Goal: Task Accomplishment & Management: Manage account settings

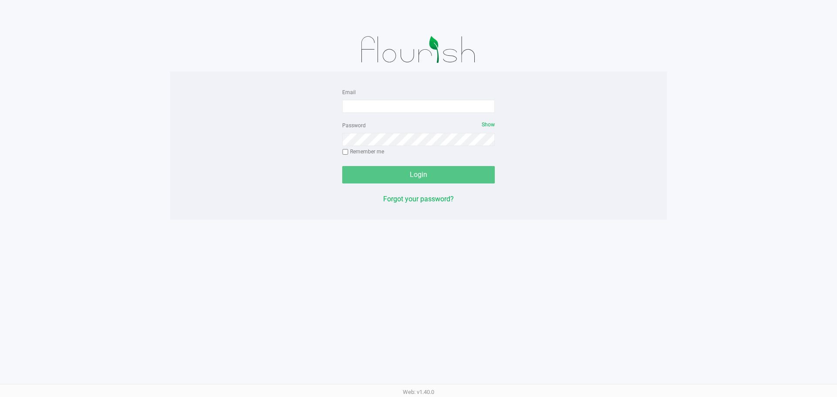
click at [369, 114] on form "Email Password Show Remember me Login" at bounding box center [418, 135] width 153 height 97
click at [369, 113] on form "Email Password Show Remember me Login" at bounding box center [418, 135] width 153 height 97
click at [372, 104] on input "Email" at bounding box center [418, 106] width 153 height 13
type input "[EMAIL_ADDRESS][DOMAIN_NAME]"
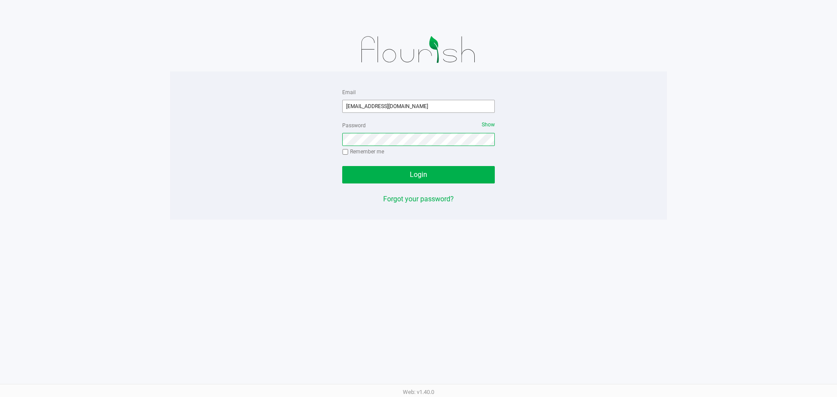
click at [342, 166] on button "Login" at bounding box center [418, 174] width 153 height 17
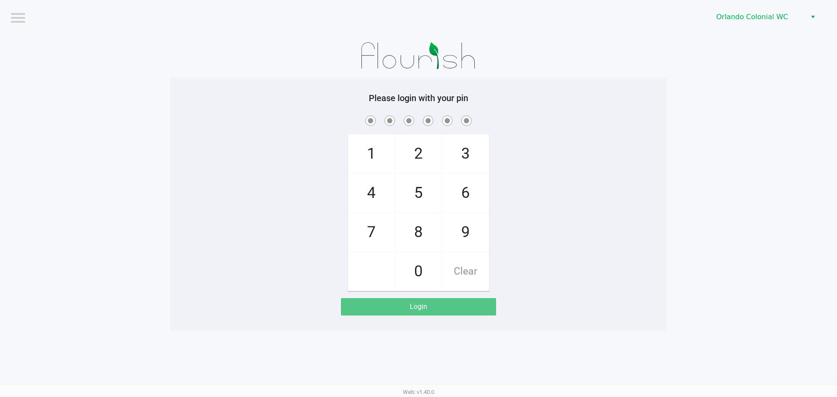
click at [473, 157] on span "3" at bounding box center [465, 154] width 46 height 38
checkbox input "true"
click at [378, 229] on span "7" at bounding box center [371, 232] width 46 height 38
checkbox input "true"
click at [473, 220] on span "9" at bounding box center [465, 232] width 46 height 38
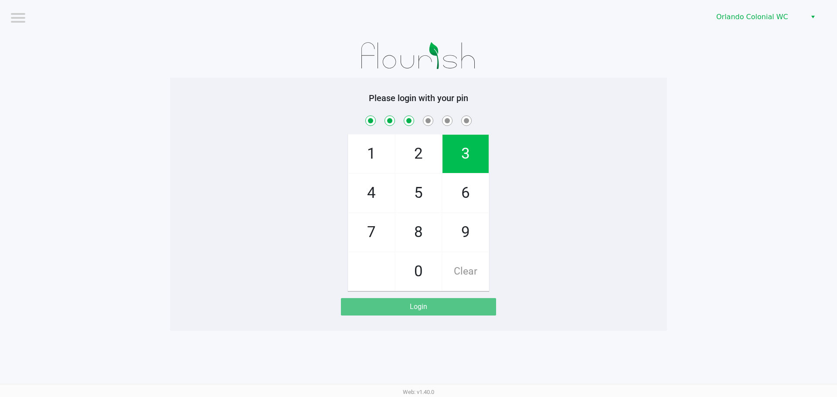
checkbox input "true"
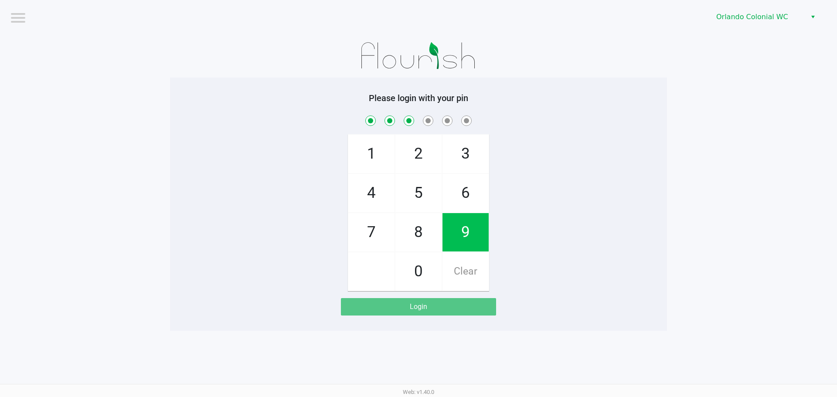
click at [473, 163] on span "3" at bounding box center [465, 154] width 46 height 38
checkbox input "true"
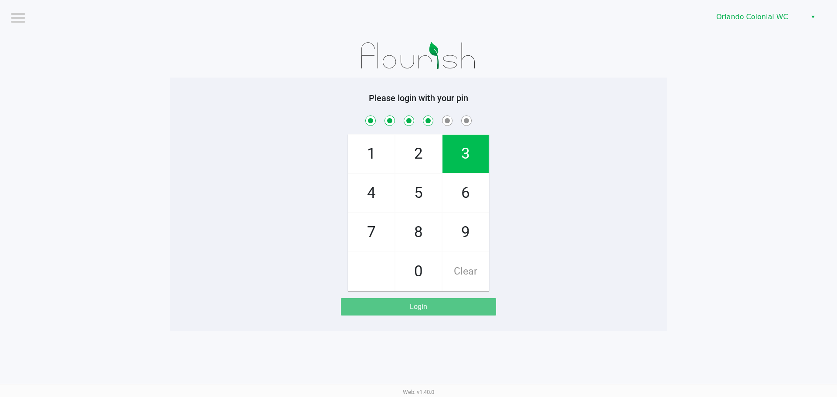
click at [429, 230] on span "8" at bounding box center [418, 232] width 46 height 38
checkbox input "true"
click at [379, 179] on span "4" at bounding box center [371, 193] width 46 height 38
checkbox input "true"
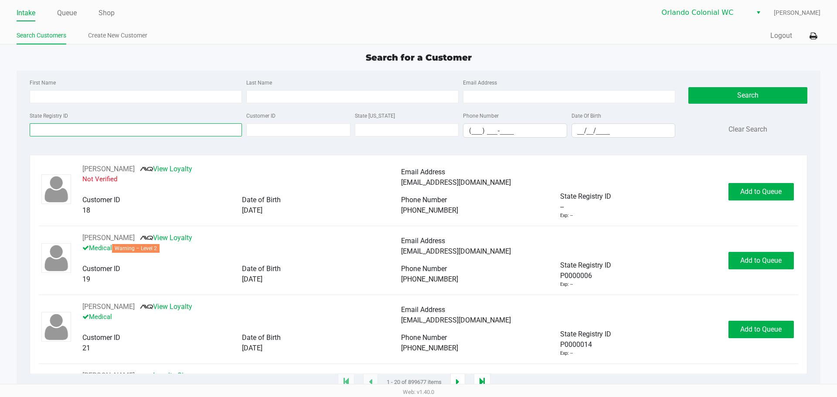
click at [216, 131] on input "State Registry ID" at bounding box center [136, 129] width 212 height 13
click at [816, 29] on button at bounding box center [813, 36] width 14 height 16
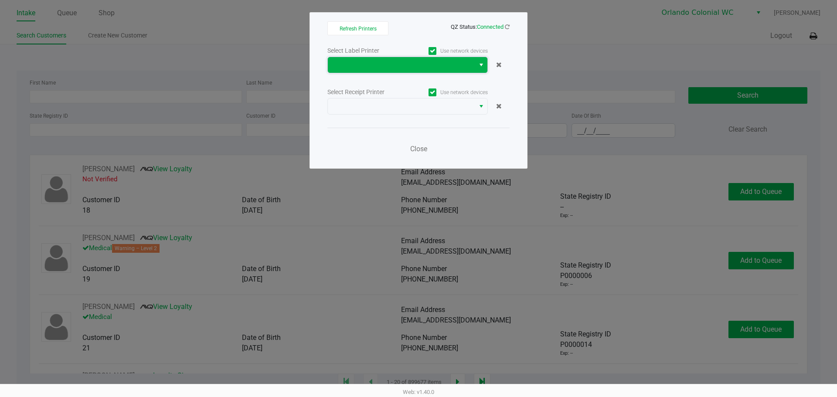
click at [459, 58] on span at bounding box center [401, 65] width 147 height 16
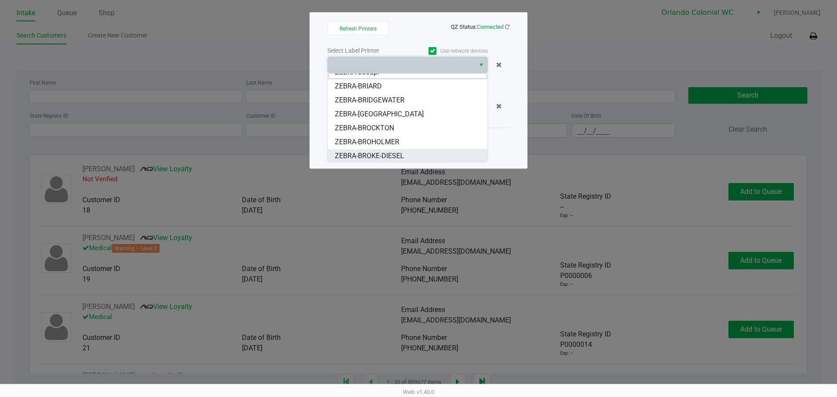
scroll to position [10, 0]
click at [408, 153] on li "ZEBRA-BROKE-DIESEL" at bounding box center [408, 154] width 160 height 14
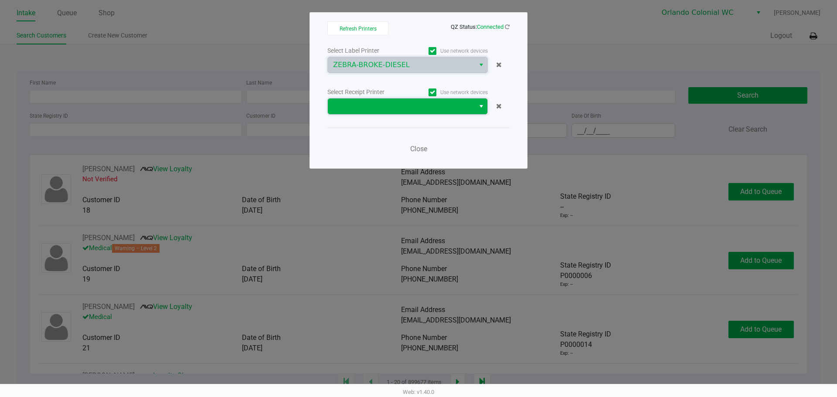
click at [392, 102] on span at bounding box center [401, 106] width 136 height 10
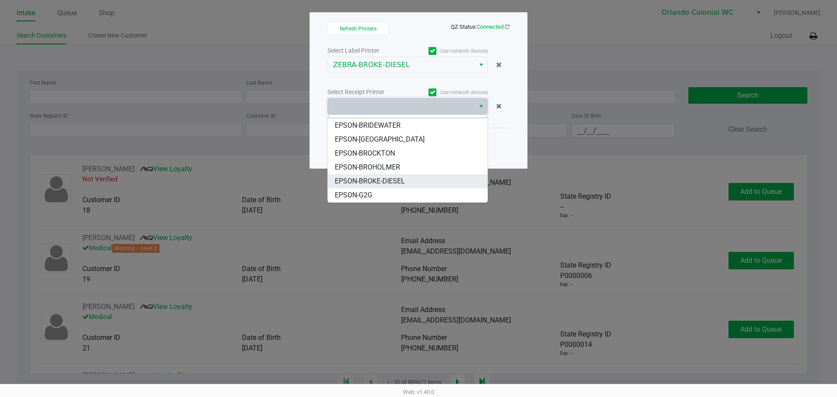
click at [388, 178] on span "EPSON-BROKE-DIESEL" at bounding box center [370, 181] width 70 height 10
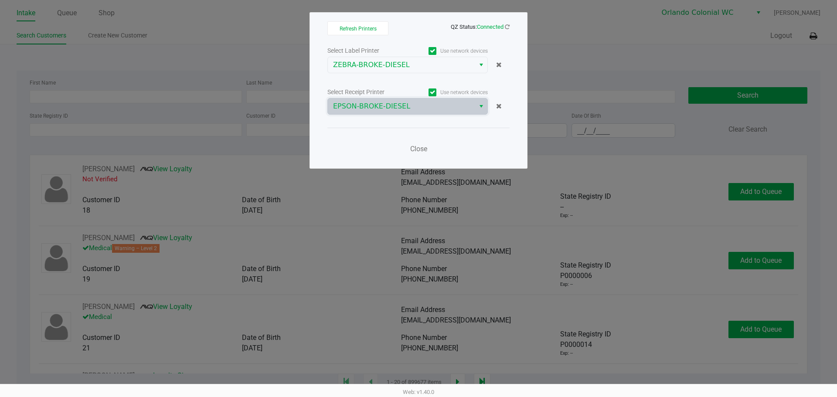
drag, startPoint x: 104, startPoint y: 113, endPoint x: 109, endPoint y: 132, distance: 19.6
click at [106, 123] on ngb-modal-window "Refresh Printers QZ Status: Connected Select Label Printer Use network devices …" at bounding box center [418, 198] width 837 height 397
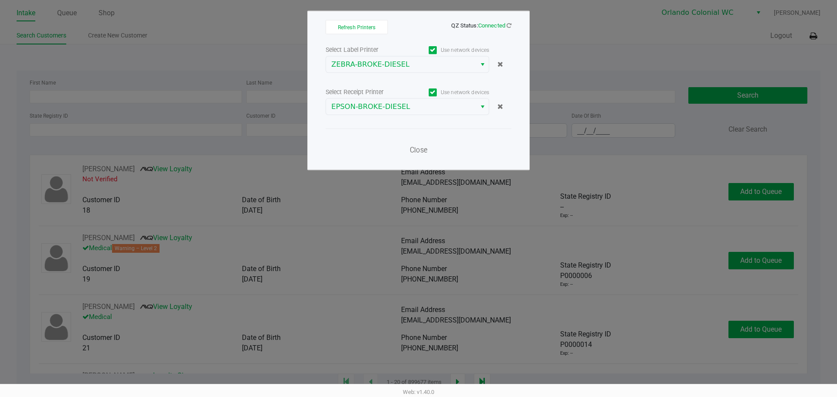
click at [109, 132] on ngb-modal-window "Refresh Printers QZ Status: Connected Select Label Printer Use network devices …" at bounding box center [418, 198] width 837 height 397
click at [108, 131] on ngb-modal-window "Refresh Printers QZ Status: Connected Select Label Printer Use network devices …" at bounding box center [418, 198] width 837 height 397
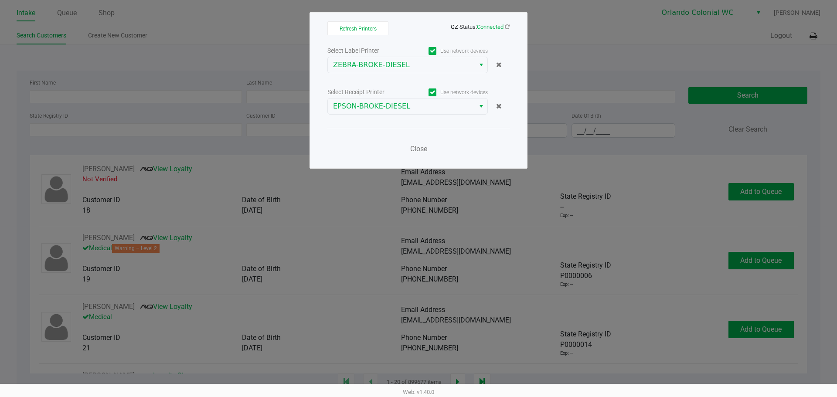
click at [611, 54] on ngb-modal-window "Refresh Printers QZ Status: Connected Select Label Printer Use network devices …" at bounding box center [418, 198] width 837 height 397
drag, startPoint x: 422, startPoint y: 151, endPoint x: 229, endPoint y: 130, distance: 193.8
click at [421, 151] on span "Close" at bounding box center [418, 149] width 17 height 8
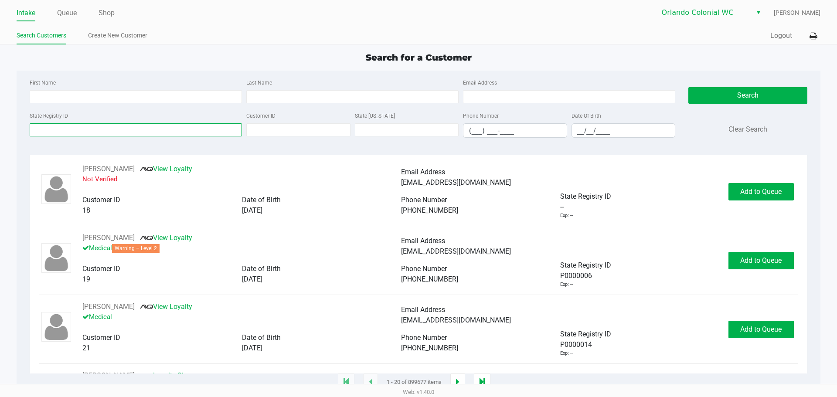
click at [153, 126] on input "State Registry ID" at bounding box center [136, 129] width 212 height 13
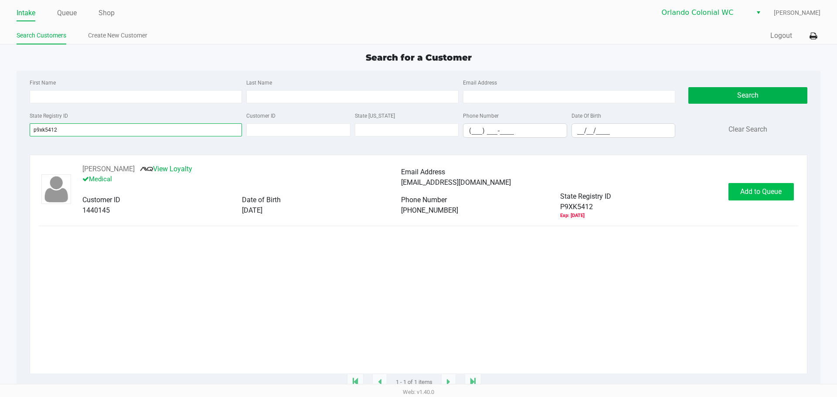
type input "p9xk5412"
click at [765, 199] on button "Add to Queue" at bounding box center [760, 191] width 65 height 17
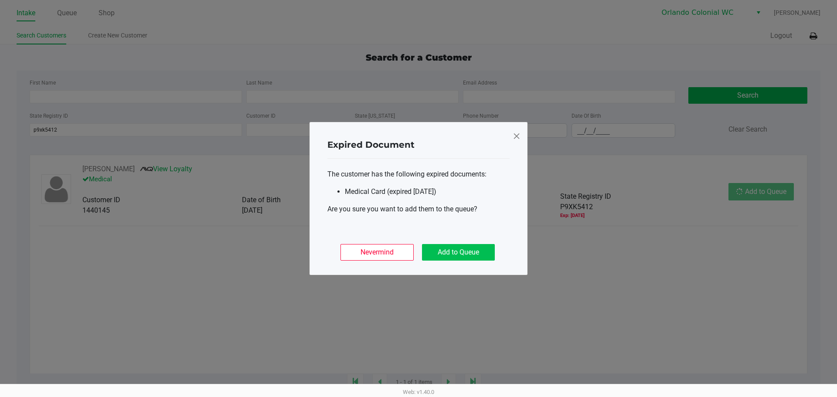
click at [454, 249] on button "Add to Queue" at bounding box center [458, 252] width 73 height 17
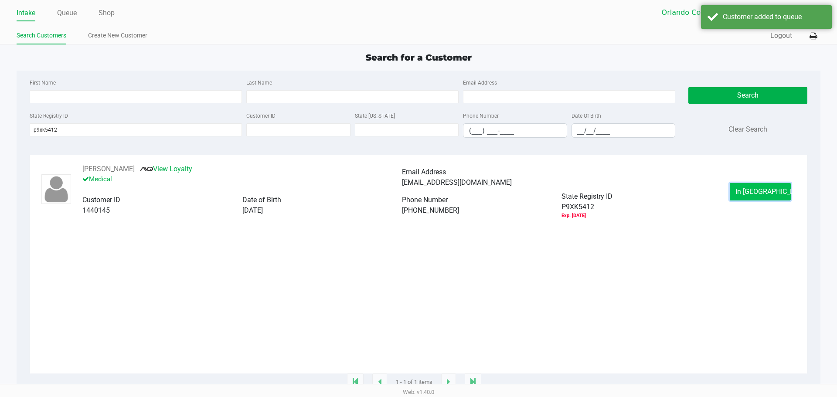
click at [770, 193] on span "In Queue" at bounding box center [771, 191] width 73 height 8
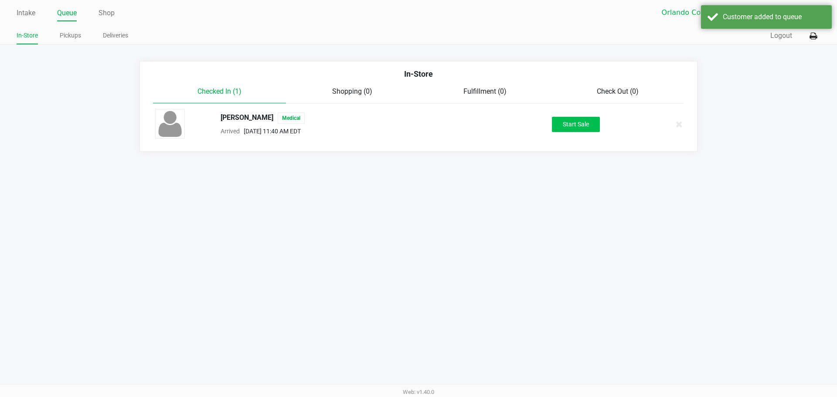
click at [580, 123] on button "Start Sale" at bounding box center [576, 124] width 48 height 15
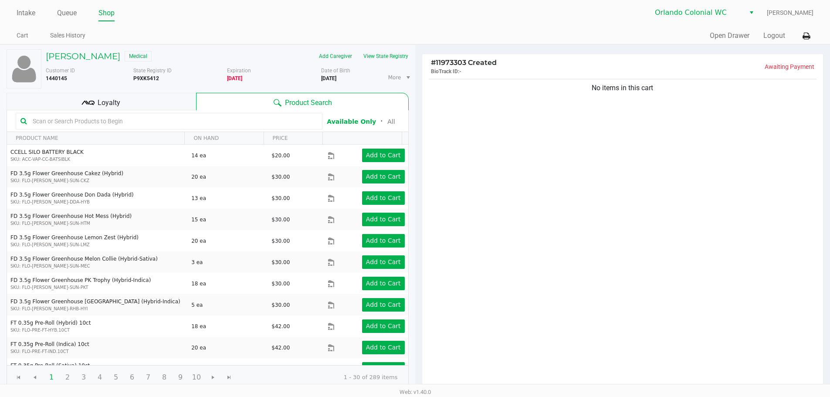
click at [155, 95] on div "Loyalty" at bounding box center [102, 101] width 190 height 17
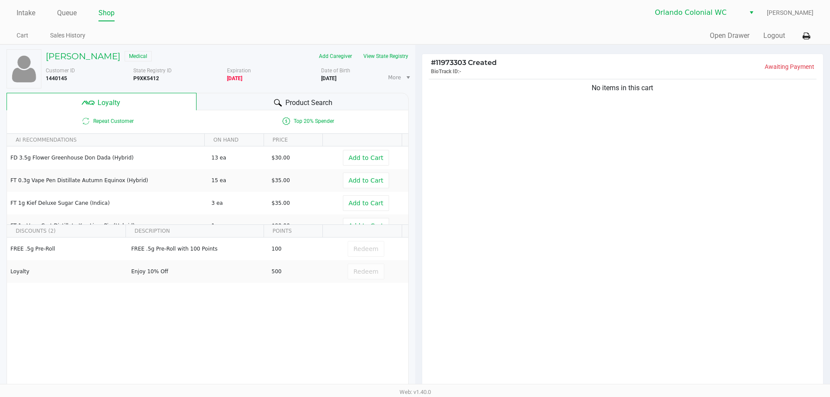
click at [363, 102] on div "Product Search" at bounding box center [303, 101] width 212 height 17
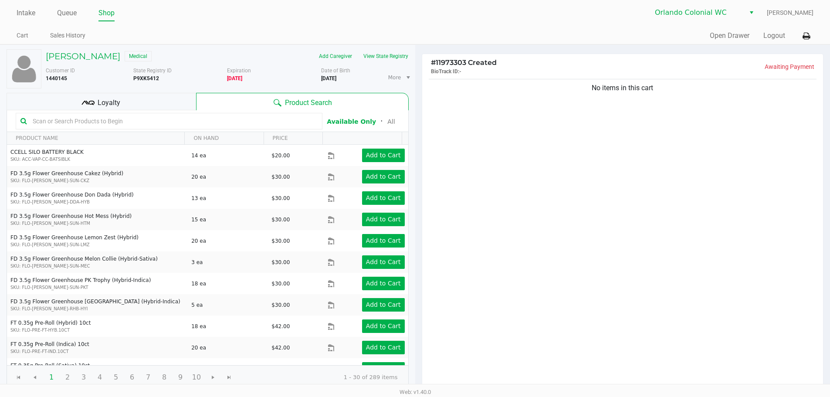
click at [166, 109] on div "Loyalty" at bounding box center [102, 101] width 190 height 17
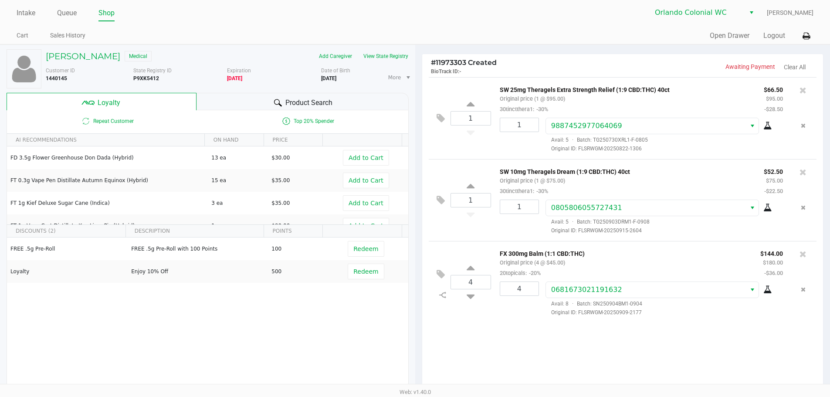
scroll to position [100, 0]
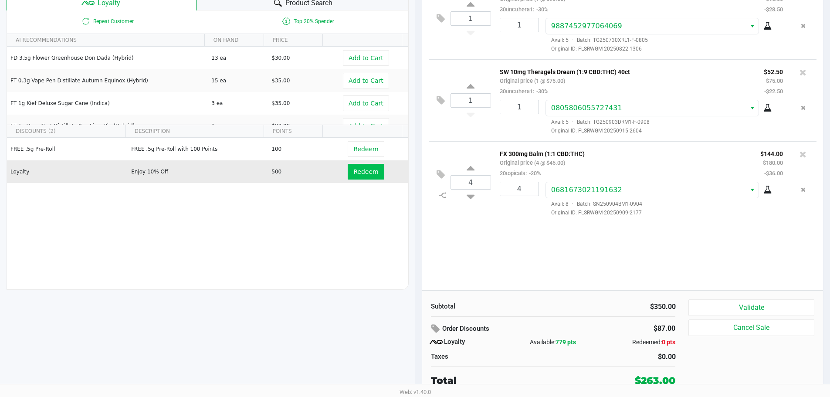
click at [369, 167] on button "Redeem" at bounding box center [366, 172] width 36 height 16
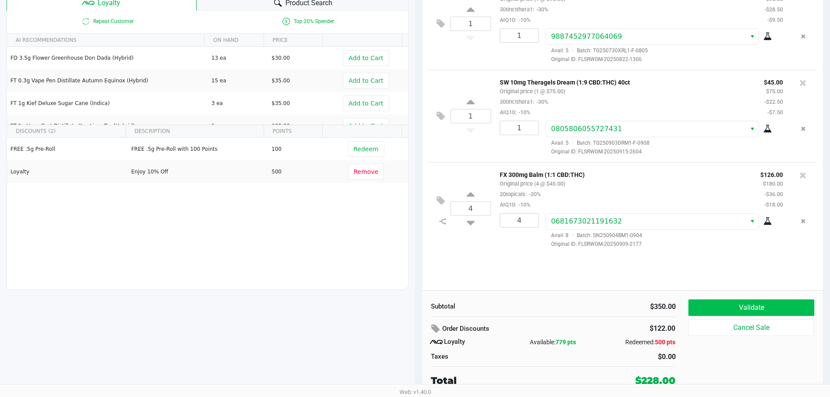
click at [764, 303] on button "Validate" at bounding box center [752, 307] width 126 height 17
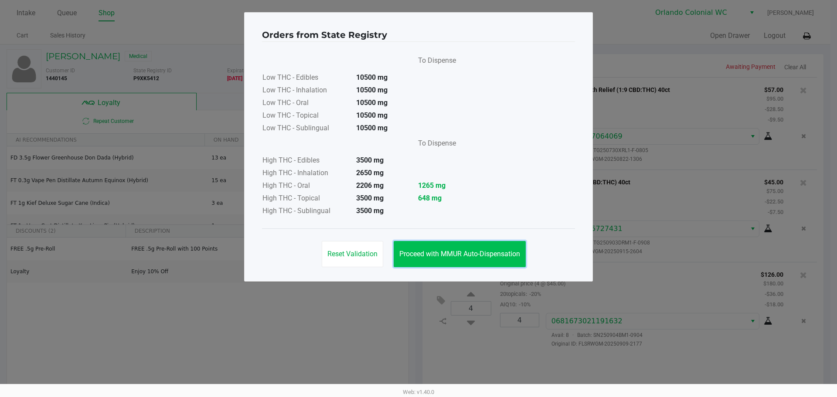
click at [471, 265] on button "Proceed with MMUR Auto-Dispensation" at bounding box center [460, 254] width 132 height 26
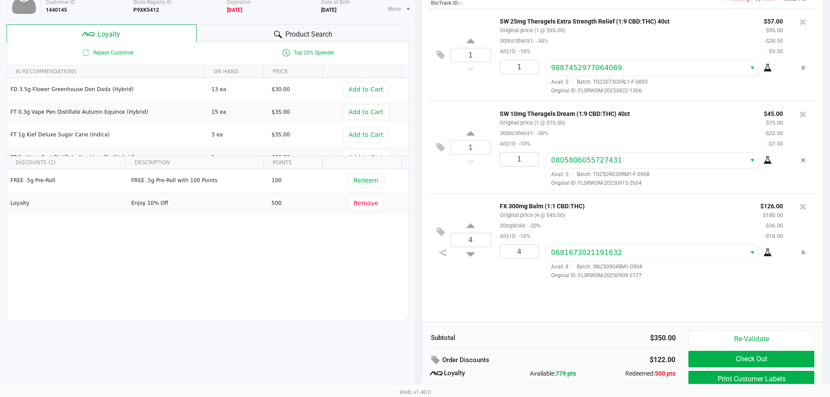
scroll to position [100, 0]
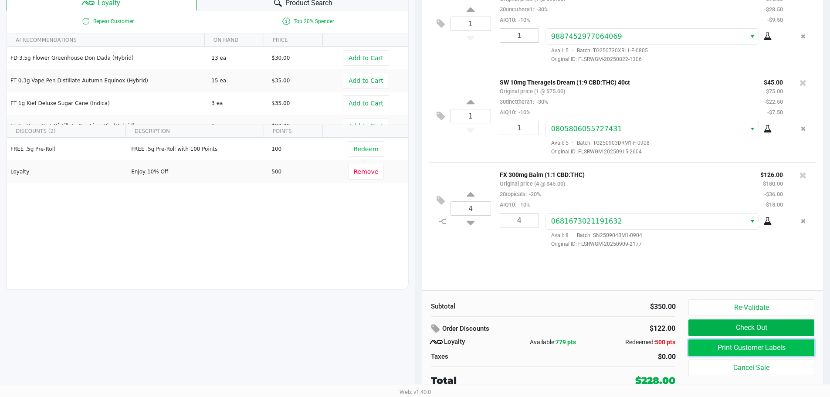
click at [787, 349] on button "Print Customer Labels" at bounding box center [752, 348] width 126 height 17
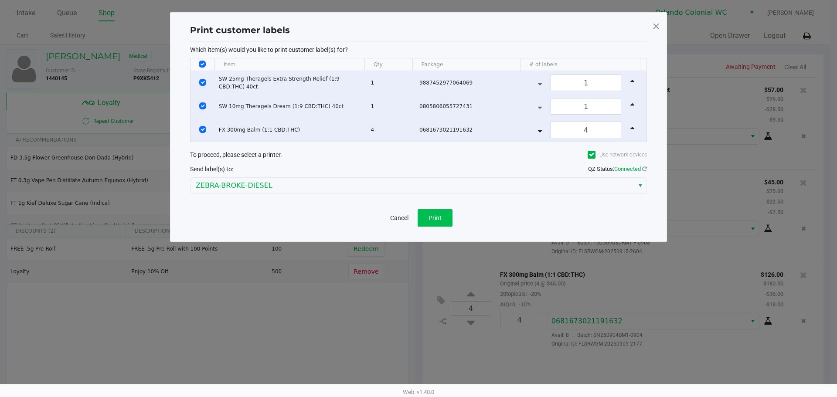
click at [433, 219] on span "Print" at bounding box center [435, 217] width 13 height 7
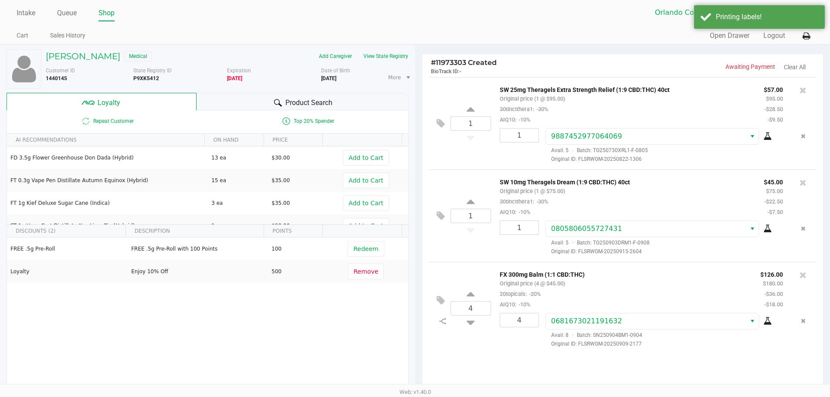
scroll to position [100, 0]
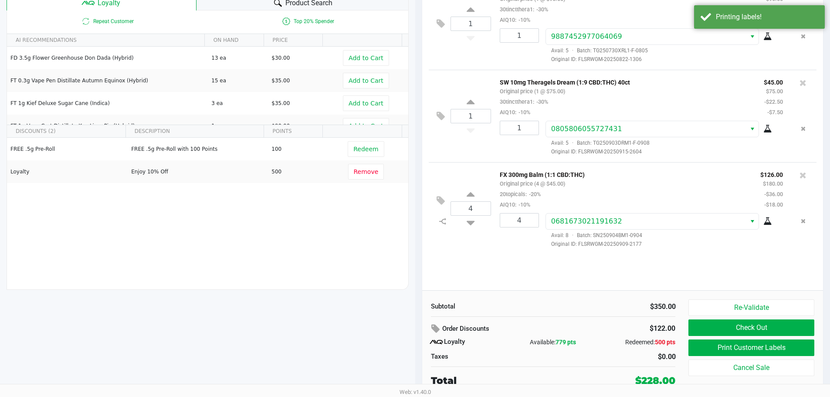
click at [779, 328] on button "Check Out" at bounding box center [752, 328] width 126 height 17
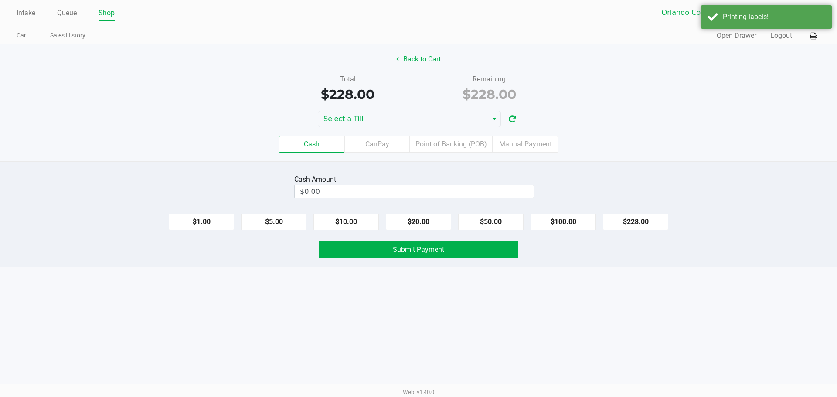
click at [456, 142] on label "Point of Banking (POB)" at bounding box center [451, 144] width 83 height 17
click at [0, 0] on 7 "Point of Banking (POB)" at bounding box center [0, 0] width 0 height 0
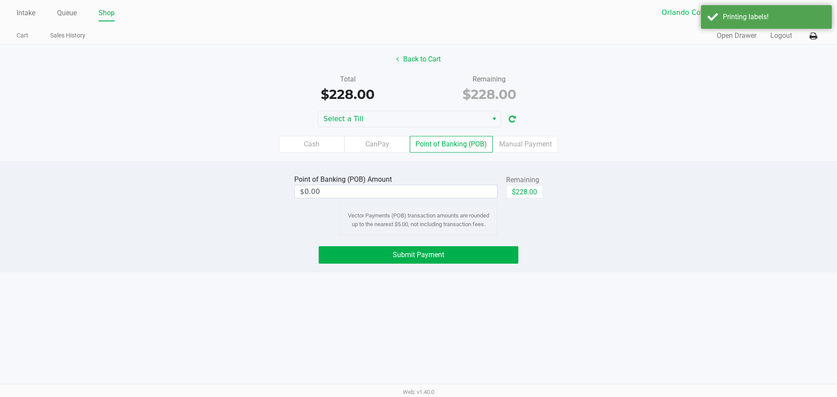
click at [526, 207] on div "Point of Banking (POB) Amount $0.00 Remaining $228.00 Vector Payments (POB) tra…" at bounding box center [419, 204] width 262 height 63
click at [530, 194] on button "$228.00" at bounding box center [524, 191] width 37 height 13
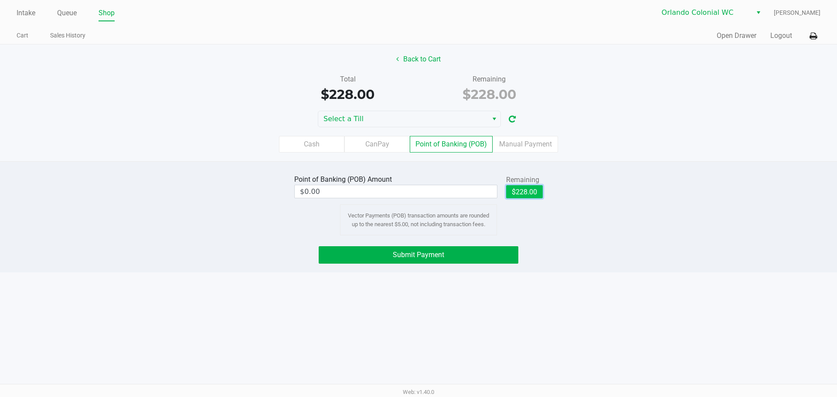
type input "$228.00"
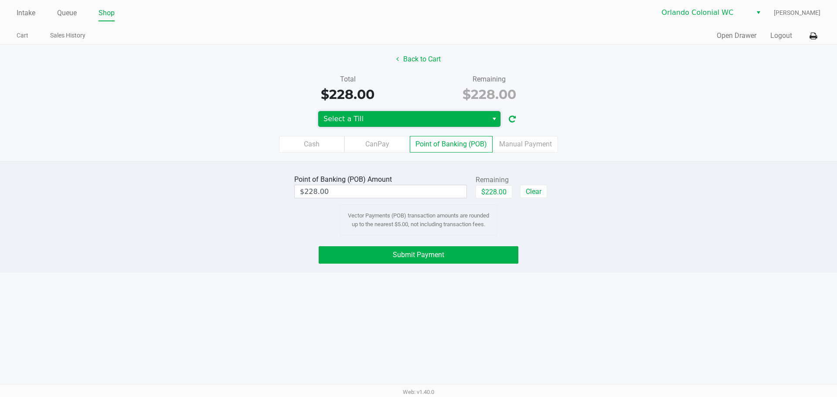
click at [449, 122] on span "Select a Till" at bounding box center [402, 119] width 159 height 10
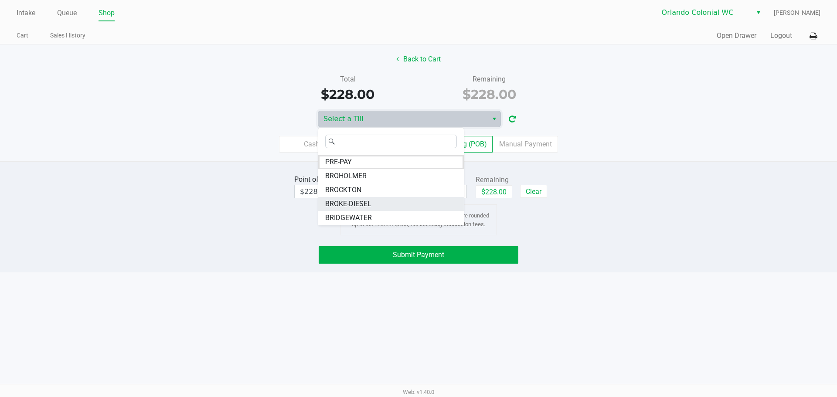
click at [361, 206] on span "BROKE-DIESEL" at bounding box center [348, 204] width 46 height 10
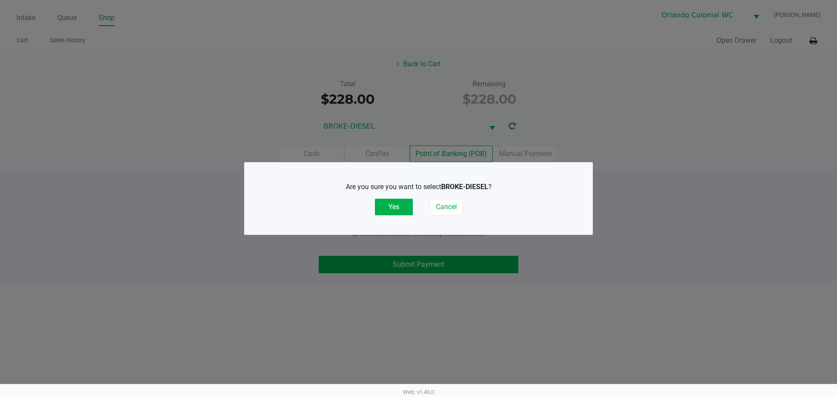
click at [400, 208] on button "Yes" at bounding box center [394, 207] width 38 height 17
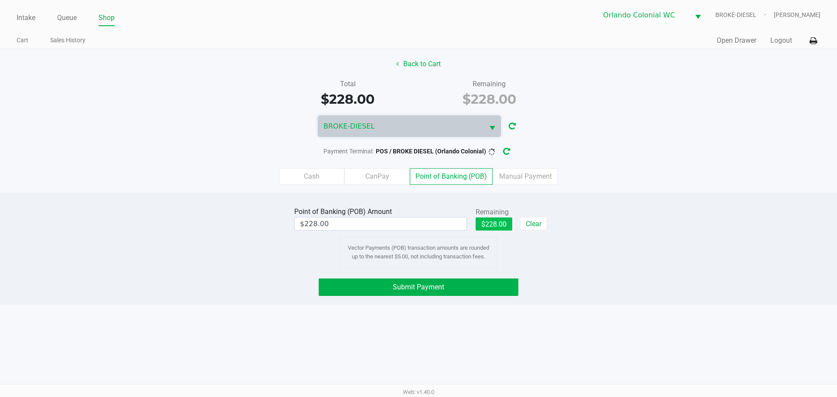
click at [498, 220] on button "$228.00" at bounding box center [494, 224] width 37 height 13
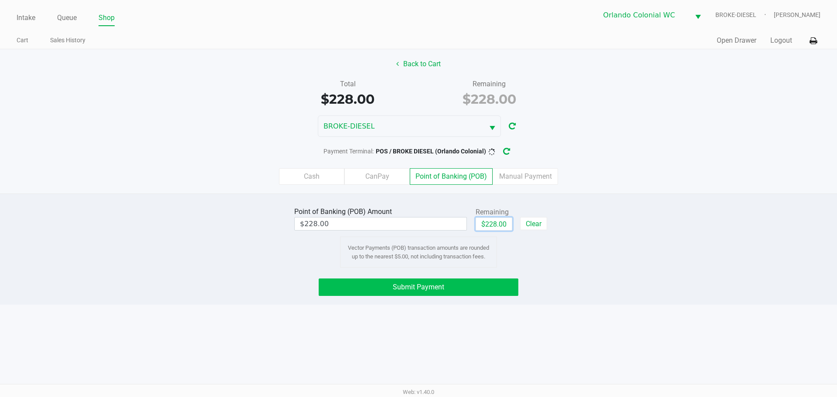
click at [478, 283] on button "Submit Payment" at bounding box center [419, 287] width 200 height 17
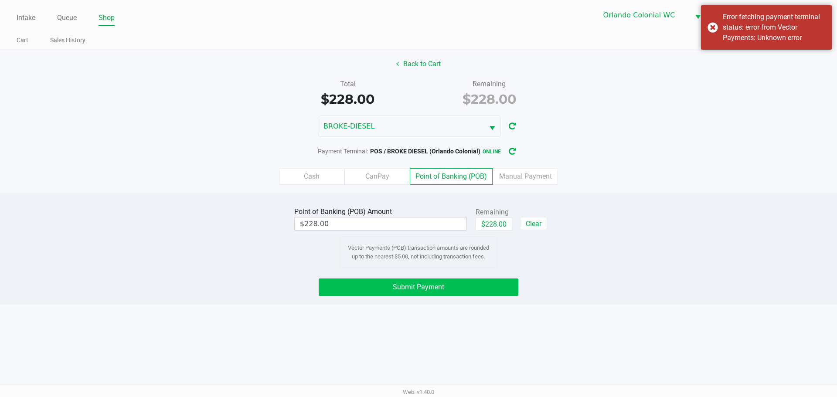
click at [493, 223] on button "$228.00" at bounding box center [494, 224] width 37 height 13
click at [468, 295] on button "Submit Payment" at bounding box center [419, 287] width 200 height 17
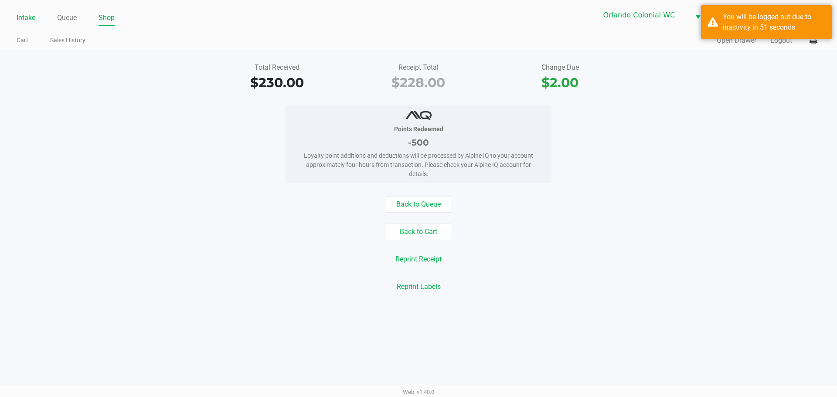
click at [35, 17] on link "Intake" at bounding box center [26, 18] width 19 height 12
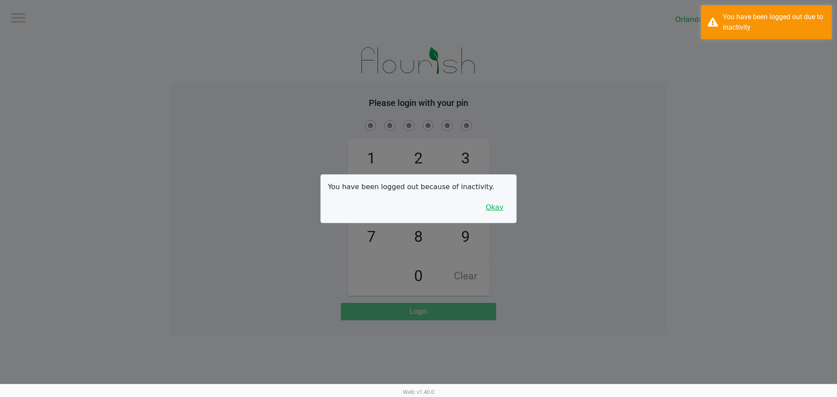
click at [500, 213] on button "Okay" at bounding box center [494, 207] width 29 height 17
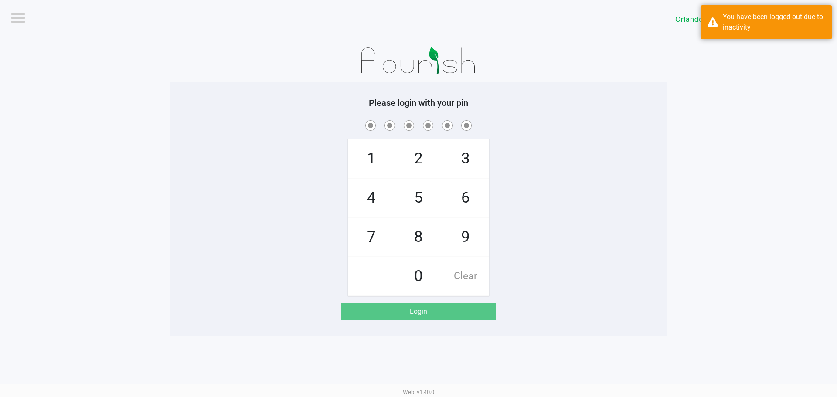
click at [464, 165] on span "3" at bounding box center [465, 159] width 46 height 38
checkbox input "true"
click at [380, 234] on span "7" at bounding box center [371, 237] width 46 height 38
checkbox input "true"
click at [458, 226] on span "9" at bounding box center [465, 237] width 46 height 38
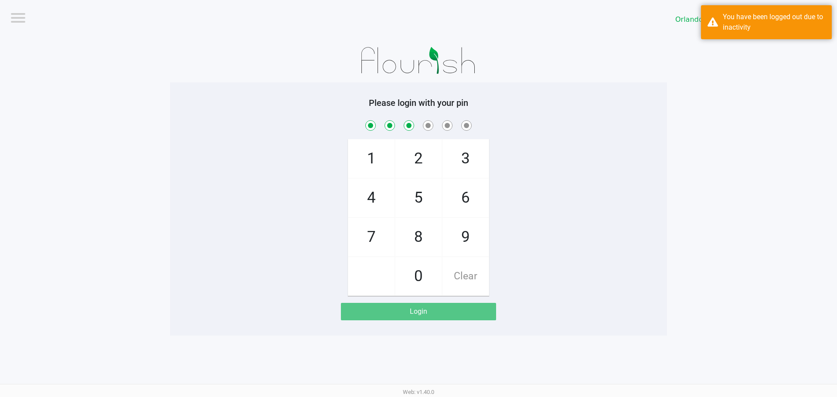
checkbox input "true"
click at [480, 162] on span "3" at bounding box center [465, 159] width 46 height 38
checkbox input "true"
click at [418, 247] on span "8" at bounding box center [418, 237] width 46 height 38
checkbox input "true"
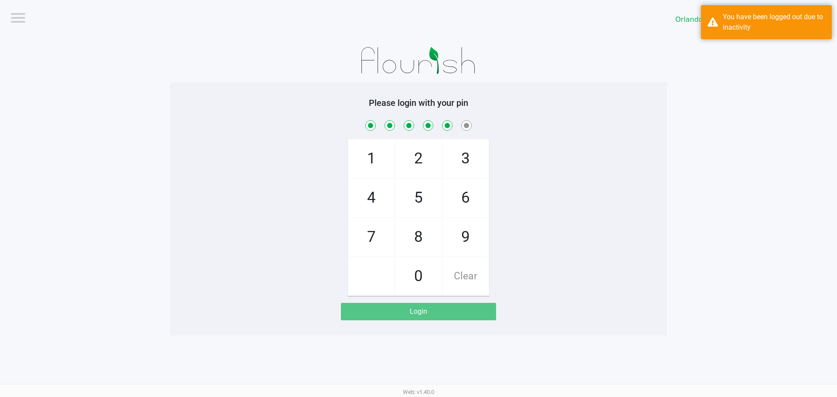
click at [389, 197] on span "4" at bounding box center [371, 198] width 46 height 38
checkbox input "true"
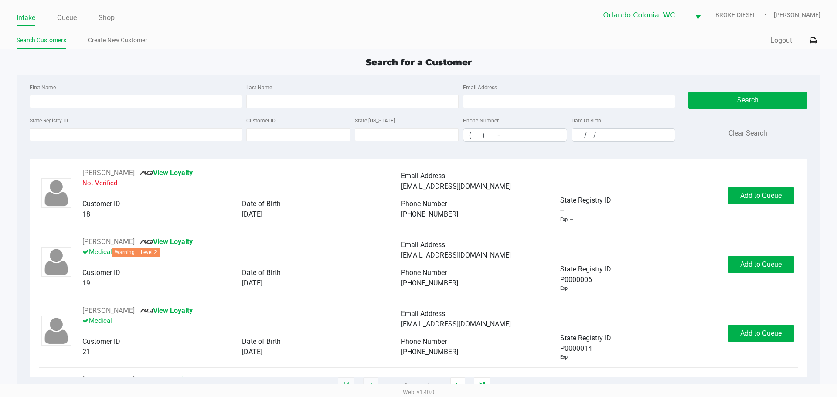
click at [95, 108] on div "First Name Last Name Email Address" at bounding box center [352, 98] width 650 height 33
click at [95, 105] on input "First Name" at bounding box center [136, 101] width 212 height 13
click at [112, 140] on input "State Registry ID" at bounding box center [136, 134] width 212 height 13
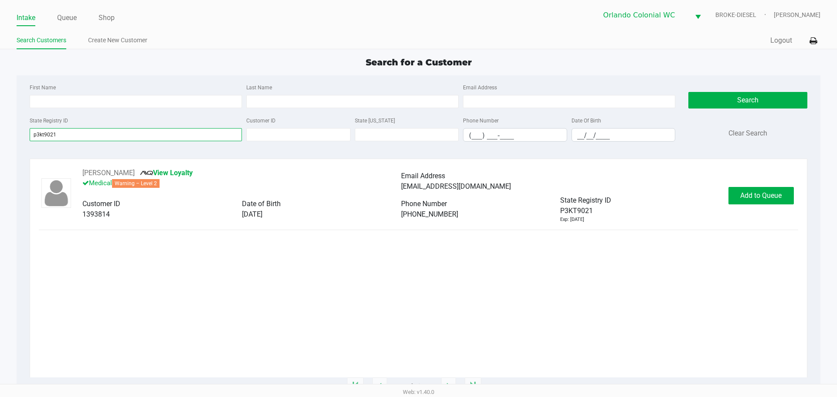
type input "p3kt9021"
click at [769, 201] on button "Add to Queue" at bounding box center [760, 195] width 65 height 17
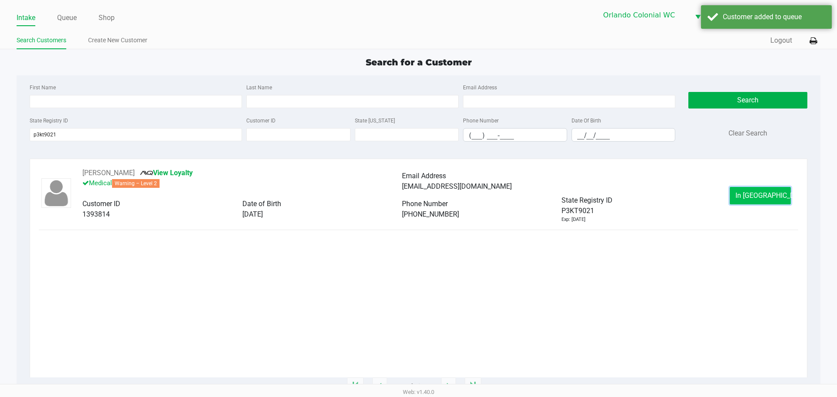
click at [756, 189] on button "In Queue" at bounding box center [760, 195] width 61 height 17
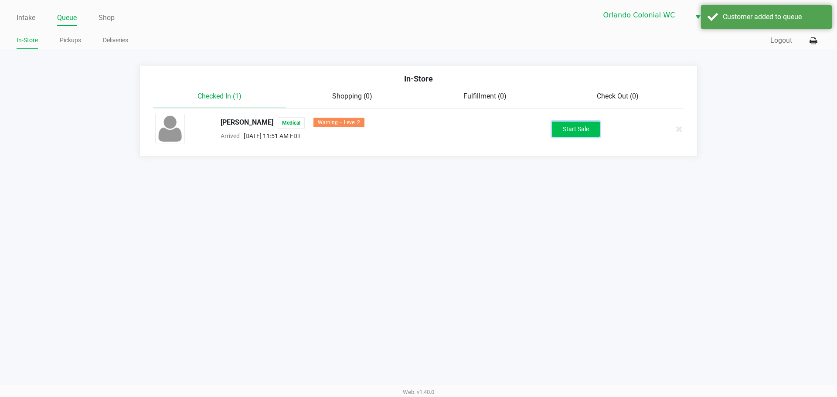
click at [584, 126] on button "Start Sale" at bounding box center [576, 129] width 48 height 15
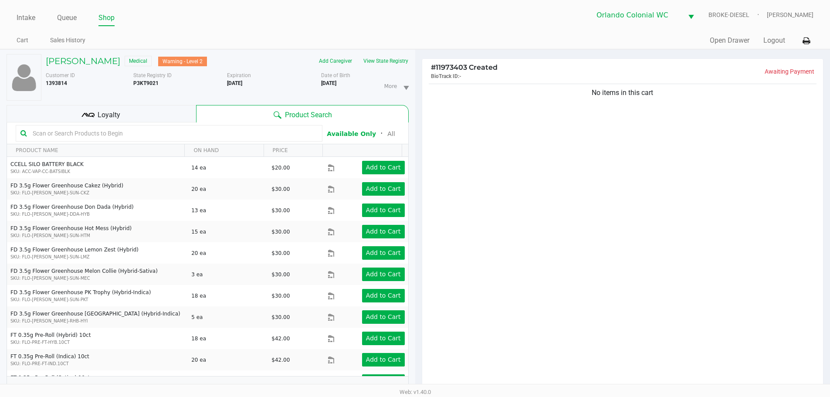
click at [147, 108] on div "Loyalty" at bounding box center [102, 113] width 190 height 17
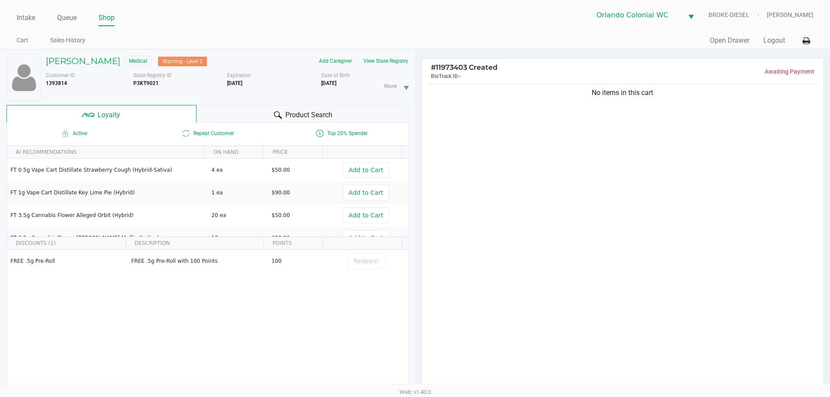
click at [248, 117] on div "Product Search" at bounding box center [303, 113] width 212 height 17
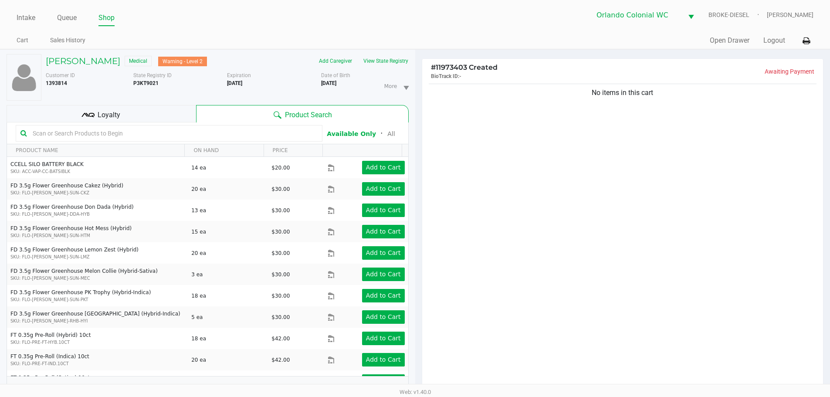
click at [109, 111] on span "Loyalty" at bounding box center [109, 115] width 23 height 10
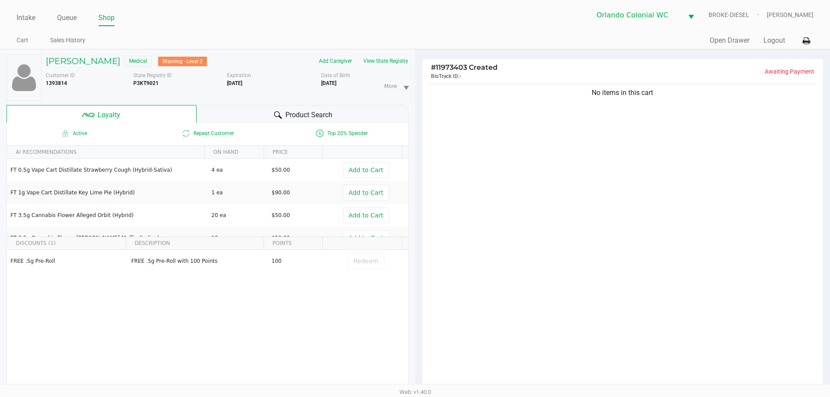
click at [240, 119] on div "Product Search" at bounding box center [303, 113] width 212 height 17
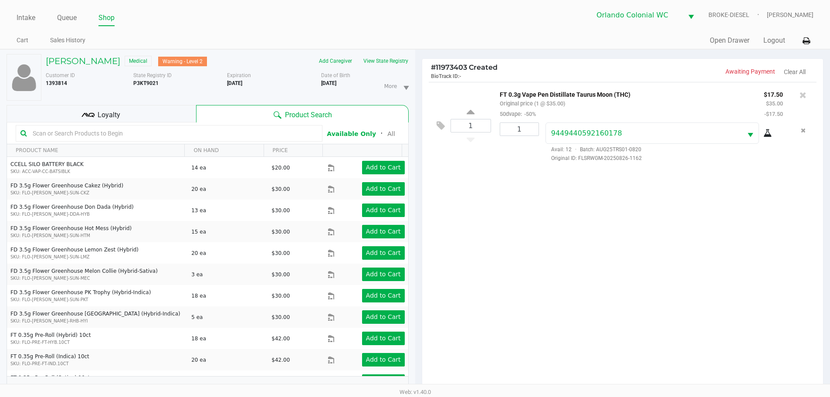
click at [374, 61] on button "View State Registry" at bounding box center [383, 61] width 51 height 14
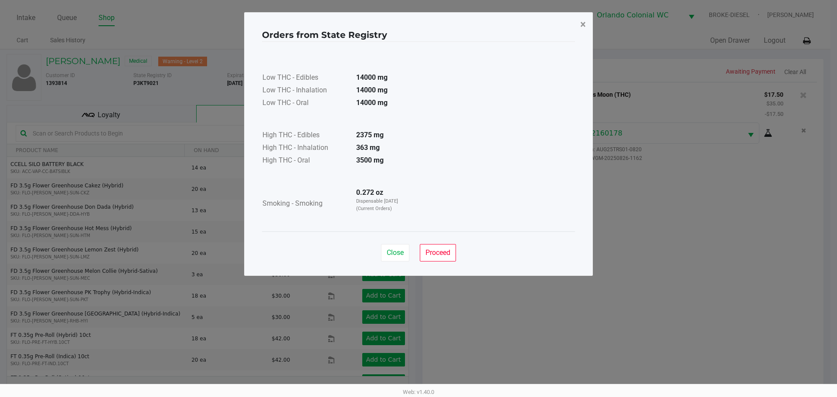
click at [585, 26] on span "×" at bounding box center [583, 24] width 6 height 12
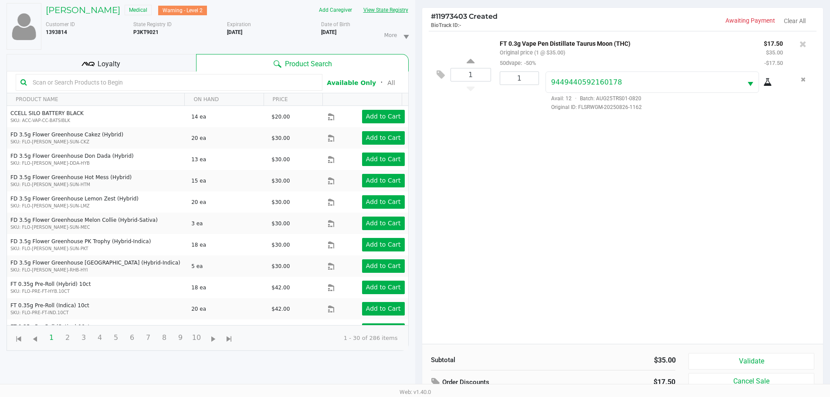
scroll to position [105, 0]
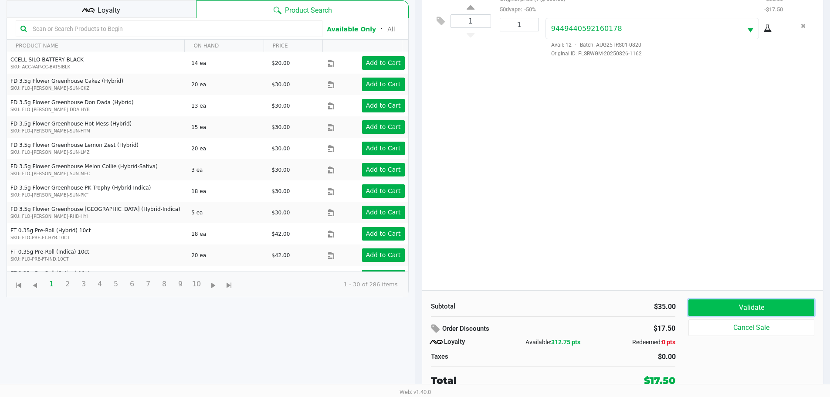
click at [745, 302] on button "Validate" at bounding box center [752, 307] width 126 height 17
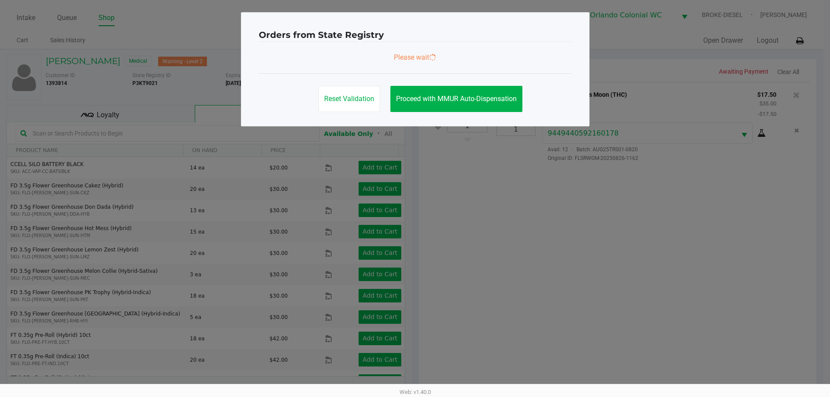
scroll to position [0, 0]
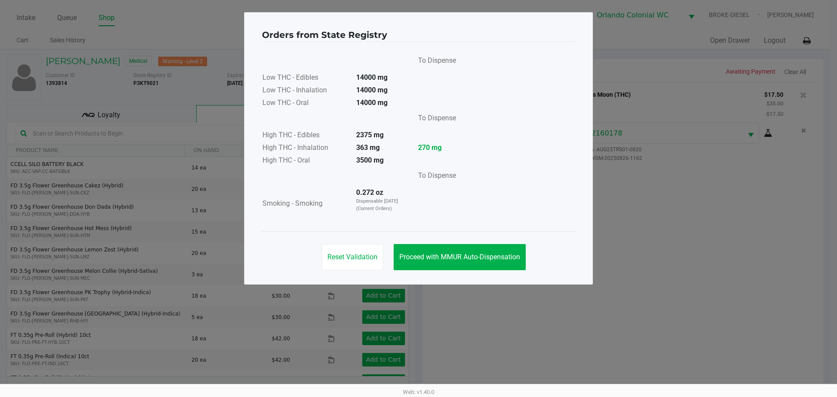
click at [479, 267] on button "Proceed with MMUR Auto-Dispensation" at bounding box center [460, 257] width 132 height 26
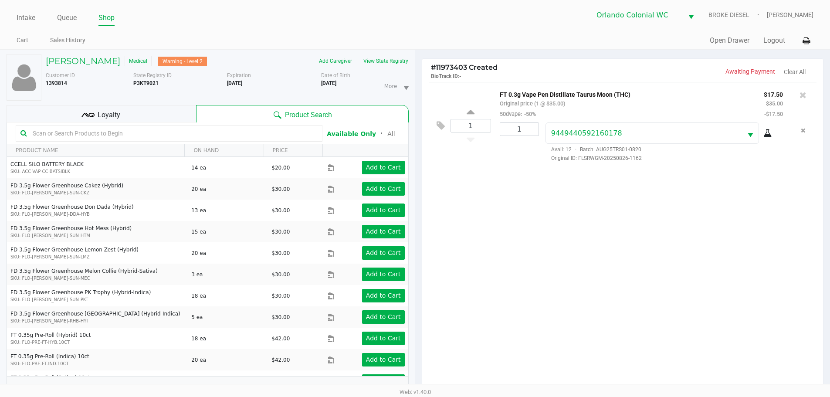
scroll to position [105, 0]
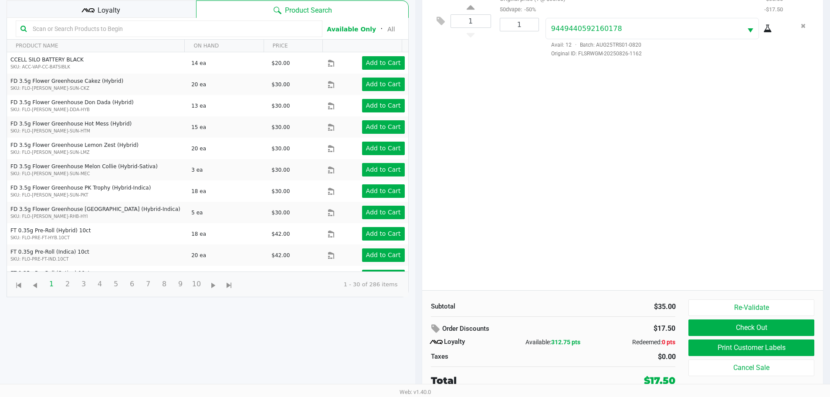
click at [737, 350] on button "Print Customer Labels" at bounding box center [752, 348] width 126 height 17
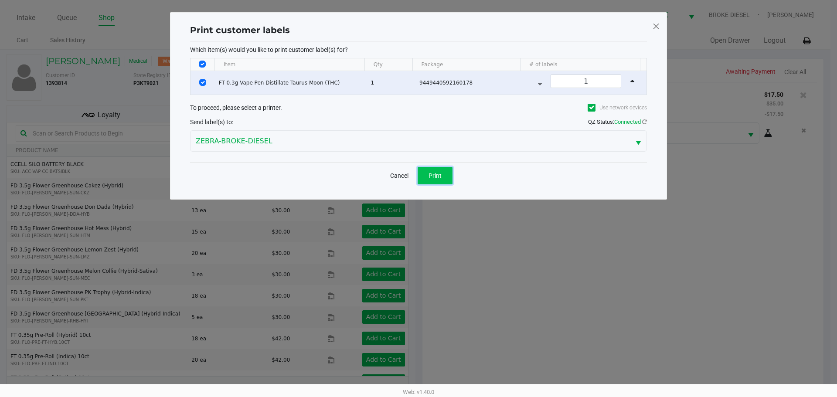
click at [442, 175] on button "Print" at bounding box center [435, 175] width 35 height 17
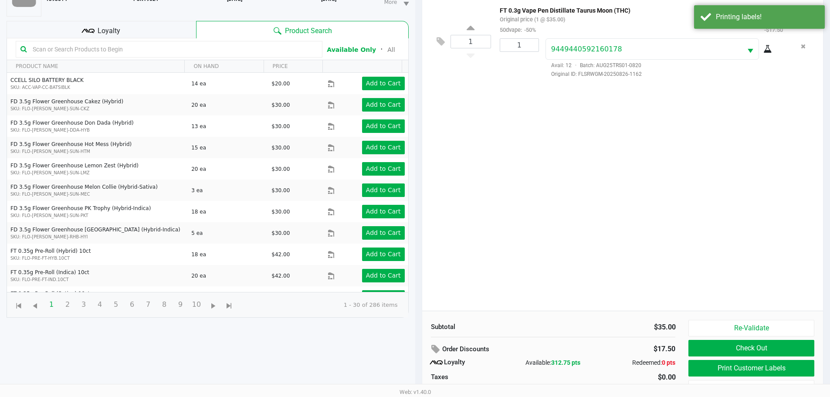
scroll to position [105, 0]
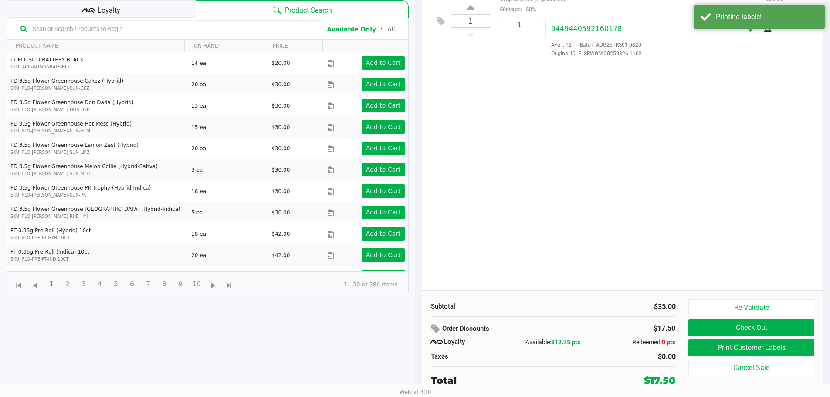
click at [790, 326] on button "Check Out" at bounding box center [752, 328] width 126 height 17
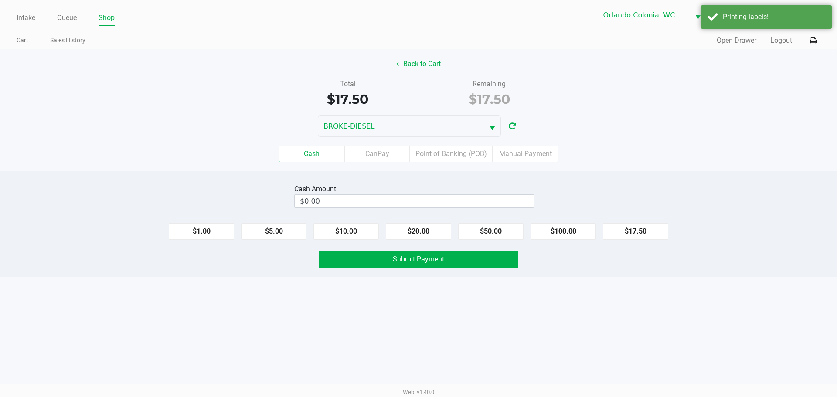
click at [435, 150] on label "Point of Banking (POB)" at bounding box center [451, 154] width 83 height 17
click at [0, 0] on 7 "Point of Banking (POB)" at bounding box center [0, 0] width 0 height 0
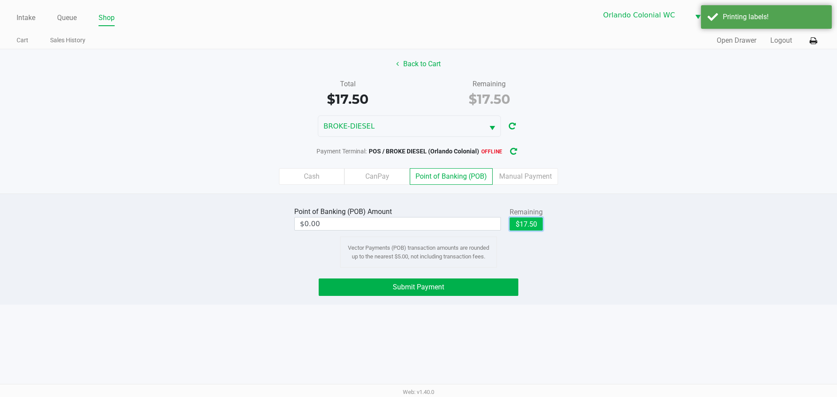
click at [534, 227] on button "$17.50" at bounding box center [526, 224] width 33 height 13
type input "$17.50"
click at [513, 152] on icon "button" at bounding box center [513, 152] width 7 height 6
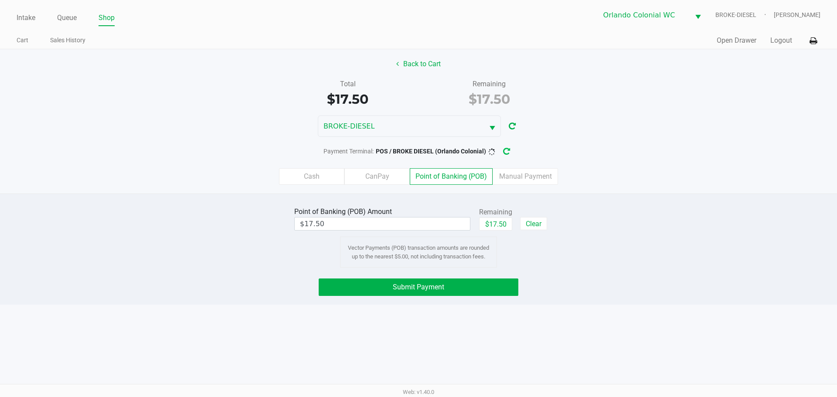
click at [495, 222] on button "$17.50" at bounding box center [495, 224] width 33 height 13
click at [479, 281] on button "Submit Payment" at bounding box center [419, 287] width 200 height 17
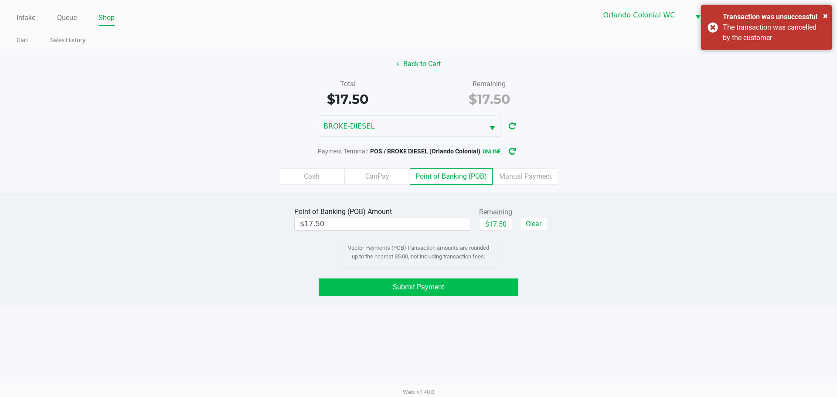
click at [500, 225] on button "$17.50" at bounding box center [495, 224] width 33 height 13
click at [500, 293] on button "Submit Payment" at bounding box center [419, 287] width 200 height 17
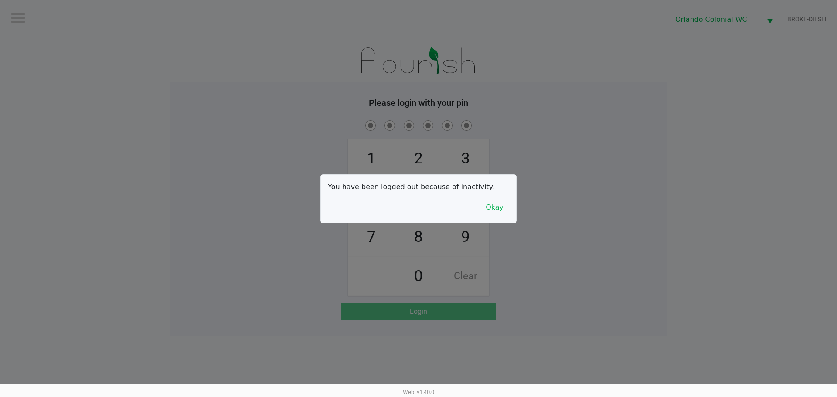
click at [492, 205] on button "Okay" at bounding box center [494, 207] width 29 height 17
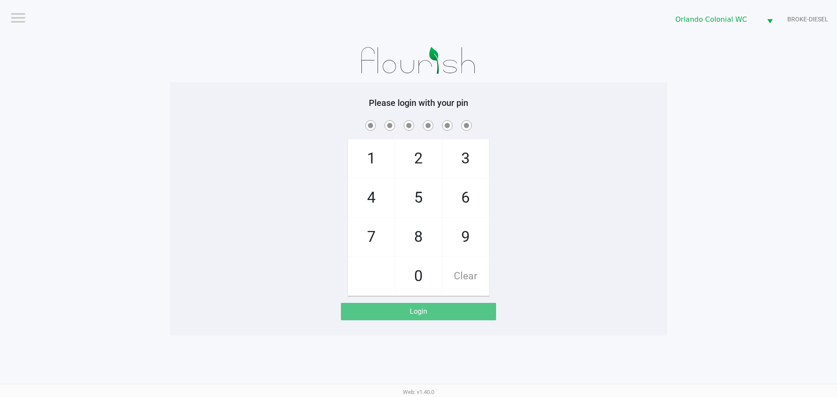
click at [466, 158] on span "3" at bounding box center [465, 159] width 46 height 38
checkbox input "true"
click at [369, 237] on span "7" at bounding box center [371, 237] width 46 height 38
checkbox input "true"
click at [464, 238] on span "9" at bounding box center [465, 237] width 46 height 38
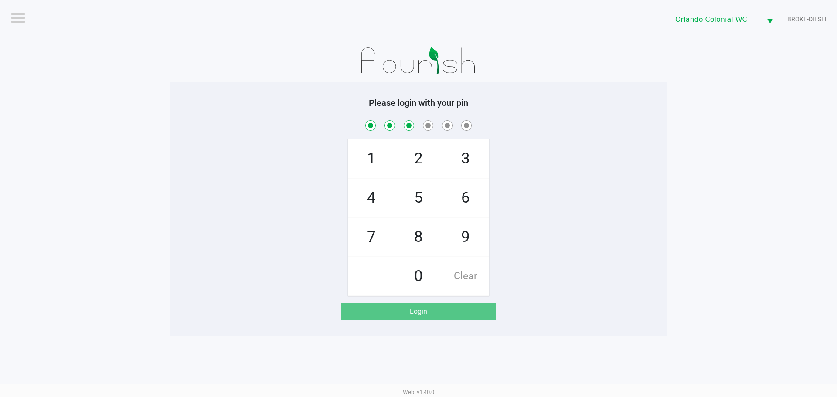
checkbox input "true"
click at [425, 246] on span "8" at bounding box center [418, 237] width 46 height 38
checkbox input "true"
click at [382, 207] on span "4" at bounding box center [371, 198] width 46 height 38
checkbox input "true"
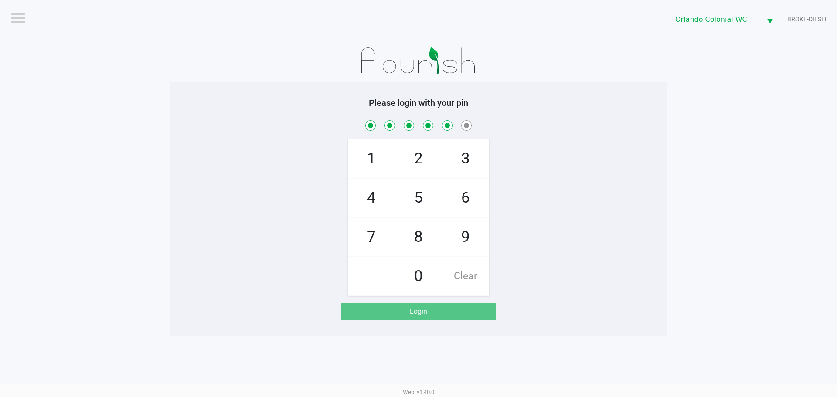
click at [474, 282] on span "Clear" at bounding box center [465, 276] width 46 height 38
checkbox input "false"
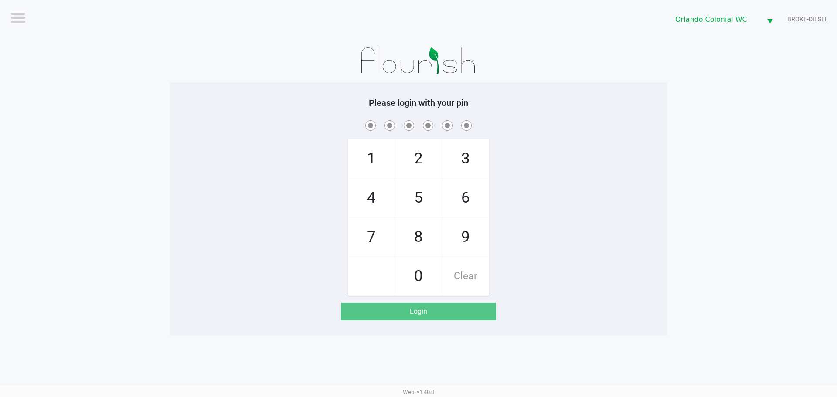
checkbox input "false"
click at [478, 280] on span "Clear" at bounding box center [465, 276] width 46 height 38
click at [474, 283] on span "Clear" at bounding box center [465, 276] width 46 height 38
click at [474, 167] on span "3" at bounding box center [465, 159] width 46 height 38
checkbox input "true"
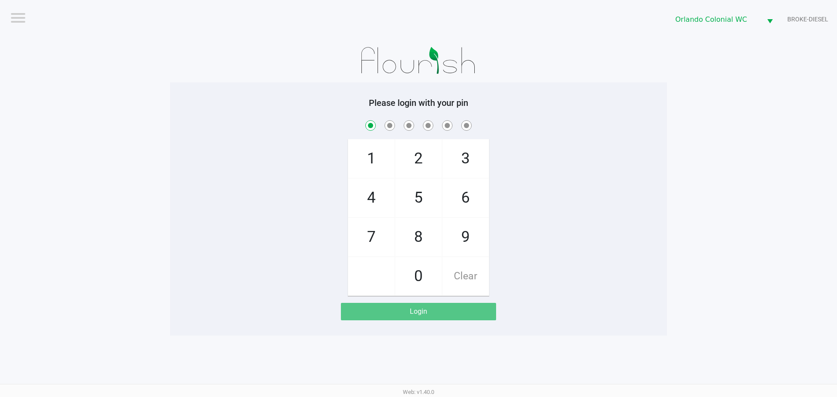
click at [378, 239] on span "7" at bounding box center [371, 237] width 46 height 38
checkbox input "true"
click at [470, 231] on span "9" at bounding box center [465, 237] width 46 height 38
checkbox input "true"
click at [472, 161] on span "3" at bounding box center [465, 159] width 46 height 38
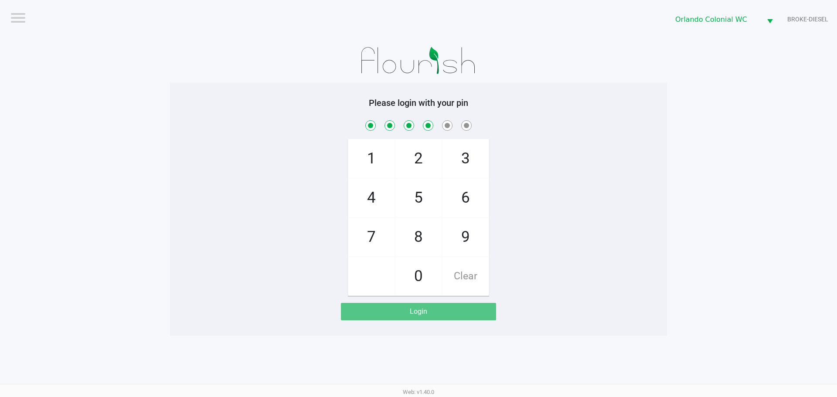
checkbox input "true"
click at [421, 231] on span "8" at bounding box center [418, 237] width 46 height 38
checkbox input "true"
click at [373, 190] on span "4" at bounding box center [371, 198] width 46 height 38
checkbox input "true"
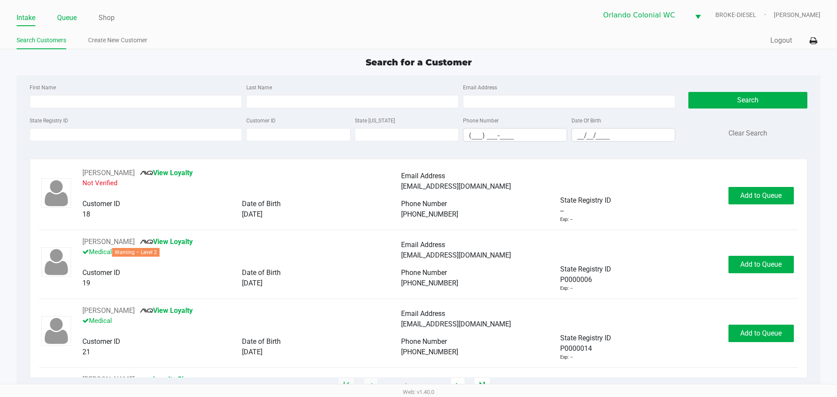
click at [74, 17] on link "Queue" at bounding box center [67, 18] width 20 height 12
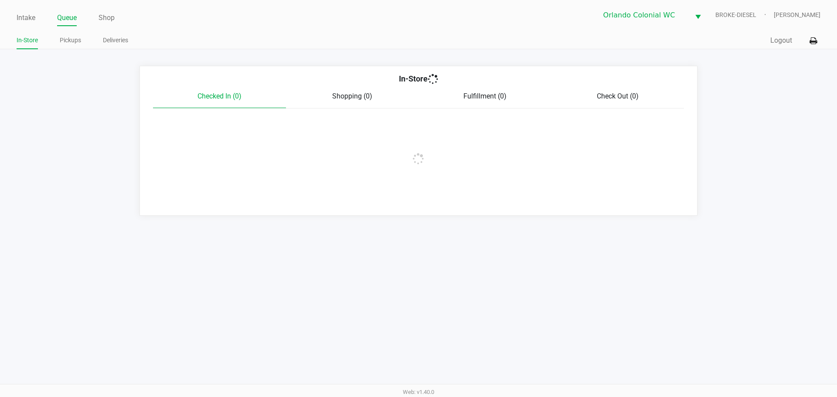
click at [74, 23] on link "Queue" at bounding box center [67, 18] width 20 height 12
click at [75, 43] on link "Pickups" at bounding box center [70, 40] width 21 height 11
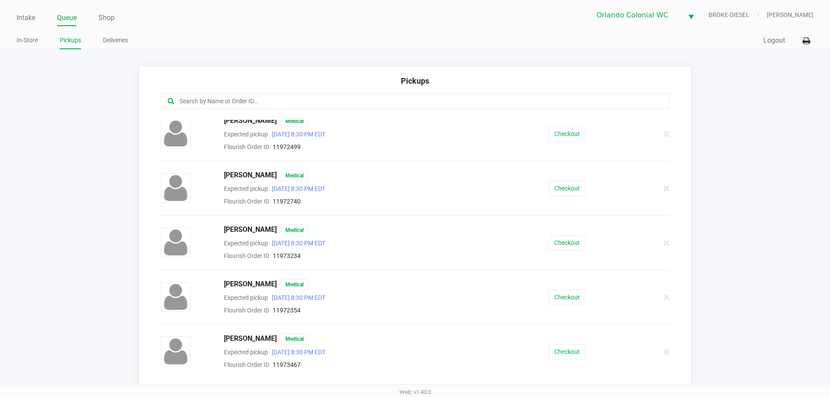
scroll to position [663, 0]
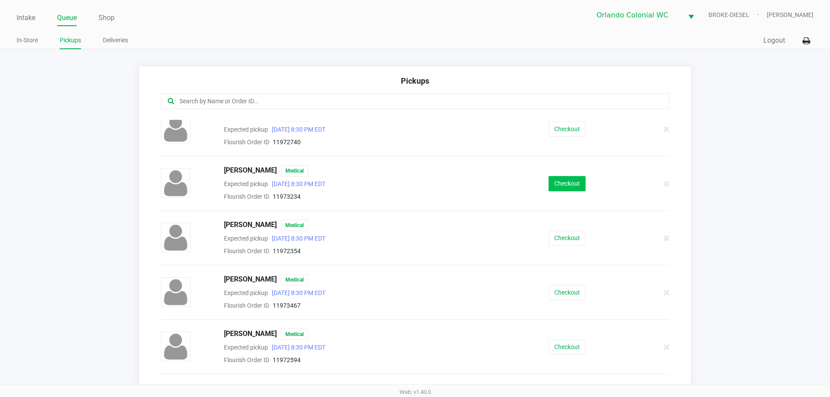
click at [562, 189] on button "Checkout" at bounding box center [567, 183] width 37 height 15
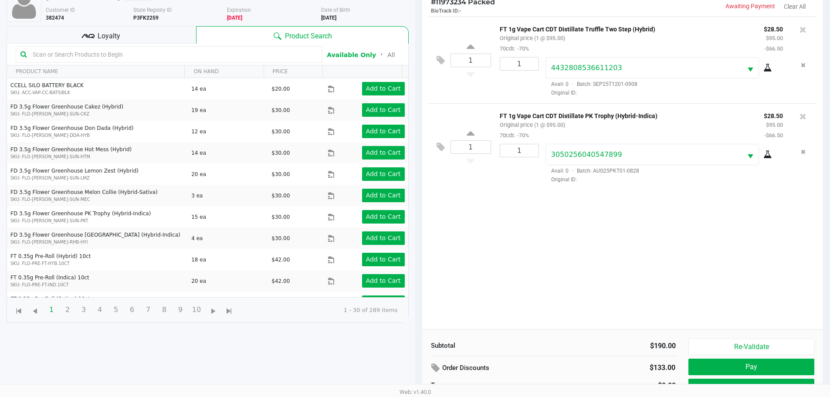
scroll to position [94, 0]
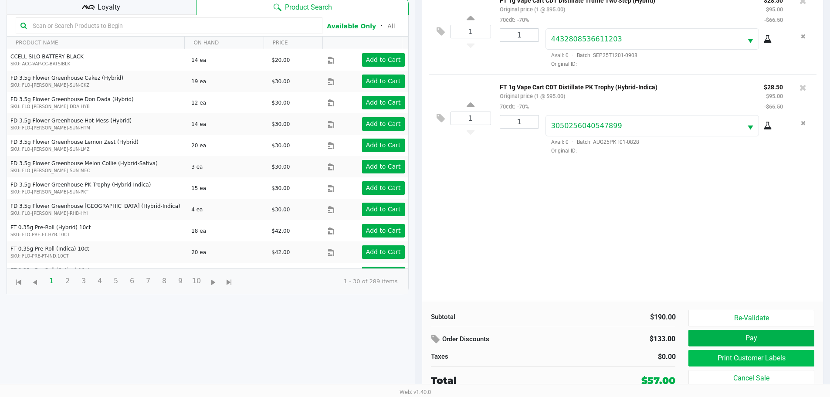
click at [780, 357] on button "Print Customer Labels" at bounding box center [752, 358] width 126 height 17
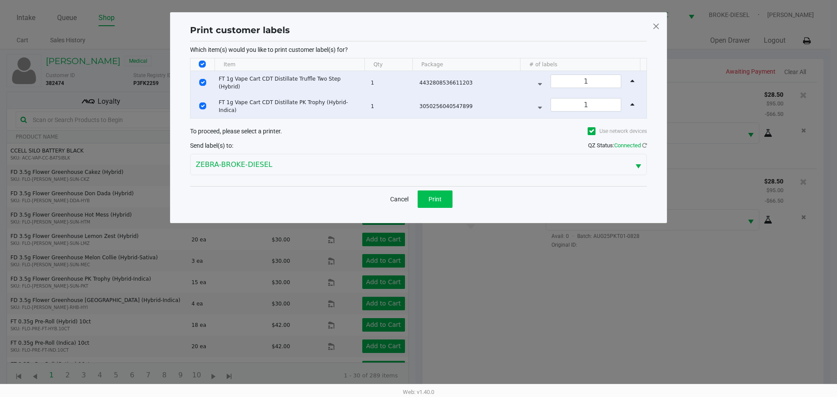
click at [437, 202] on span "Print" at bounding box center [435, 199] width 13 height 7
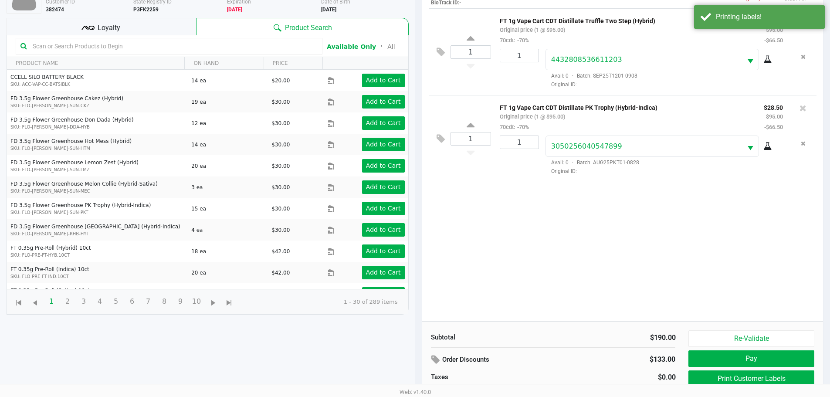
scroll to position [94, 0]
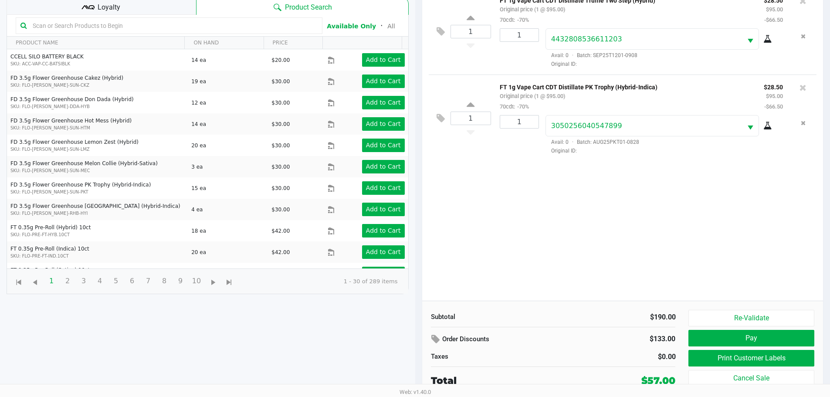
click at [774, 339] on button "Pay" at bounding box center [752, 338] width 126 height 17
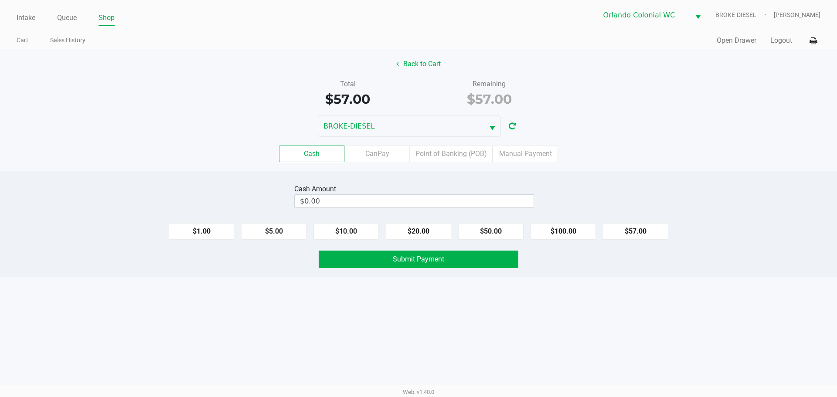
click at [472, 150] on label "Point of Banking (POB)" at bounding box center [451, 154] width 83 height 17
click at [0, 0] on 7 "Point of Banking (POB)" at bounding box center [0, 0] width 0 height 0
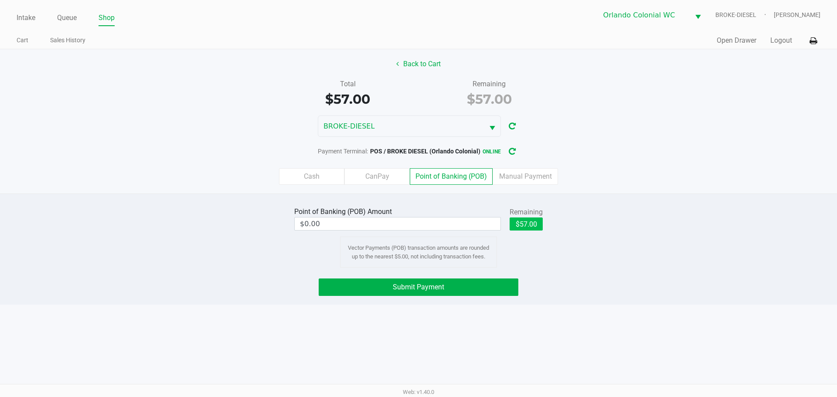
click at [535, 228] on button "$57.00" at bounding box center [526, 224] width 33 height 13
type input "$57.00"
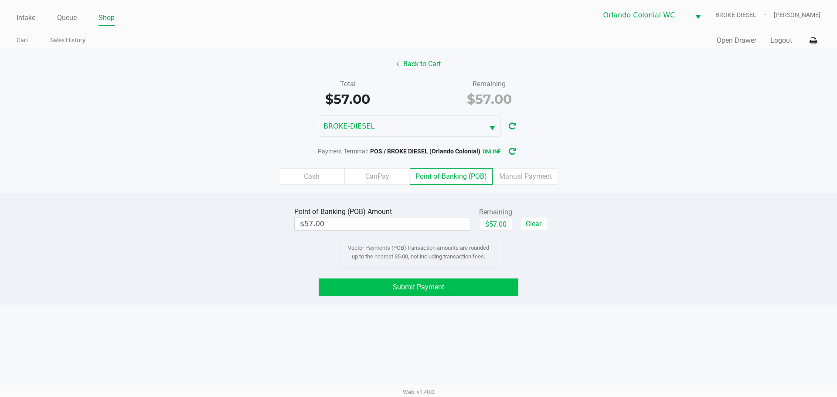
click at [499, 281] on button "Submit Payment" at bounding box center [419, 287] width 200 height 17
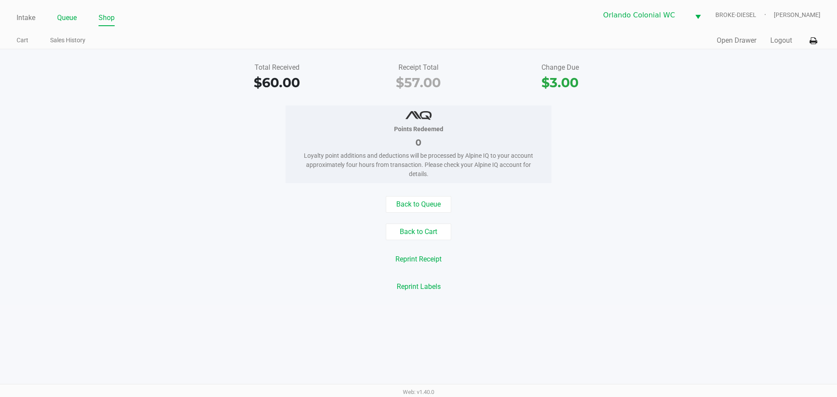
click at [72, 17] on link "Queue" at bounding box center [67, 18] width 20 height 12
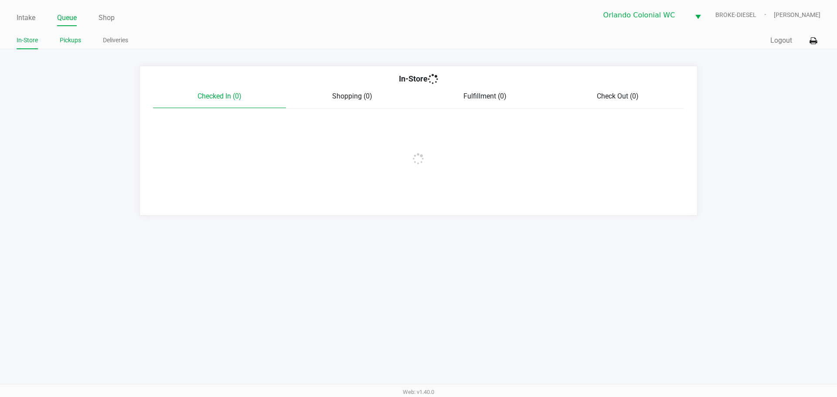
click at [67, 41] on link "Pickups" at bounding box center [70, 40] width 21 height 11
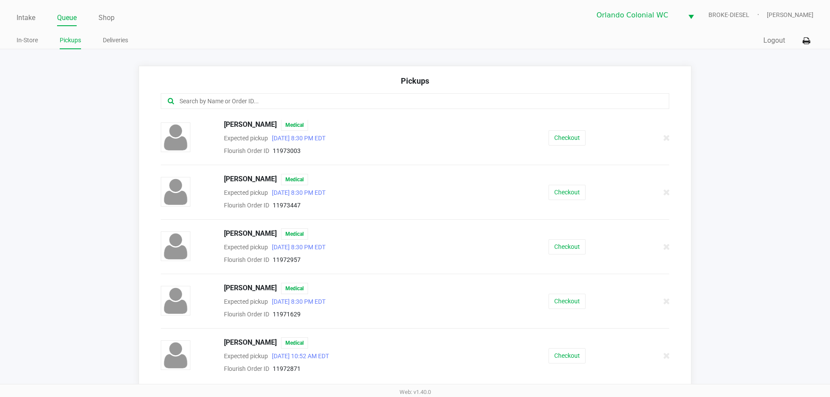
scroll to position [1258, 0]
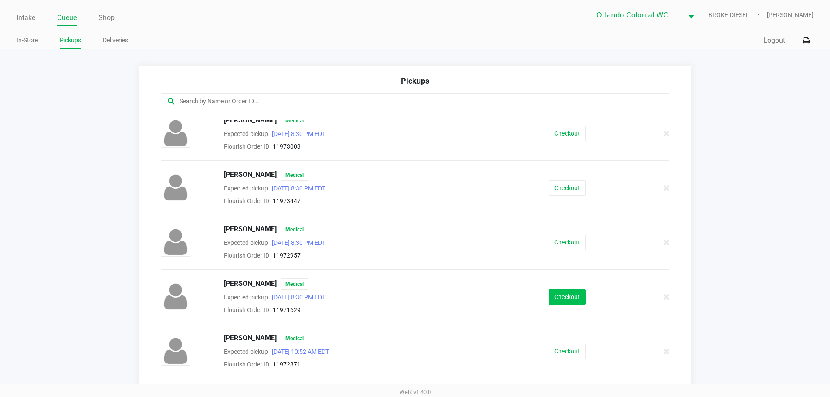
click at [567, 297] on button "Checkout" at bounding box center [567, 296] width 37 height 15
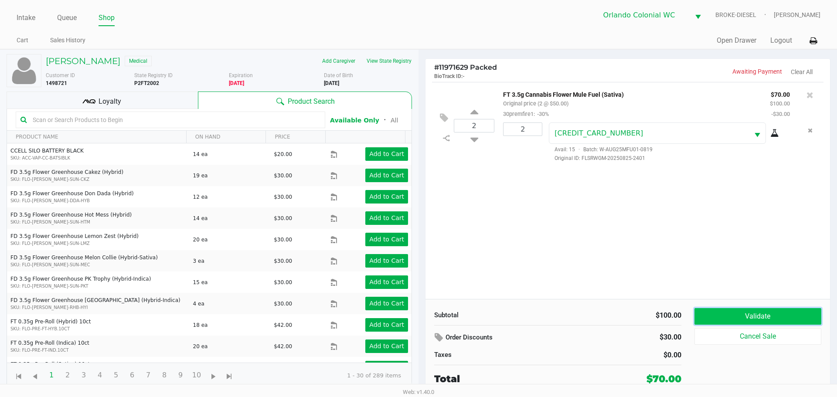
click at [764, 311] on button "Validate" at bounding box center [757, 316] width 127 height 17
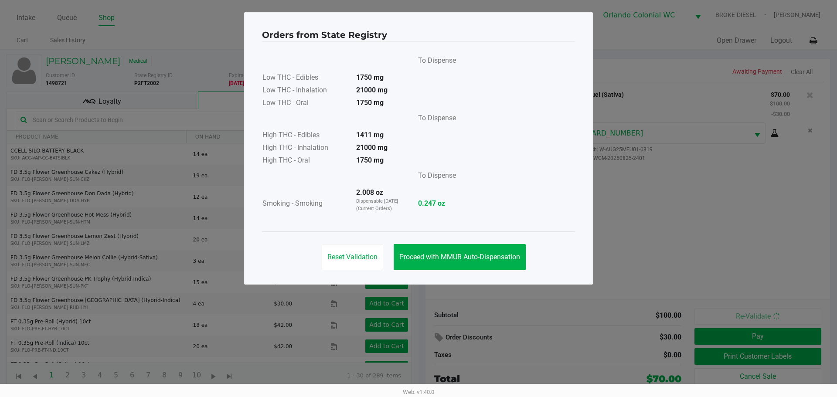
click at [483, 260] on span "Proceed with MMUR Auto-Dispensation" at bounding box center [459, 257] width 121 height 8
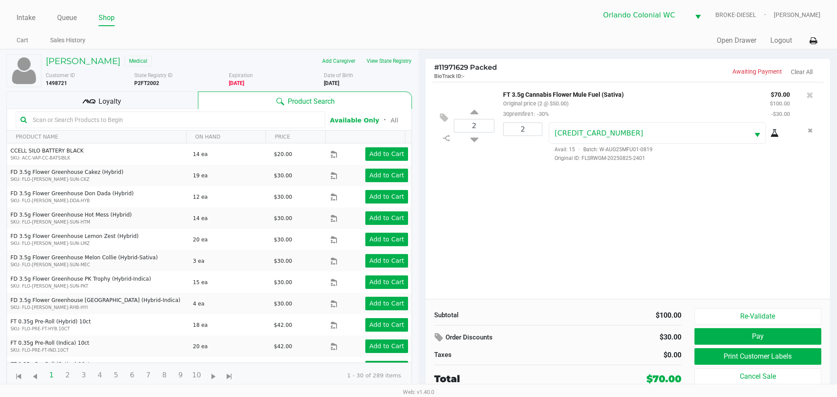
click at [143, 103] on div "Loyalty" at bounding box center [102, 100] width 191 height 17
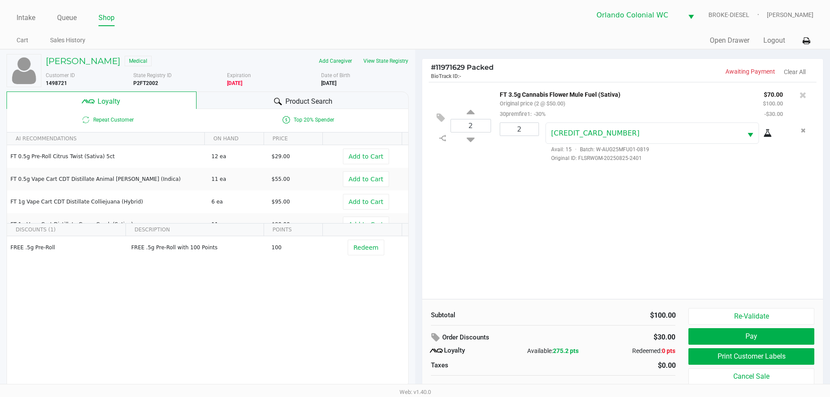
scroll to position [9, 0]
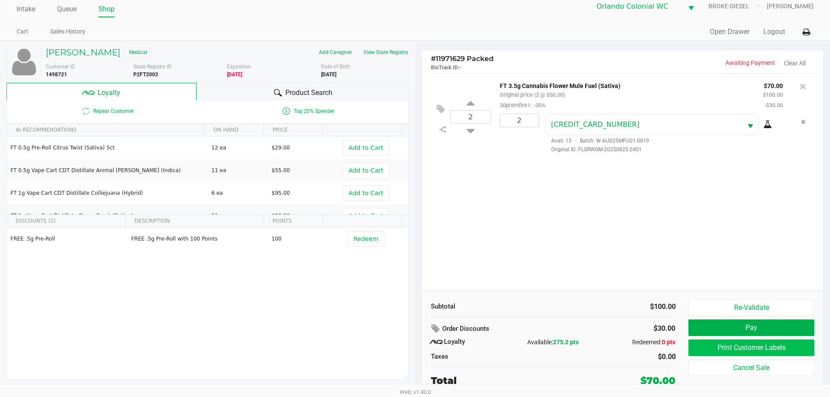
click at [793, 345] on button "Print Customer Labels" at bounding box center [752, 348] width 126 height 17
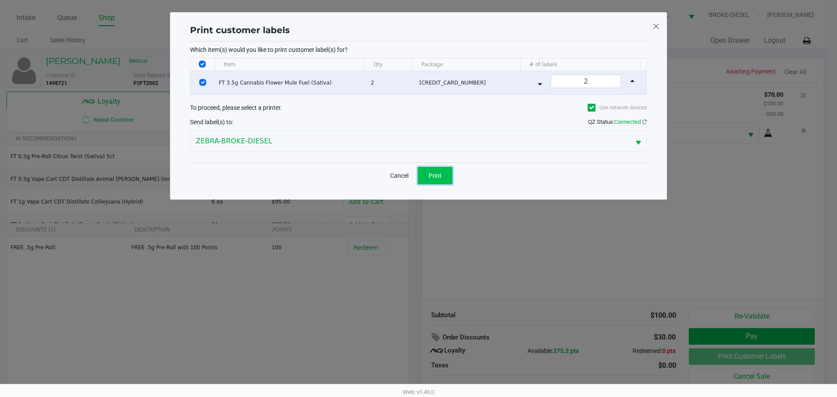
click at [434, 170] on button "Print" at bounding box center [435, 175] width 35 height 17
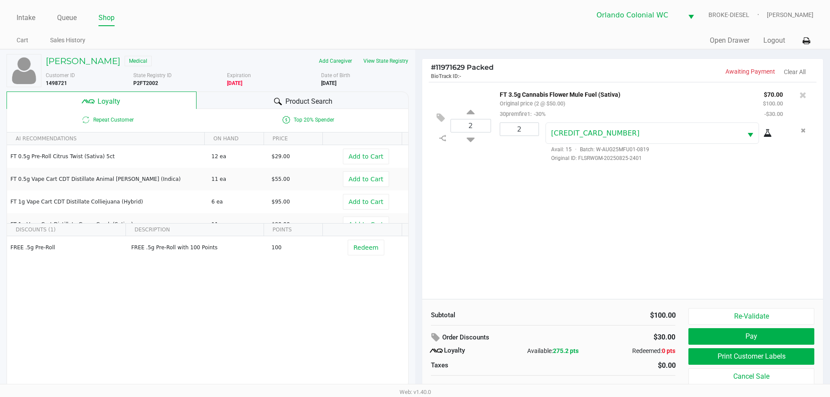
click at [774, 332] on button "Pay" at bounding box center [752, 336] width 126 height 17
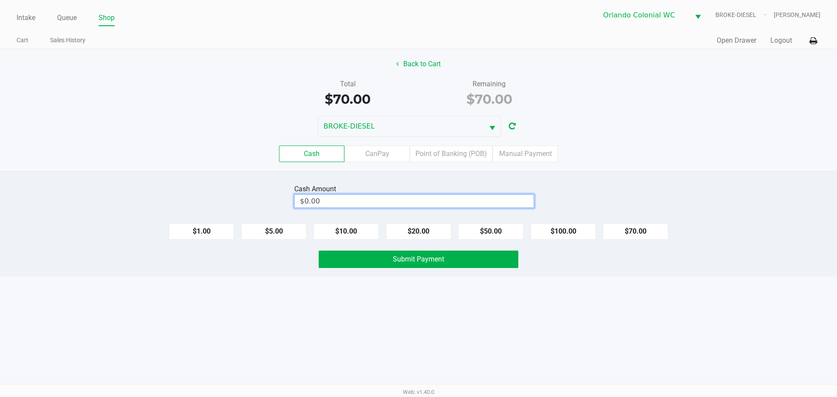
click at [443, 200] on input "$0.00" at bounding box center [414, 201] width 239 height 13
type input "0"
click at [480, 255] on button "Submit Payment" at bounding box center [419, 259] width 200 height 17
type input "$80.00"
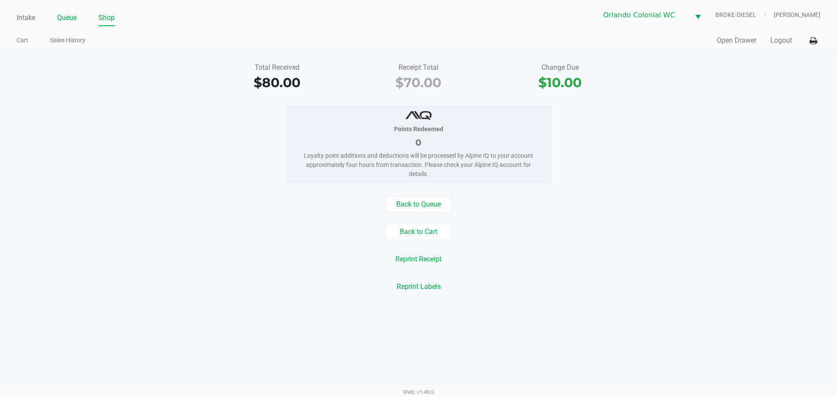
click at [69, 23] on link "Queue" at bounding box center [67, 18] width 20 height 12
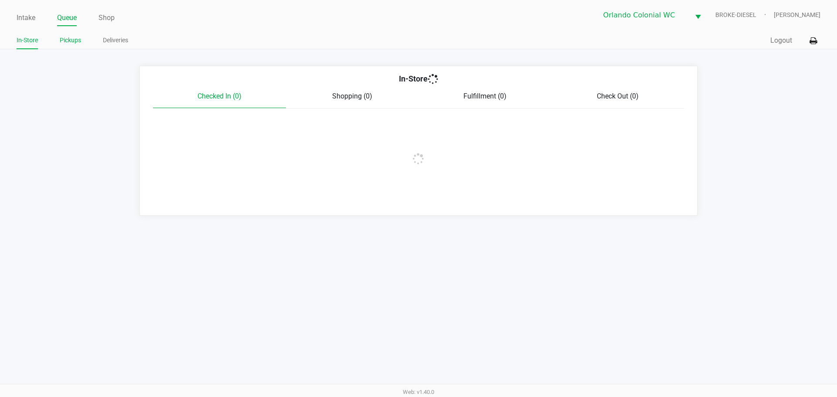
click at [70, 41] on link "Pickups" at bounding box center [70, 40] width 21 height 11
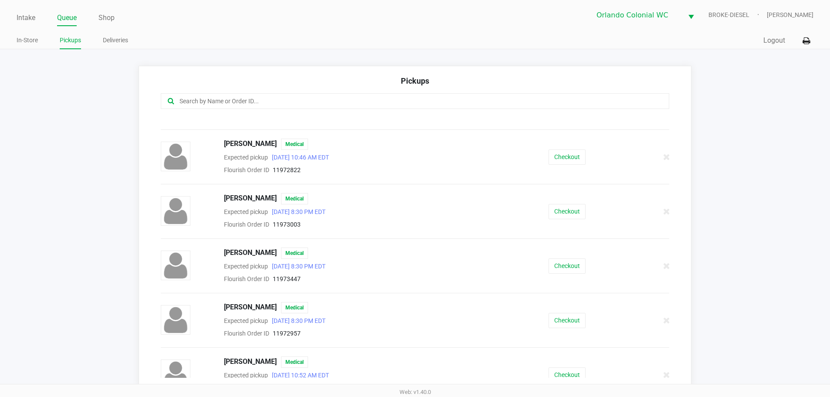
scroll to position [1222, 0]
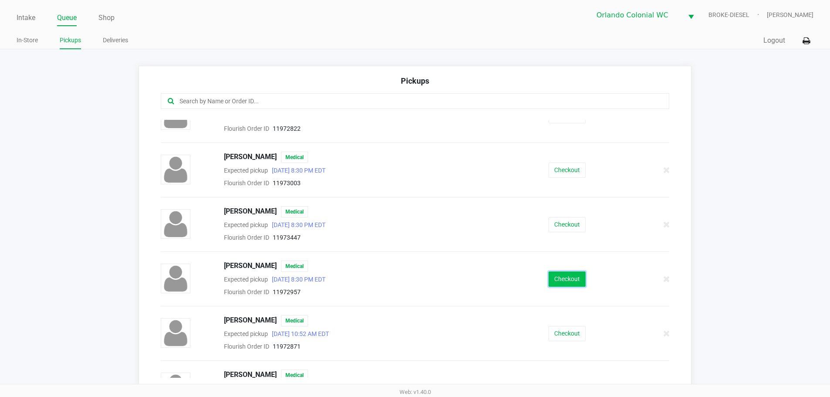
click at [568, 277] on button "Checkout" at bounding box center [567, 279] width 37 height 15
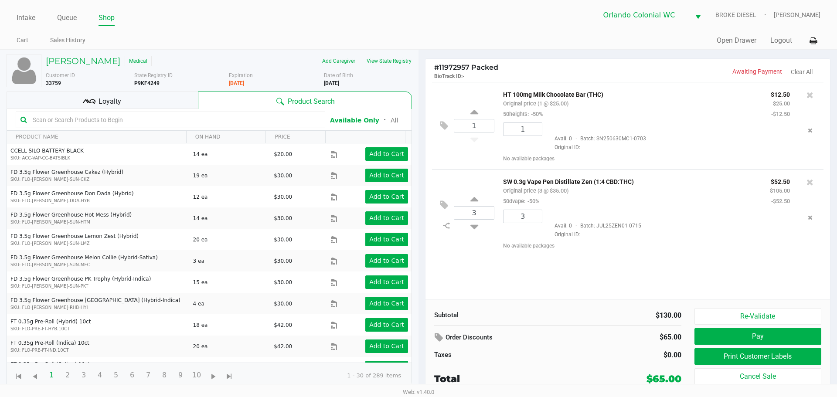
click at [763, 361] on button "Print Customer Labels" at bounding box center [757, 356] width 127 height 17
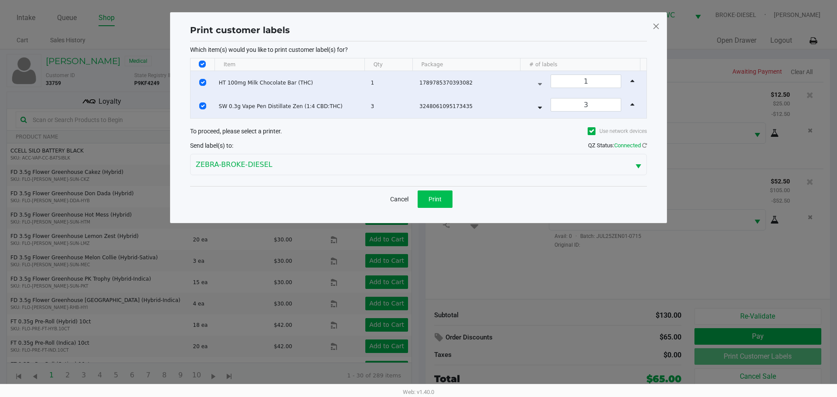
click at [421, 201] on button "Print" at bounding box center [435, 199] width 35 height 17
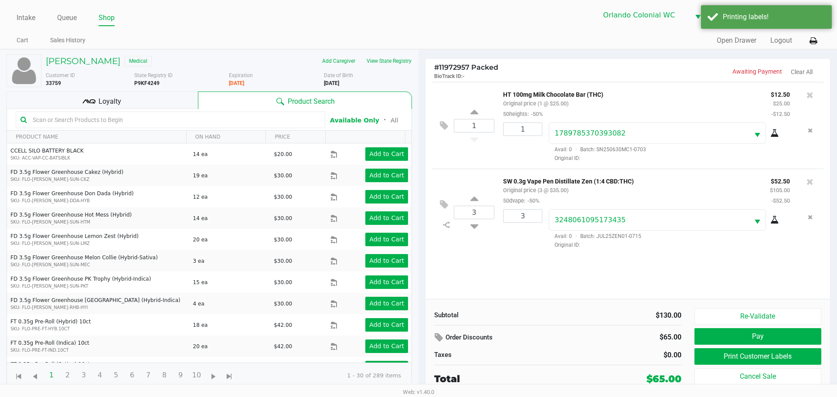
click at [761, 338] on button "Pay" at bounding box center [757, 336] width 127 height 17
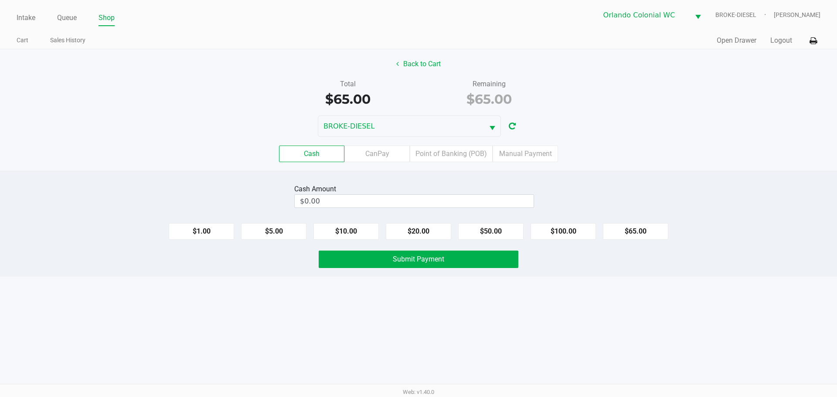
click at [377, 148] on label "CanPay" at bounding box center [376, 154] width 65 height 17
click at [0, 0] on 2 "CanPay" at bounding box center [0, 0] width 0 height 0
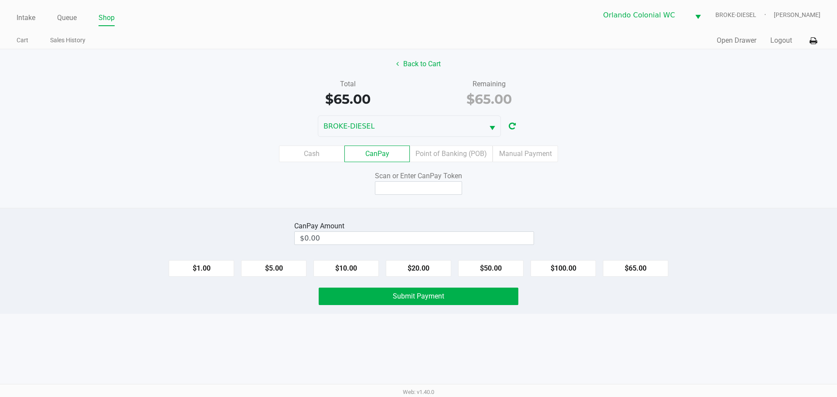
click at [408, 223] on div "CanPay Amount" at bounding box center [414, 226] width 240 height 10
click at [514, 239] on input "$0.00" at bounding box center [414, 238] width 239 height 13
type input "0"
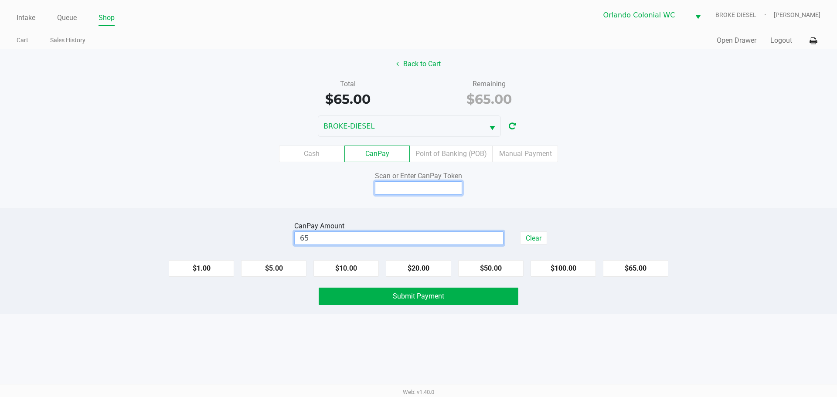
click at [420, 189] on input at bounding box center [418, 188] width 87 height 14
type input "$65.00"
type input "q3706098q"
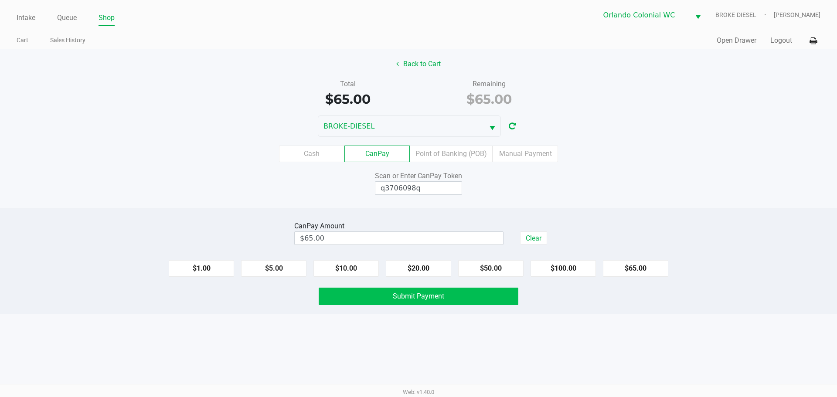
click at [459, 299] on button "Submit Payment" at bounding box center [419, 296] width 200 height 17
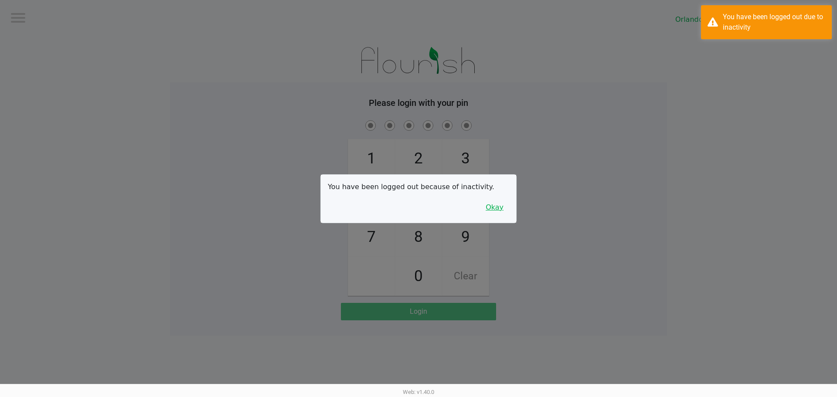
click at [503, 203] on button "Okay" at bounding box center [494, 207] width 29 height 17
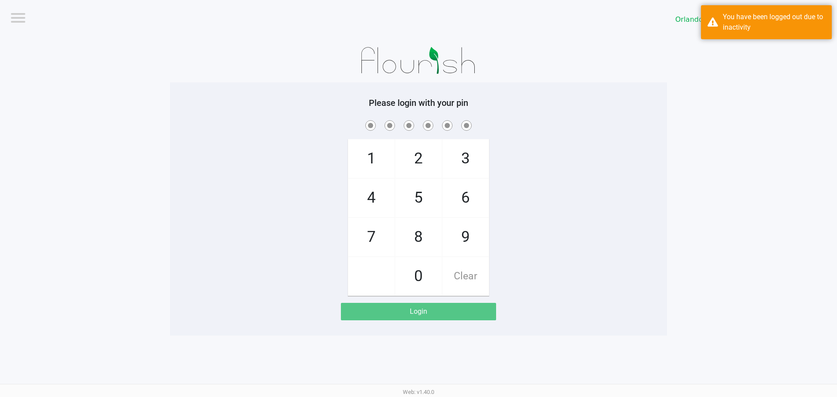
click at [468, 160] on span "3" at bounding box center [465, 159] width 46 height 38
checkbox input "true"
click at [373, 243] on span "7" at bounding box center [371, 237] width 46 height 38
checkbox input "true"
click at [463, 237] on span "9" at bounding box center [465, 237] width 46 height 38
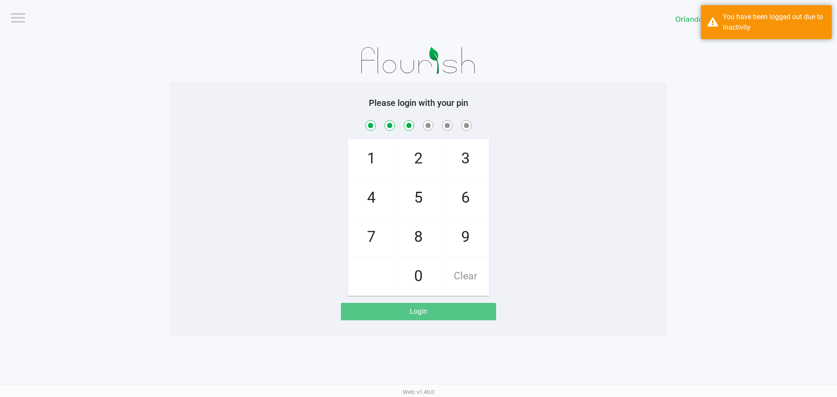
checkbox input "true"
click at [466, 146] on span "3" at bounding box center [465, 159] width 46 height 38
checkbox input "true"
click at [433, 235] on span "8" at bounding box center [418, 237] width 46 height 38
checkbox input "true"
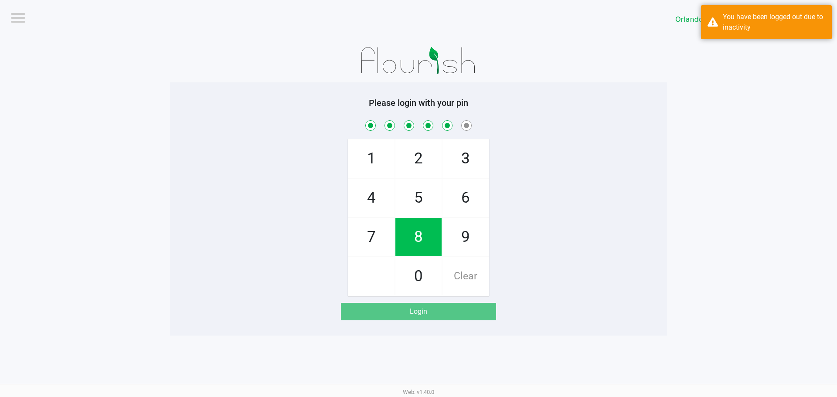
click at [378, 192] on span "4" at bounding box center [371, 198] width 46 height 38
checkbox input "true"
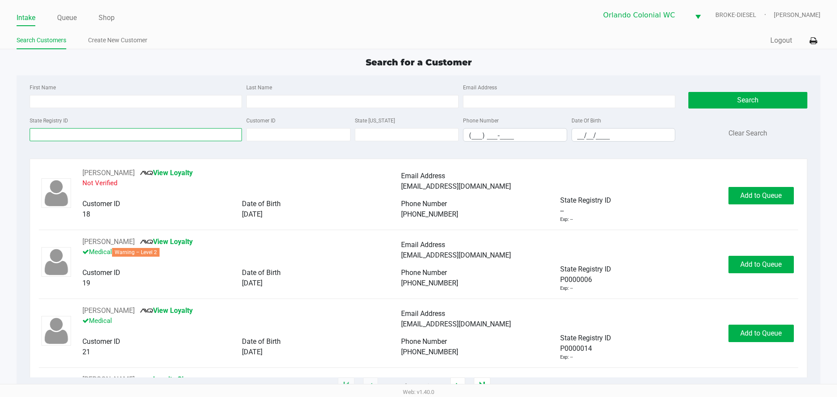
click at [199, 134] on input "State Registry ID" at bounding box center [136, 134] width 212 height 13
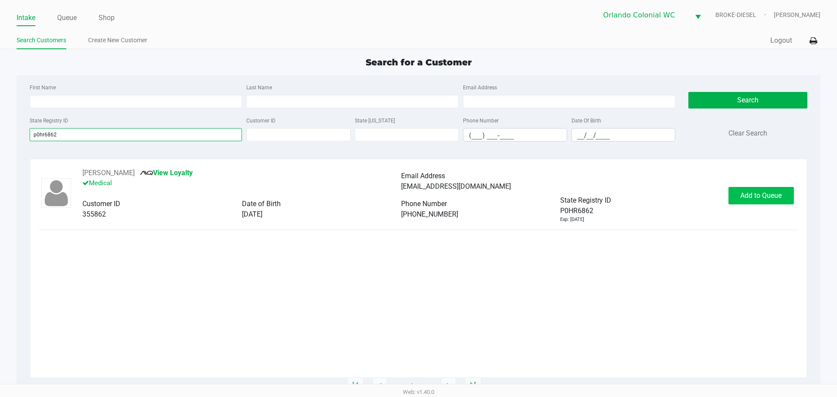
type input "p0hr6862"
click at [756, 203] on button "Add to Queue" at bounding box center [760, 195] width 65 height 17
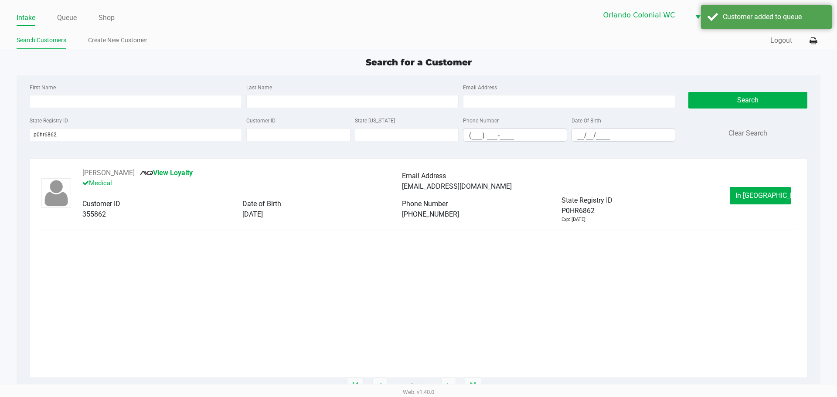
click at [765, 194] on span "In Queue" at bounding box center [771, 195] width 73 height 8
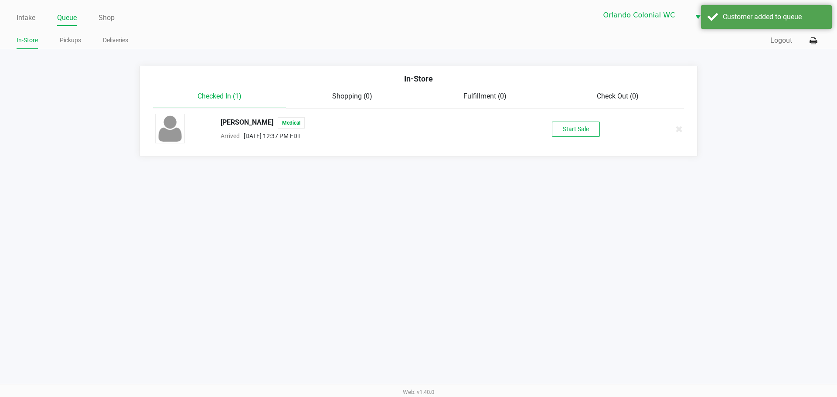
click at [569, 127] on button "Start Sale" at bounding box center [576, 129] width 48 height 15
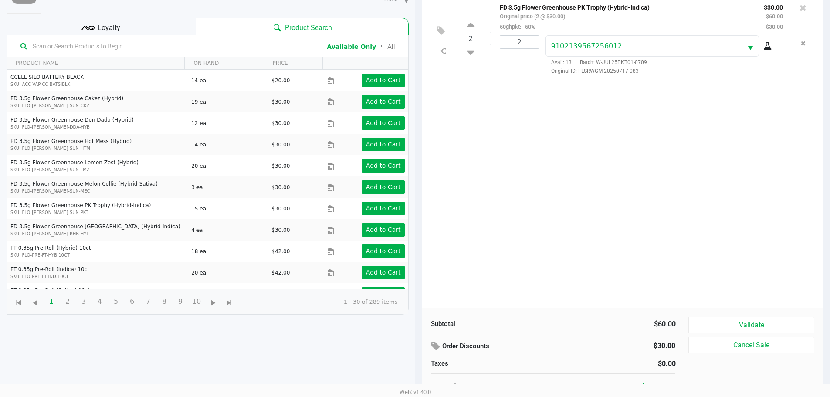
scroll to position [94, 0]
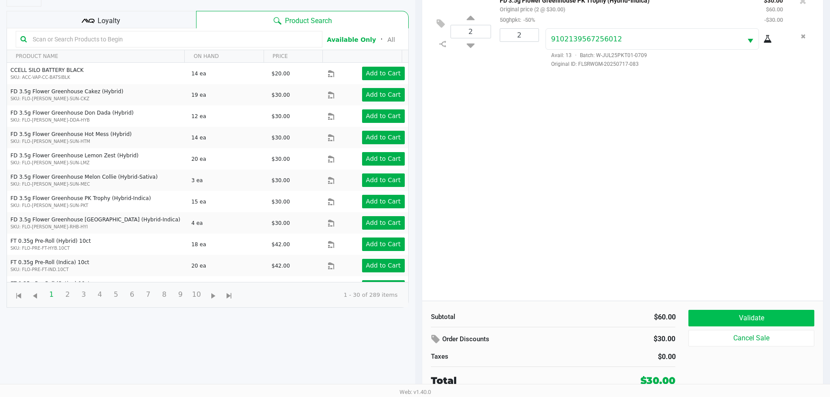
click at [779, 313] on button "Validate" at bounding box center [752, 318] width 126 height 17
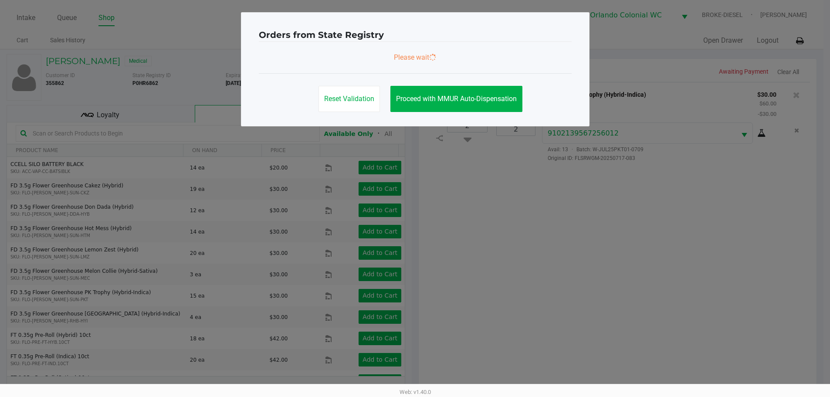
scroll to position [0, 0]
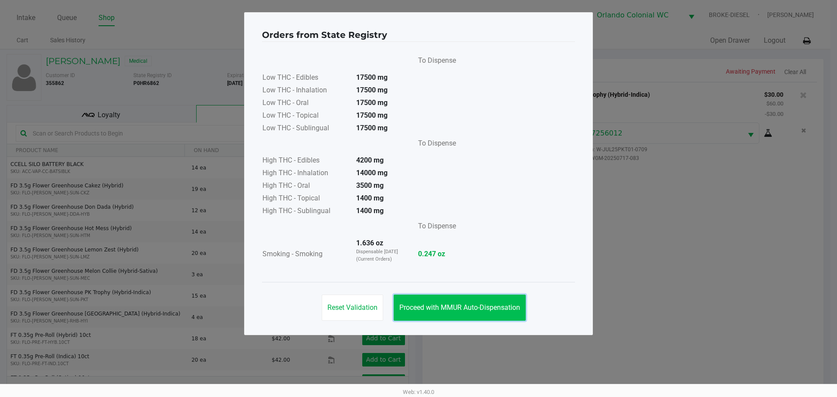
click at [497, 299] on button "Proceed with MMUR Auto-Dispensation" at bounding box center [460, 308] width 132 height 26
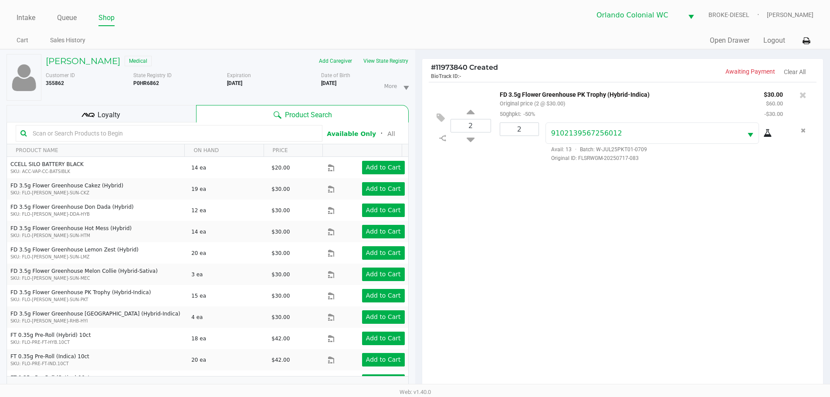
scroll to position [94, 0]
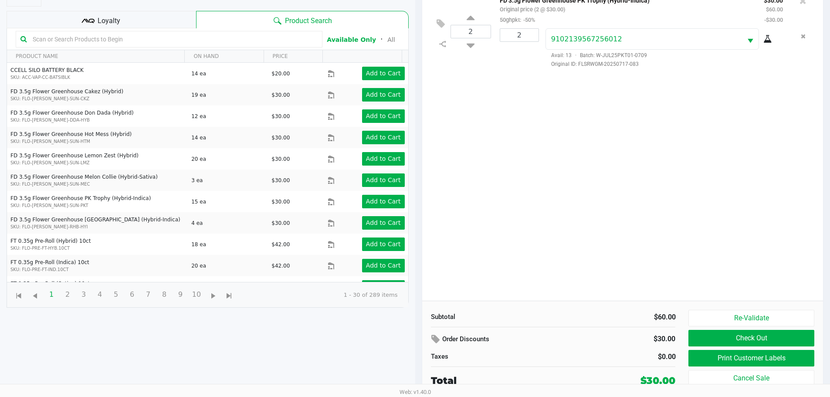
click at [789, 355] on button "Print Customer Labels" at bounding box center [752, 358] width 126 height 17
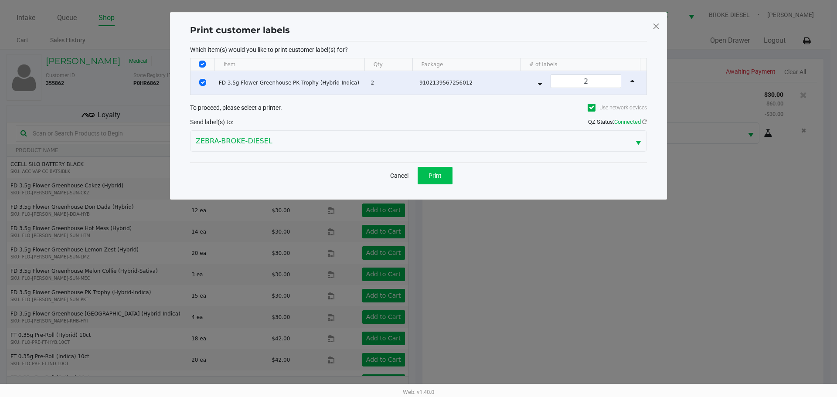
click at [429, 182] on button "Print" at bounding box center [435, 175] width 35 height 17
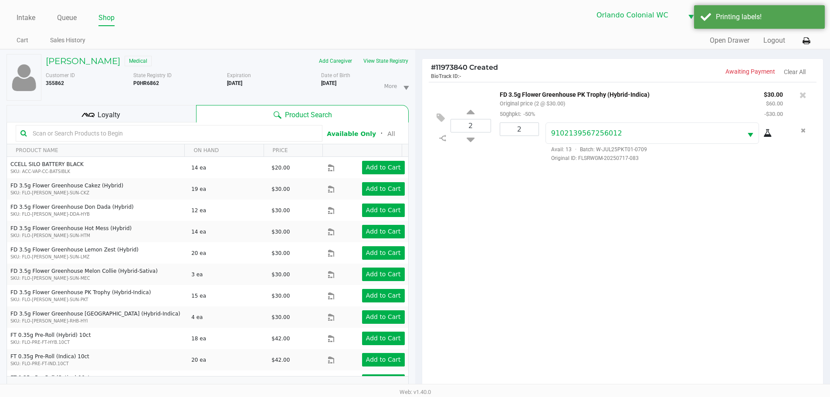
scroll to position [94, 0]
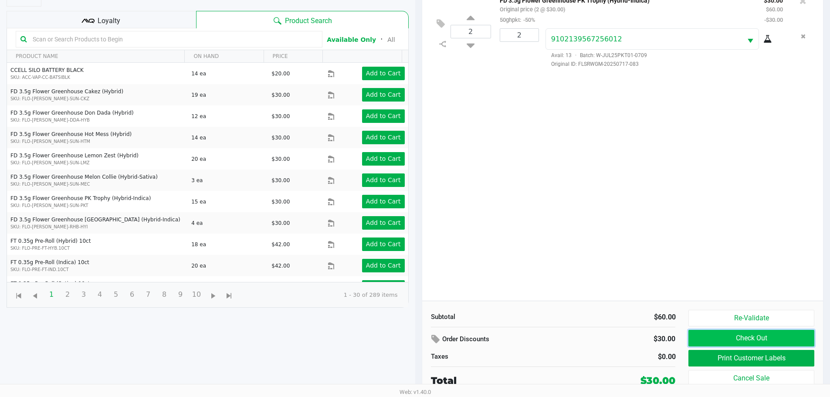
click at [769, 337] on button "Check Out" at bounding box center [752, 338] width 126 height 17
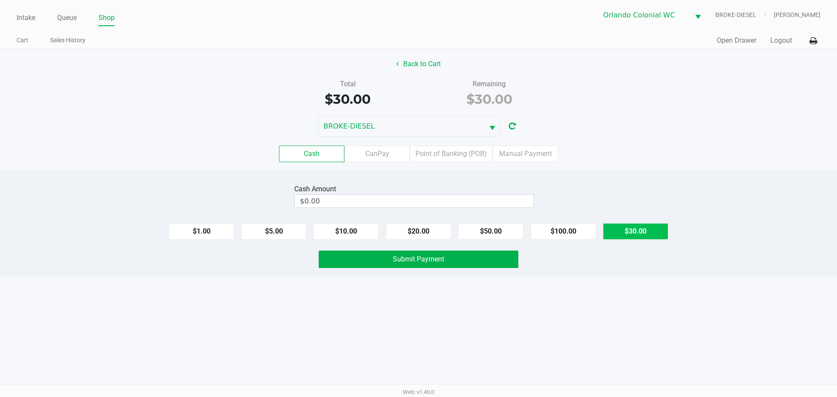
click at [639, 232] on button "$30.00" at bounding box center [635, 231] width 65 height 17
type input "$30.00"
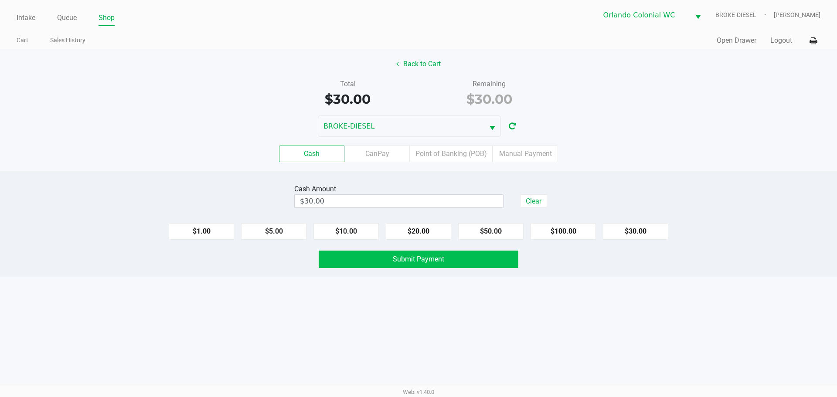
click at [459, 256] on button "Submit Payment" at bounding box center [419, 259] width 200 height 17
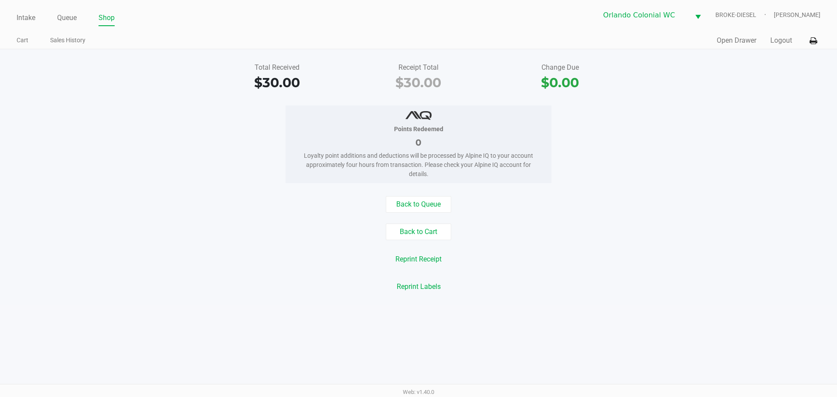
click at [18, 20] on link "Intake" at bounding box center [26, 18] width 19 height 12
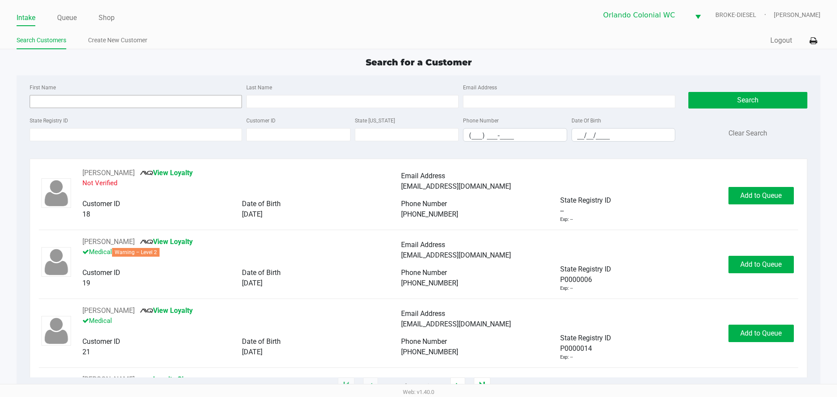
click at [186, 102] on input "First Name" at bounding box center [136, 101] width 212 height 13
click at [216, 132] on input "State Registry ID" at bounding box center [136, 134] width 212 height 13
type input "p"
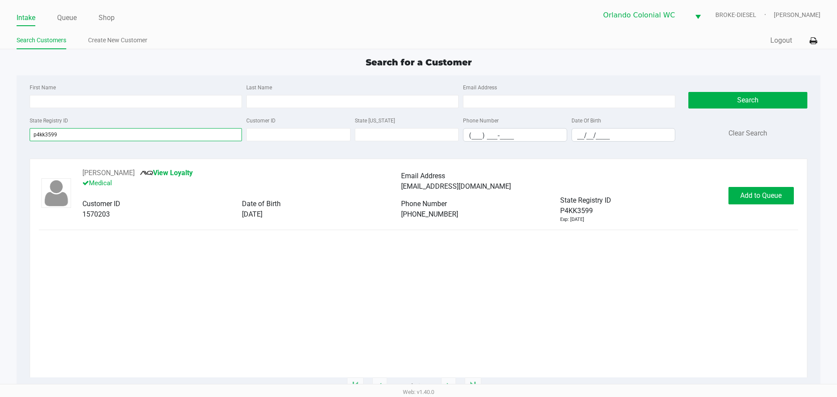
type input "p4kk3599"
click at [776, 203] on button "Add to Queue" at bounding box center [760, 195] width 65 height 17
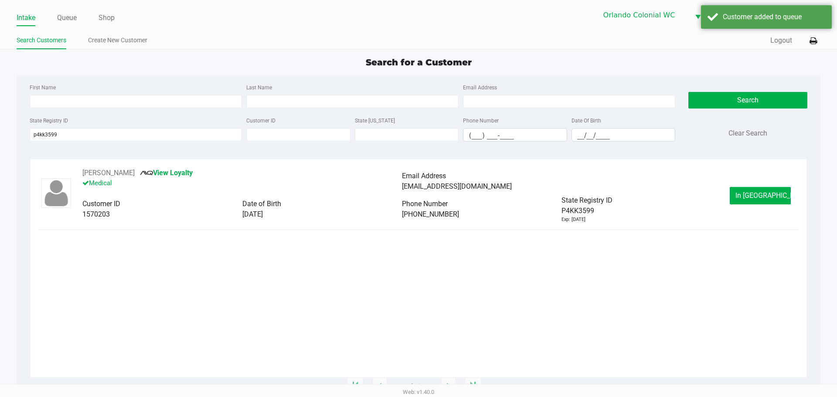
click at [764, 200] on button "In Queue" at bounding box center [760, 195] width 61 height 17
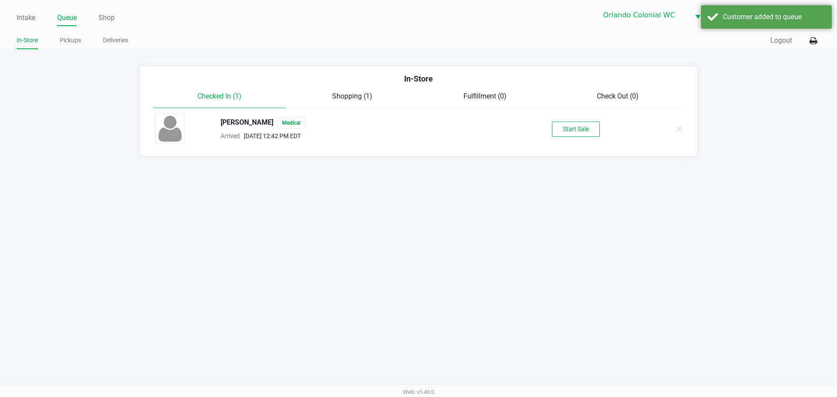
click at [573, 134] on button "Start Sale" at bounding box center [576, 129] width 48 height 15
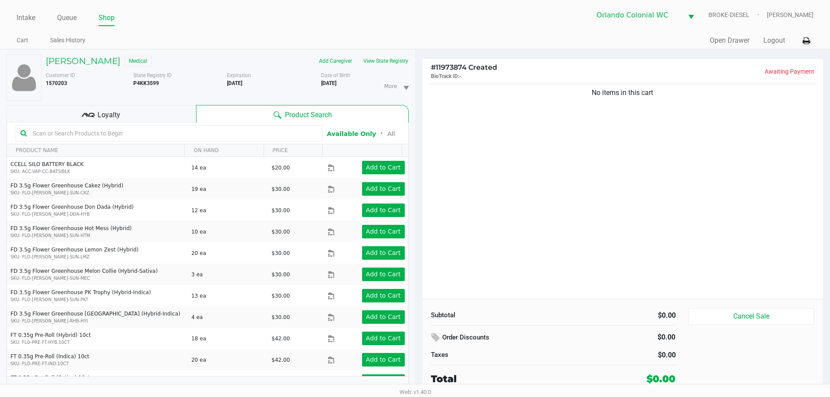
click at [149, 110] on div "Loyalty" at bounding box center [102, 113] width 190 height 17
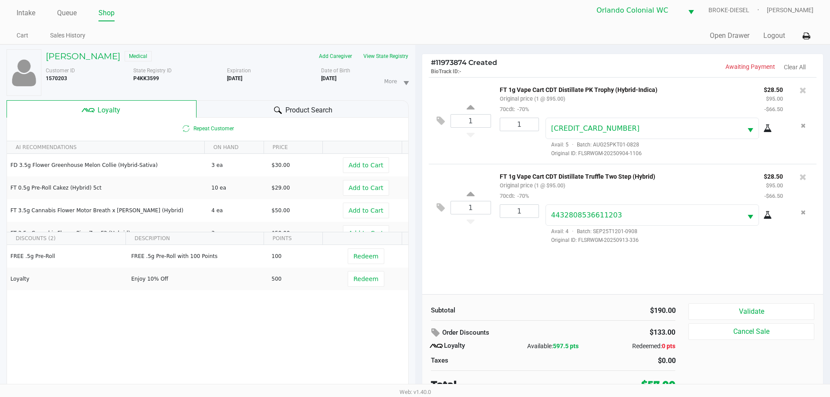
scroll to position [9, 0]
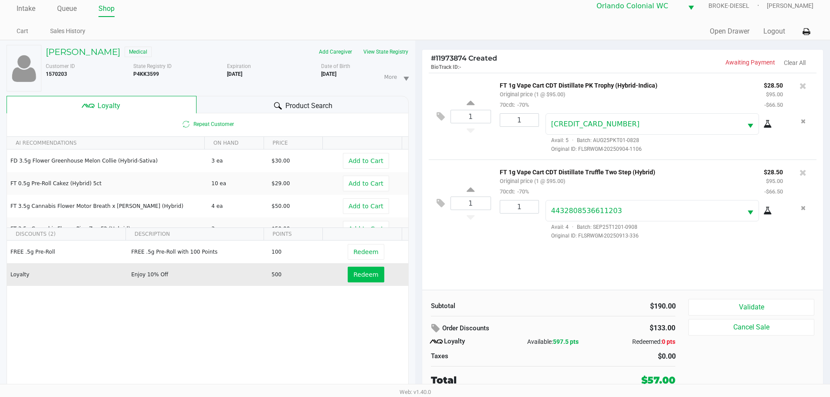
click at [374, 278] on button "Redeem" at bounding box center [366, 275] width 36 height 16
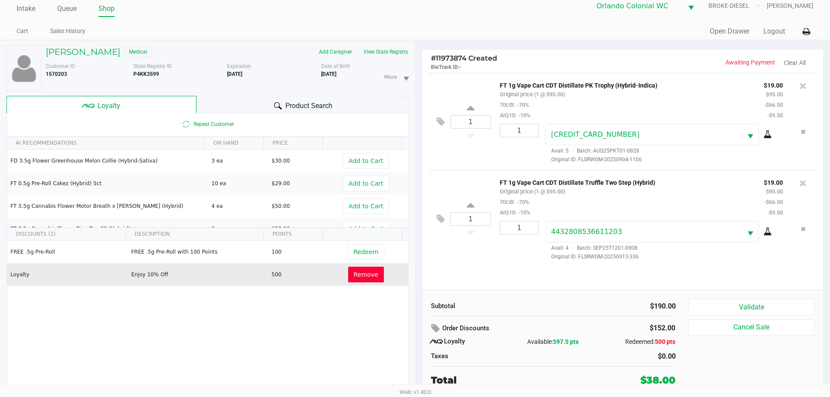
click at [789, 302] on button "Validate" at bounding box center [752, 307] width 126 height 17
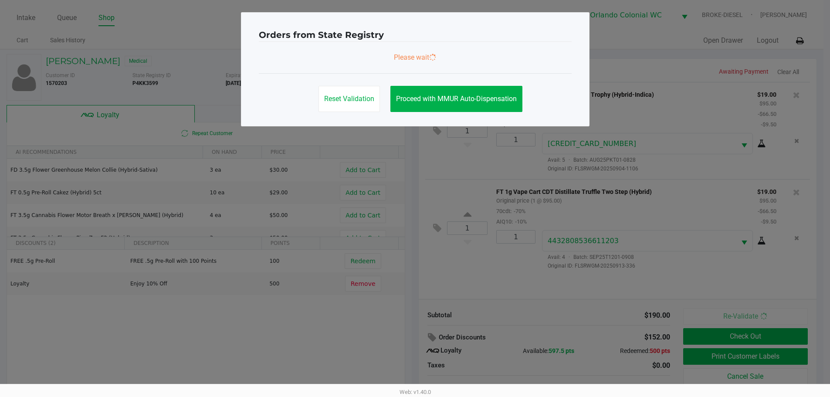
scroll to position [0, 0]
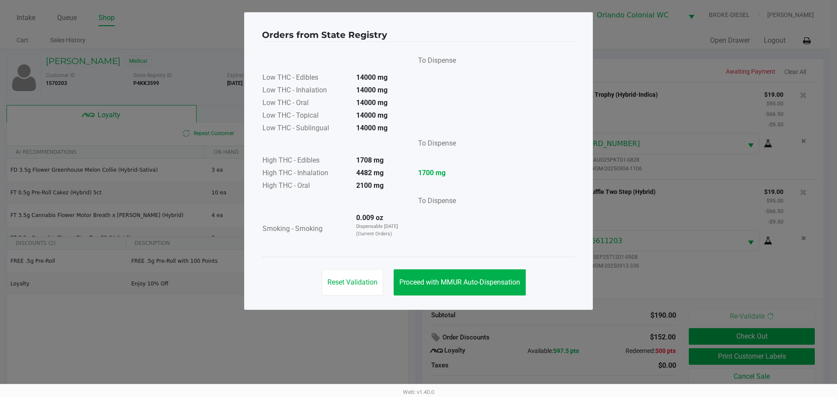
click at [461, 288] on button "Proceed with MMUR Auto-Dispensation" at bounding box center [460, 282] width 132 height 26
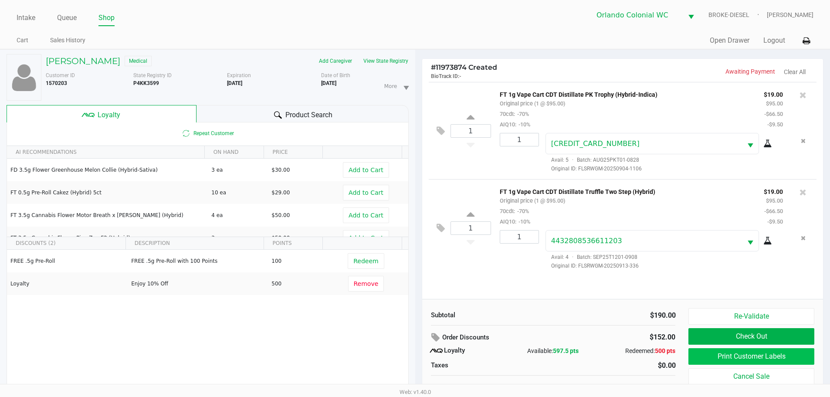
click at [726, 354] on button "Print Customer Labels" at bounding box center [752, 356] width 126 height 17
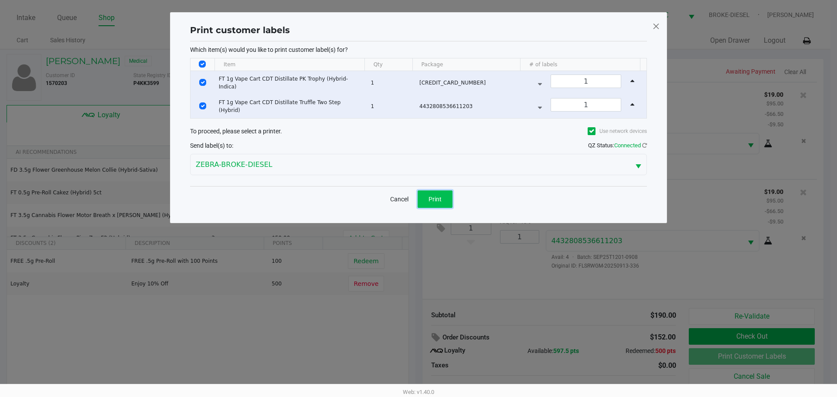
click at [424, 197] on button "Print" at bounding box center [435, 199] width 35 height 17
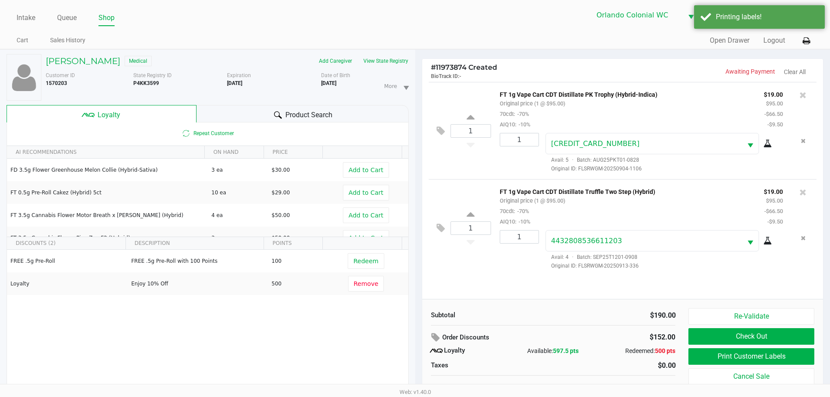
scroll to position [9, 0]
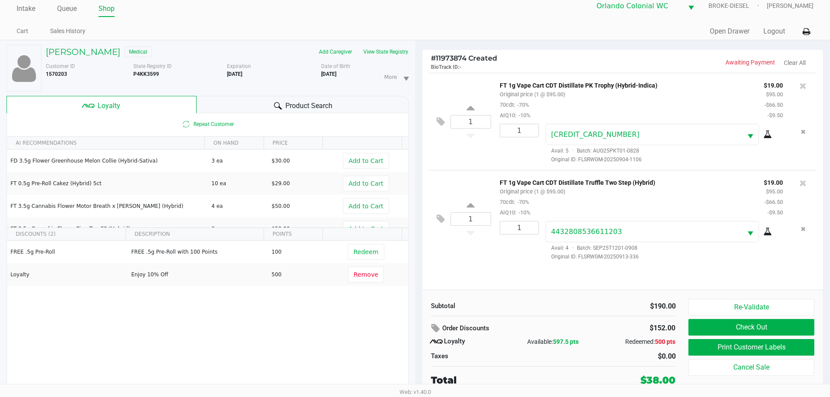
click at [774, 327] on button "Check Out" at bounding box center [752, 327] width 126 height 17
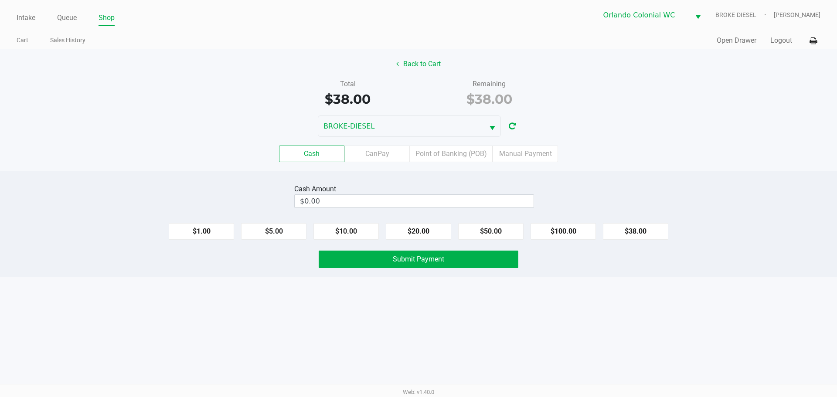
click at [419, 231] on button "$20.00" at bounding box center [418, 231] width 65 height 17
click at [415, 234] on button "$20.00" at bounding box center [418, 231] width 65 height 17
type input "$40.00"
click at [427, 267] on button "Submit Payment" at bounding box center [419, 259] width 200 height 17
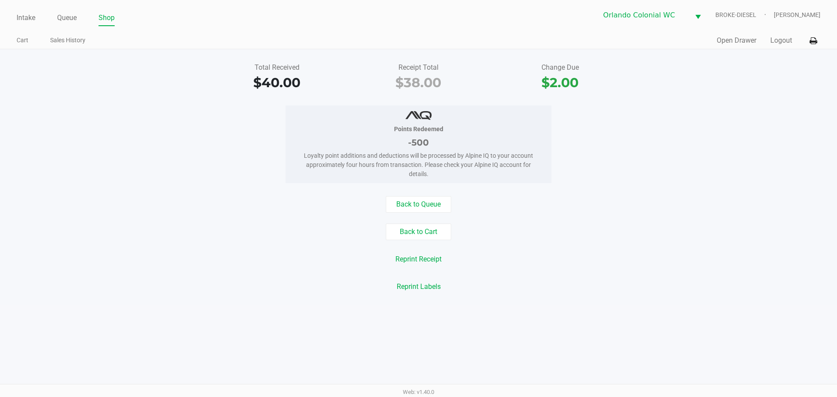
click at [20, 14] on link "Intake" at bounding box center [26, 18] width 19 height 12
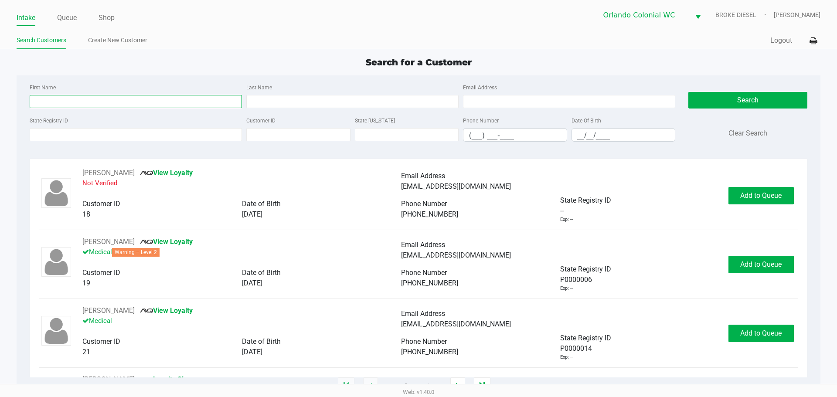
click at [187, 102] on input "First Name" at bounding box center [136, 101] width 212 height 13
click at [206, 133] on input "State Registry ID" at bounding box center [136, 134] width 212 height 13
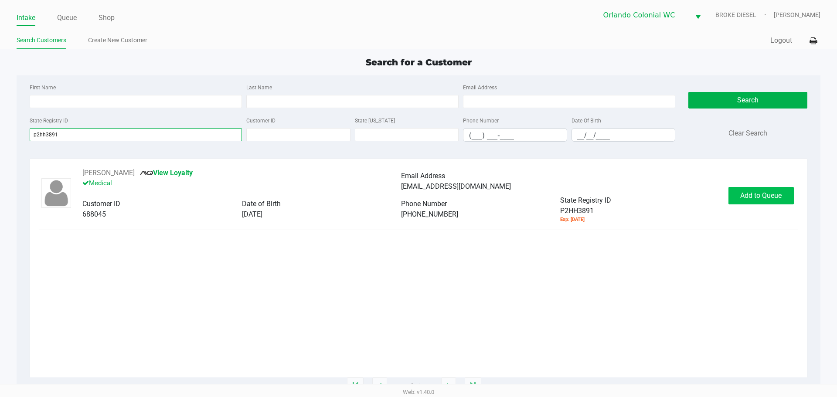
type input "p2hh3891"
click at [755, 201] on button "Add to Queue" at bounding box center [760, 195] width 65 height 17
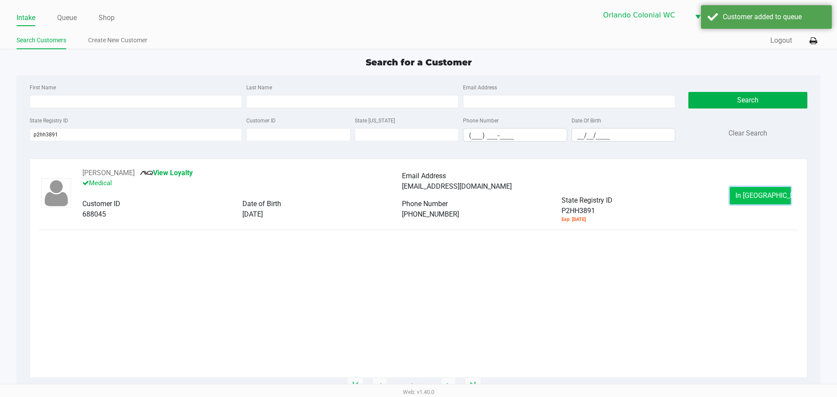
click at [754, 201] on button "In Queue" at bounding box center [760, 195] width 61 height 17
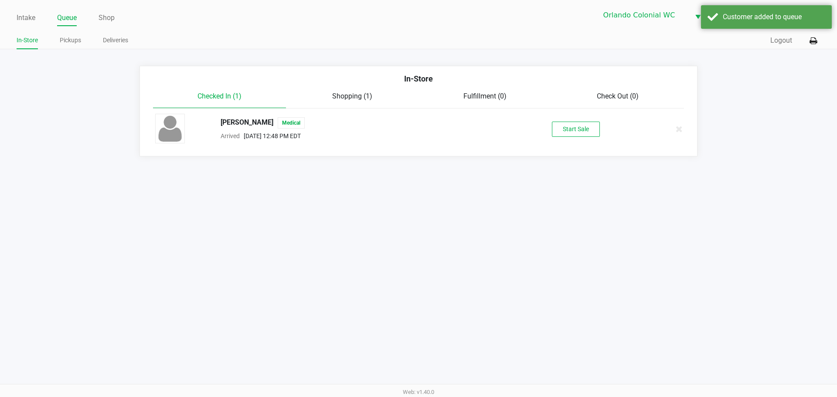
click at [571, 122] on button "Start Sale" at bounding box center [576, 129] width 48 height 15
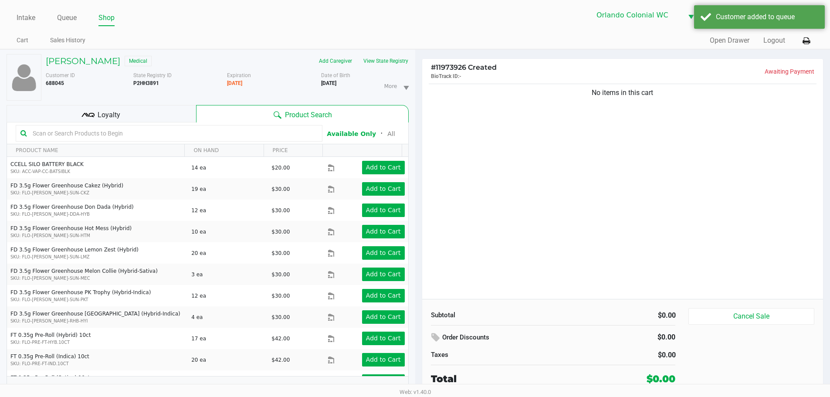
click at [159, 116] on div "Loyalty" at bounding box center [102, 113] width 190 height 17
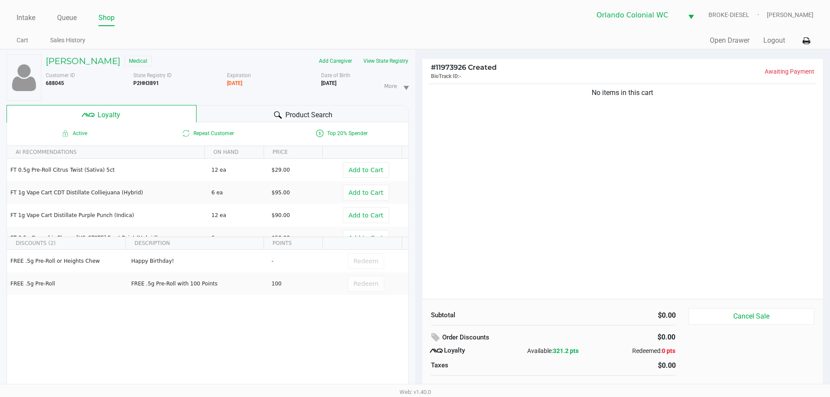
click at [239, 127] on div "Active Repeat Customer Top 20% Spender" at bounding box center [208, 133] width 402 height 22
click at [240, 125] on div "Active Repeat Customer Top 20% Spender" at bounding box center [208, 133] width 402 height 22
click at [242, 116] on div "Product Search" at bounding box center [303, 113] width 212 height 17
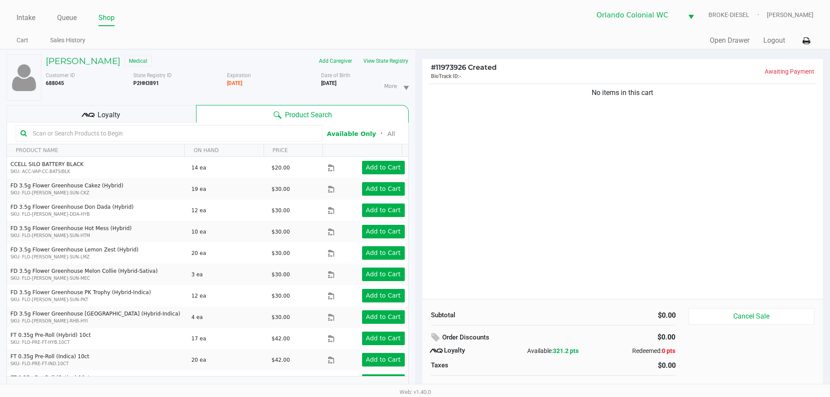
click at [112, 119] on span "Loyalty" at bounding box center [109, 115] width 23 height 10
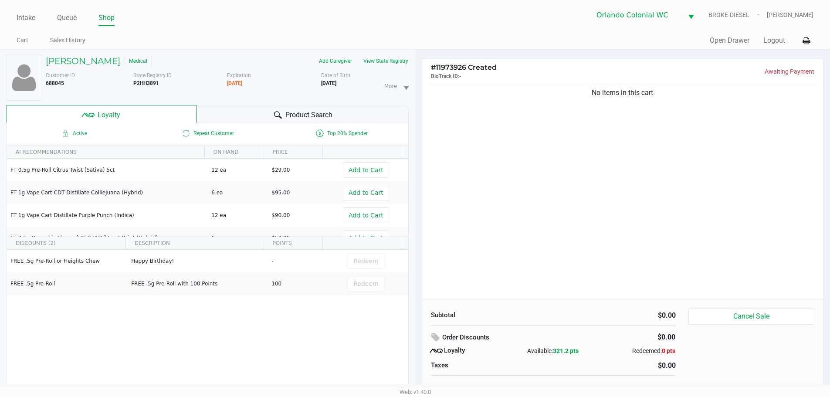
click at [255, 105] on div "RIANNE COBLE Medical Add Caregiver View State Registry Customer ID 688045 State…" at bounding box center [208, 228] width 402 height 357
click at [233, 109] on div "Product Search" at bounding box center [303, 113] width 212 height 17
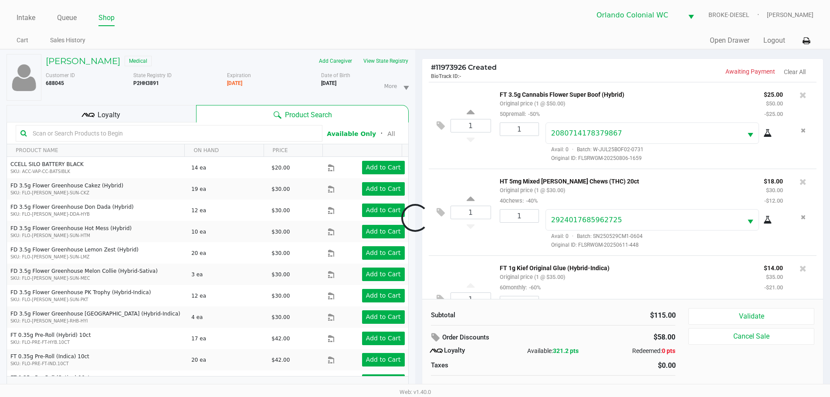
scroll to position [44, 0]
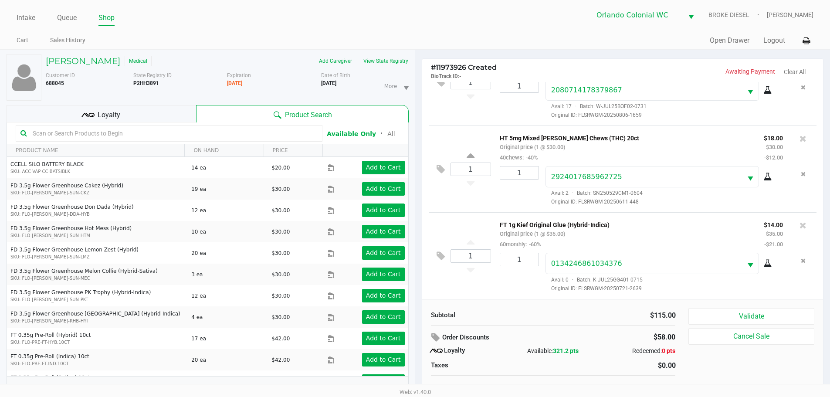
click at [145, 111] on div "Loyalty" at bounding box center [102, 113] width 190 height 17
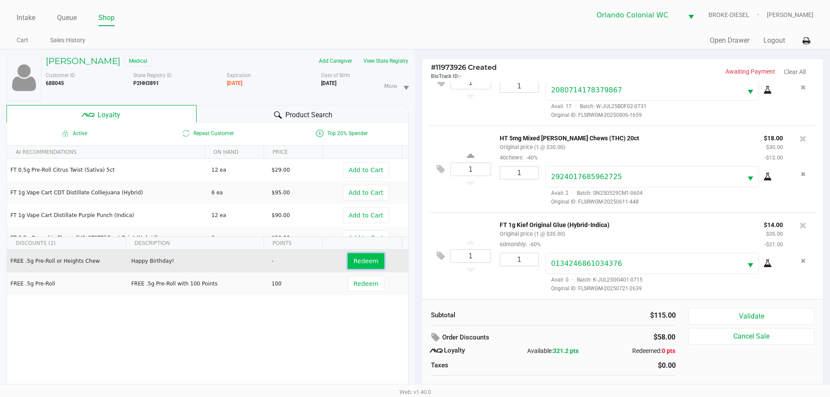
click at [356, 261] on span "Redeem" at bounding box center [366, 261] width 25 height 7
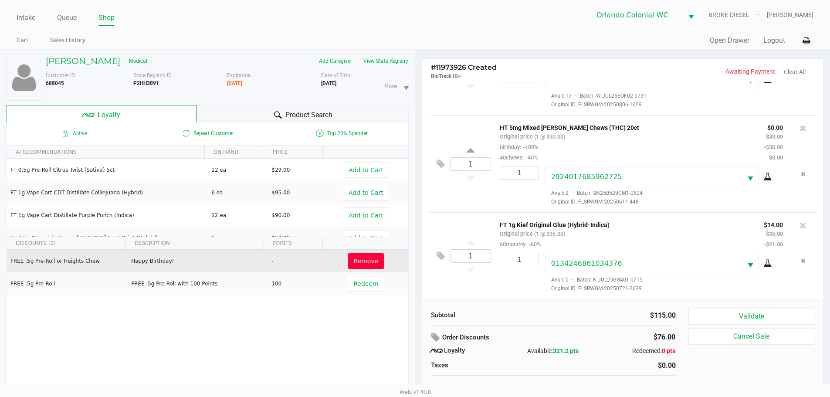
scroll to position [9, 0]
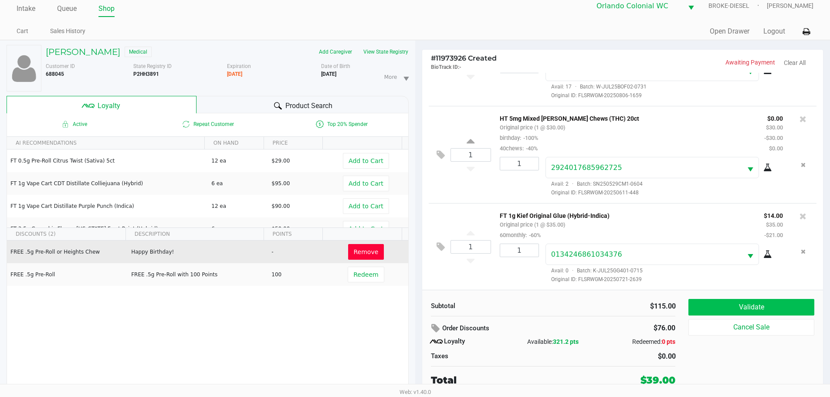
click at [772, 306] on button "Validate" at bounding box center [752, 307] width 126 height 17
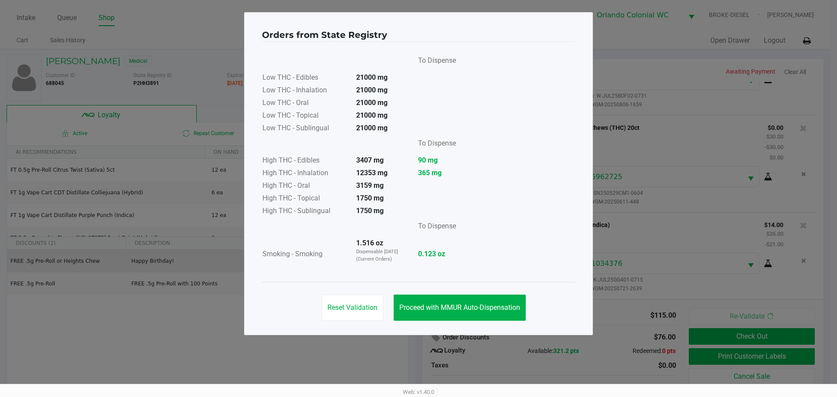
click at [449, 301] on button "Proceed with MMUR Auto-Dispensation" at bounding box center [460, 308] width 132 height 26
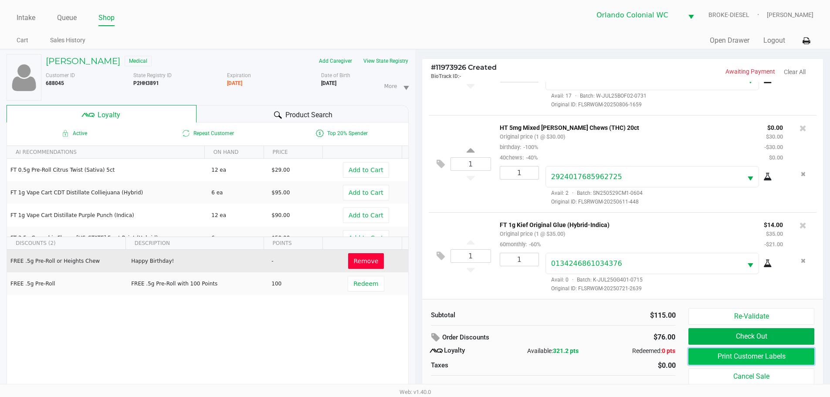
click at [715, 364] on button "Print Customer Labels" at bounding box center [752, 356] width 126 height 17
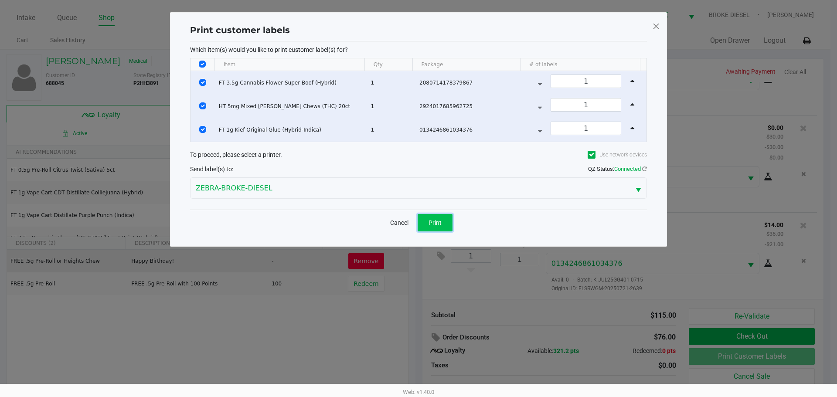
click at [431, 221] on span "Print" at bounding box center [435, 222] width 13 height 7
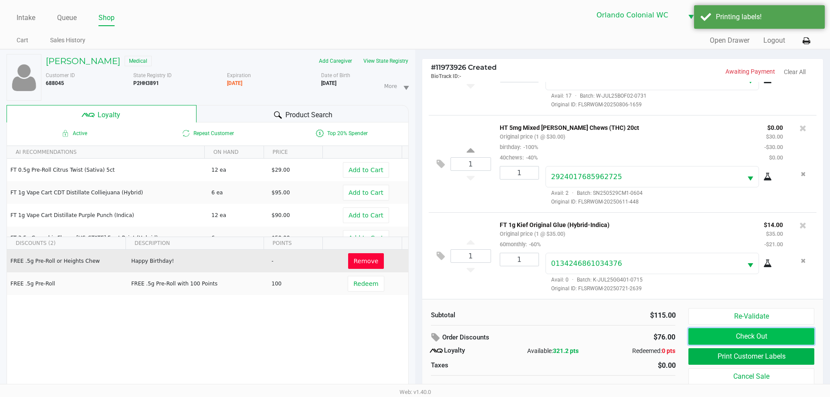
click at [773, 345] on button "Check Out" at bounding box center [752, 336] width 126 height 17
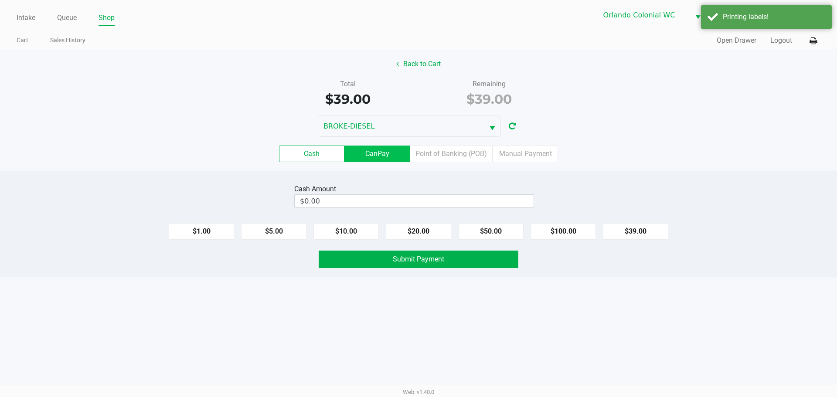
click at [374, 146] on label "CanPay" at bounding box center [376, 154] width 65 height 17
click at [0, 0] on 2 "CanPay" at bounding box center [0, 0] width 0 height 0
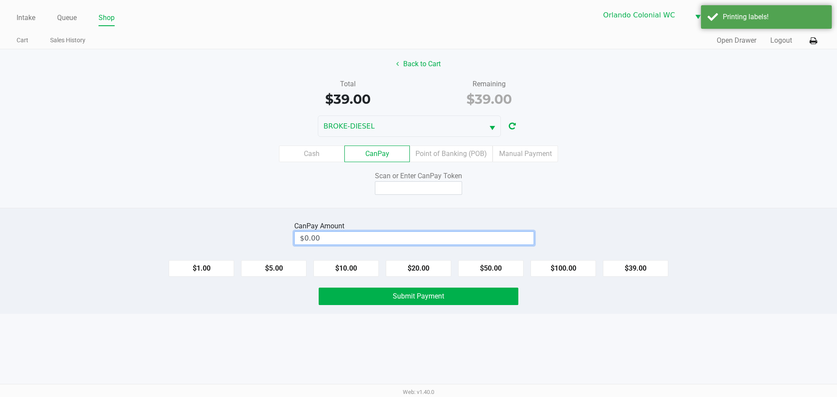
click at [419, 234] on input "$0.00" at bounding box center [414, 238] width 239 height 13
type input "0"
click at [427, 184] on input at bounding box center [418, 188] width 87 height 14
type input "$39.00"
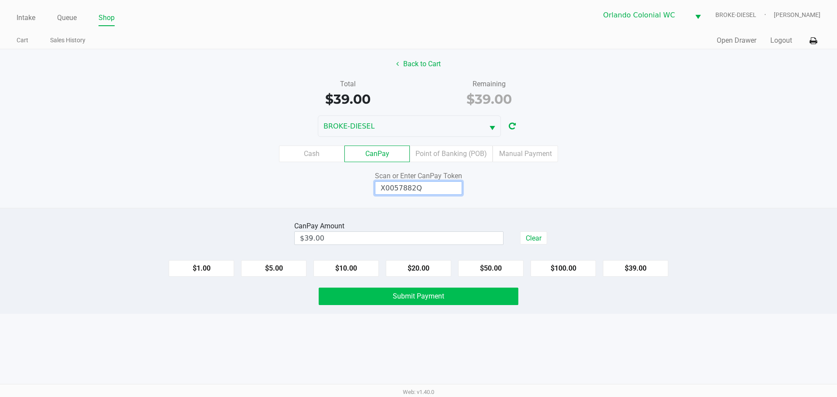
type input "X0057882Q"
click at [440, 301] on button "Submit Payment" at bounding box center [419, 296] width 200 height 17
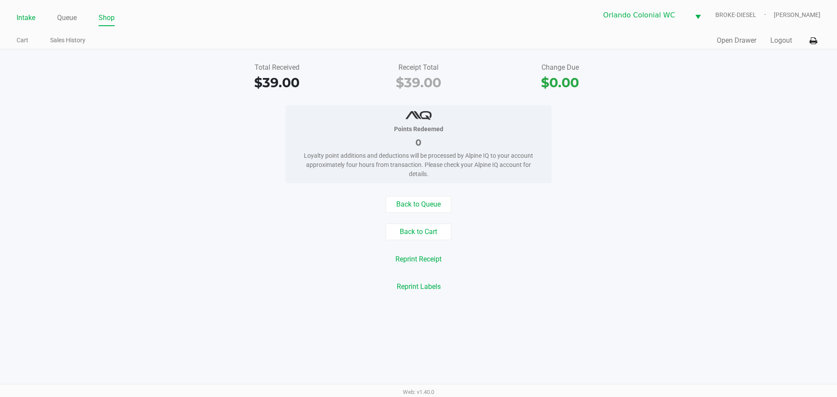
click at [19, 16] on link "Intake" at bounding box center [26, 18] width 19 height 12
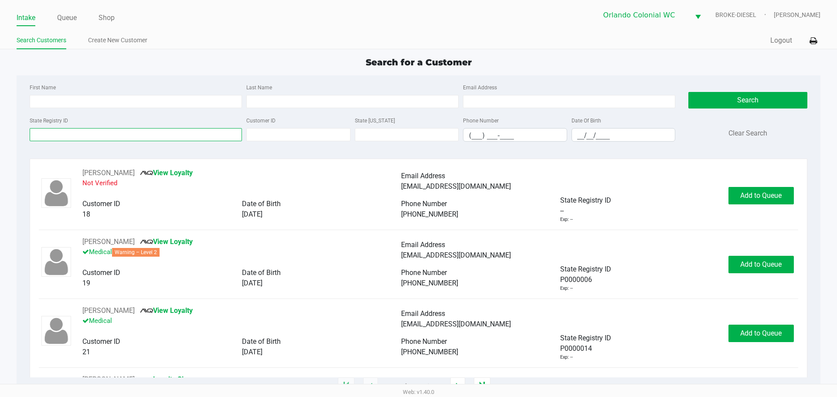
click at [166, 129] on input "State Registry ID" at bounding box center [136, 134] width 212 height 13
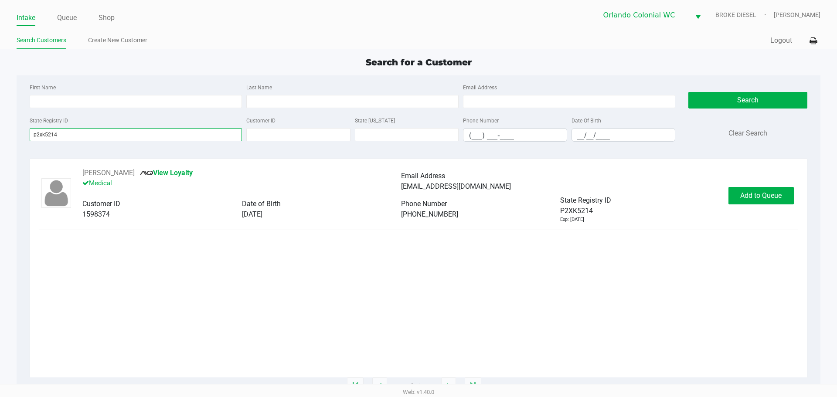
type input "p2xk5214"
click at [766, 188] on button "Add to Queue" at bounding box center [760, 195] width 65 height 17
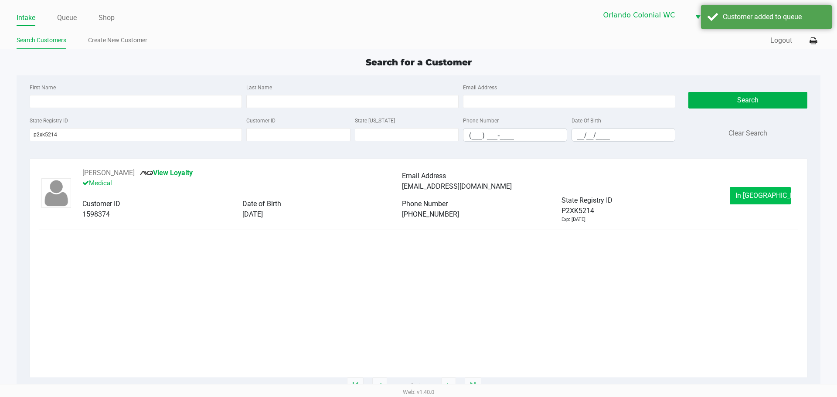
click at [765, 200] on button "In Queue" at bounding box center [760, 195] width 61 height 17
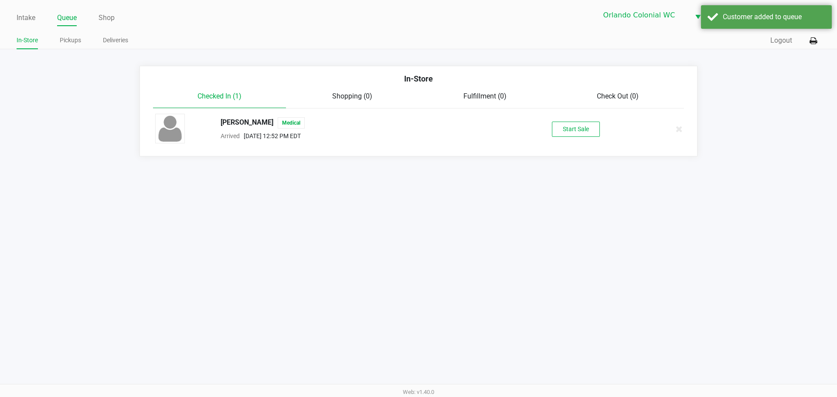
click at [570, 134] on button "Start Sale" at bounding box center [576, 129] width 48 height 15
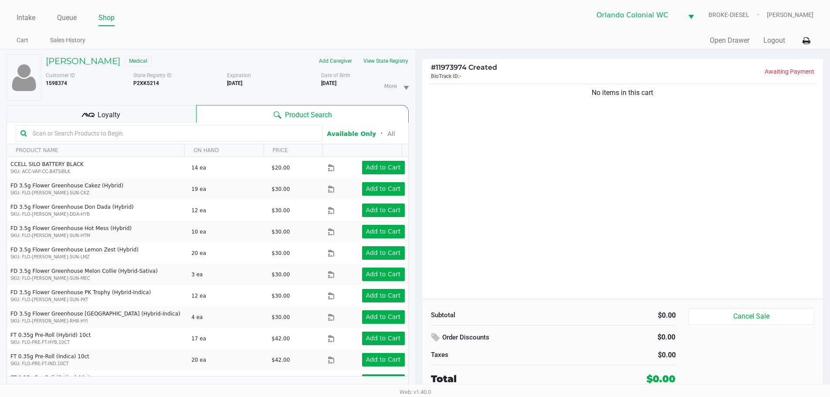
click at [149, 113] on div "Loyalty" at bounding box center [102, 113] width 190 height 17
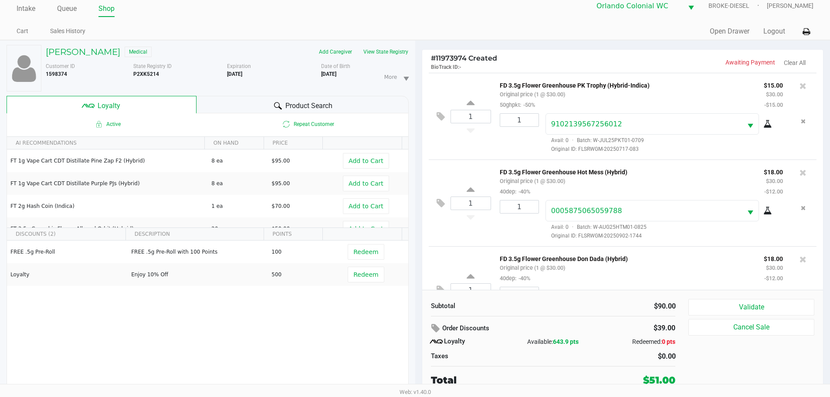
scroll to position [44, 0]
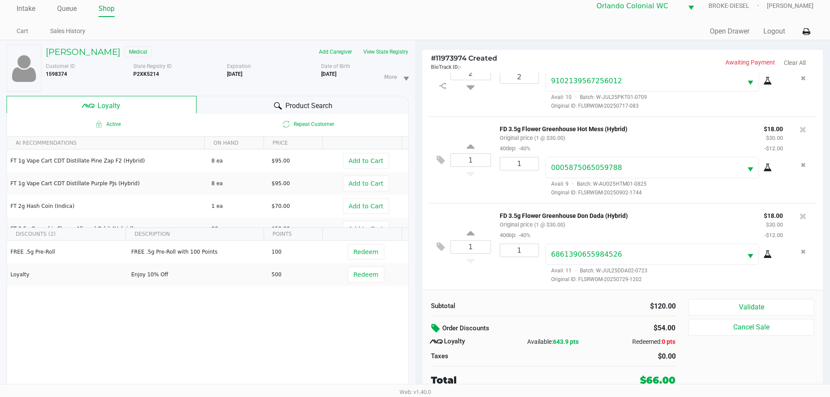
click at [435, 323] on icon at bounding box center [437, 328] width 10 height 10
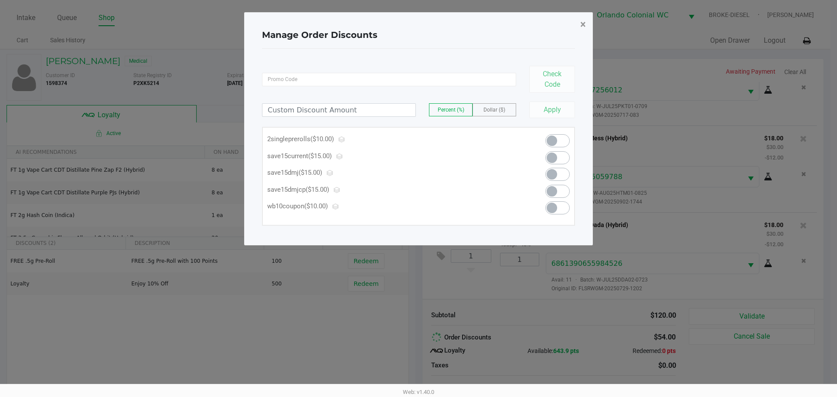
click at [585, 34] on button "×" at bounding box center [583, 24] width 20 height 24
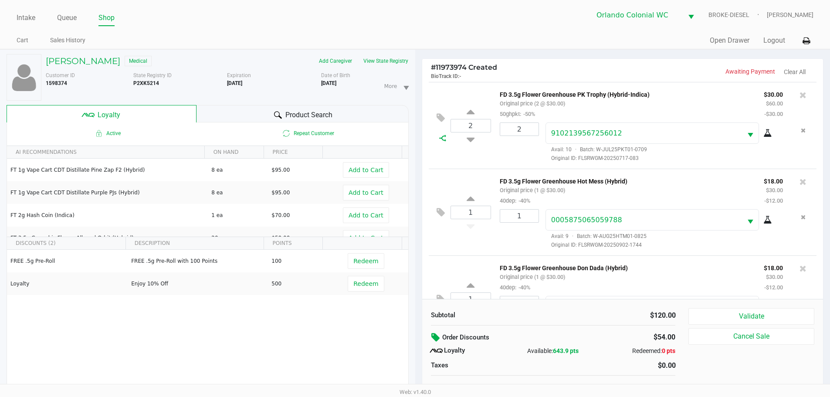
click at [441, 140] on icon at bounding box center [442, 138] width 7 height 7
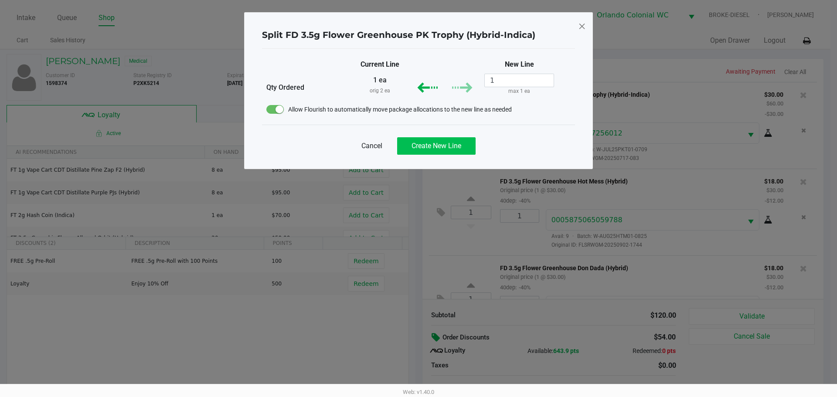
click at [441, 149] on span "Create New Line" at bounding box center [437, 146] width 50 height 8
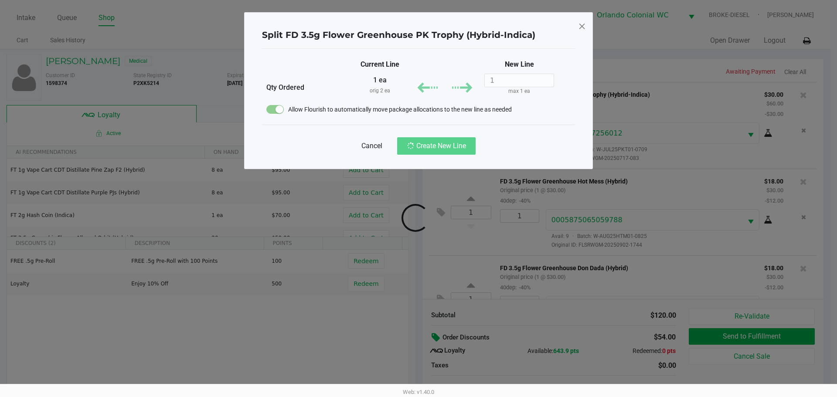
scroll to position [44, 0]
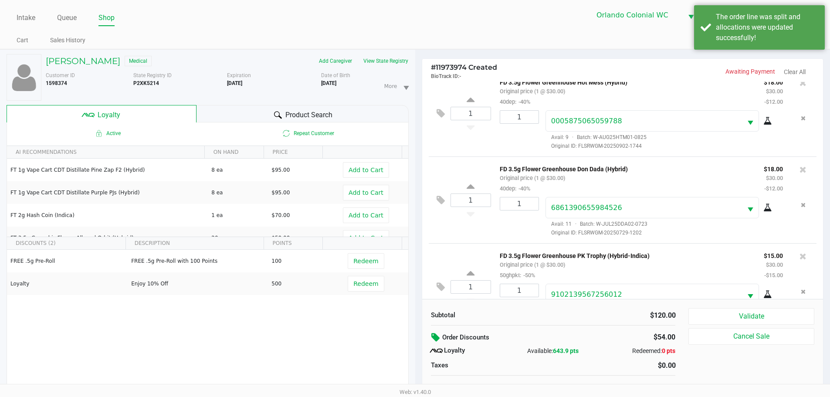
click at [579, 31] on div "Split FD 3.5g Flower Greenhouse PK Trophy (Hybrid-Indica) Current Line New Line…" at bounding box center [415, 68] width 349 height 157
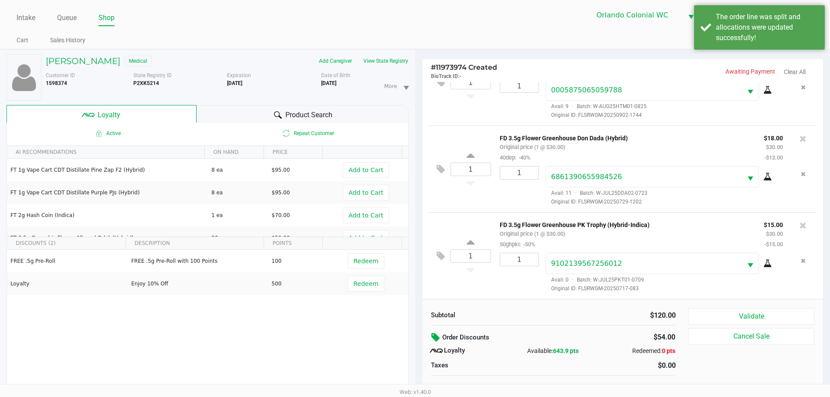
click at [800, 224] on icon at bounding box center [803, 225] width 7 height 9
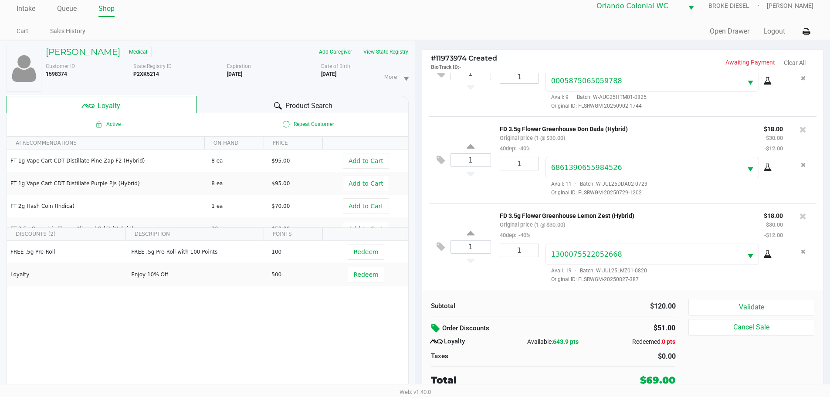
click at [435, 324] on icon at bounding box center [437, 328] width 10 height 10
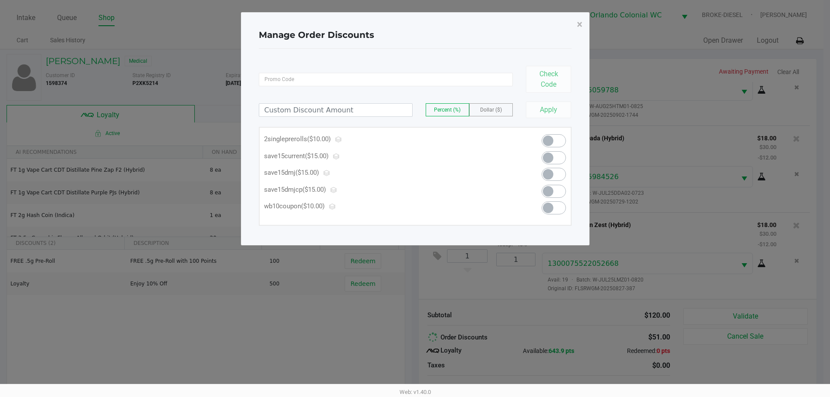
scroll to position [0, 0]
click at [652, 341] on ngb-modal-window "Manage Order Discounts × Check Code Percent (%) Dollar ($) Apply 2singlepreroll…" at bounding box center [418, 198] width 837 height 397
click at [584, 25] on span "×" at bounding box center [583, 24] width 6 height 12
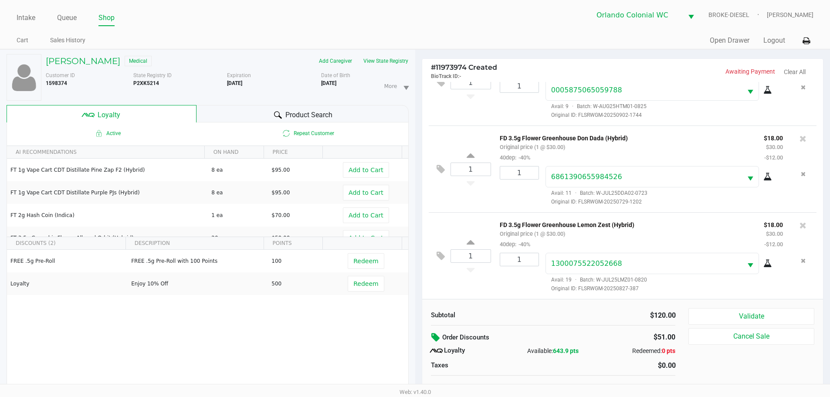
scroll to position [9, 0]
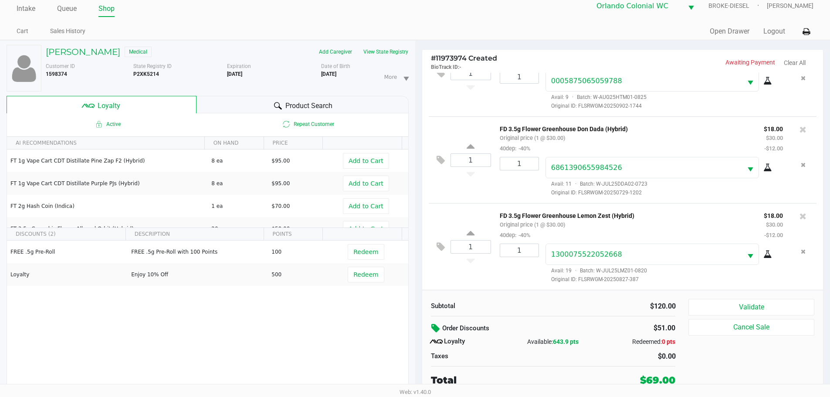
click at [438, 246] on icon at bounding box center [441, 247] width 8 height 10
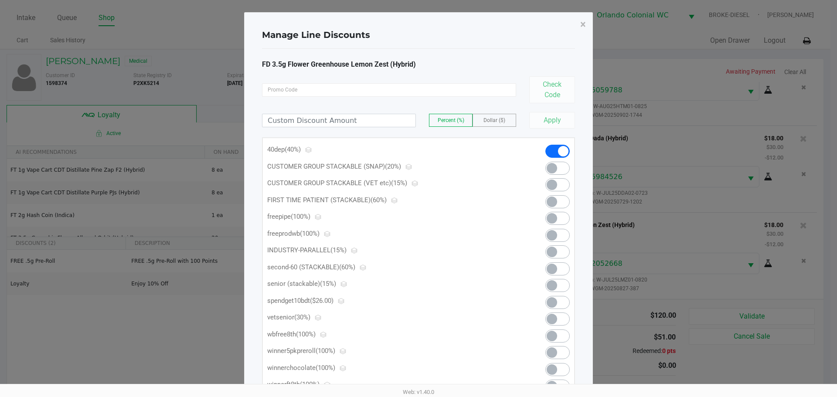
scroll to position [72, 0]
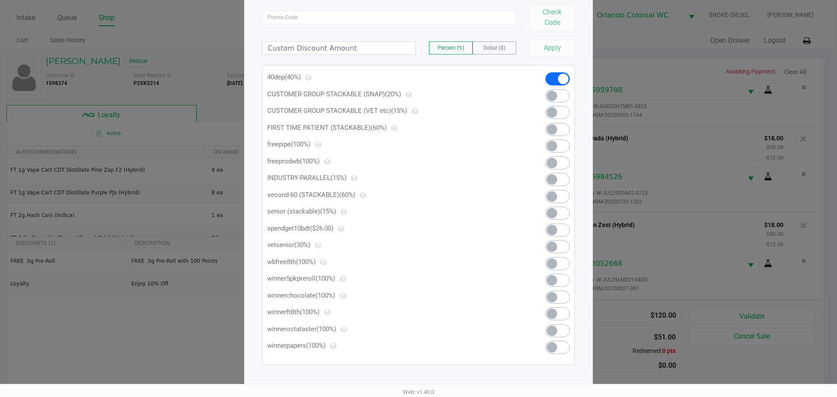
click at [684, 233] on ngb-modal-window "Manage Line Discounts × FD 3.5g Flower Greenhouse Lemon Zest (Hybrid) Check Cod…" at bounding box center [418, 198] width 837 height 397
click at [631, 323] on ngb-modal-window "Manage Line Discounts × FD 3.5g Flower Greenhouse Lemon Zest (Hybrid) Check Cod…" at bounding box center [418, 198] width 837 height 397
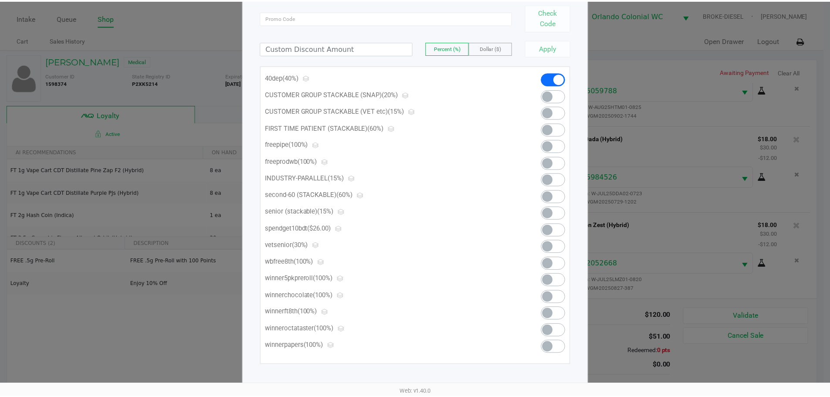
scroll to position [0, 0]
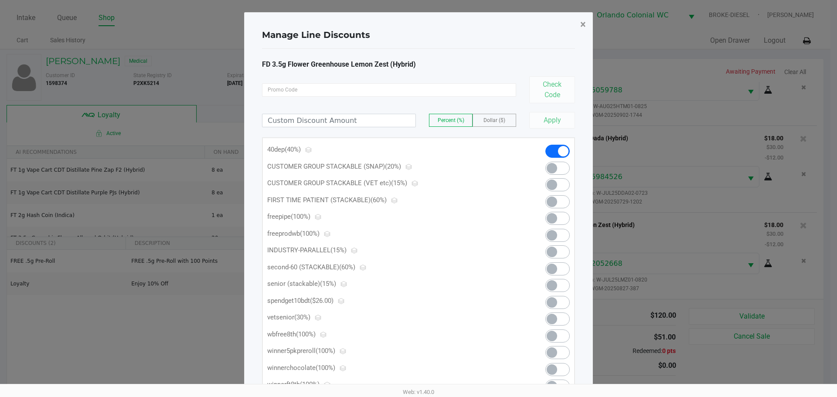
click at [580, 23] on button "×" at bounding box center [583, 24] width 20 height 24
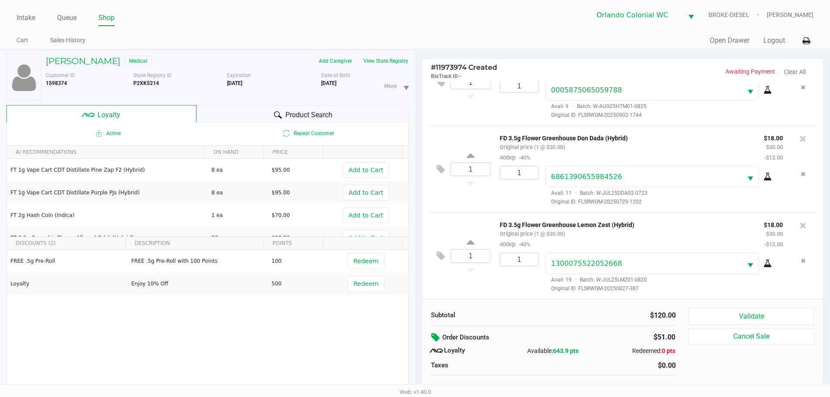
scroll to position [9, 0]
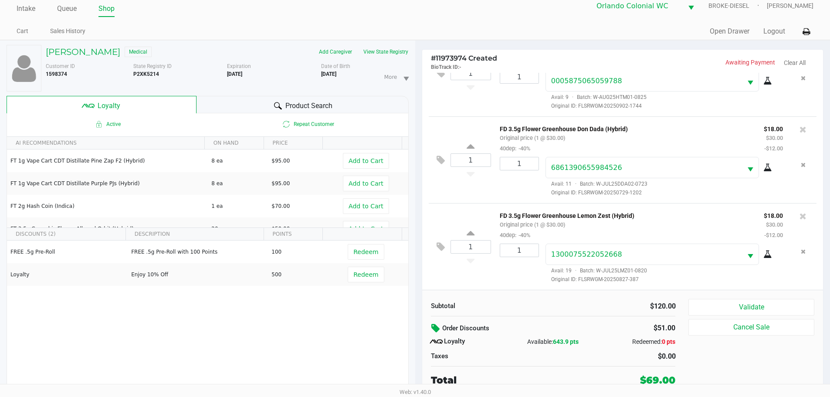
click at [434, 330] on icon at bounding box center [437, 328] width 10 height 10
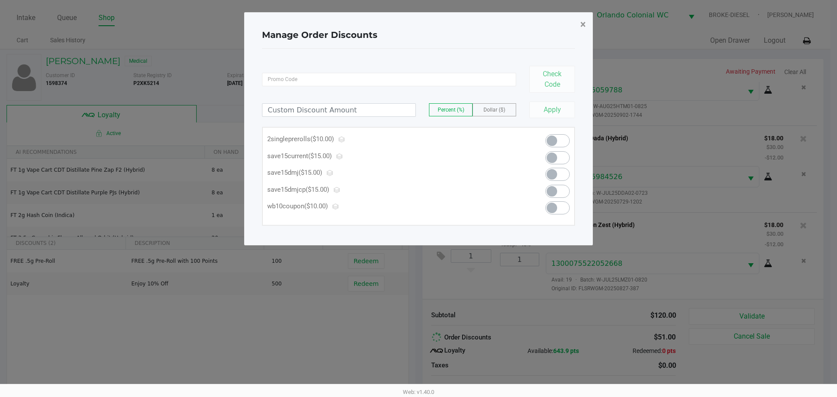
click at [589, 26] on button "×" at bounding box center [583, 24] width 20 height 24
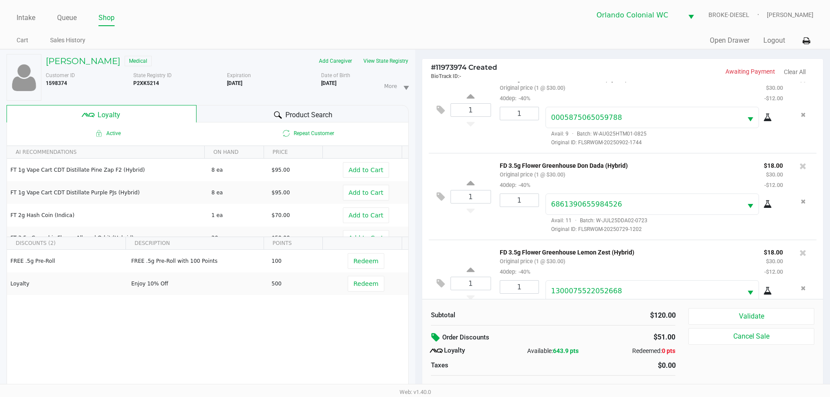
scroll to position [132, 0]
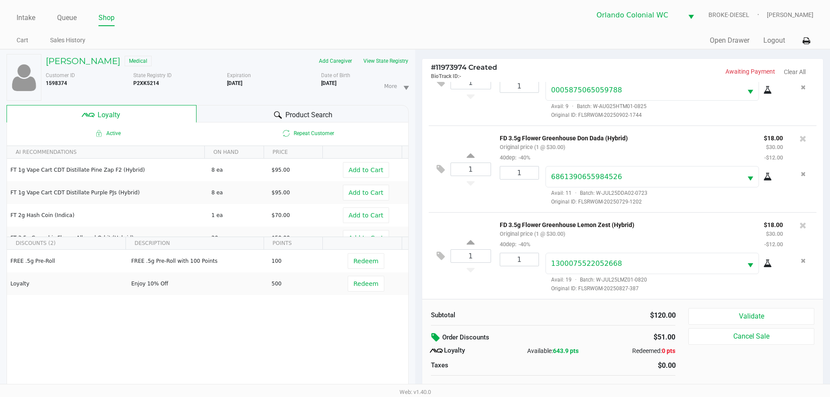
click at [436, 337] on icon at bounding box center [437, 338] width 10 height 10
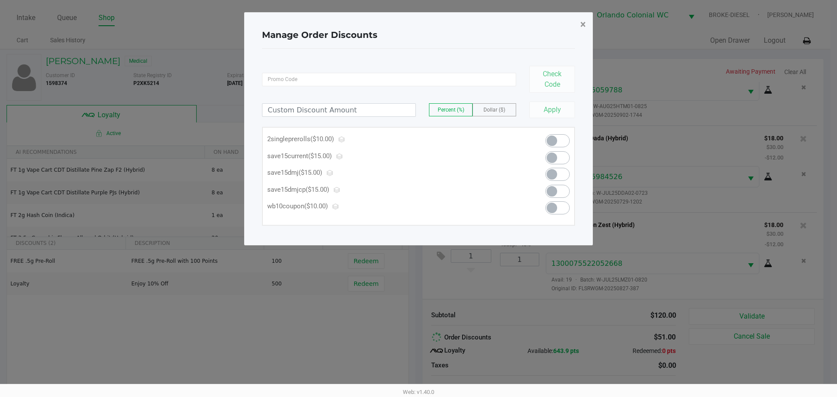
click at [581, 23] on span "×" at bounding box center [583, 24] width 6 height 12
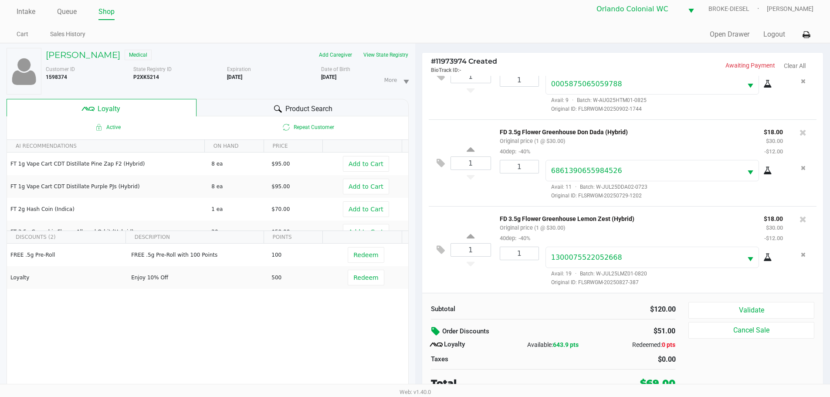
scroll to position [9, 0]
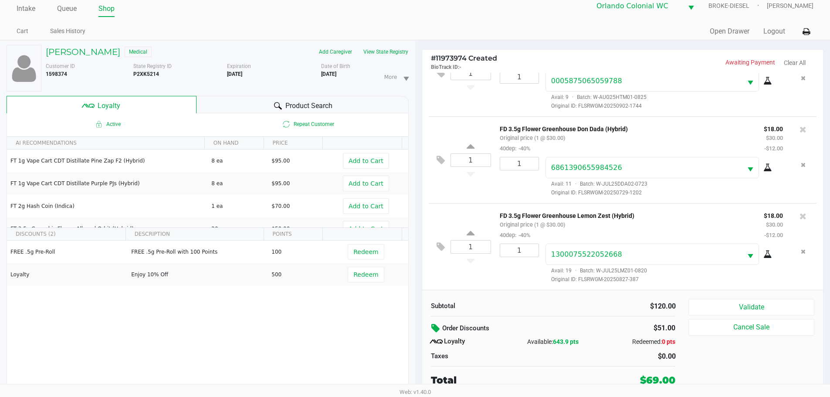
click at [432, 327] on icon at bounding box center [437, 328] width 10 height 10
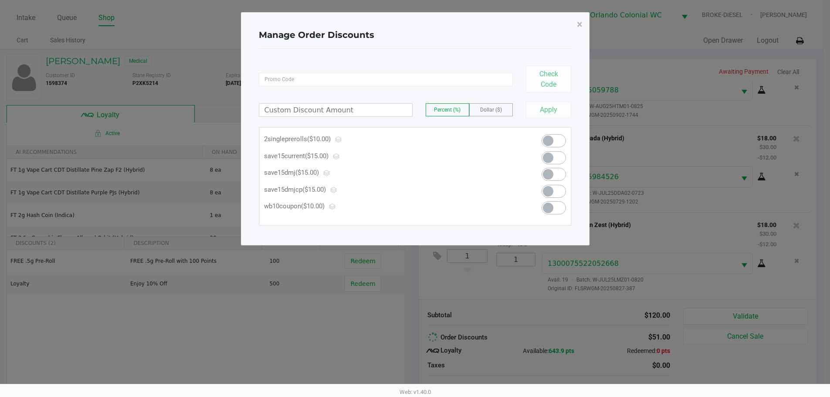
scroll to position [0, 0]
click at [588, 22] on button "×" at bounding box center [583, 24] width 20 height 24
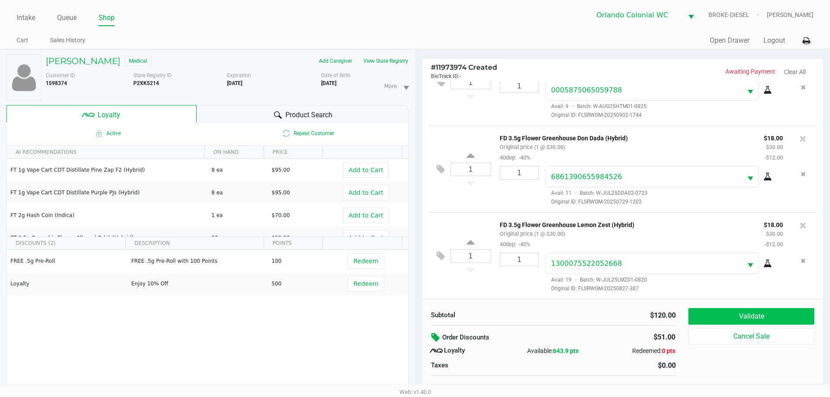
click at [728, 313] on button "Validate" at bounding box center [752, 316] width 126 height 17
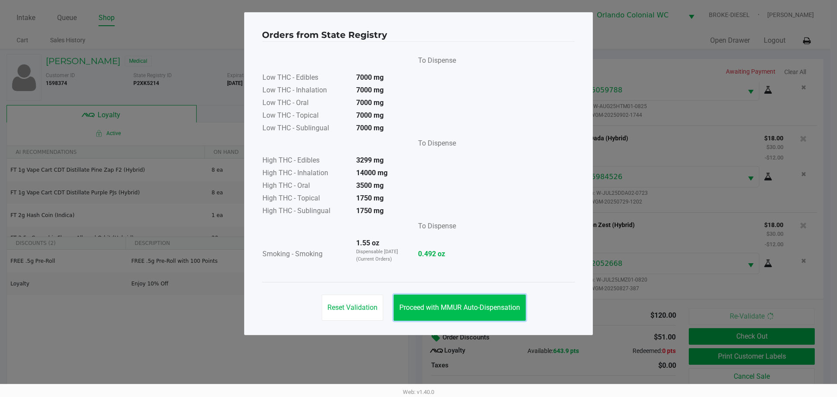
click at [487, 310] on span "Proceed with MMUR Auto-Dispensation" at bounding box center [459, 307] width 121 height 8
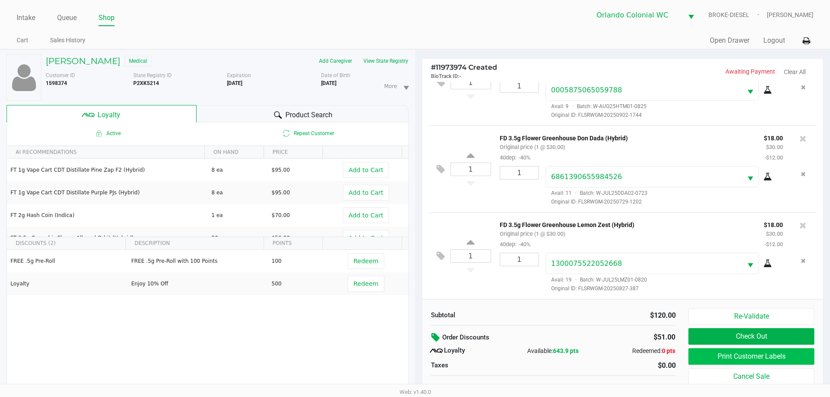
click at [712, 352] on button "Print Customer Labels" at bounding box center [752, 356] width 126 height 17
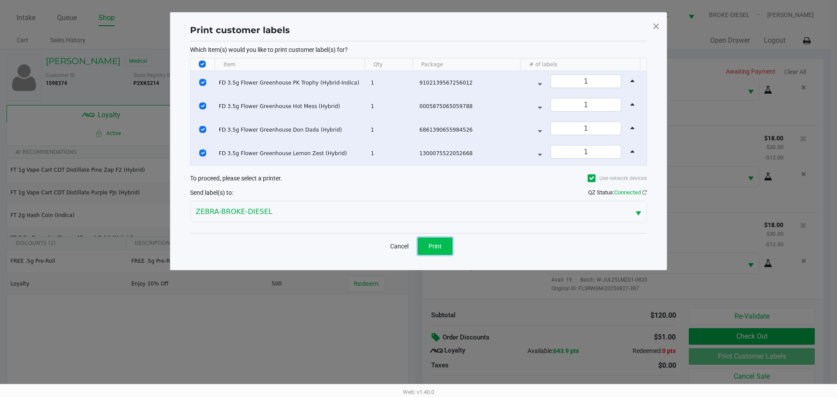
click at [434, 246] on span "Print" at bounding box center [435, 246] width 13 height 7
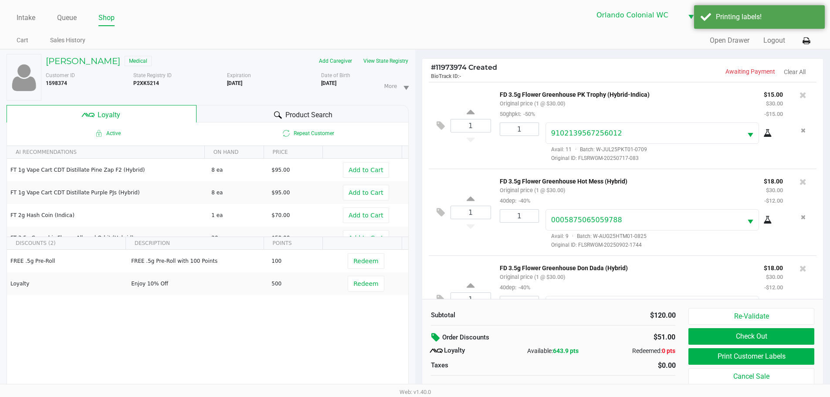
click at [433, 345] on icon at bounding box center [436, 350] width 13 height 13
click at [441, 337] on icon at bounding box center [437, 338] width 10 height 10
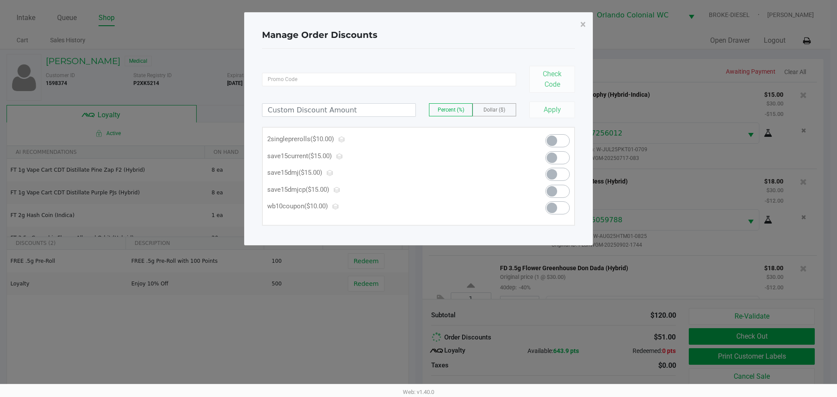
click at [303, 348] on ngb-modal-window "Manage Order Discounts × Check Code Percent (%) Dollar ($) Apply 2singlepreroll…" at bounding box center [418, 198] width 837 height 397
click at [589, 29] on button "×" at bounding box center [583, 24] width 20 height 24
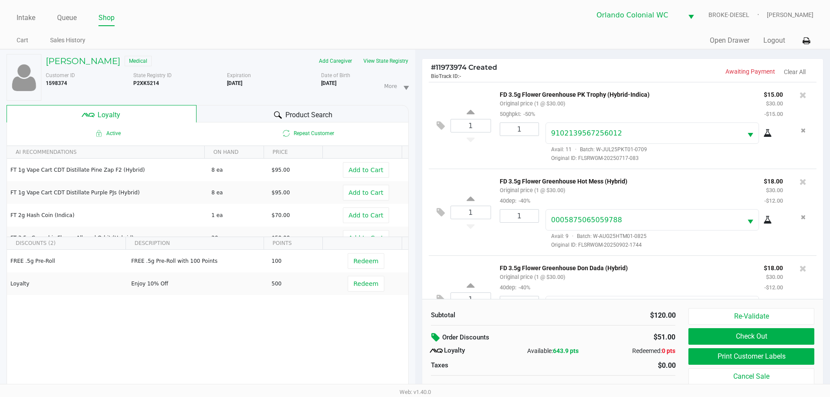
click at [800, 99] on icon at bounding box center [803, 95] width 7 height 9
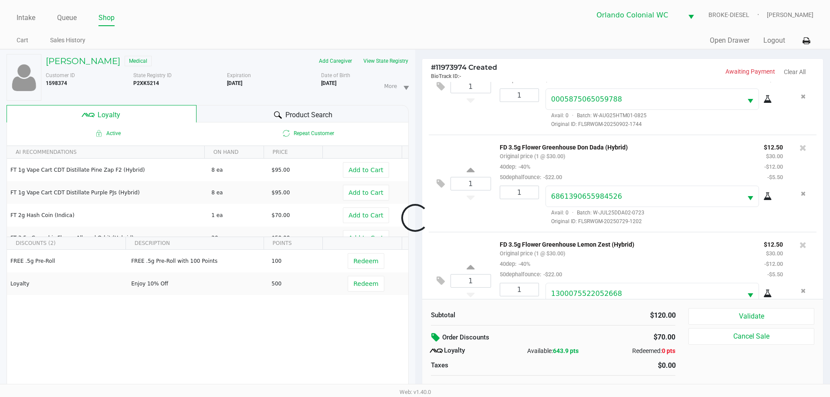
scroll to position [174, 0]
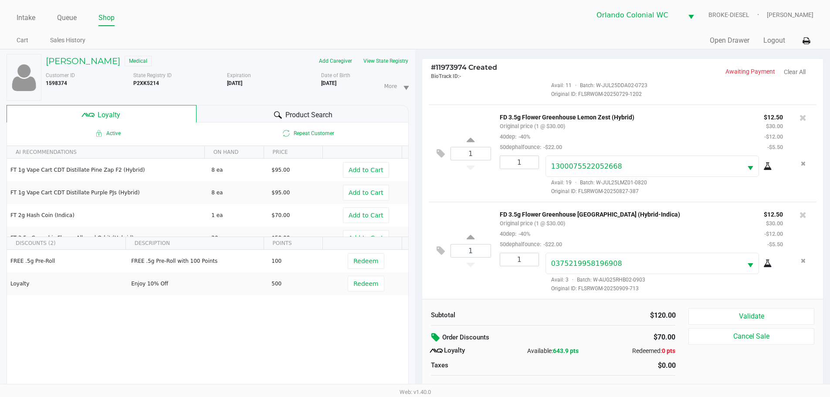
click at [439, 336] on icon at bounding box center [437, 338] width 10 height 10
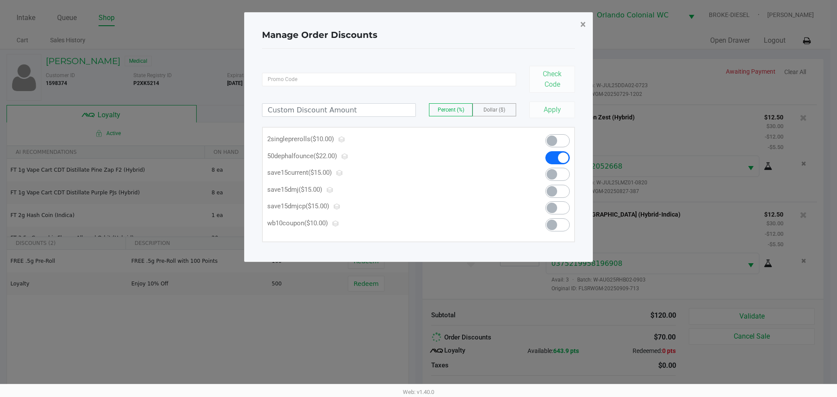
click at [585, 15] on button "×" at bounding box center [583, 24] width 20 height 24
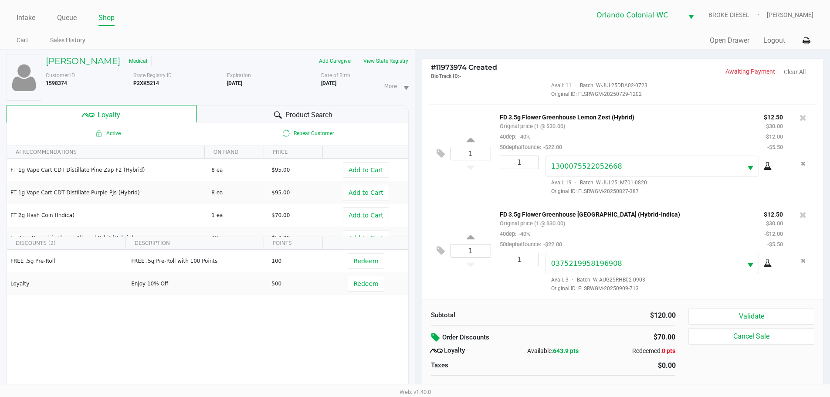
scroll to position [9, 0]
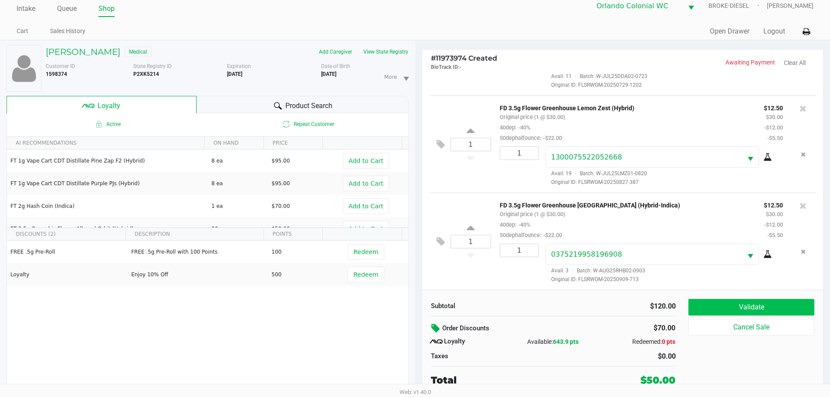
click at [766, 302] on button "Validate" at bounding box center [752, 307] width 126 height 17
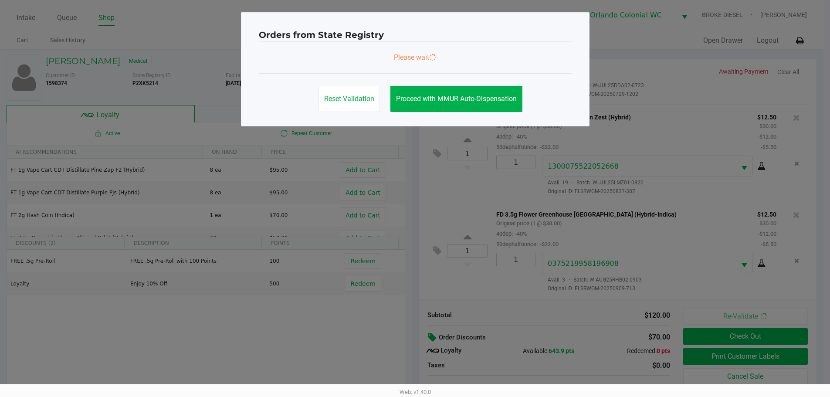
scroll to position [0, 0]
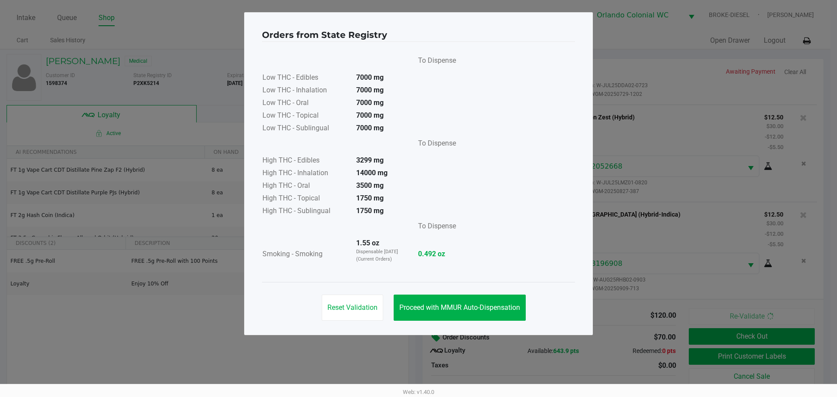
click at [437, 296] on button "Proceed with MMUR Auto-Dispensation" at bounding box center [460, 308] width 132 height 26
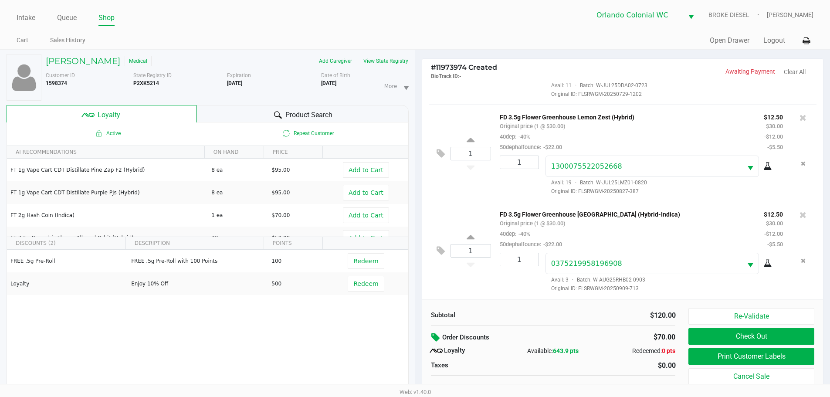
click at [748, 363] on button "Print Customer Labels" at bounding box center [752, 356] width 126 height 17
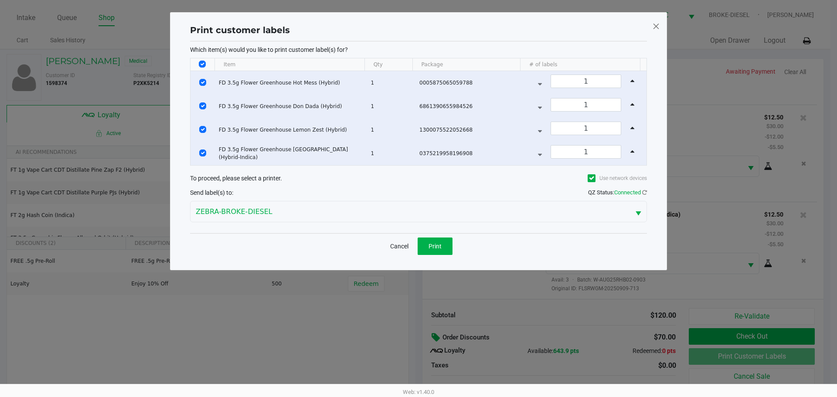
click at [200, 61] on input "Select All Rows" at bounding box center [202, 64] width 7 height 7
checkbox input "false"
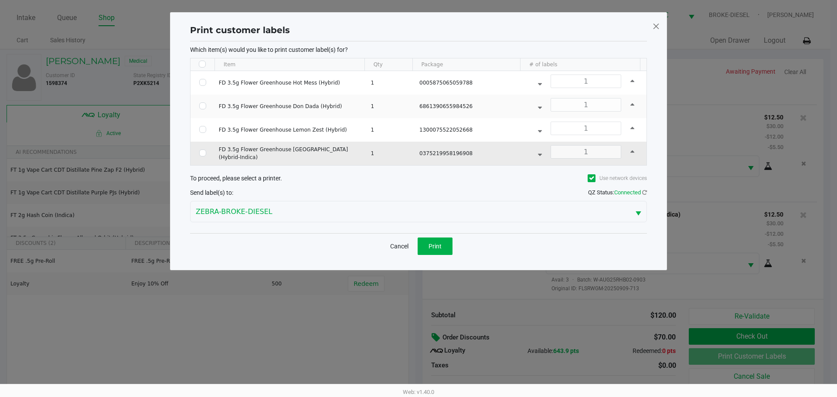
click at [201, 154] on input "Select Row" at bounding box center [202, 153] width 7 height 7
checkbox input "true"
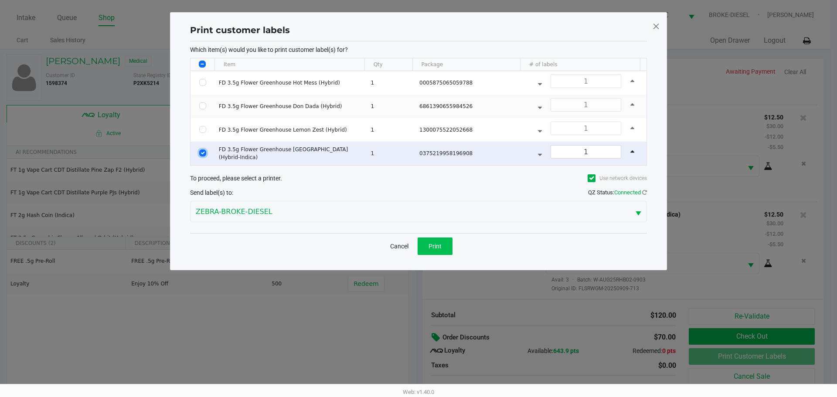
click at [436, 248] on span "Print" at bounding box center [435, 246] width 13 height 7
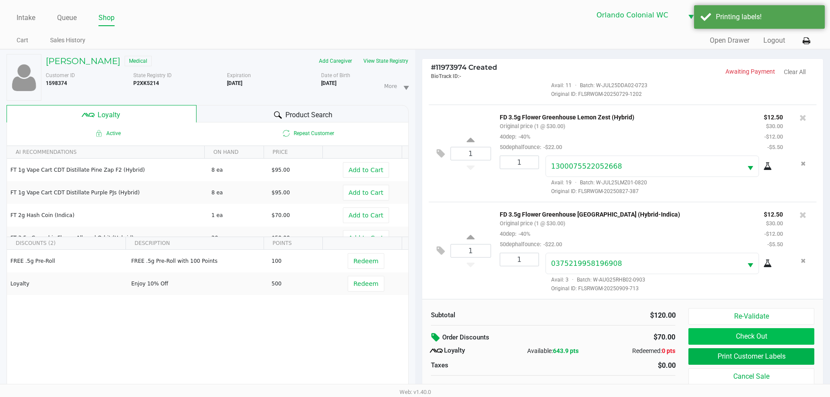
click at [774, 335] on button "Check Out" at bounding box center [752, 336] width 126 height 17
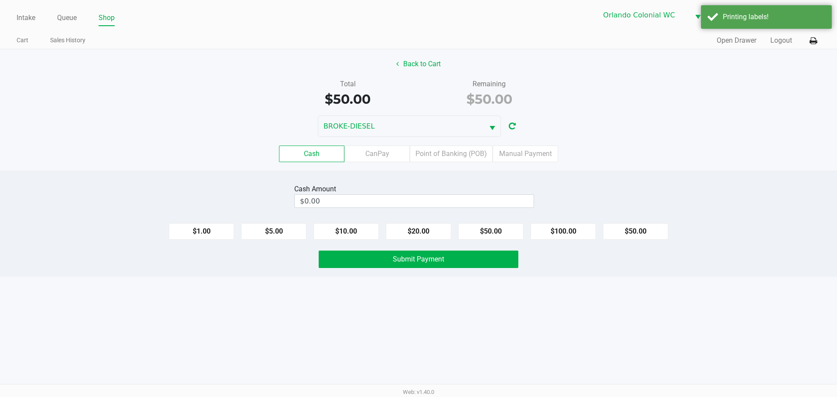
click at [438, 160] on label "Point of Banking (POB)" at bounding box center [451, 154] width 83 height 17
click at [0, 0] on 7 "Point of Banking (POB)" at bounding box center [0, 0] width 0 height 0
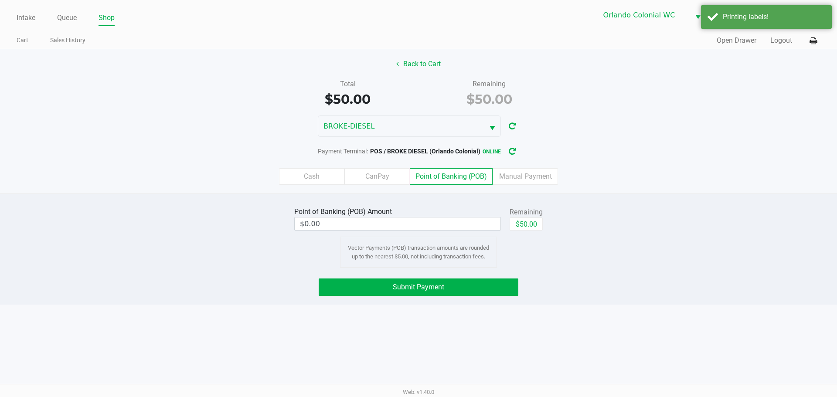
click at [534, 225] on button "$50.00" at bounding box center [526, 224] width 33 height 13
type input "$50.00"
click at [479, 296] on button "Submit Payment" at bounding box center [419, 287] width 200 height 17
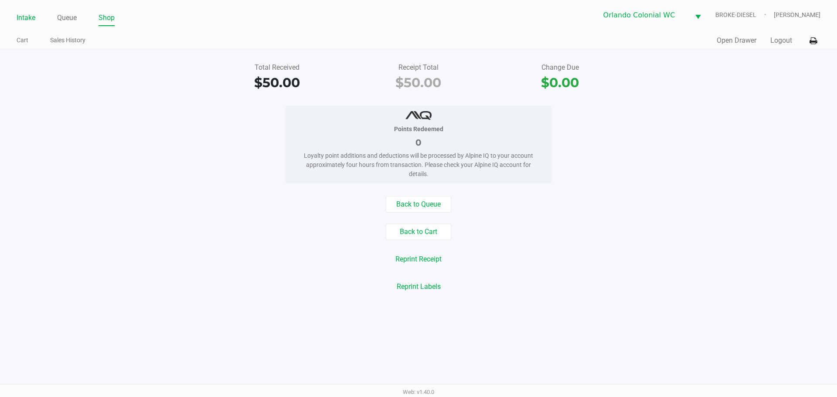
click at [26, 20] on link "Intake" at bounding box center [26, 18] width 19 height 12
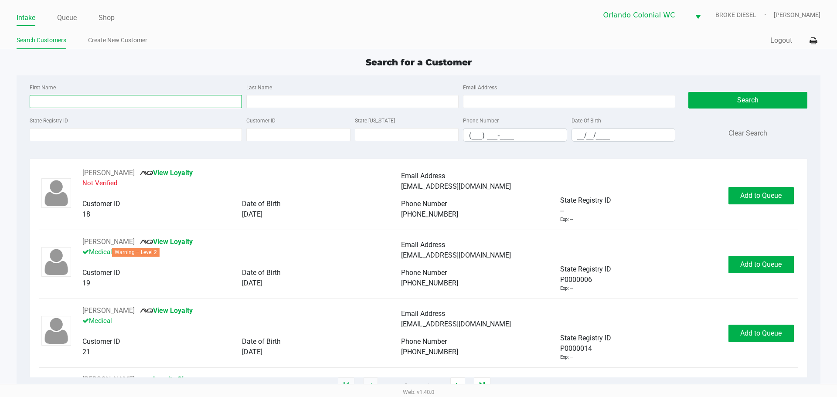
click at [183, 101] on input "First Name" at bounding box center [136, 101] width 212 height 13
click at [155, 103] on input "First Name" at bounding box center [136, 101] width 212 height 13
type input "kennedy"
click at [380, 104] on input "Last Name" at bounding box center [352, 101] width 212 height 13
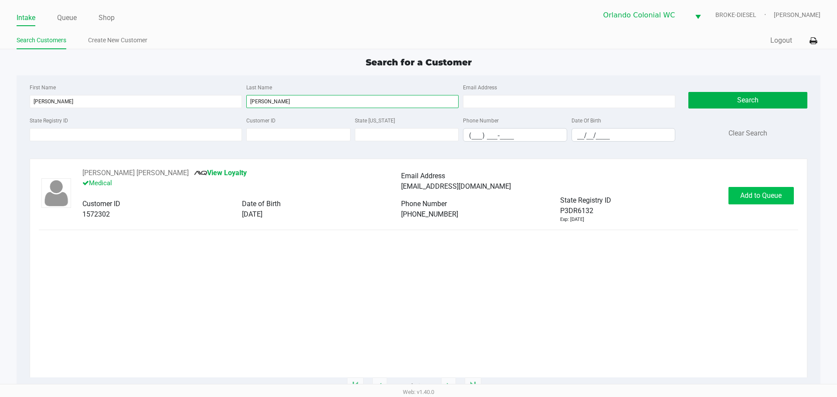
type input "hayles"
click at [767, 200] on button "Add to Queue" at bounding box center [760, 195] width 65 height 17
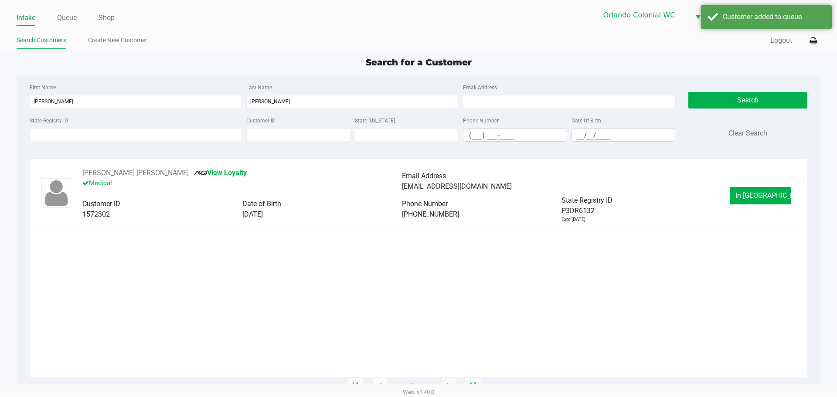
click at [761, 202] on button "In Queue" at bounding box center [760, 195] width 61 height 17
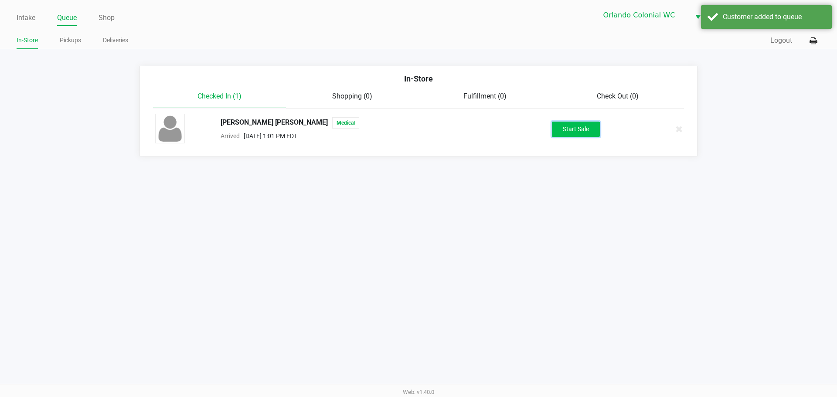
click at [578, 128] on button "Start Sale" at bounding box center [576, 129] width 48 height 15
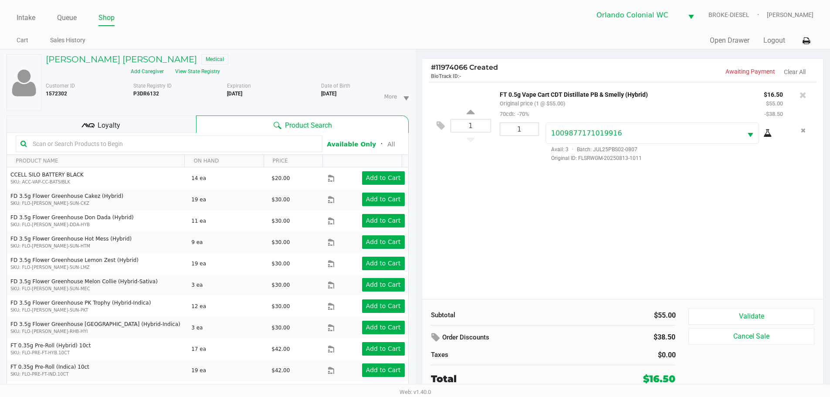
scroll to position [9, 0]
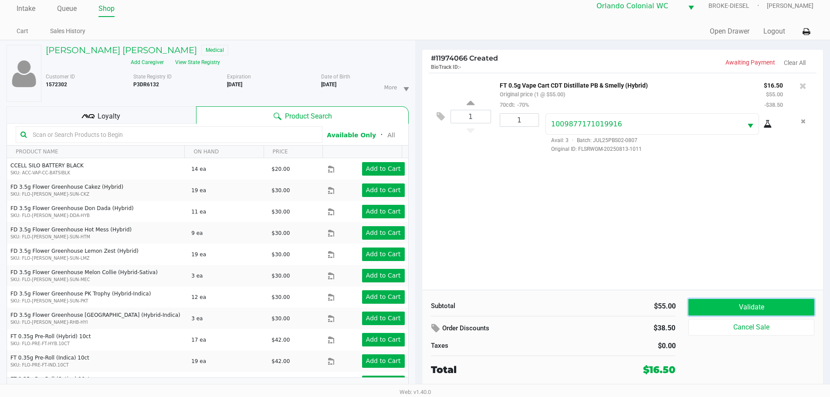
click at [776, 304] on button "Validate" at bounding box center [752, 307] width 126 height 17
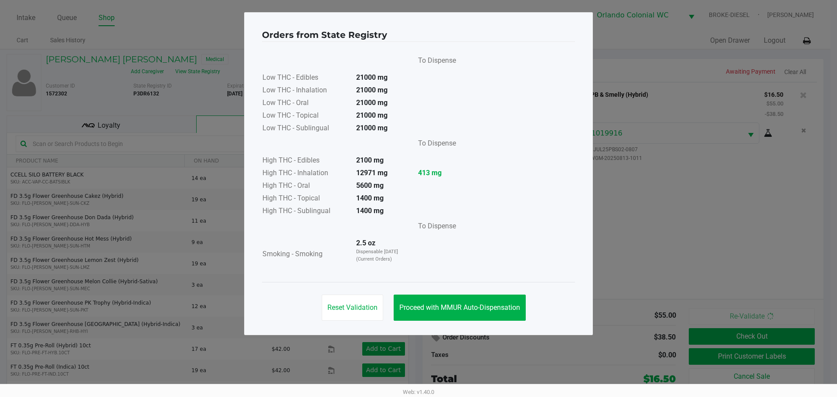
click at [452, 313] on button "Proceed with MMUR Auto-Dispensation" at bounding box center [460, 308] width 132 height 26
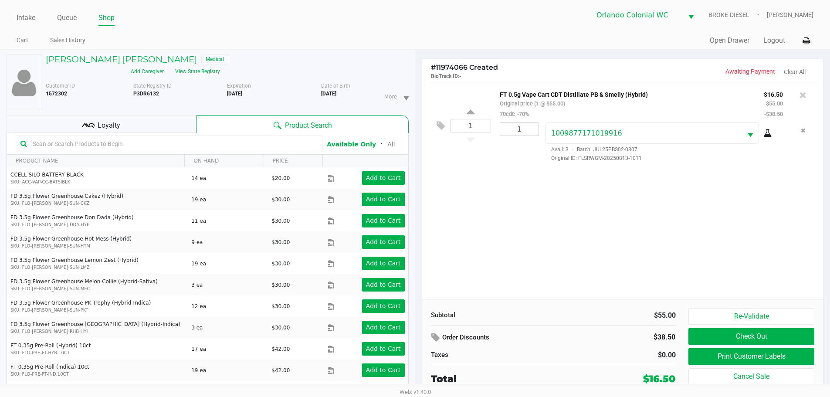
click at [735, 354] on button "Print Customer Labels" at bounding box center [752, 356] width 126 height 17
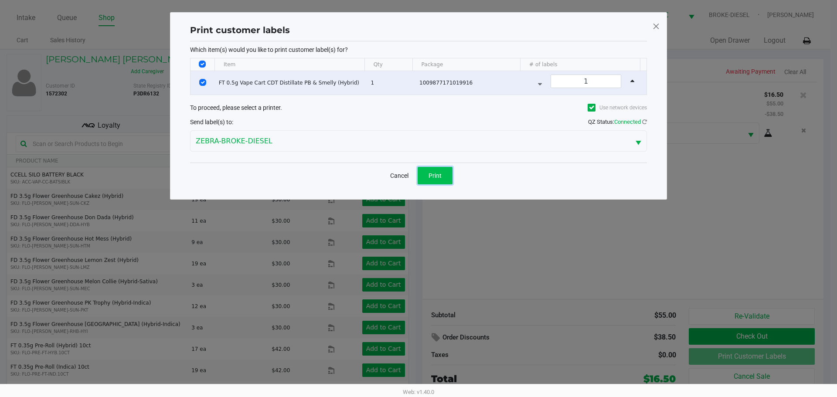
click at [436, 169] on button "Print" at bounding box center [435, 175] width 35 height 17
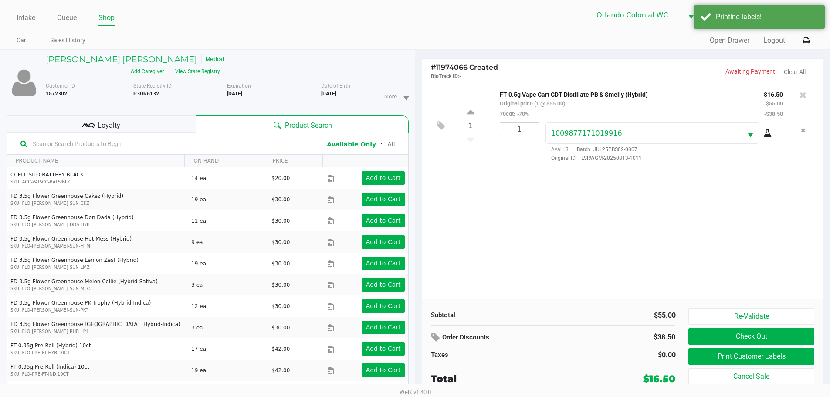
scroll to position [9, 0]
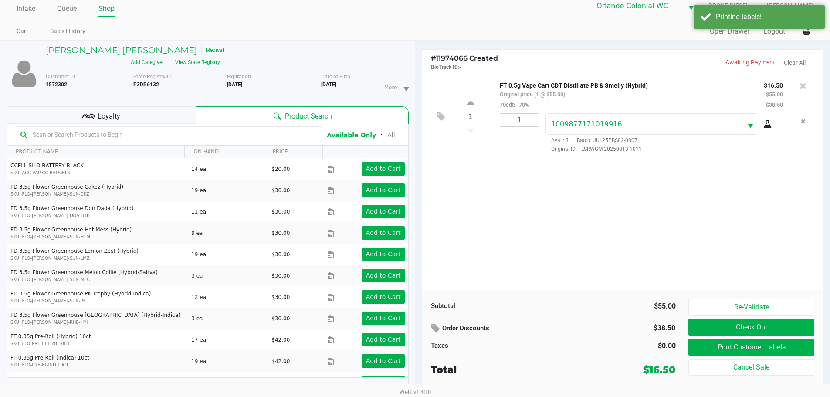
click at [752, 322] on button "Check Out" at bounding box center [752, 327] width 126 height 17
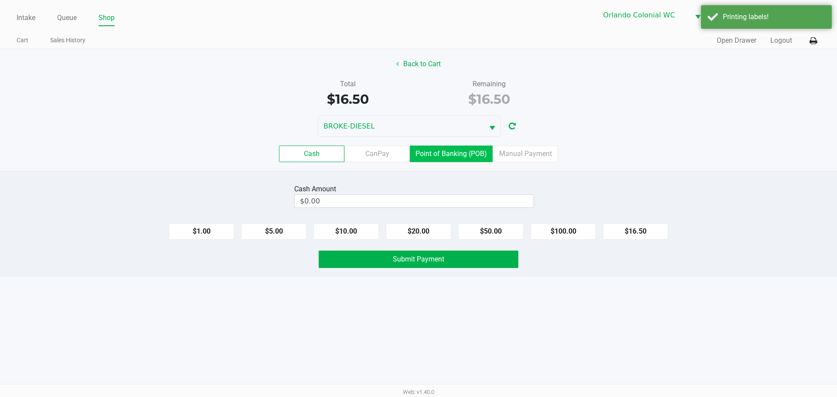
click at [447, 154] on label "Point of Banking (POB)" at bounding box center [451, 154] width 83 height 17
click at [0, 0] on 7 "Point of Banking (POB)" at bounding box center [0, 0] width 0 height 0
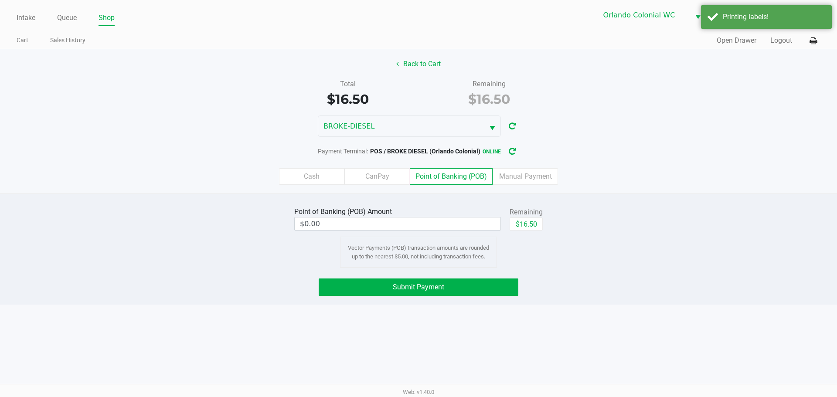
click at [526, 224] on button "$16.50" at bounding box center [526, 224] width 33 height 13
click at [499, 280] on button "Submit Payment" at bounding box center [419, 287] width 200 height 17
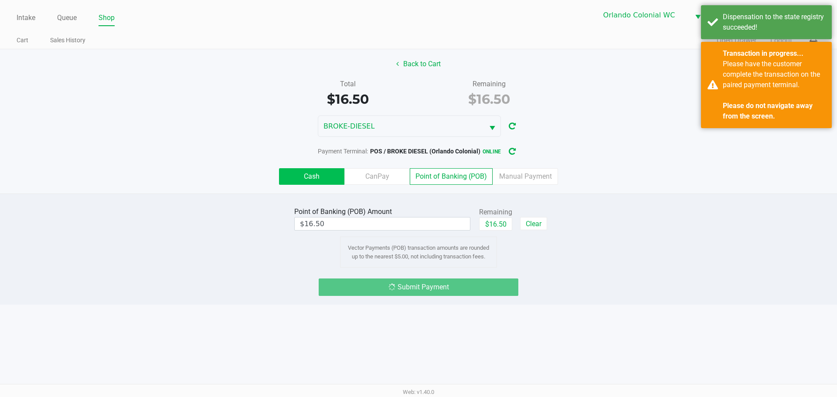
click at [316, 180] on label "Cash" at bounding box center [311, 176] width 65 height 17
click at [0, 0] on 0 "Cash" at bounding box center [0, 0] width 0 height 0
type input "$0.00"
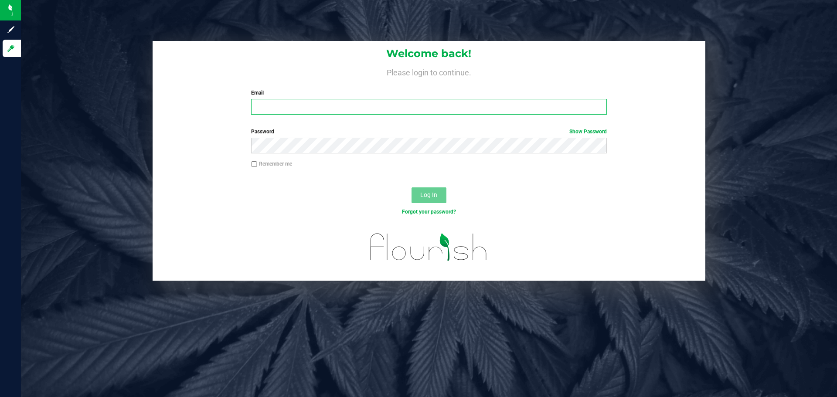
click at [286, 103] on input "Email" at bounding box center [428, 107] width 355 height 16
type input "[EMAIL_ADDRESS][DOMAIN_NAME]"
click at [412, 187] on button "Log In" at bounding box center [429, 195] width 35 height 16
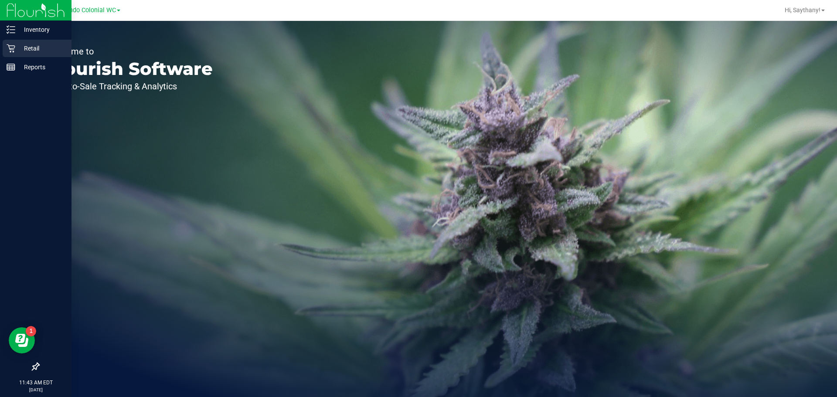
click at [16, 51] on p "Retail" at bounding box center [41, 48] width 52 height 10
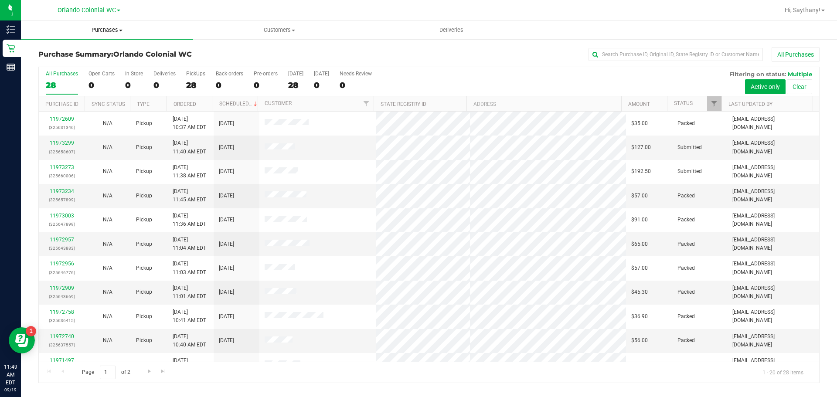
click at [87, 29] on span "Purchases" at bounding box center [107, 30] width 172 height 8
click at [105, 29] on span "Purchases" at bounding box center [107, 30] width 172 height 8
click at [87, 61] on li "Fulfillment" at bounding box center [107, 63] width 172 height 10
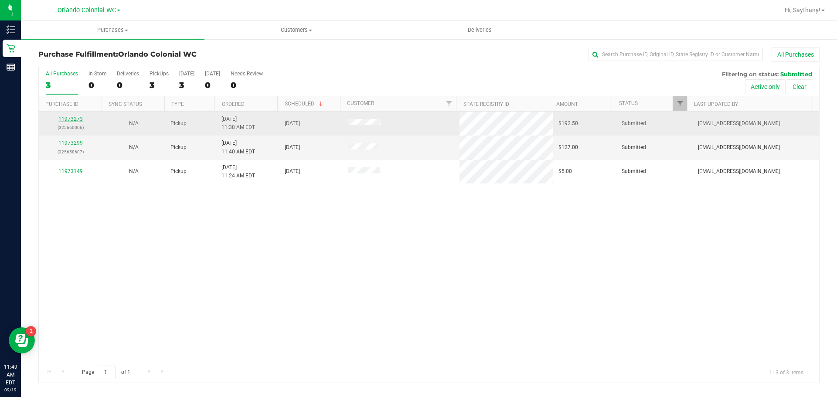
click at [64, 119] on link "11973273" at bounding box center [70, 119] width 24 height 6
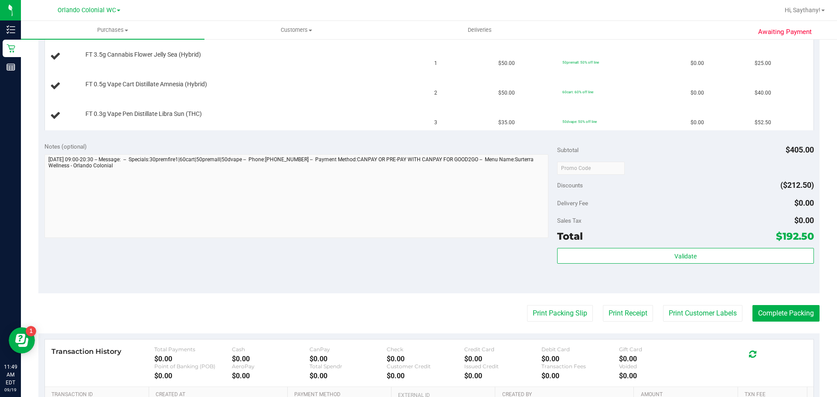
scroll to position [305, 0]
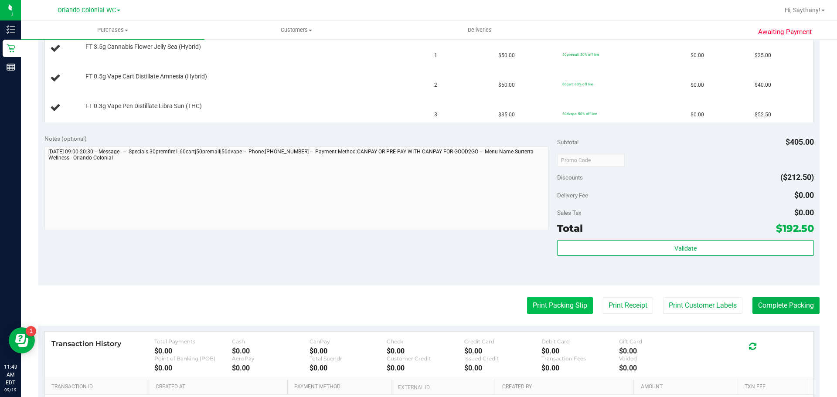
click at [552, 310] on button "Print Packing Slip" at bounding box center [560, 305] width 66 height 17
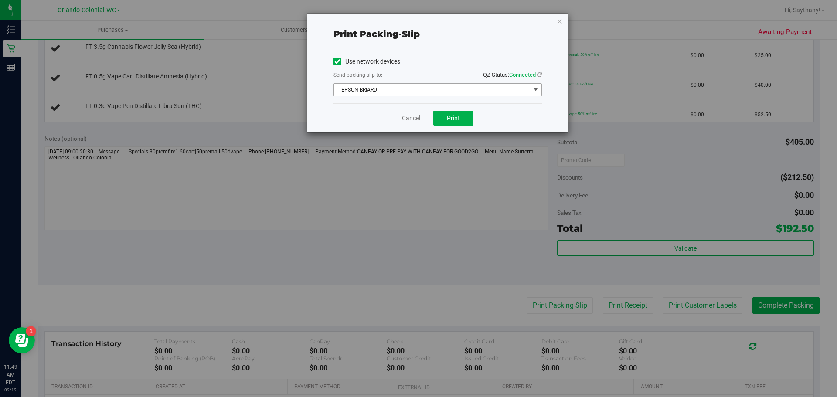
click at [473, 84] on span "EPSON-BRIARD" at bounding box center [432, 90] width 197 height 12
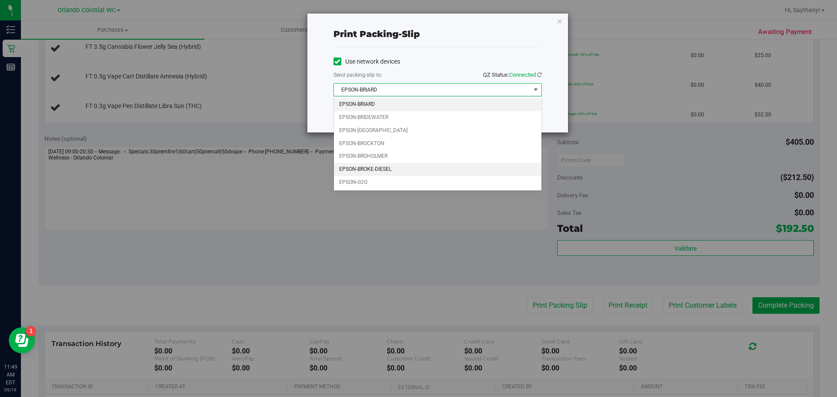
click at [431, 167] on li "EPSON-BROKE-DIESEL" at bounding box center [438, 169] width 208 height 13
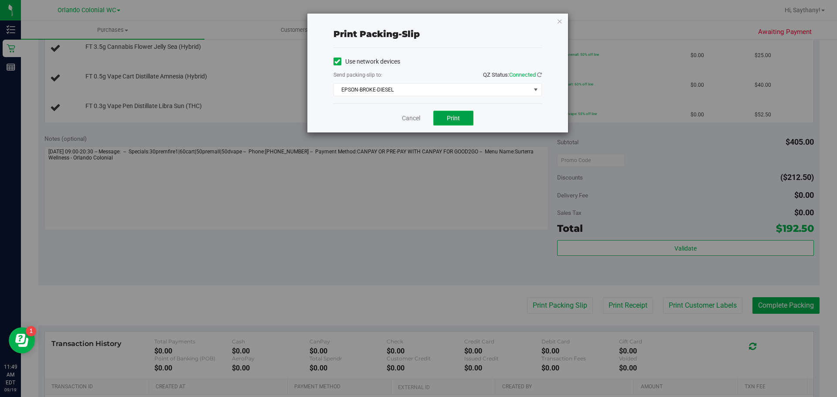
click at [460, 121] on button "Print" at bounding box center [453, 118] width 40 height 15
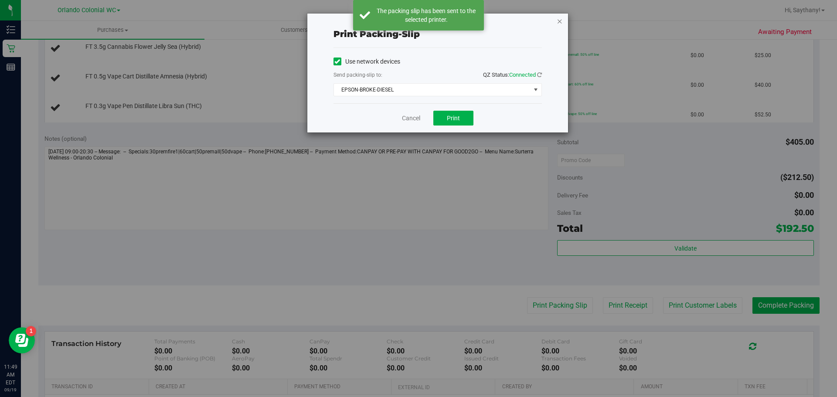
click at [559, 23] on icon "button" at bounding box center [560, 21] width 6 height 10
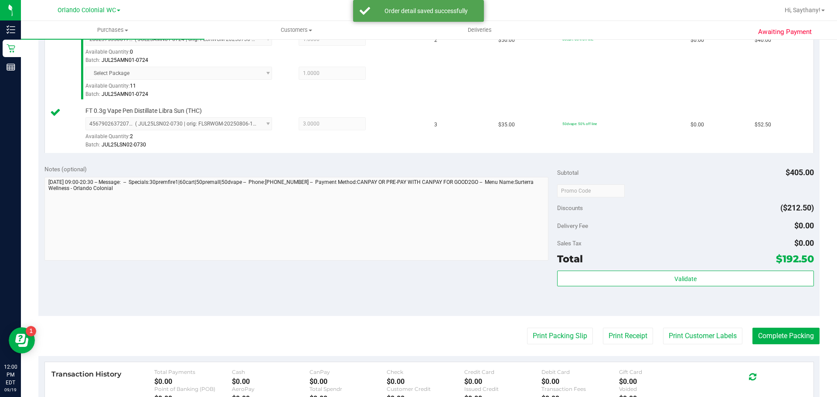
scroll to position [448, 0]
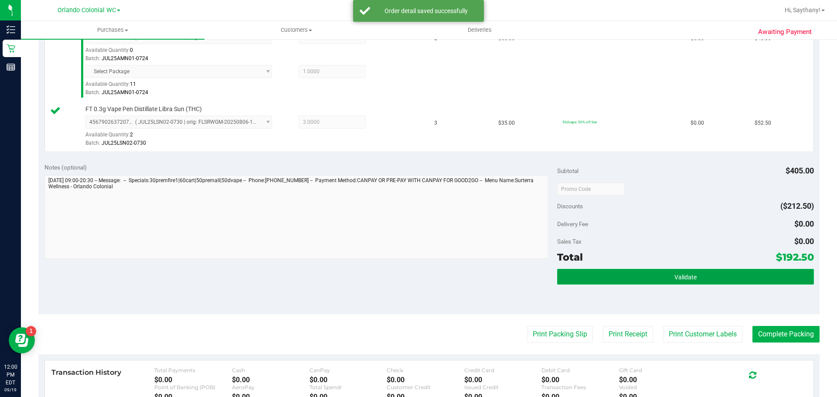
click at [754, 284] on button "Validate" at bounding box center [685, 277] width 256 height 16
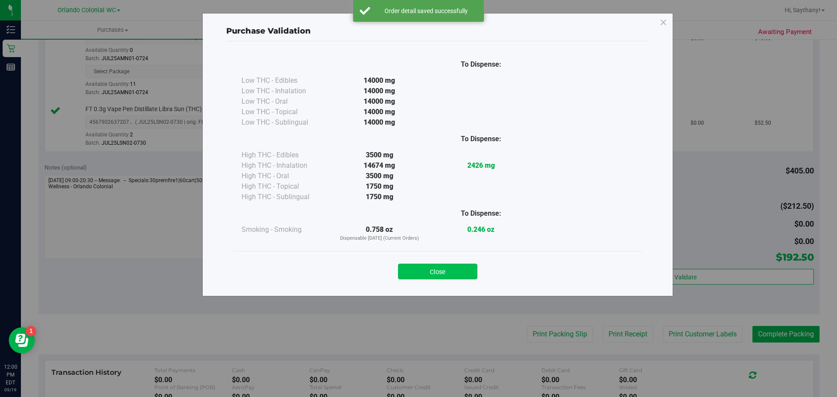
click at [419, 266] on button "Close" at bounding box center [437, 272] width 79 height 16
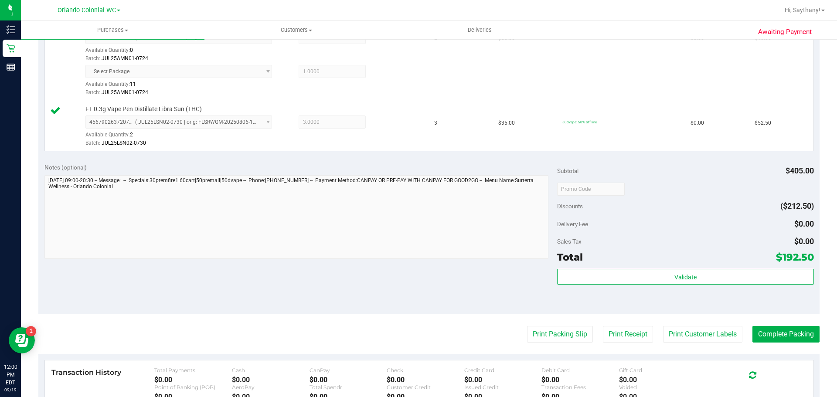
click at [566, 318] on purchase-details "Back Edit Purchase Cancel Purchase View Profile # 11973273 BioTrack ID: - Submi…" at bounding box center [428, 58] width 781 height 919
click at [551, 328] on button "Print Packing Slip" at bounding box center [560, 334] width 66 height 17
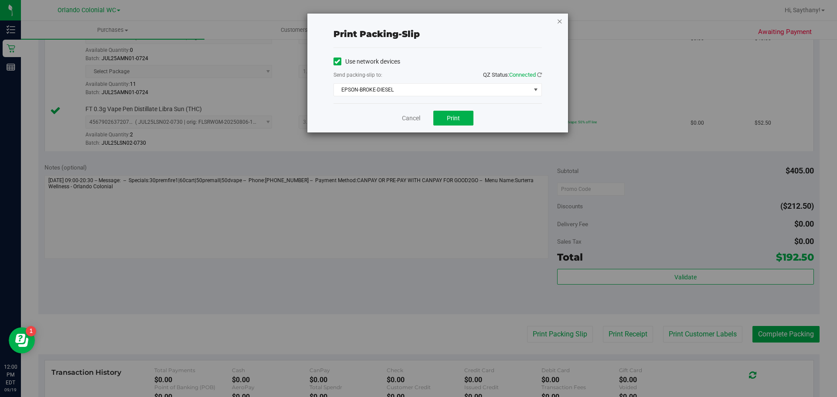
click at [559, 24] on icon "button" at bounding box center [560, 21] width 6 height 10
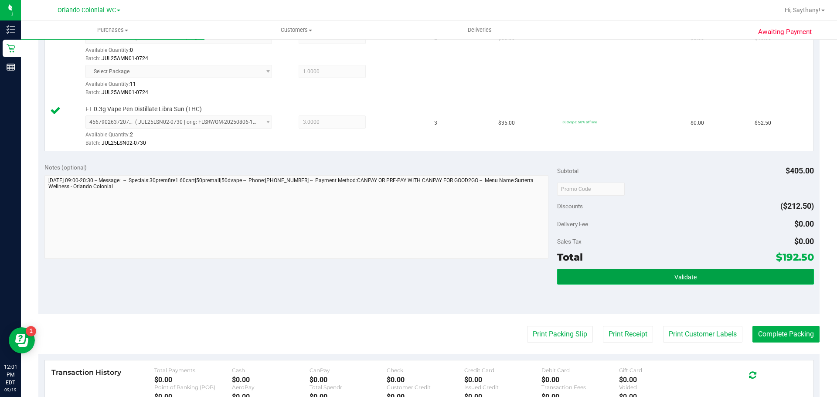
click at [716, 272] on button "Validate" at bounding box center [685, 277] width 256 height 16
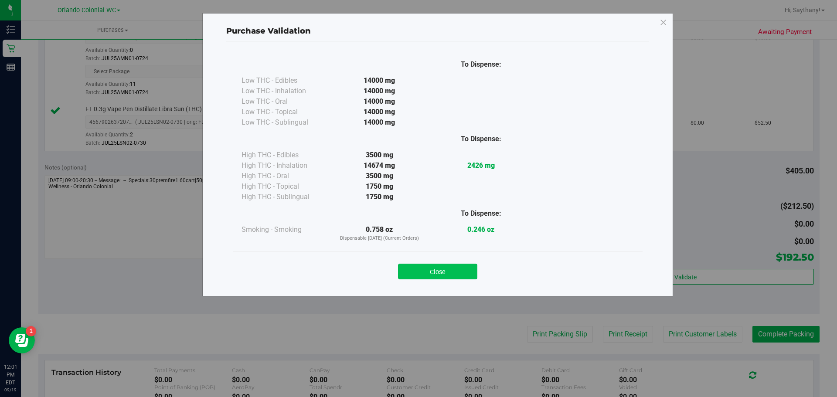
click at [443, 279] on button "Close" at bounding box center [437, 272] width 79 height 16
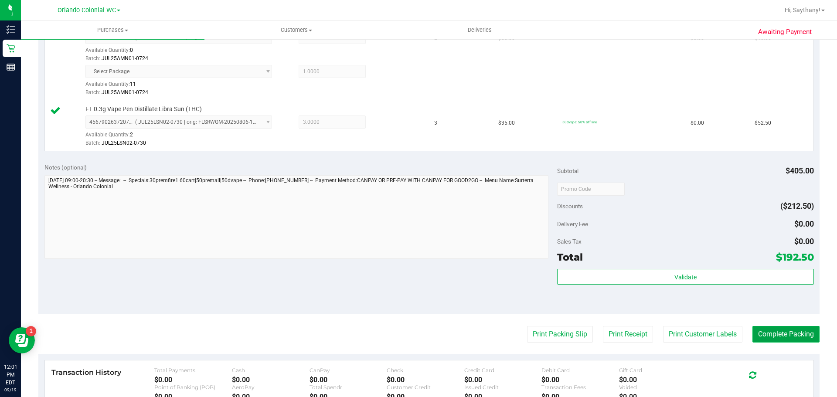
click at [790, 339] on button "Complete Packing" at bounding box center [785, 334] width 67 height 17
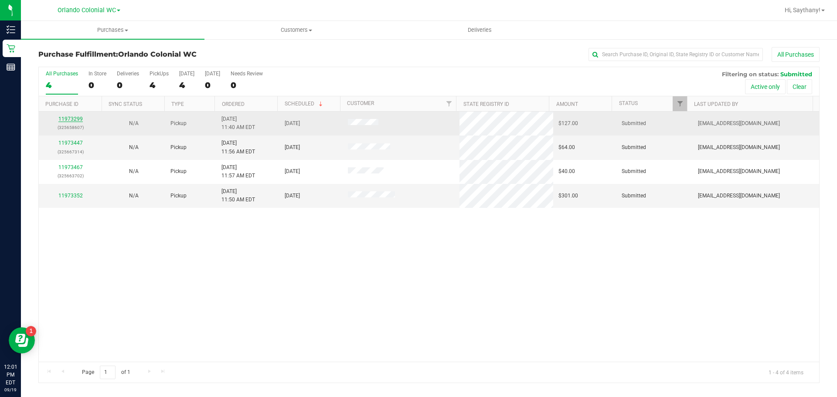
click at [72, 117] on link "11973299" at bounding box center [70, 119] width 24 height 6
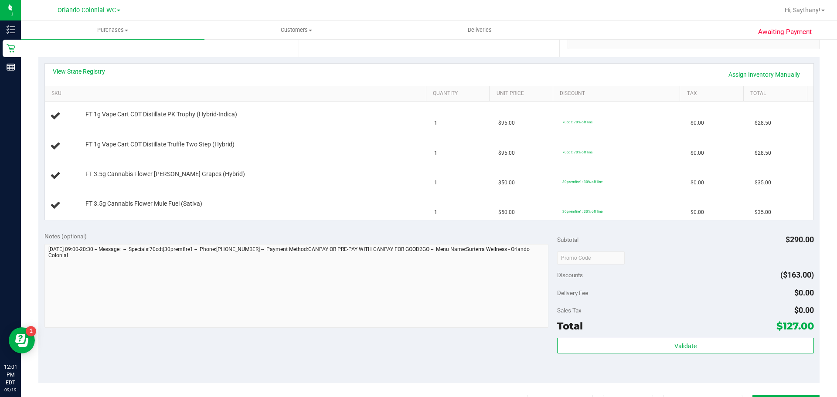
scroll to position [218, 0]
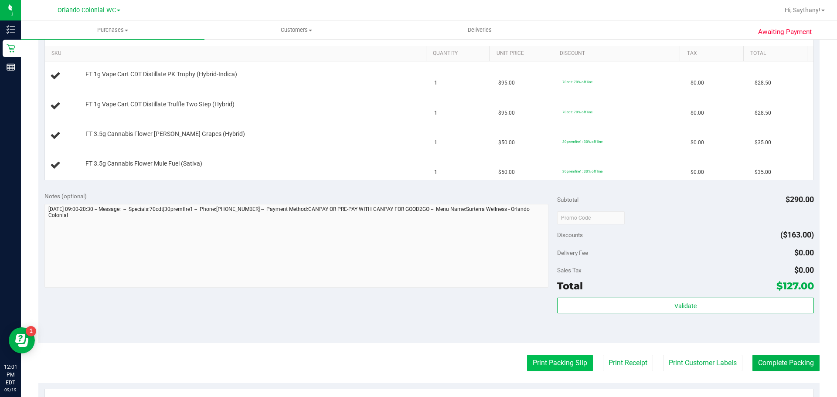
click at [552, 365] on button "Print Packing Slip" at bounding box center [560, 363] width 66 height 17
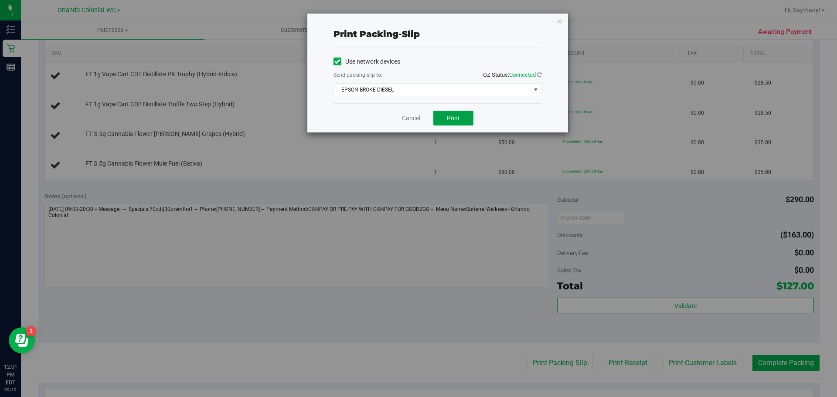
click at [452, 122] on button "Print" at bounding box center [453, 118] width 40 height 15
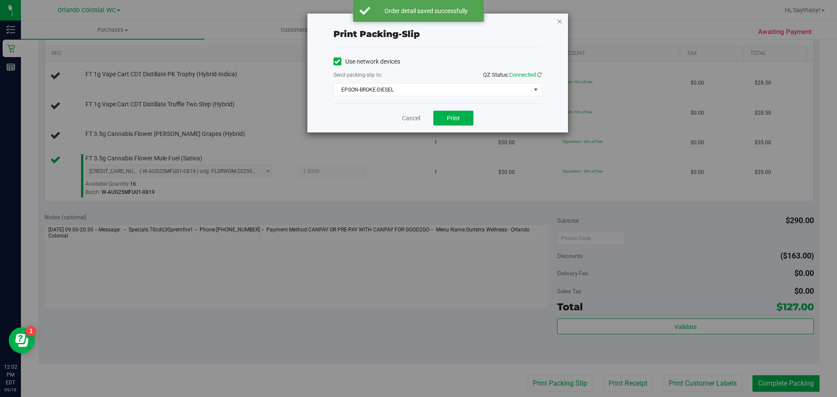
click at [559, 23] on icon "button" at bounding box center [560, 21] width 6 height 10
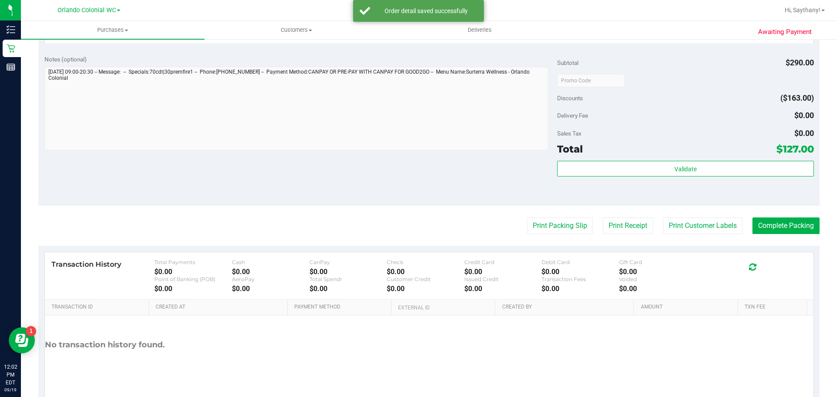
scroll to position [440, 0]
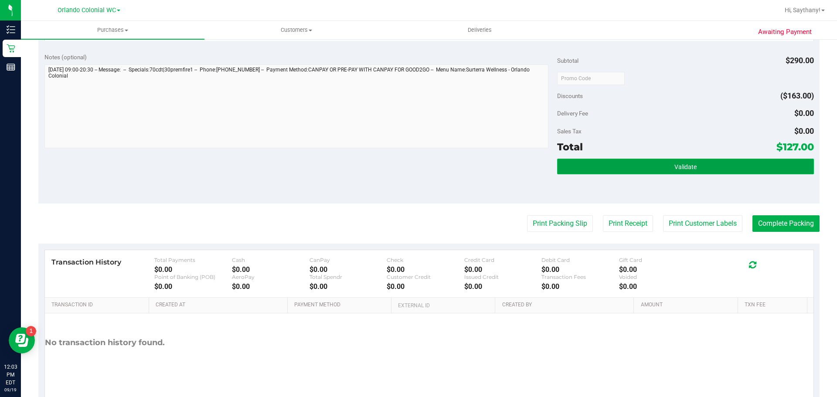
click at [755, 170] on button "Validate" at bounding box center [685, 167] width 256 height 16
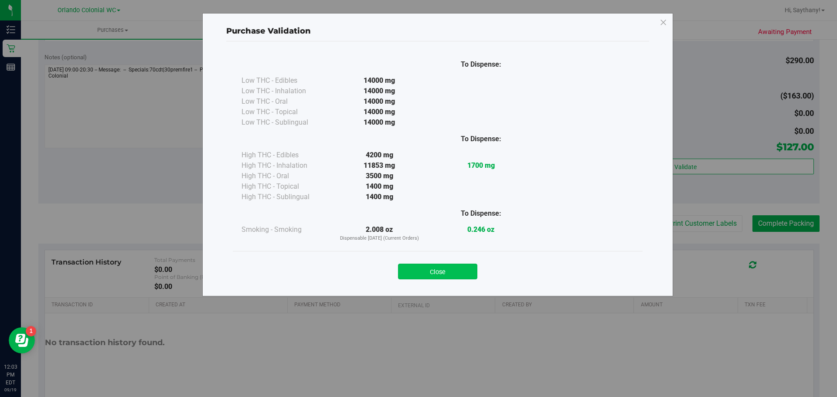
click at [449, 271] on button "Close" at bounding box center [437, 272] width 79 height 16
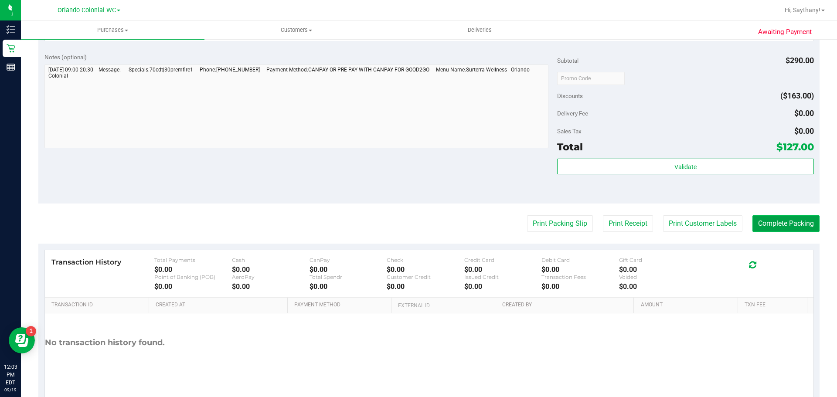
click at [786, 231] on button "Complete Packing" at bounding box center [785, 223] width 67 height 17
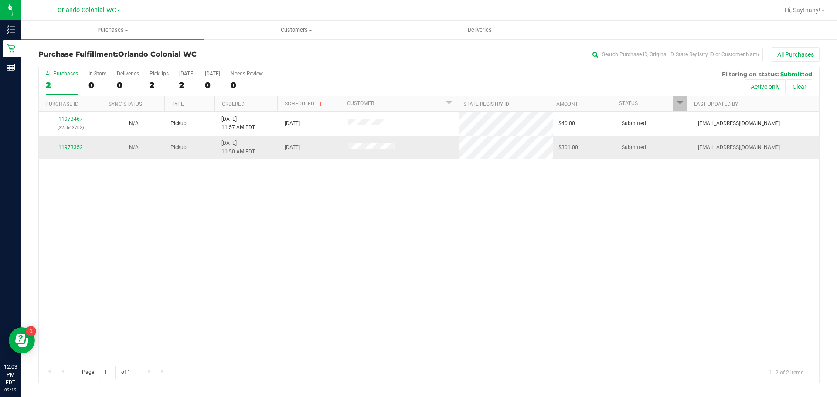
click at [75, 149] on link "11973352" at bounding box center [70, 147] width 24 height 6
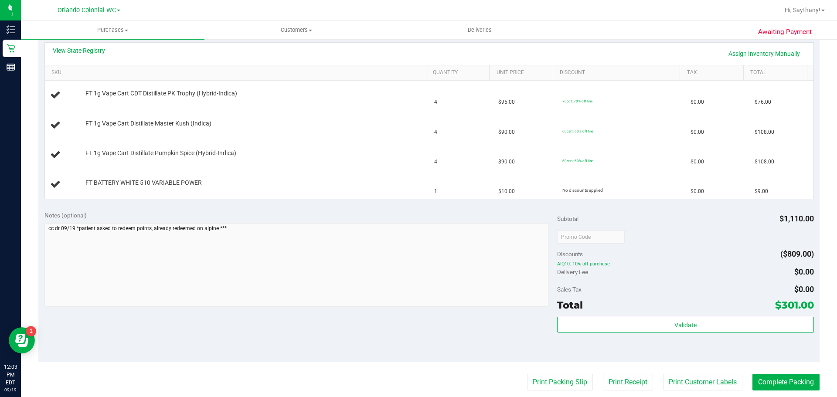
scroll to position [216, 0]
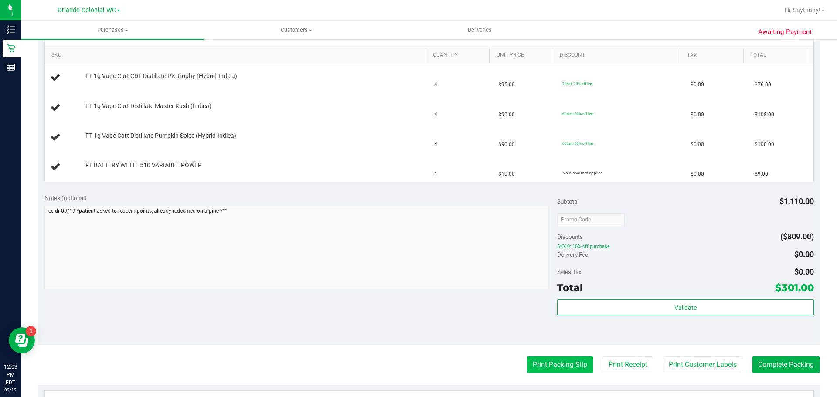
click at [559, 358] on button "Print Packing Slip" at bounding box center [560, 365] width 66 height 17
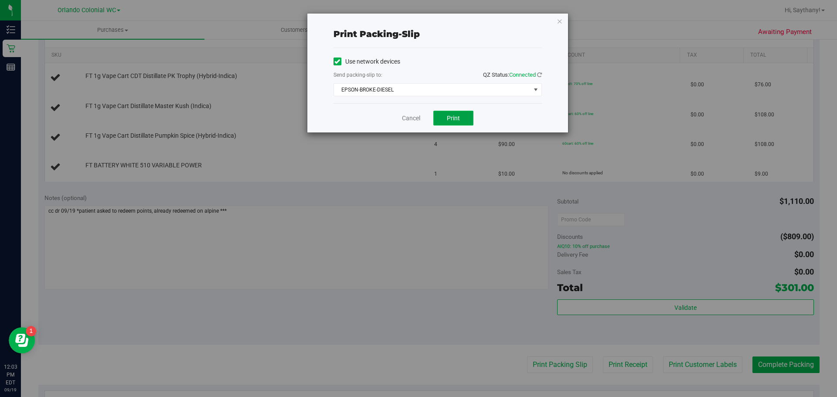
click at [448, 122] on button "Print" at bounding box center [453, 118] width 40 height 15
click at [558, 34] on div "Print packing-slip Use network devices Send packing-slip to: QZ Status: Connect…" at bounding box center [437, 73] width 261 height 119
click at [562, 19] on icon "button" at bounding box center [560, 21] width 6 height 10
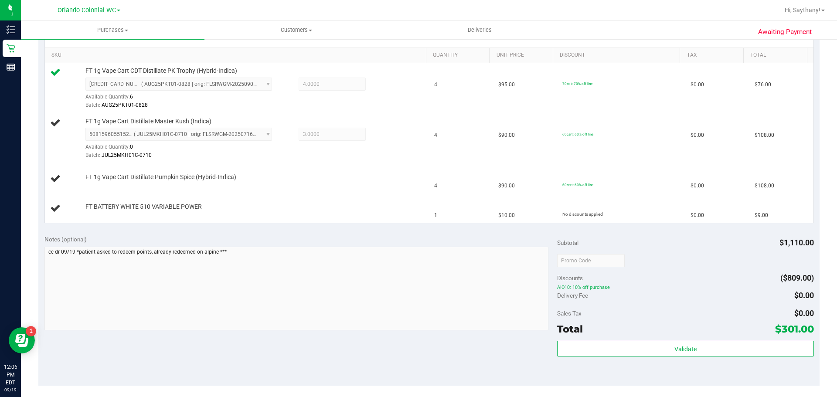
scroll to position [132, 0]
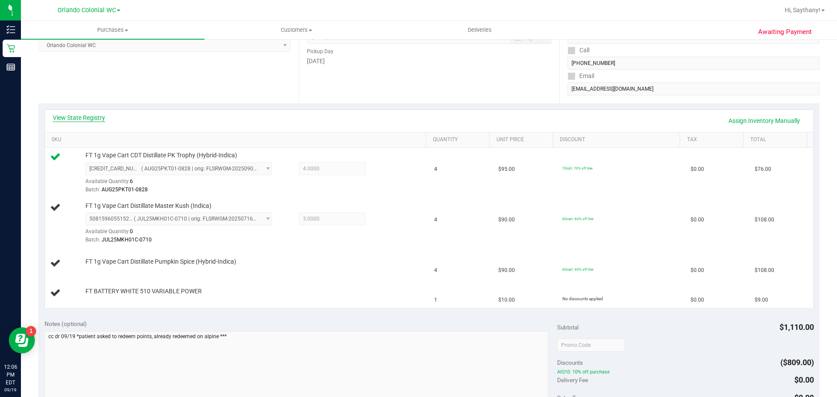
click at [83, 119] on link "View State Registry" at bounding box center [79, 117] width 52 height 9
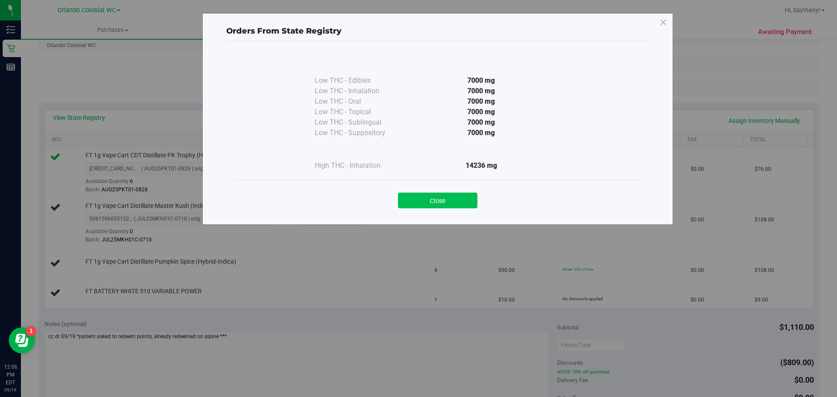
click at [436, 203] on button "Close" at bounding box center [437, 201] width 79 height 16
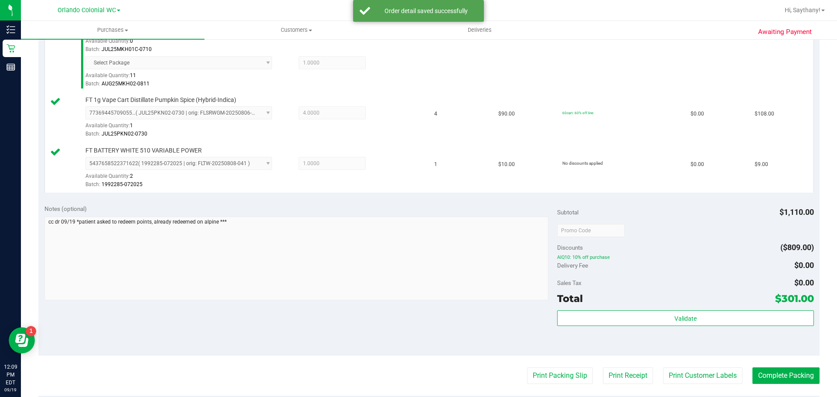
scroll to position [329, 0]
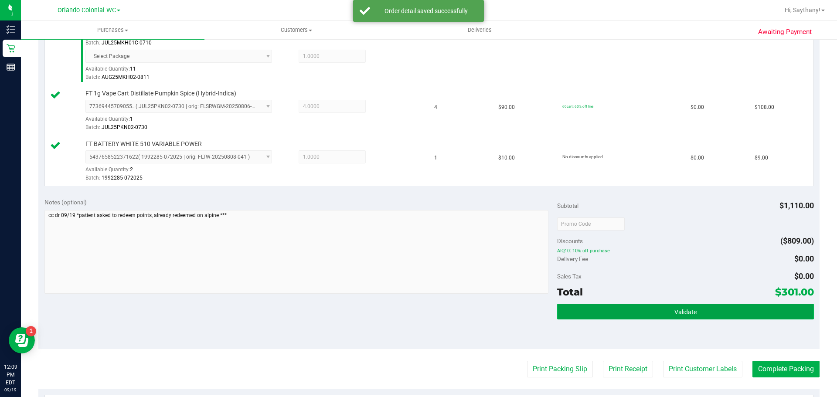
click at [767, 318] on button "Validate" at bounding box center [685, 312] width 256 height 16
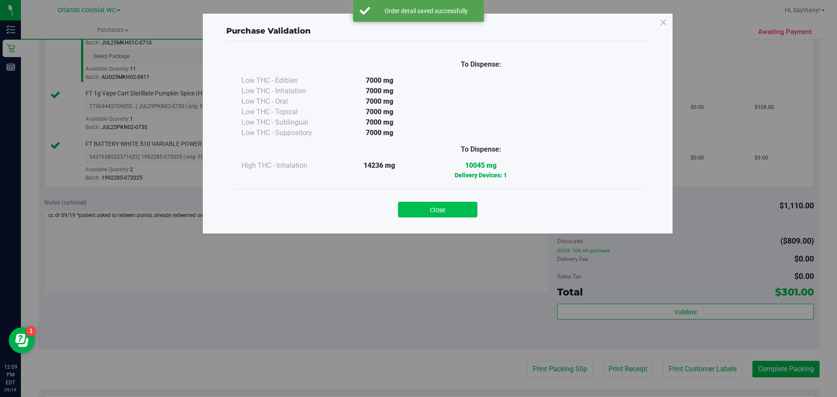
click at [447, 217] on button "Close" at bounding box center [437, 210] width 79 height 16
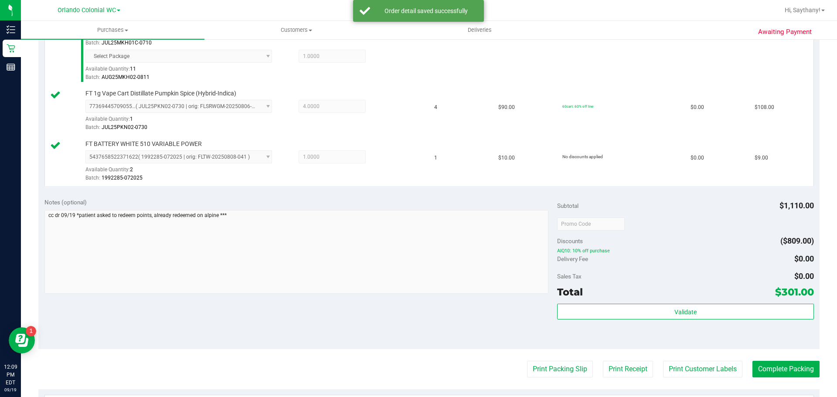
scroll to position [339, 0]
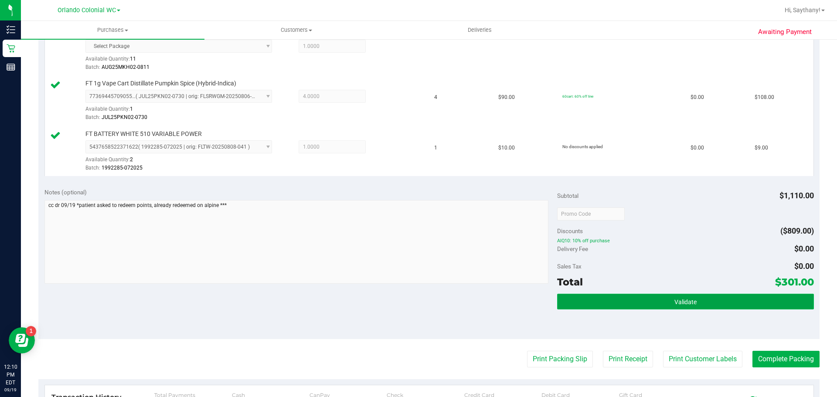
click at [794, 294] on button "Validate" at bounding box center [685, 302] width 256 height 16
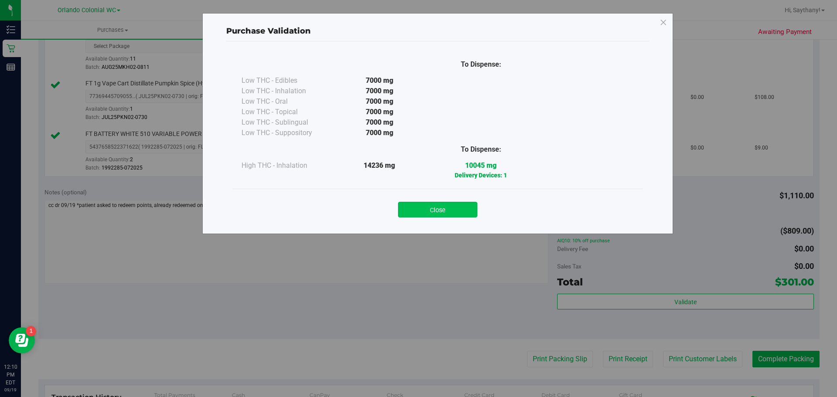
click at [453, 204] on button "Close" at bounding box center [437, 210] width 79 height 16
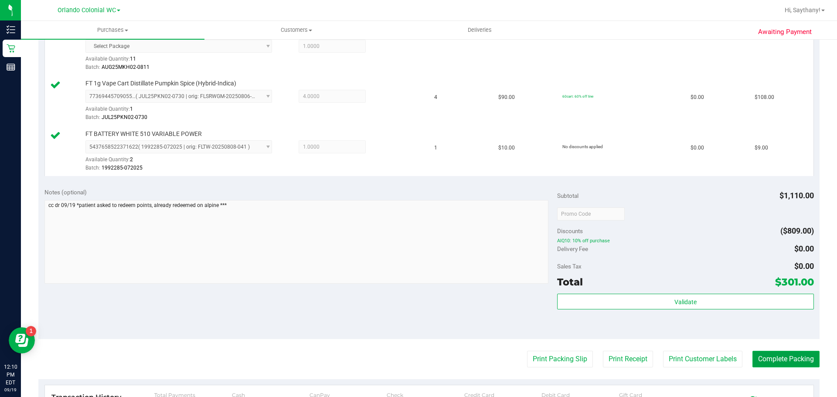
click at [784, 365] on button "Complete Packing" at bounding box center [785, 359] width 67 height 17
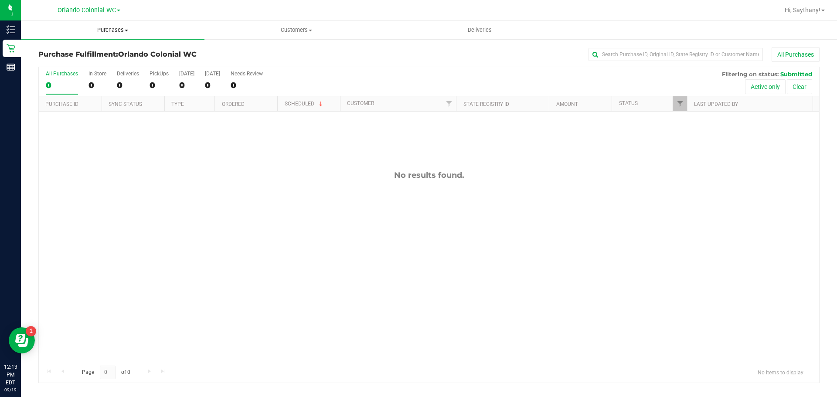
click at [121, 27] on span "Purchases" at bounding box center [113, 30] width 184 height 8
click at [64, 63] on span "Fulfillment" at bounding box center [48, 62] width 54 height 7
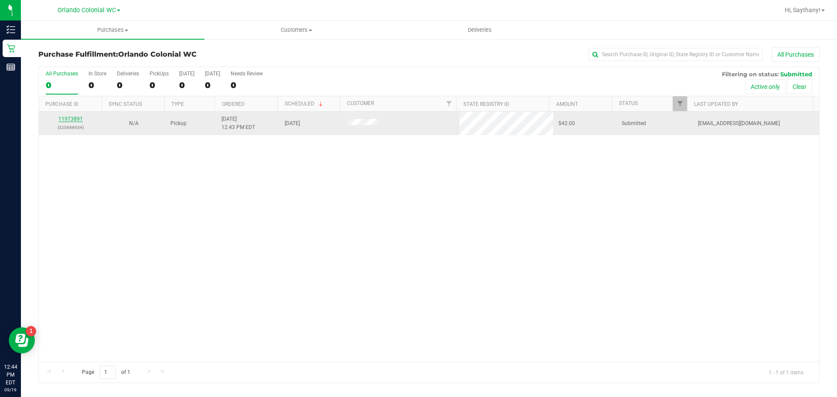
click at [71, 120] on link "11973891" at bounding box center [70, 119] width 24 height 6
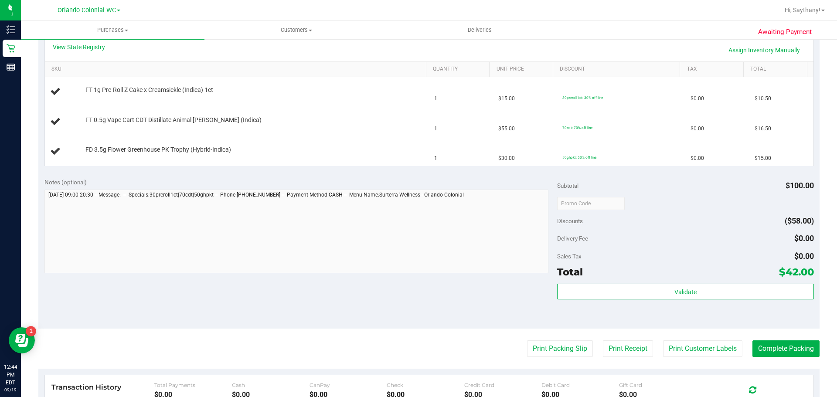
scroll to position [218, 0]
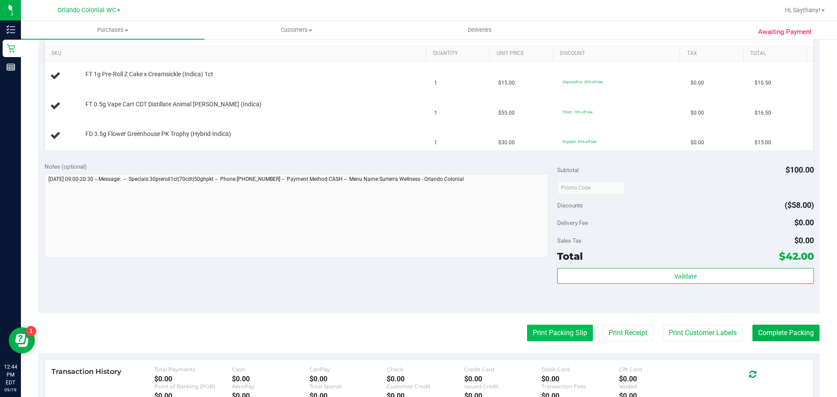
click at [533, 329] on button "Print Packing Slip" at bounding box center [560, 333] width 66 height 17
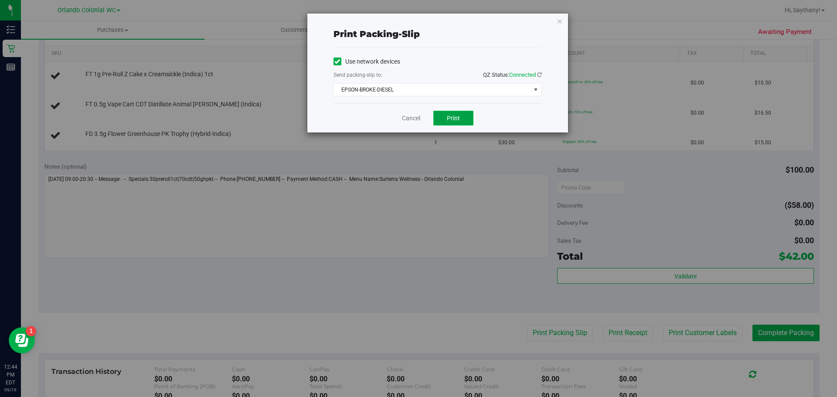
click at [450, 119] on span "Print" at bounding box center [453, 118] width 13 height 7
click at [558, 26] on icon "button" at bounding box center [560, 21] width 6 height 10
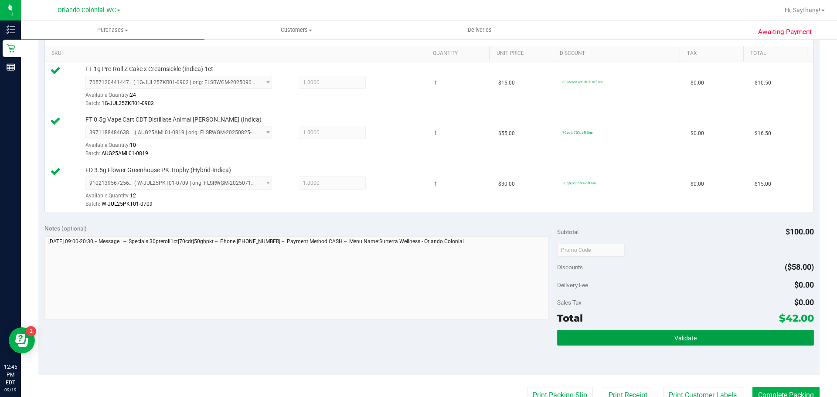
click at [746, 344] on button "Validate" at bounding box center [685, 338] width 256 height 16
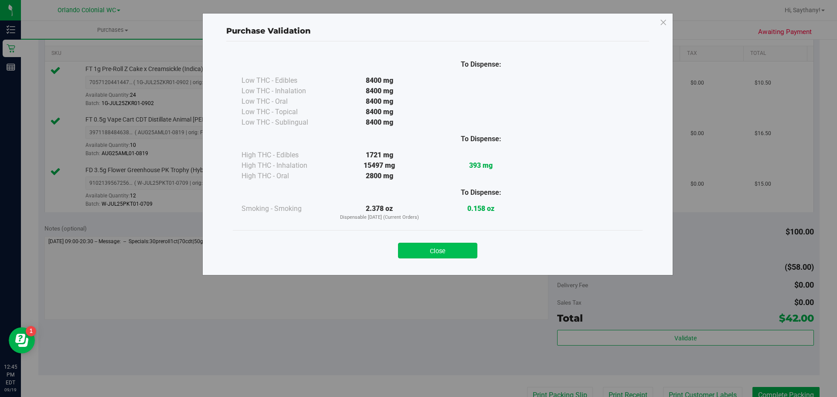
click at [468, 245] on button "Close" at bounding box center [437, 251] width 79 height 16
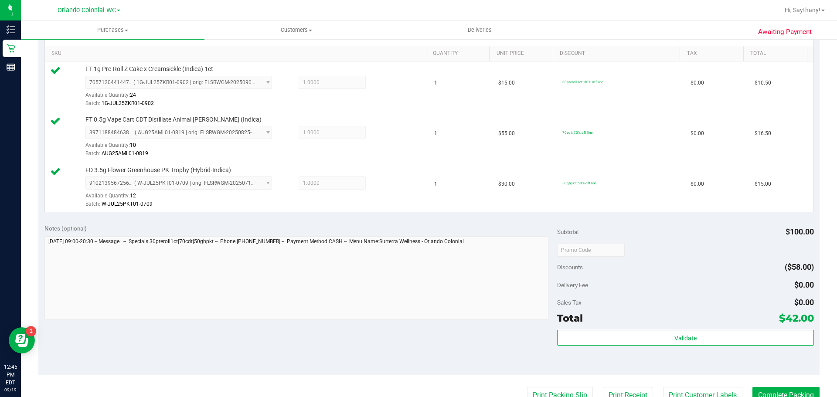
scroll to position [280, 0]
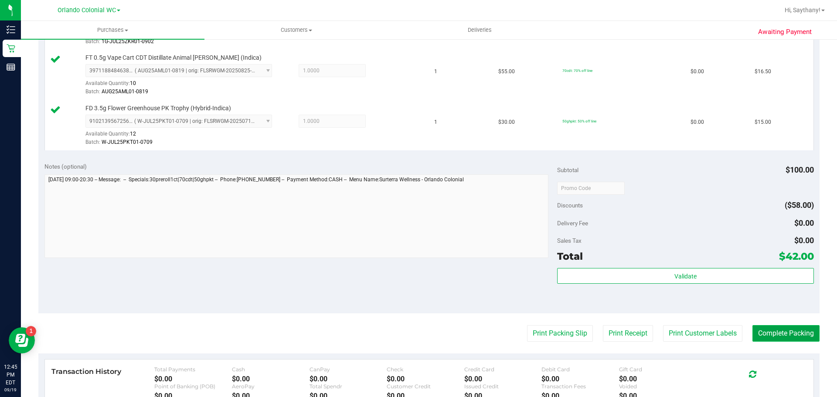
click at [784, 337] on button "Complete Packing" at bounding box center [785, 333] width 67 height 17
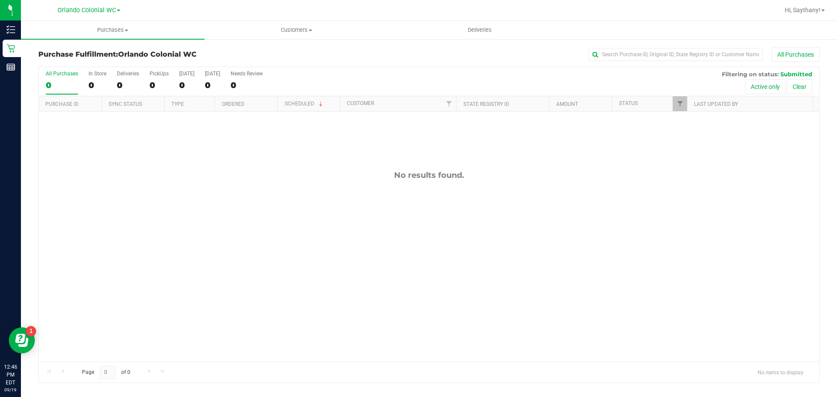
drag, startPoint x: 387, startPoint y: 119, endPoint x: 318, endPoint y: 209, distance: 112.8
click at [318, 209] on div "No results found." at bounding box center [429, 266] width 780 height 309
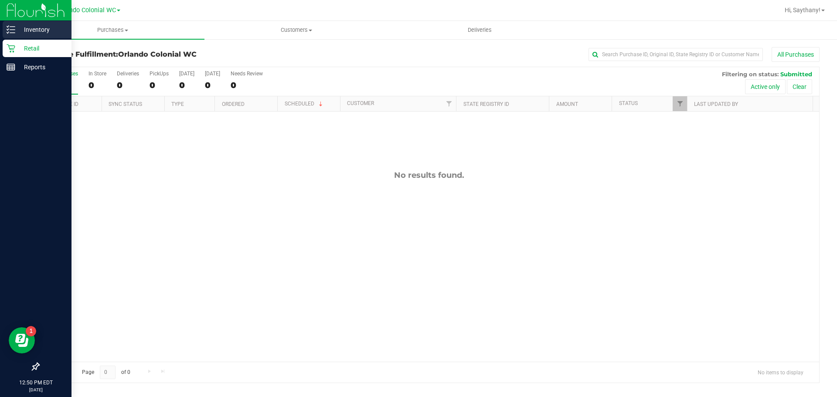
click at [22, 29] on p "Inventory" at bounding box center [41, 29] width 52 height 10
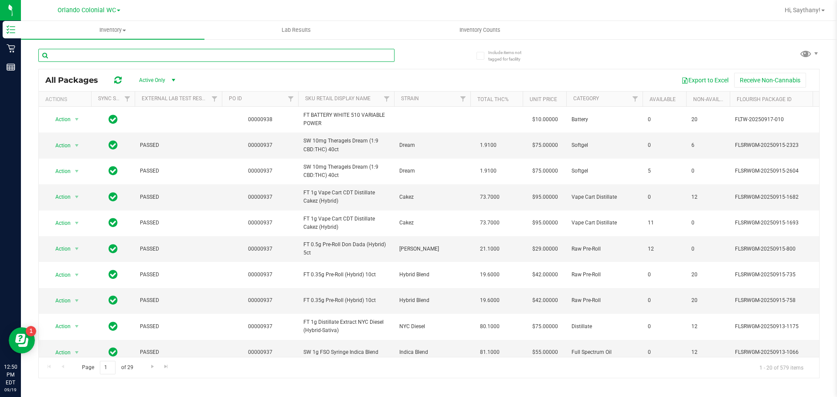
click at [166, 58] on input "text" at bounding box center [216, 55] width 356 height 13
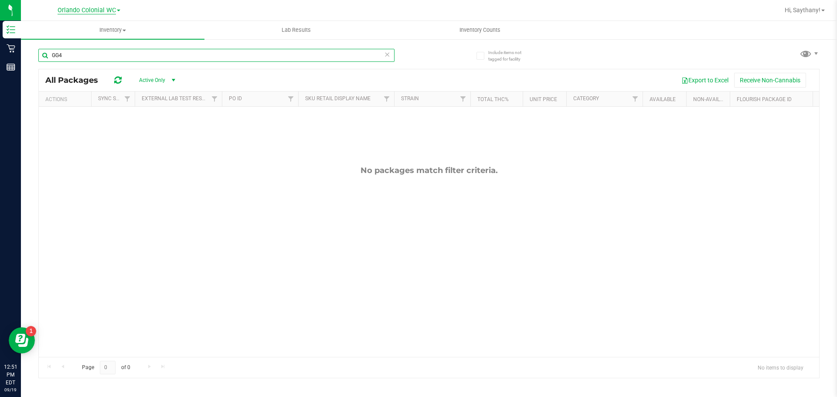
type input "GG4"
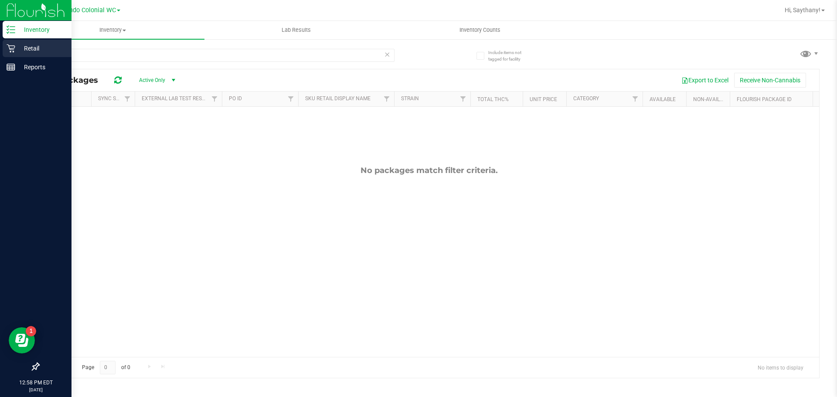
click at [13, 48] on icon at bounding box center [11, 48] width 8 height 8
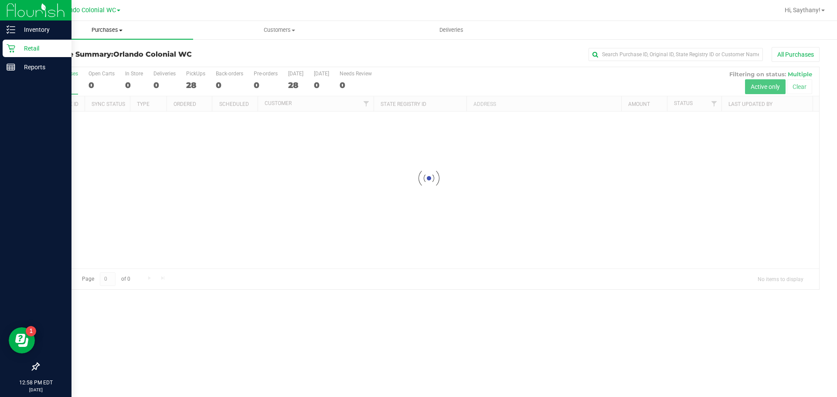
click at [98, 27] on span "Purchases" at bounding box center [107, 30] width 172 height 8
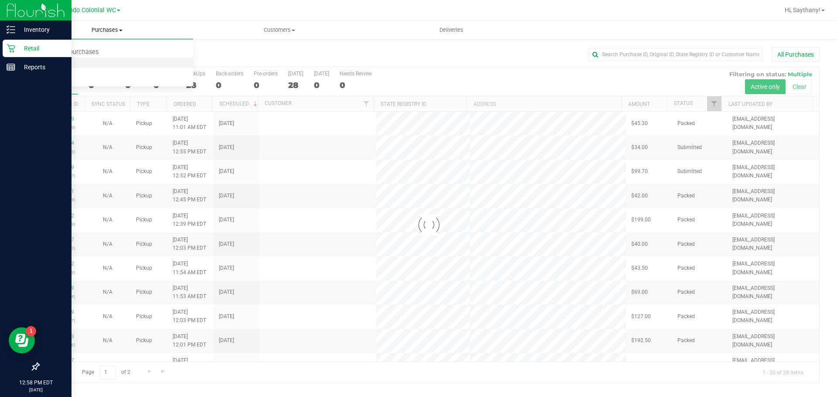
click at [86, 64] on li "Fulfillment" at bounding box center [107, 63] width 172 height 10
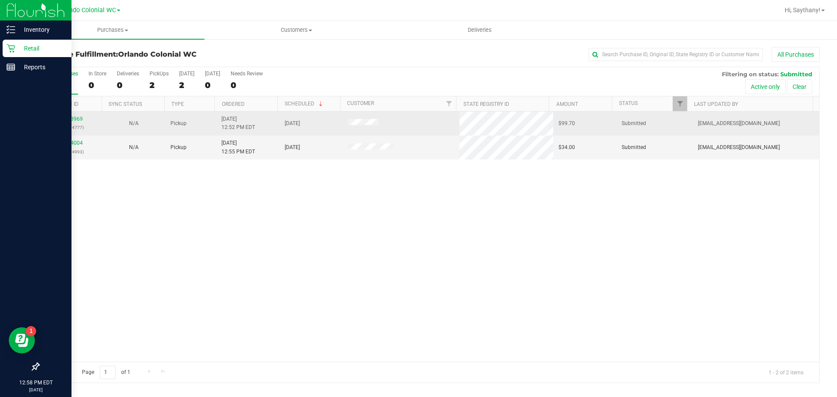
click at [76, 115] on div "11973969 (325684777)" at bounding box center [70, 123] width 53 height 17
click at [73, 116] on link "11973969" at bounding box center [70, 119] width 24 height 6
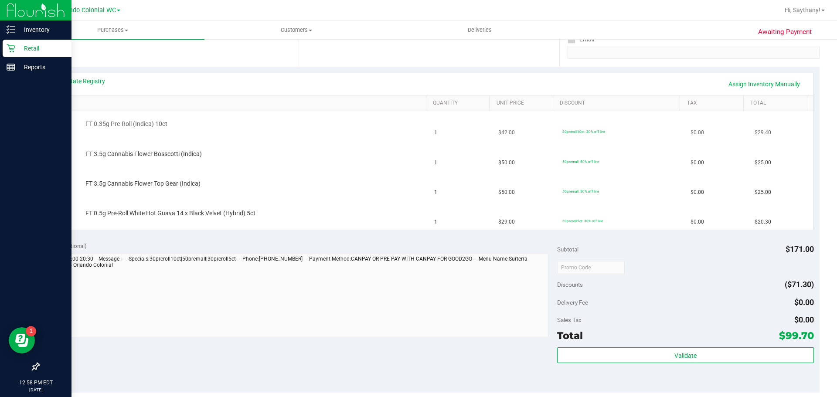
scroll to position [262, 0]
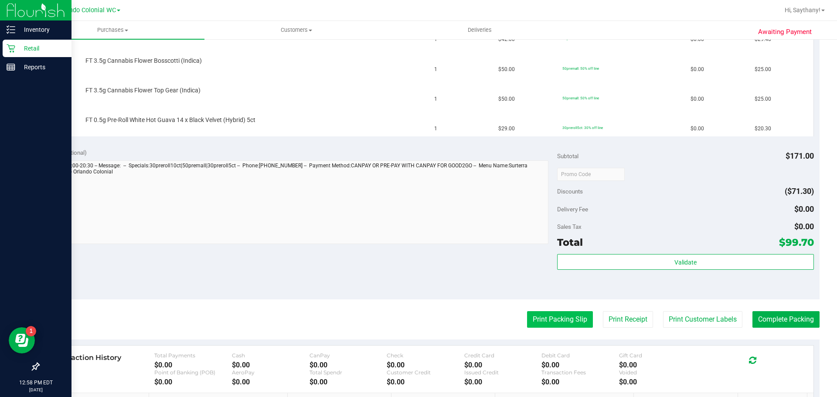
click at [563, 315] on button "Print Packing Slip" at bounding box center [560, 319] width 66 height 17
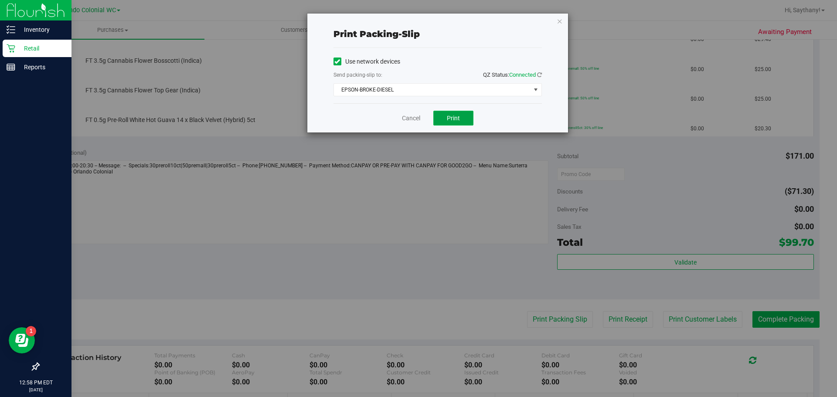
click at [456, 113] on button "Print" at bounding box center [453, 118] width 40 height 15
click at [558, 25] on icon "button" at bounding box center [560, 21] width 6 height 10
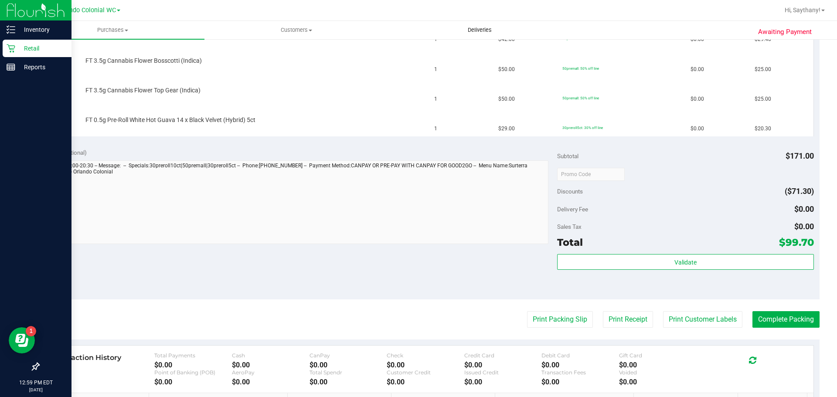
click at [562, 30] on uib-tab-heading "Deliveries" at bounding box center [479, 29] width 183 height 17
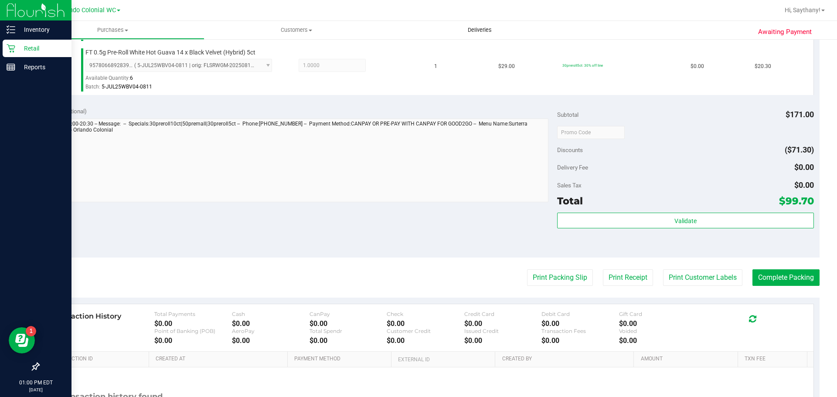
scroll to position [386, 0]
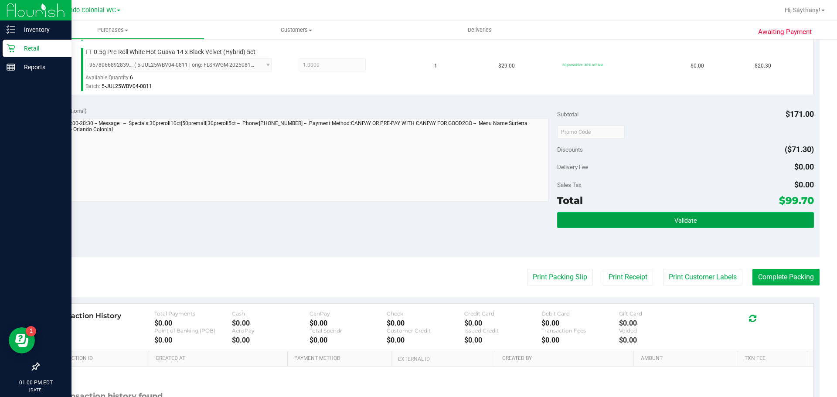
click at [762, 219] on button "Validate" at bounding box center [685, 220] width 256 height 16
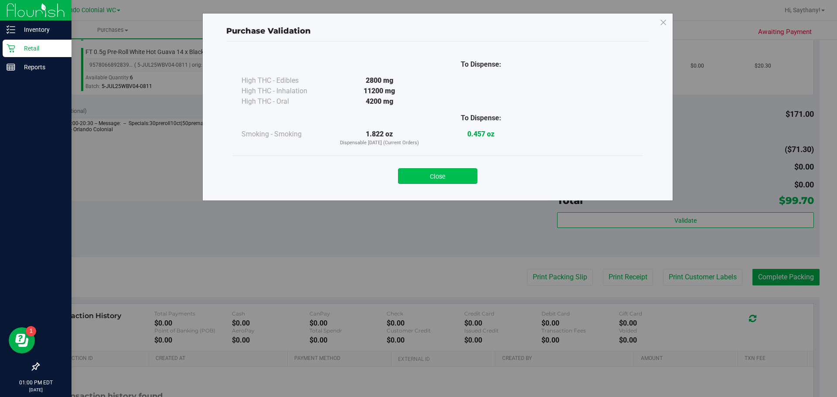
click at [436, 177] on button "Close" at bounding box center [437, 176] width 79 height 16
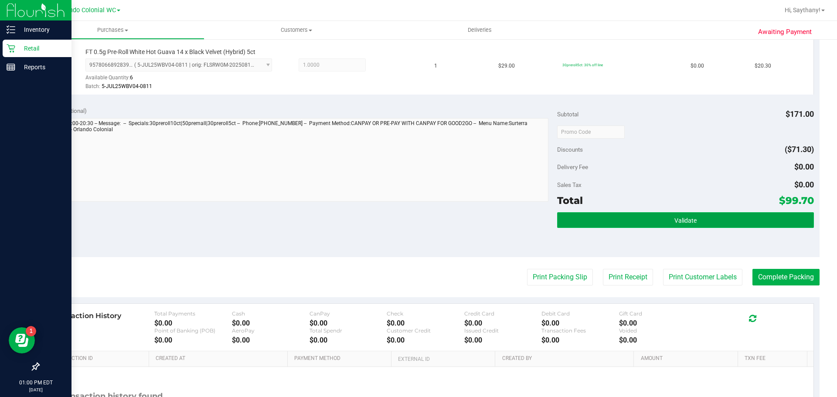
click at [738, 214] on button "Validate" at bounding box center [685, 220] width 256 height 16
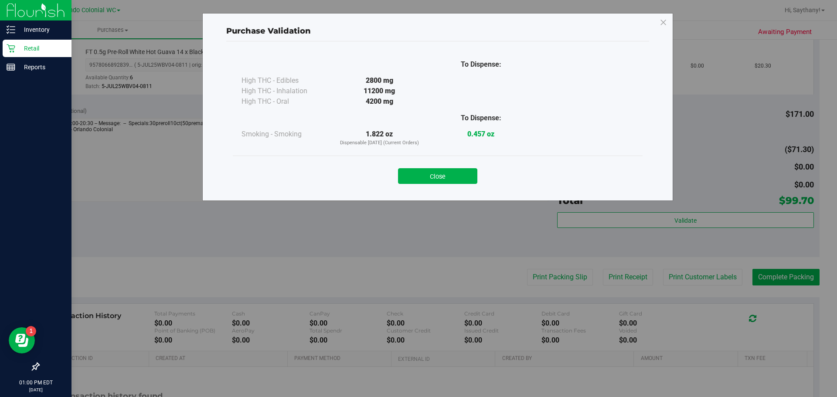
click at [459, 198] on div "Purchase Validation To Dispense: High THC - Edibles 2800 mg" at bounding box center [437, 107] width 471 height 188
click at [445, 181] on button "Close" at bounding box center [437, 176] width 79 height 16
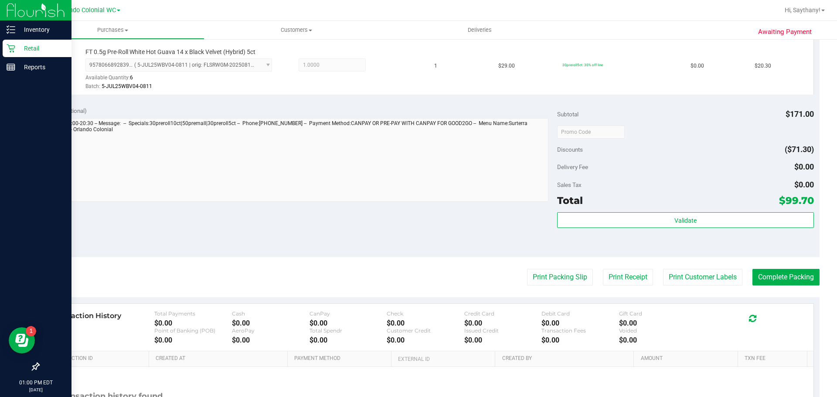
click at [801, 304] on div "Transaction History Total Payments $0.00 Cash $0.00 CanPay $0.00 Check $0.00 Cr…" at bounding box center [429, 328] width 769 height 48
click at [801, 272] on button "Complete Packing" at bounding box center [785, 277] width 67 height 17
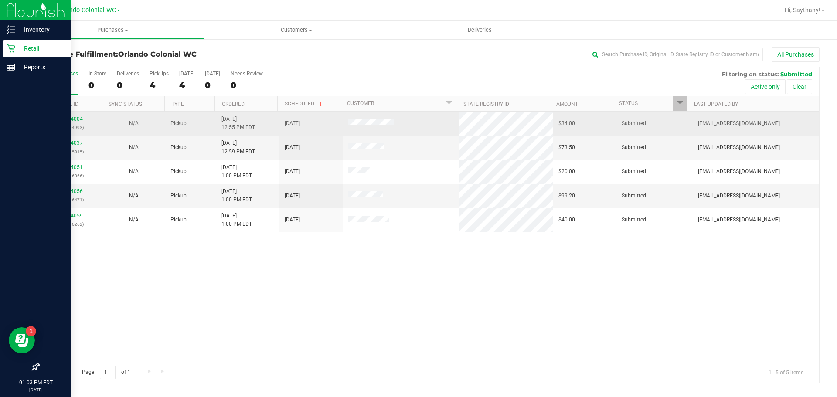
click at [71, 118] on link "11974004" at bounding box center [70, 119] width 24 height 6
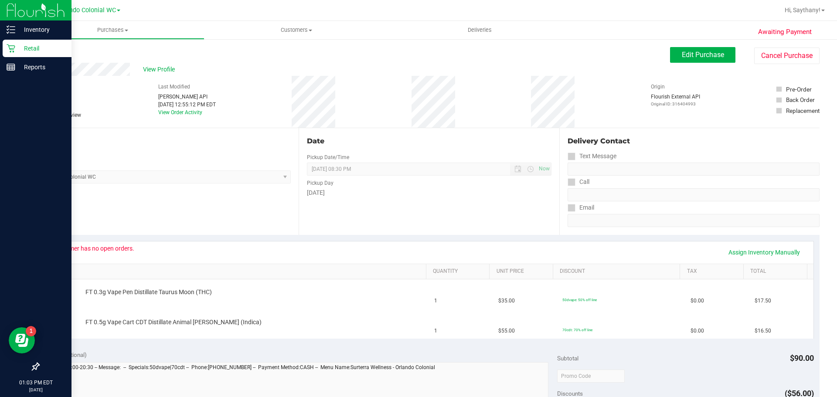
click at [44, 53] on link "Back" at bounding box center [44, 52] width 13 height 6
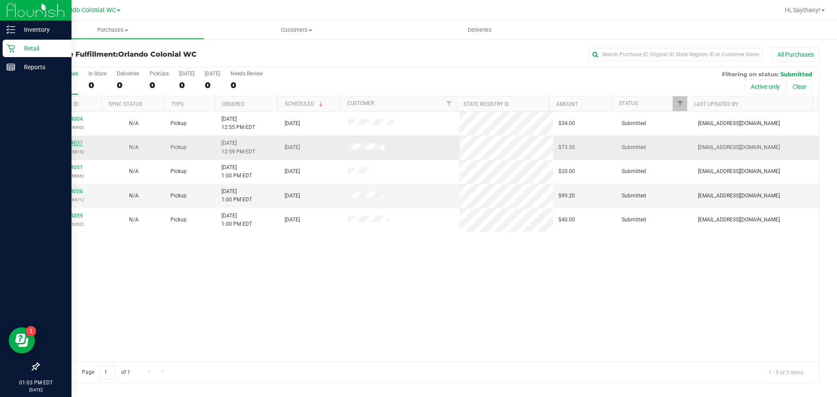
click at [61, 143] on link "11974037" at bounding box center [70, 143] width 24 height 6
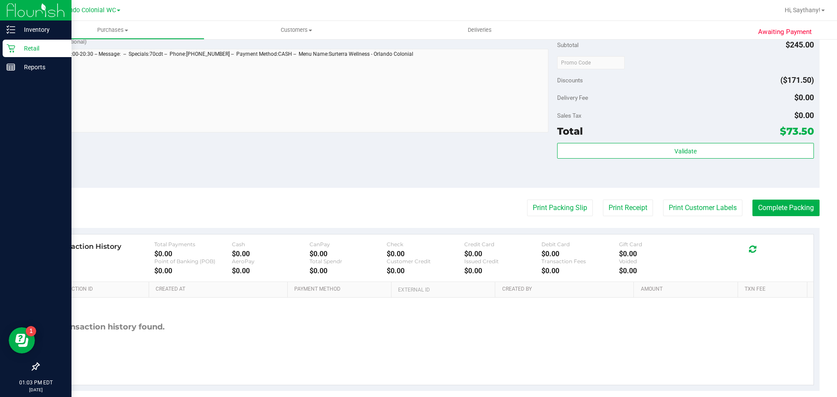
scroll to position [354, 0]
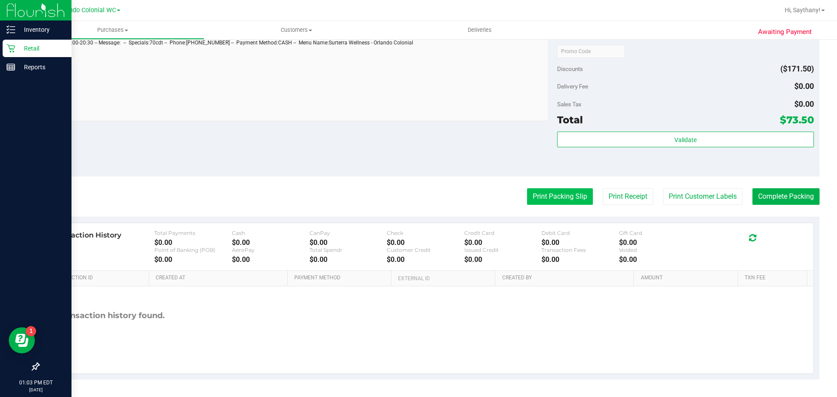
click at [552, 204] on button "Print Packing Slip" at bounding box center [560, 196] width 66 height 17
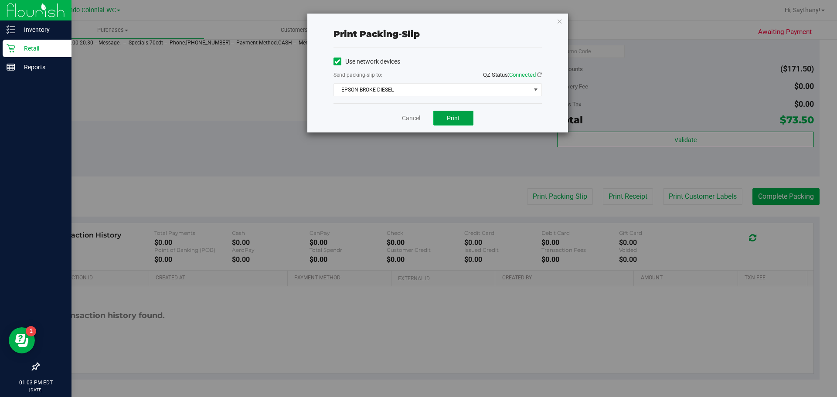
click at [442, 116] on button "Print" at bounding box center [453, 118] width 40 height 15
click at [562, 16] on icon "button" at bounding box center [560, 21] width 6 height 10
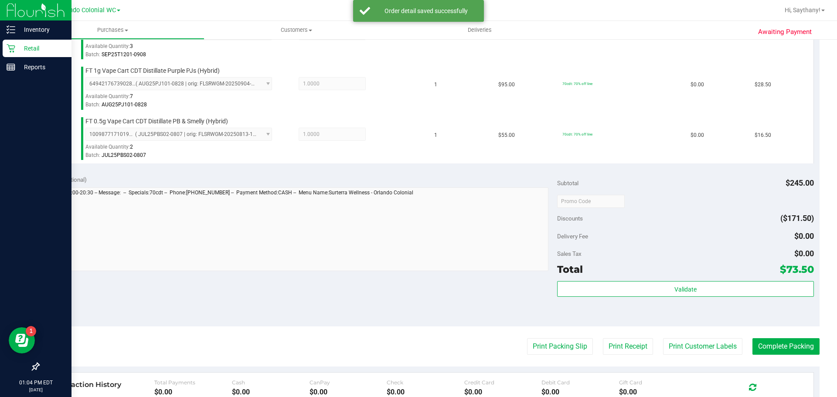
scroll to position [310, 0]
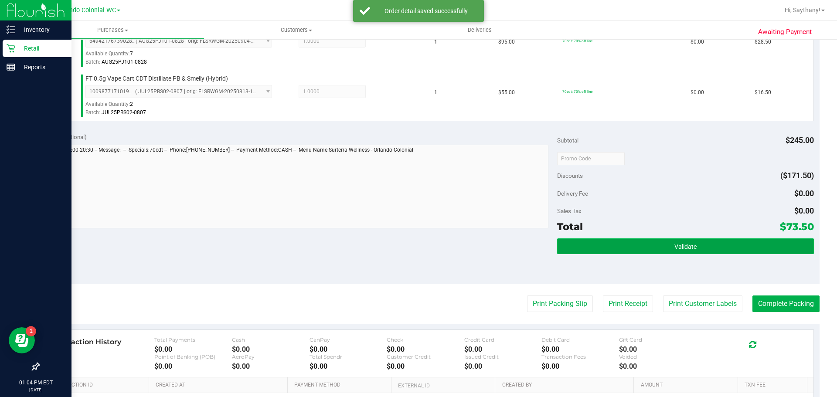
click at [757, 249] on button "Validate" at bounding box center [685, 246] width 256 height 16
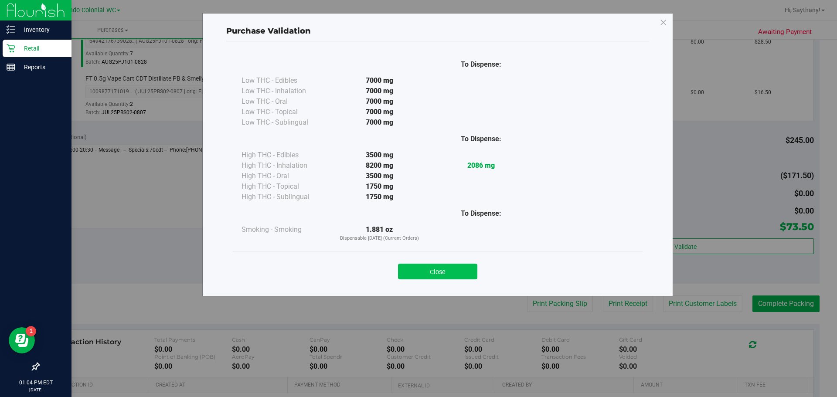
click at [440, 278] on button "Close" at bounding box center [437, 272] width 79 height 16
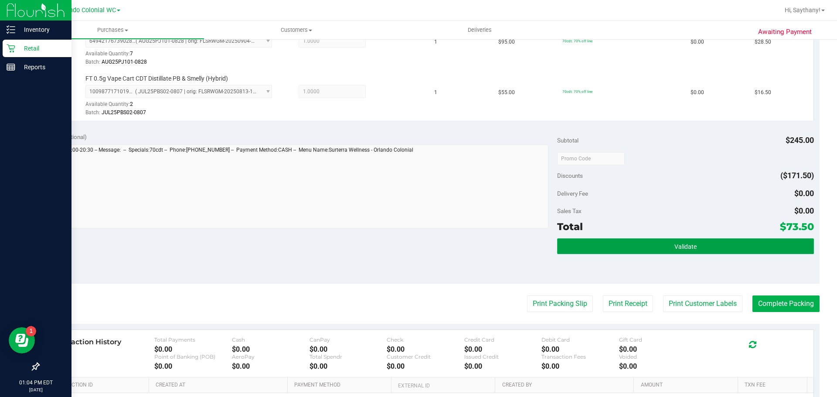
click at [774, 241] on button "Validate" at bounding box center [685, 246] width 256 height 16
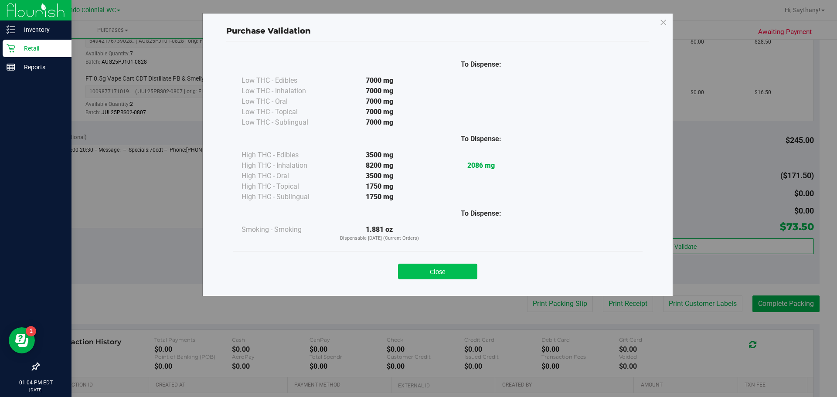
click at [442, 276] on button "Close" at bounding box center [437, 272] width 79 height 16
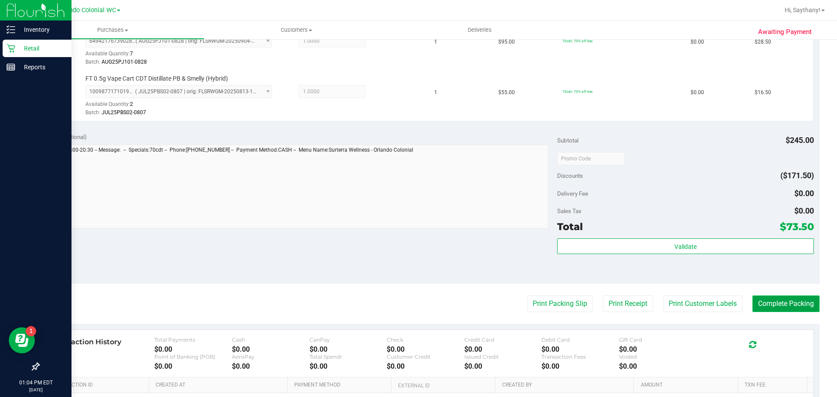
click at [794, 302] on button "Complete Packing" at bounding box center [785, 304] width 67 height 17
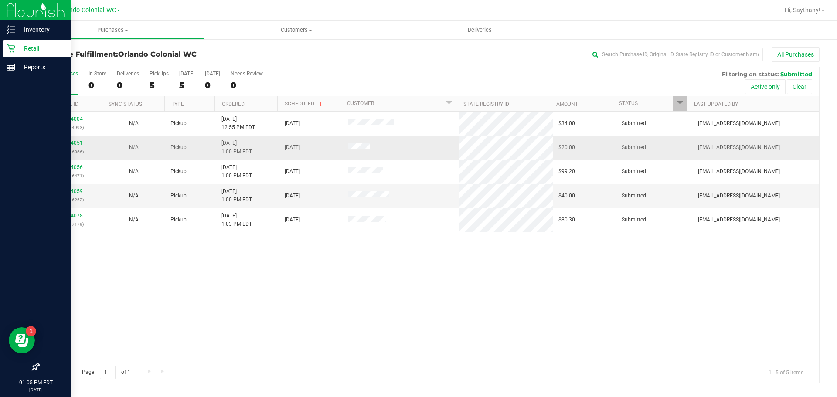
click at [74, 143] on link "11974051" at bounding box center [70, 143] width 24 height 6
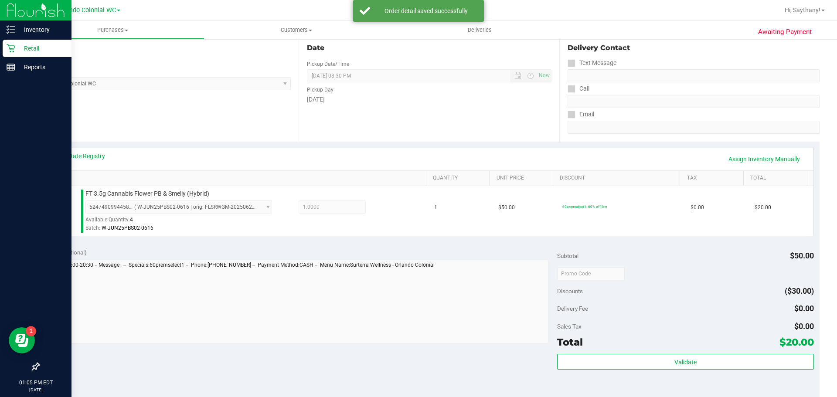
scroll to position [185, 0]
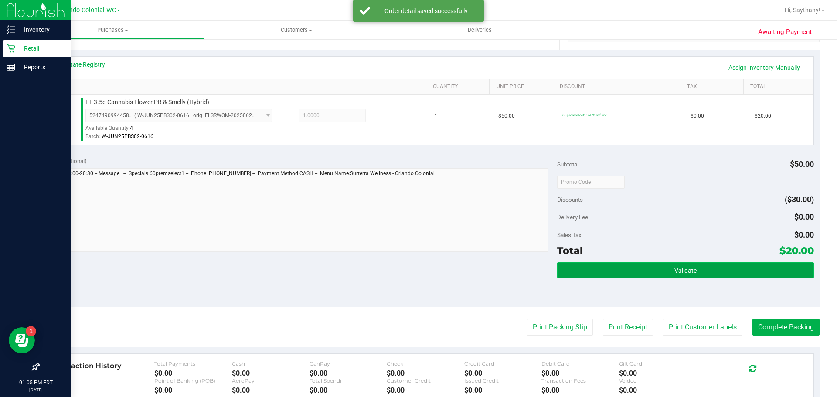
click at [772, 272] on button "Validate" at bounding box center [685, 270] width 256 height 16
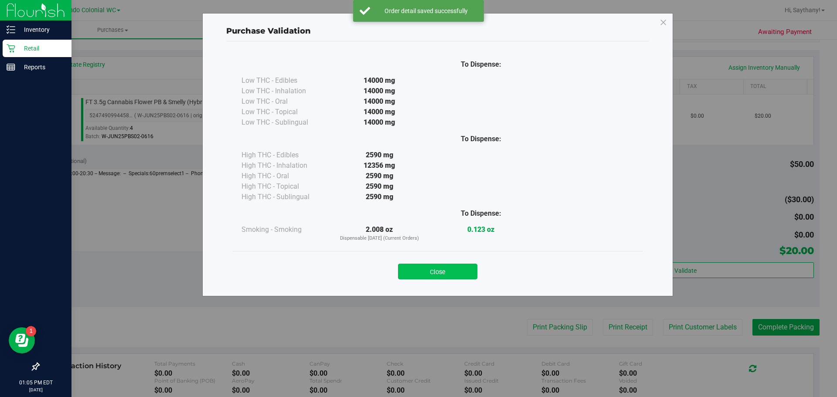
click at [430, 264] on button "Close" at bounding box center [437, 272] width 79 height 16
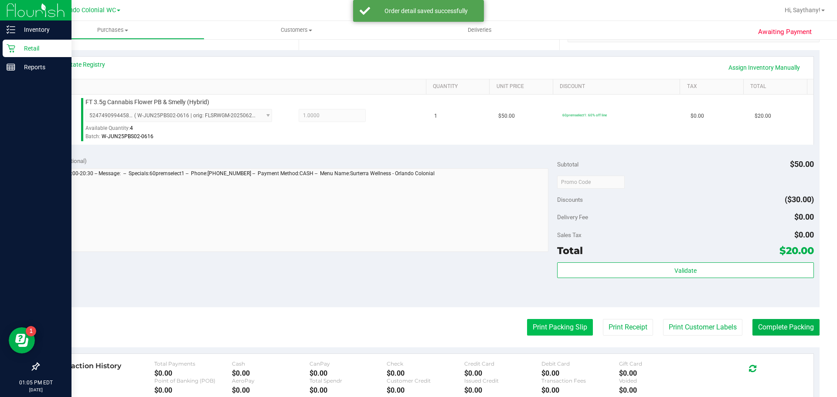
click at [536, 327] on button "Print Packing Slip" at bounding box center [560, 327] width 66 height 17
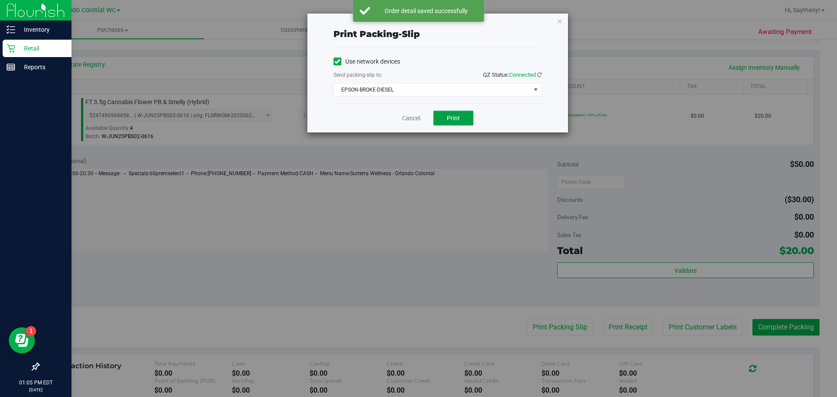
click at [468, 118] on button "Print" at bounding box center [453, 118] width 40 height 15
click at [559, 18] on icon "button" at bounding box center [560, 21] width 6 height 10
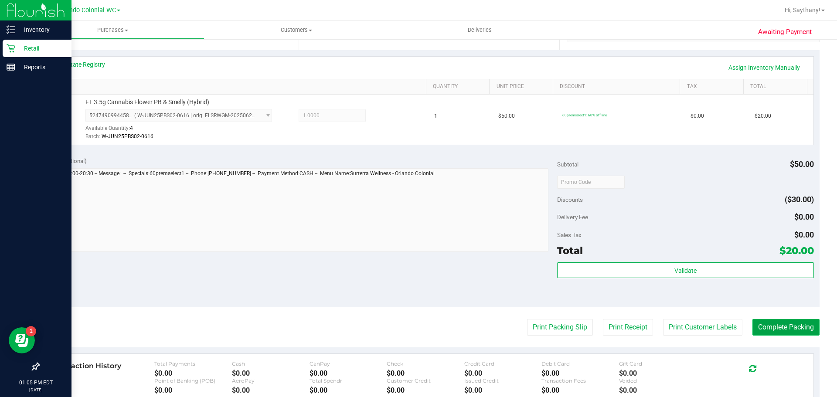
click at [791, 323] on button "Complete Packing" at bounding box center [785, 327] width 67 height 17
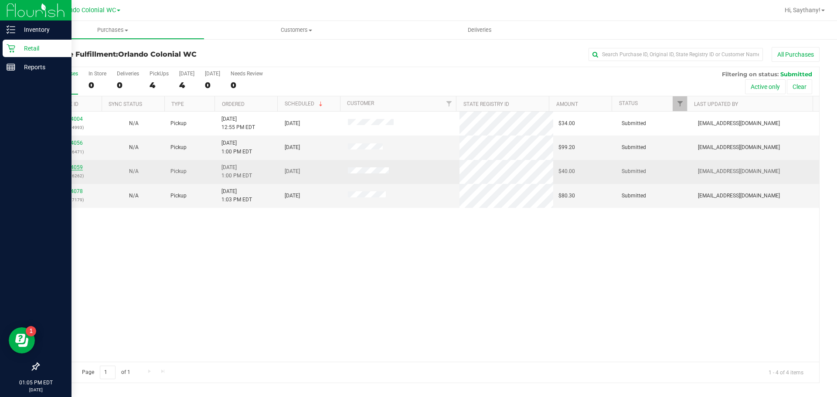
click at [65, 170] on link "11974059" at bounding box center [70, 167] width 24 height 6
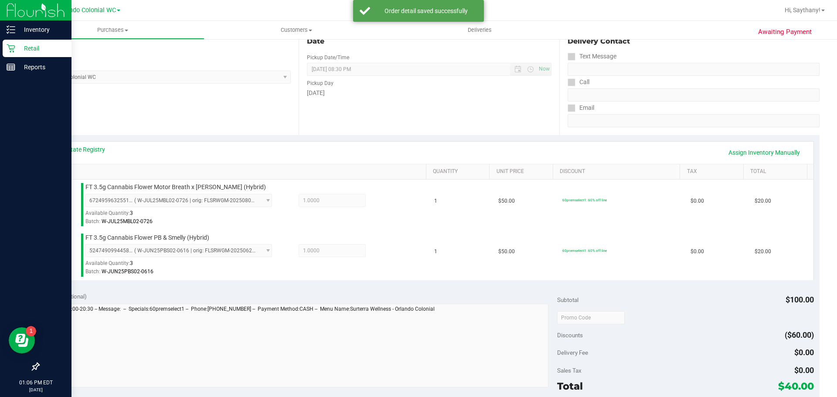
scroll to position [170, 0]
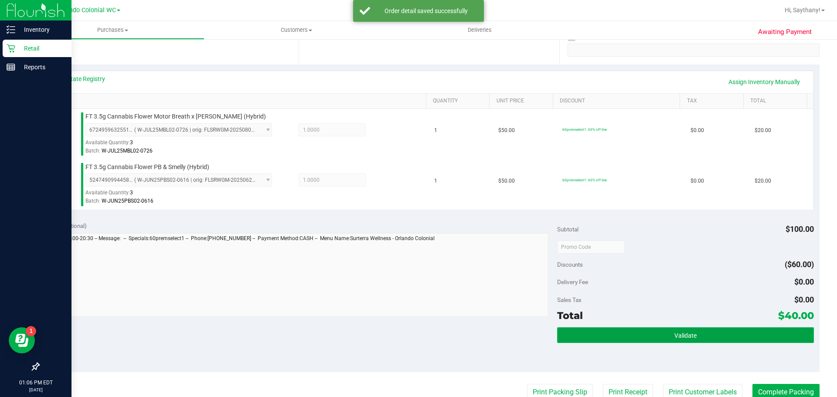
click at [742, 327] on button "Validate" at bounding box center [685, 335] width 256 height 16
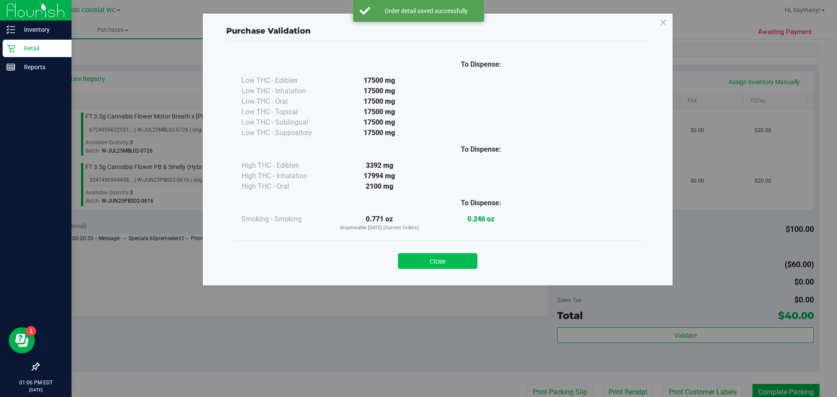
click at [428, 259] on button "Close" at bounding box center [437, 261] width 79 height 16
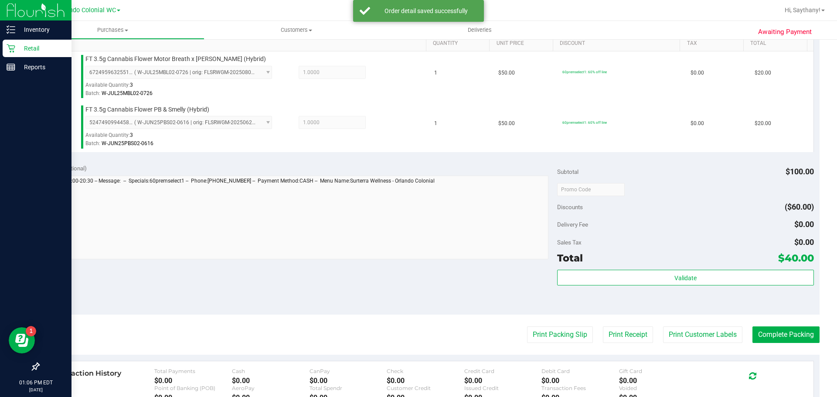
scroll to position [232, 0]
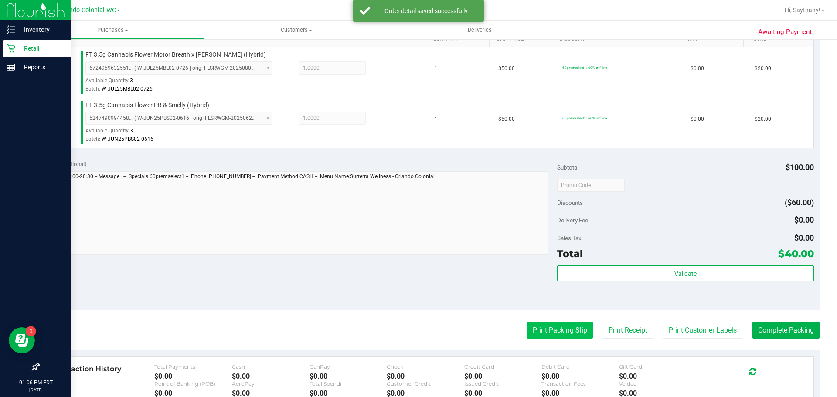
click at [560, 327] on button "Print Packing Slip" at bounding box center [560, 330] width 66 height 17
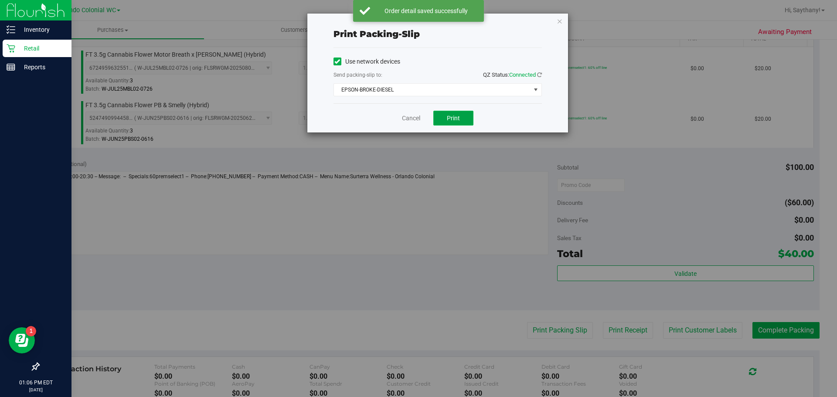
click at [460, 119] on button "Print" at bounding box center [453, 118] width 40 height 15
click at [558, 24] on icon "button" at bounding box center [560, 21] width 6 height 10
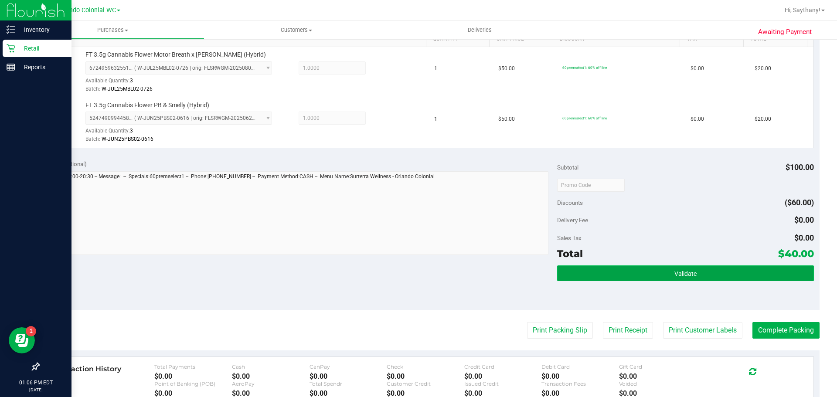
click at [725, 278] on button "Validate" at bounding box center [685, 273] width 256 height 16
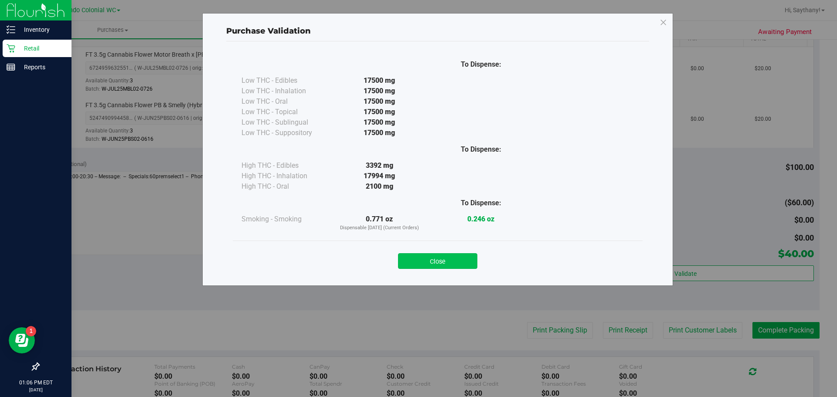
click at [425, 268] on button "Close" at bounding box center [437, 261] width 79 height 16
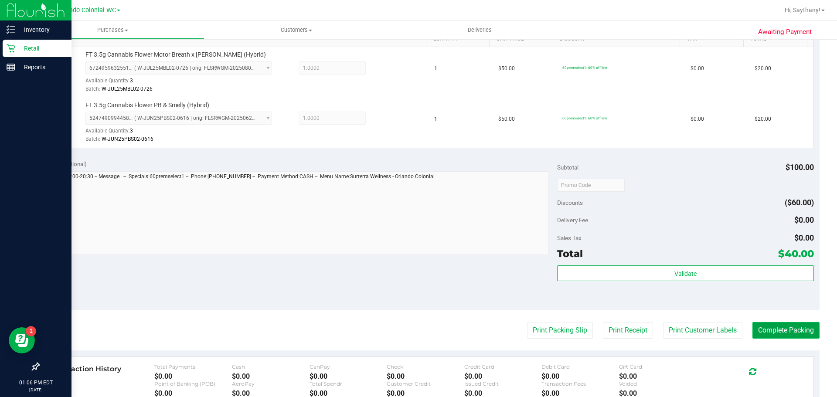
click at [775, 334] on button "Complete Packing" at bounding box center [785, 330] width 67 height 17
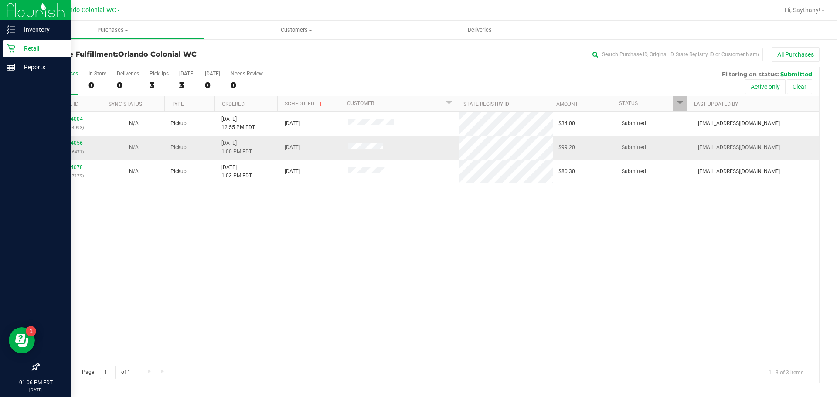
click at [75, 146] on link "11974056" at bounding box center [70, 143] width 24 height 6
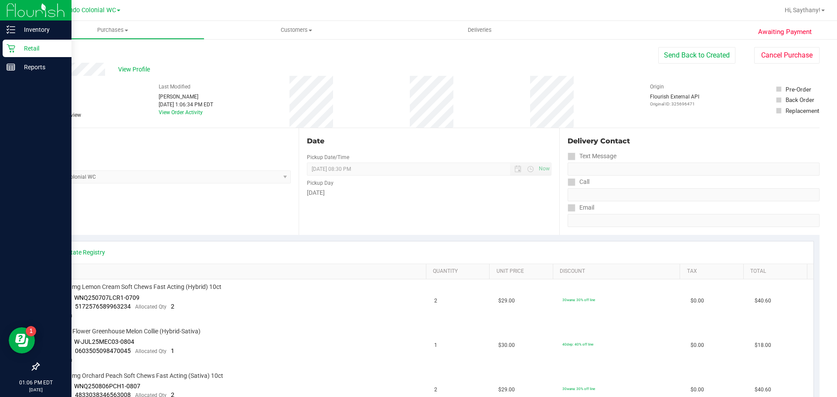
click at [47, 52] on link "Back" at bounding box center [44, 52] width 13 height 6
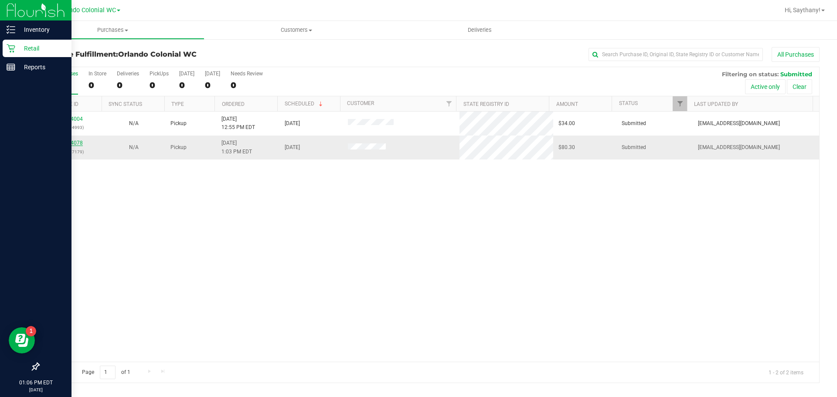
click at [81, 140] on link "11974078" at bounding box center [70, 143] width 24 height 6
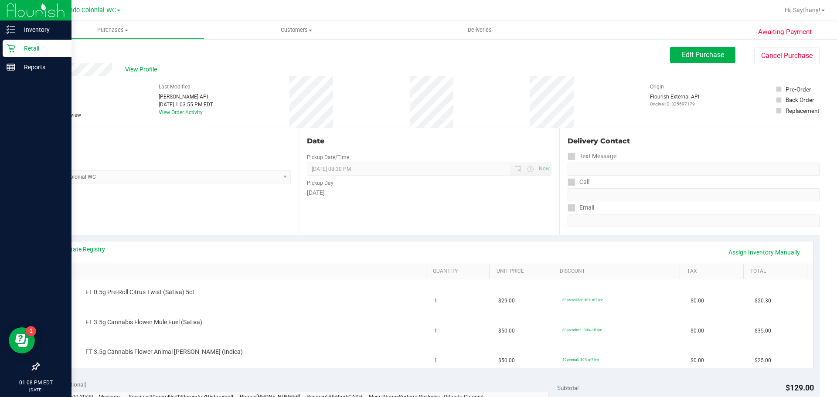
click at [50, 53] on link "Back" at bounding box center [44, 52] width 13 height 6
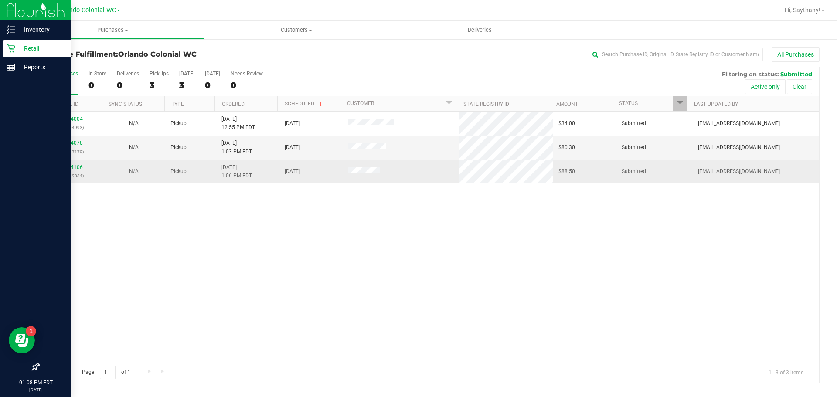
click at [71, 166] on link "11974106" at bounding box center [70, 167] width 24 height 6
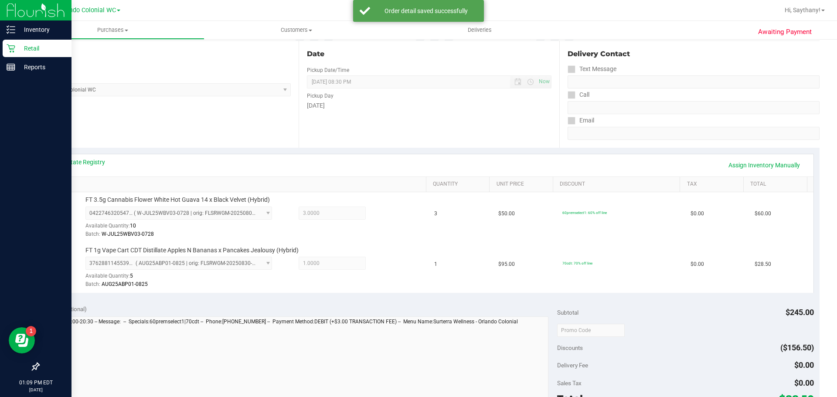
scroll to position [223, 0]
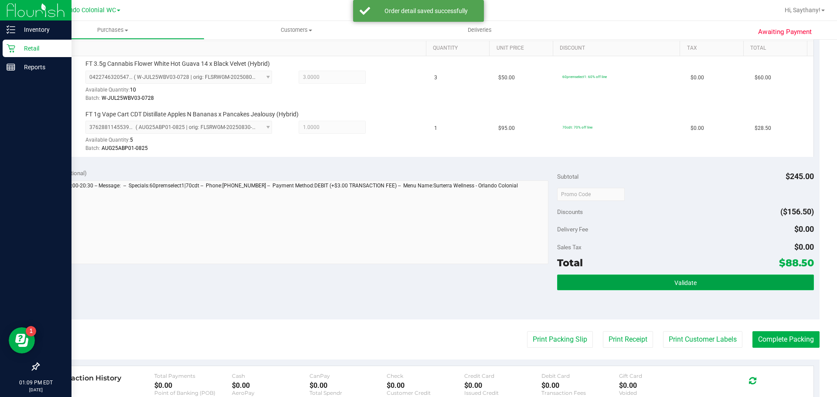
click at [773, 282] on button "Validate" at bounding box center [685, 283] width 256 height 16
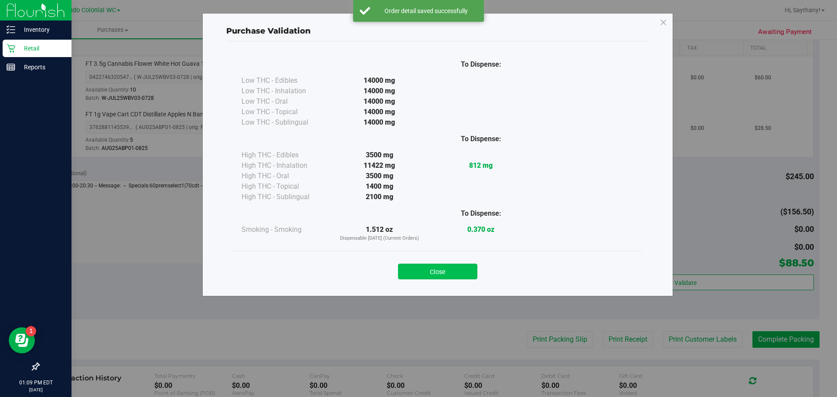
click at [460, 270] on button "Close" at bounding box center [437, 272] width 79 height 16
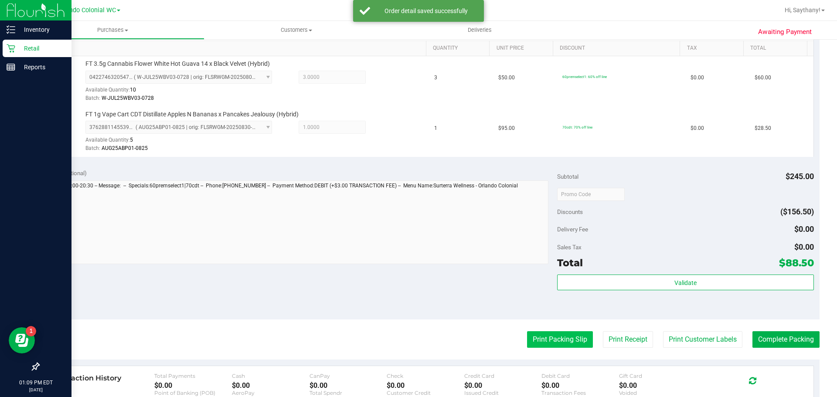
click at [564, 339] on button "Print Packing Slip" at bounding box center [560, 339] width 66 height 17
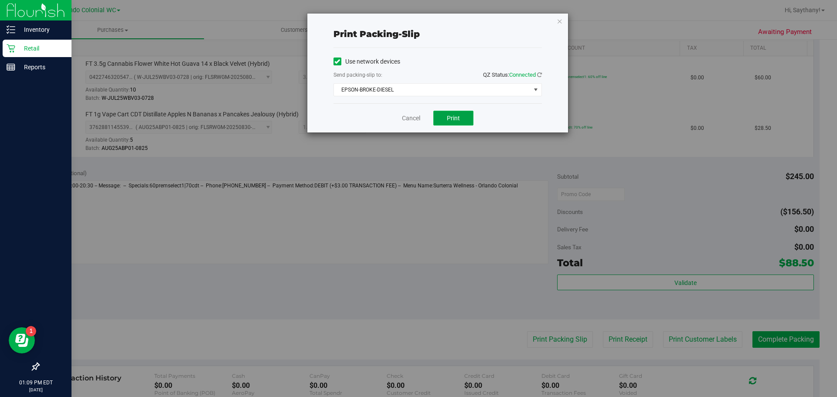
click at [461, 124] on button "Print" at bounding box center [453, 118] width 40 height 15
click at [552, 8] on div "Print packing-slip Use network devices Send packing-slip to: QZ Status: Connect…" at bounding box center [422, 198] width 844 height 397
click at [561, 20] on icon "button" at bounding box center [560, 21] width 6 height 10
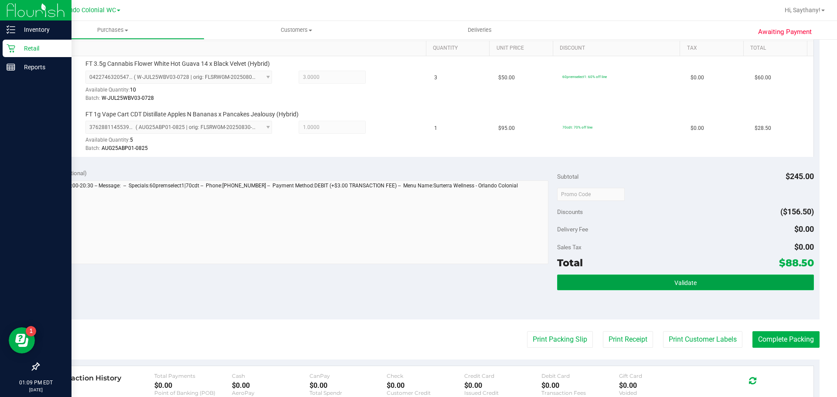
click at [725, 287] on button "Validate" at bounding box center [685, 283] width 256 height 16
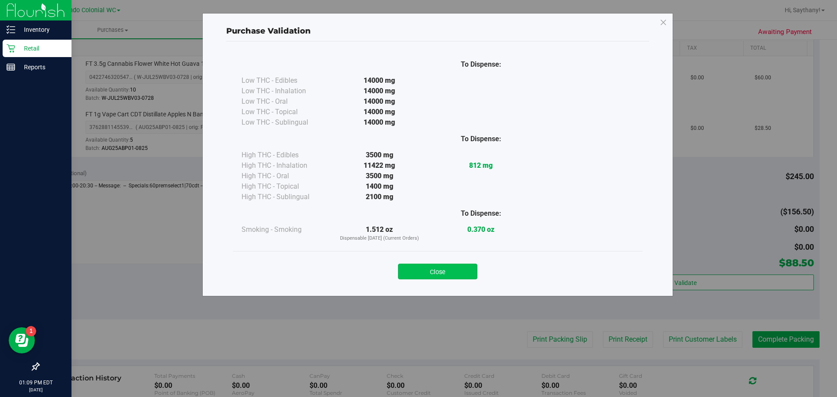
click at [436, 272] on button "Close" at bounding box center [437, 272] width 79 height 16
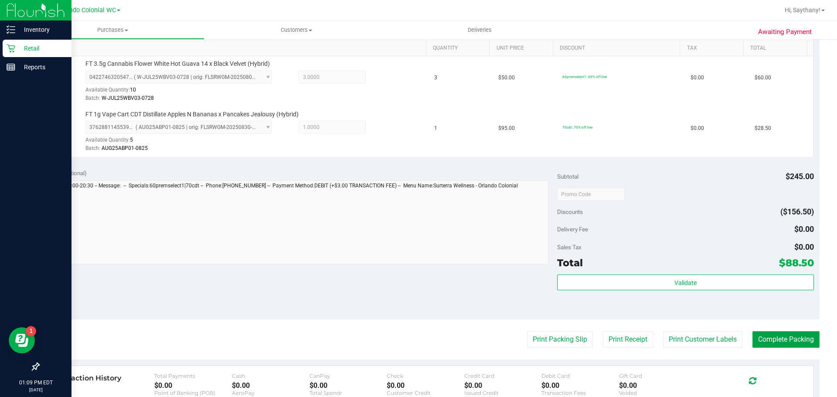
click at [776, 347] on button "Complete Packing" at bounding box center [785, 339] width 67 height 17
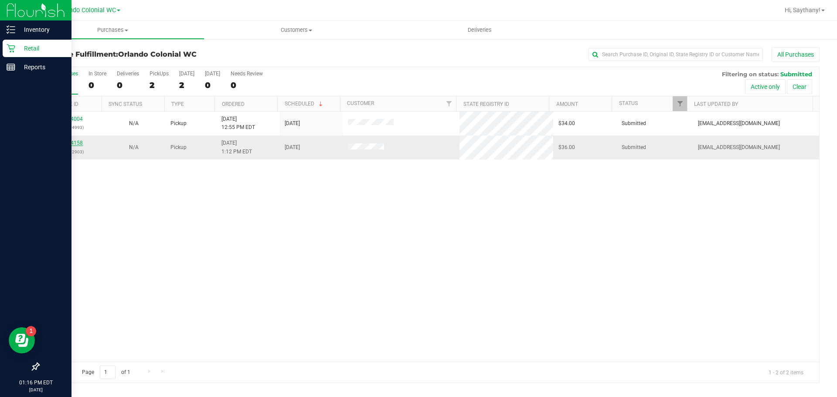
click at [61, 143] on link "11974158" at bounding box center [70, 143] width 24 height 6
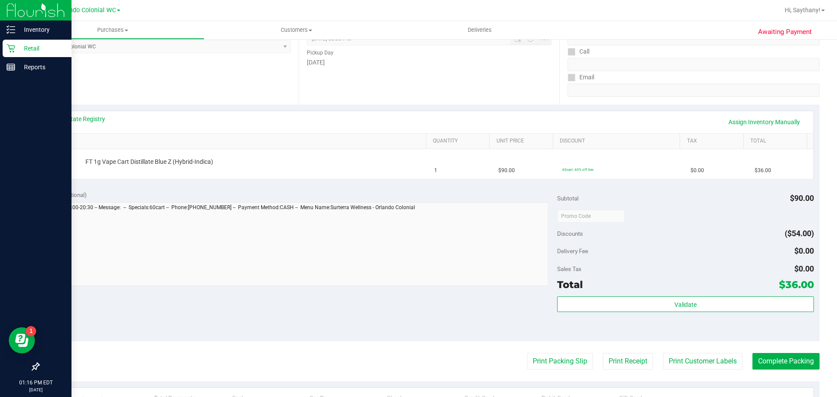
scroll to position [131, 0]
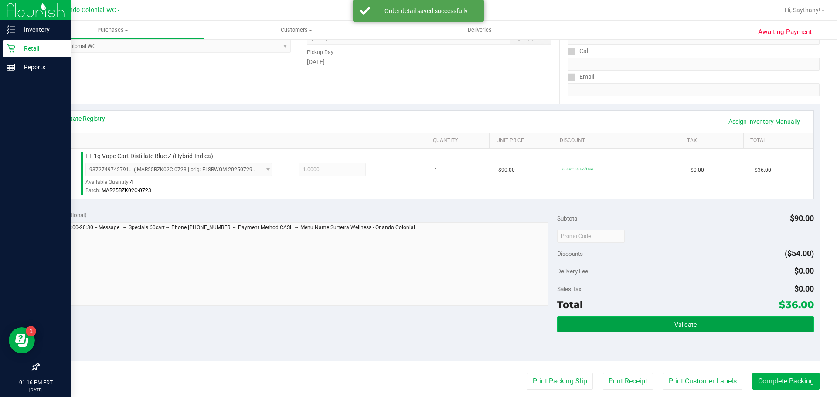
click at [728, 317] on button "Validate" at bounding box center [685, 324] width 256 height 16
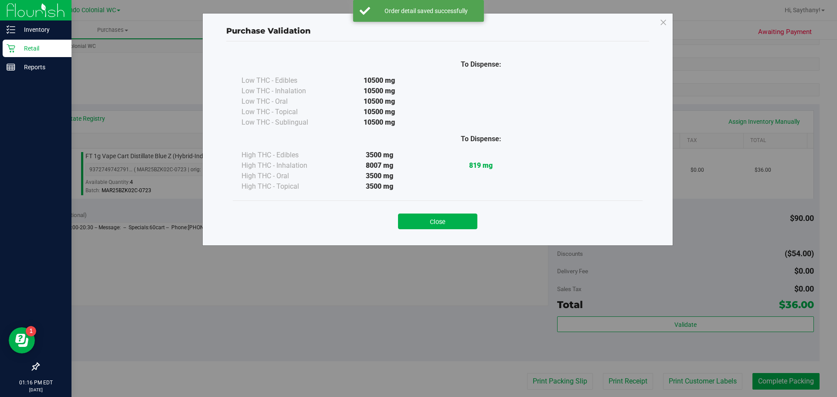
click at [448, 237] on div "To Dispense: Low THC - Edibles 10500 mg" at bounding box center [437, 139] width 423 height 196
click at [456, 216] on button "Close" at bounding box center [437, 222] width 79 height 16
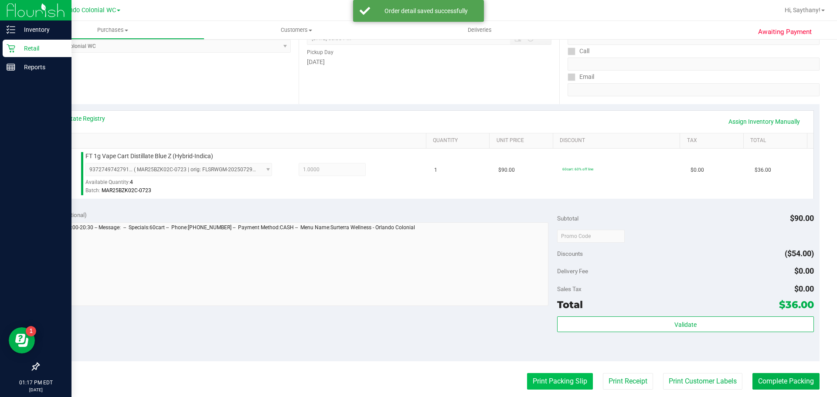
click at [558, 374] on button "Print Packing Slip" at bounding box center [560, 381] width 66 height 17
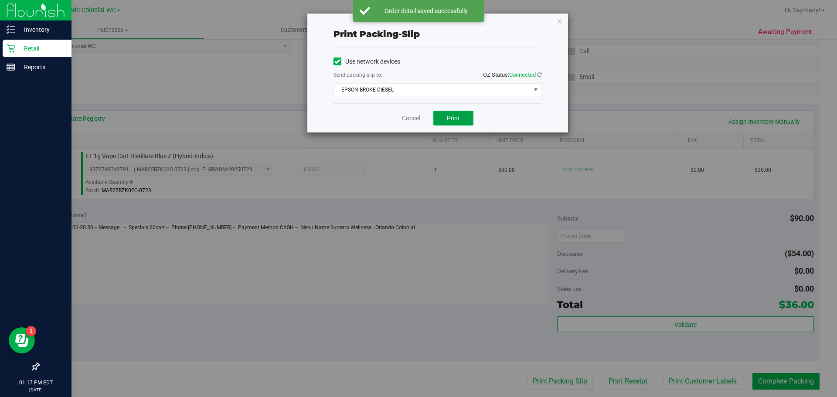
click at [445, 118] on button "Print" at bounding box center [453, 118] width 40 height 15
click at [560, 24] on icon "button" at bounding box center [560, 21] width 6 height 10
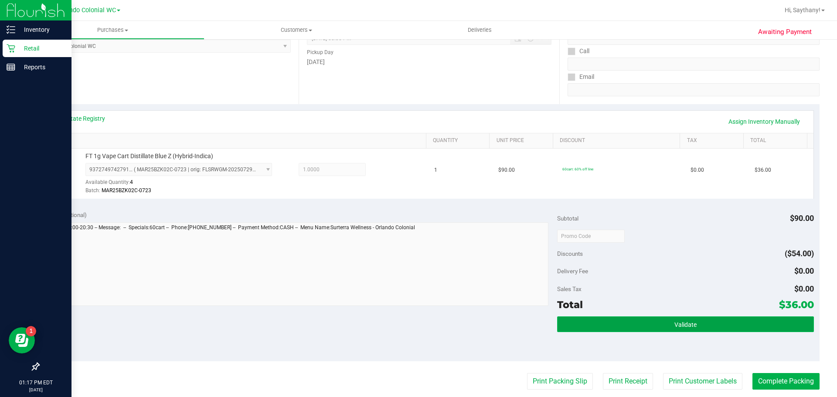
click at [757, 332] on button "Validate" at bounding box center [685, 324] width 256 height 16
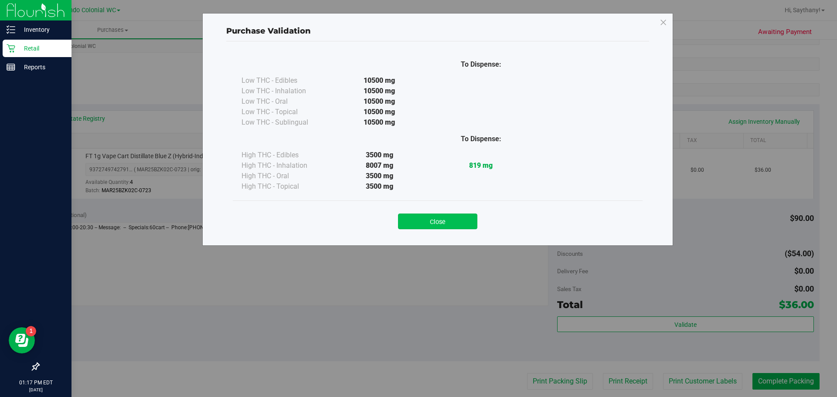
click at [439, 215] on button "Close" at bounding box center [437, 222] width 79 height 16
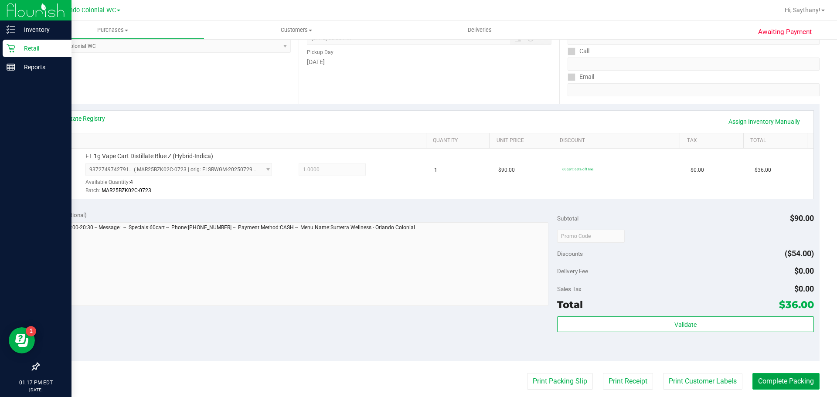
click at [772, 376] on button "Complete Packing" at bounding box center [785, 381] width 67 height 17
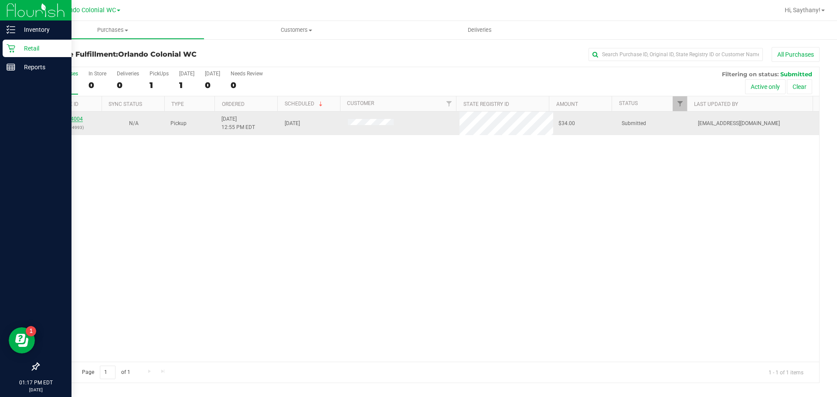
click at [74, 117] on link "11974004" at bounding box center [70, 119] width 24 height 6
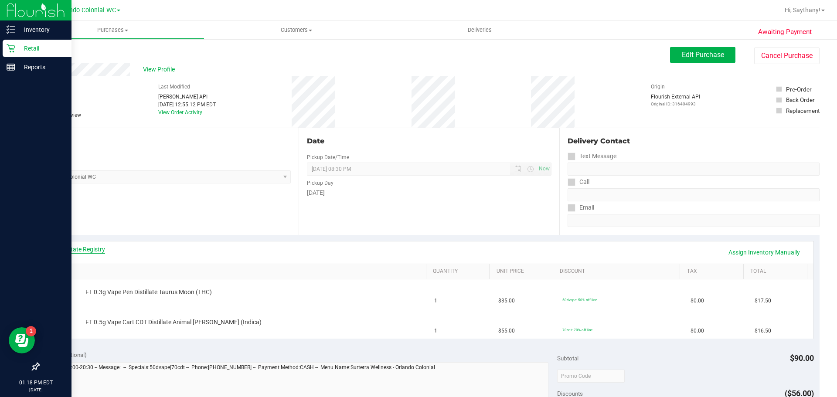
click at [85, 248] on link "View State Registry" at bounding box center [79, 249] width 52 height 9
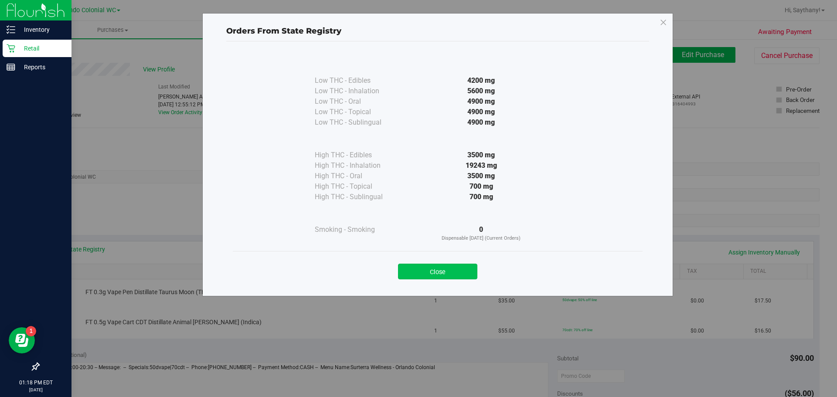
click at [450, 274] on button "Close" at bounding box center [437, 272] width 79 height 16
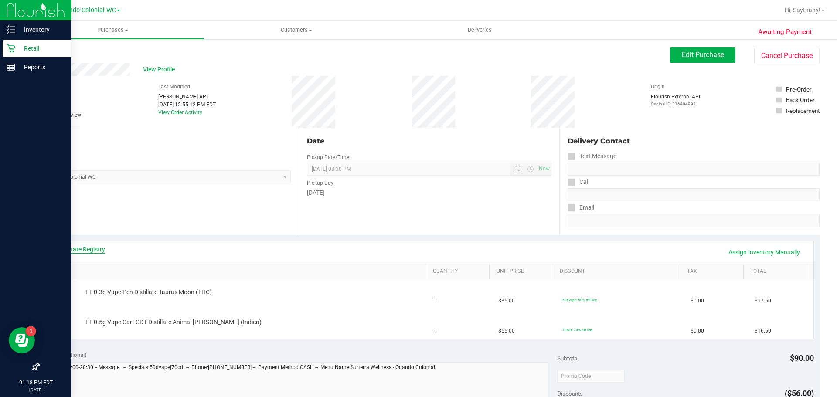
click at [69, 248] on link "View State Registry" at bounding box center [79, 249] width 52 height 9
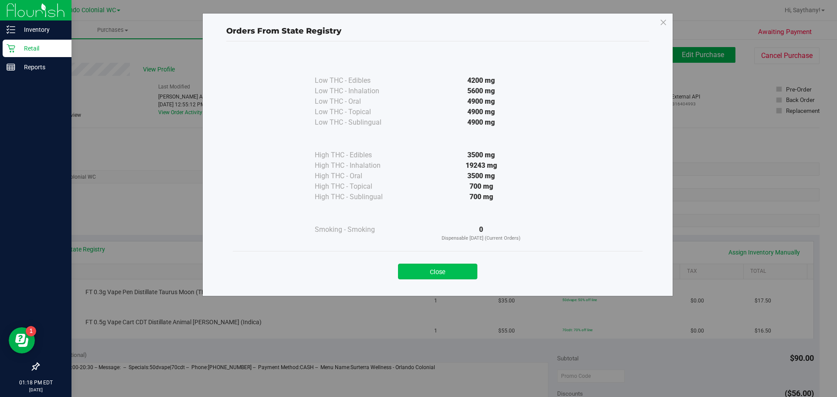
click at [445, 268] on button "Close" at bounding box center [437, 272] width 79 height 16
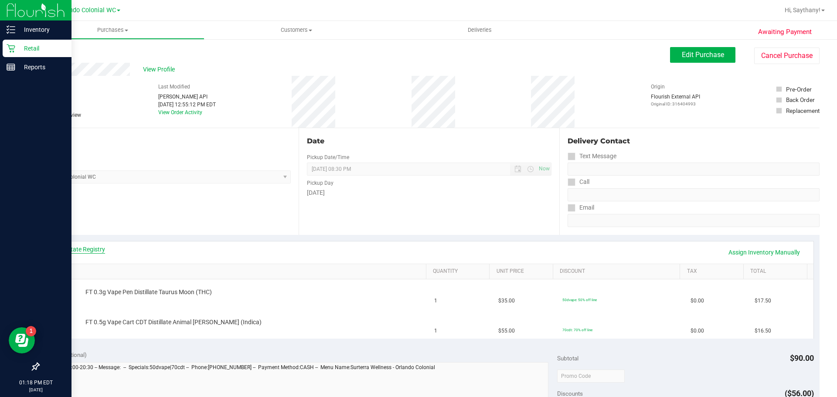
click at [88, 246] on link "View State Registry" at bounding box center [79, 249] width 52 height 9
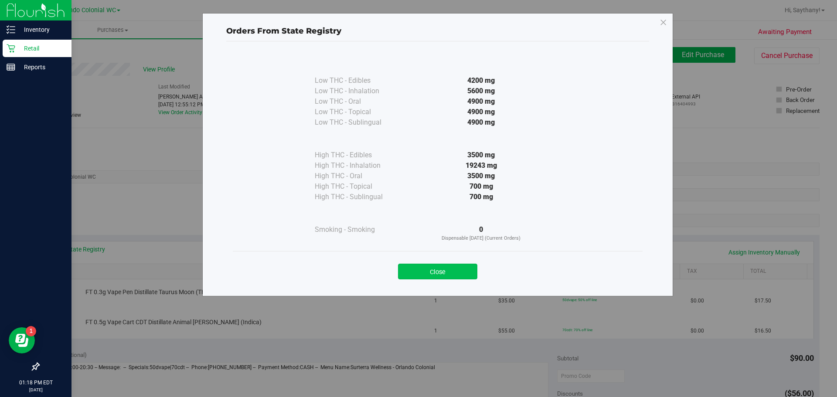
click at [466, 273] on button "Close" at bounding box center [437, 272] width 79 height 16
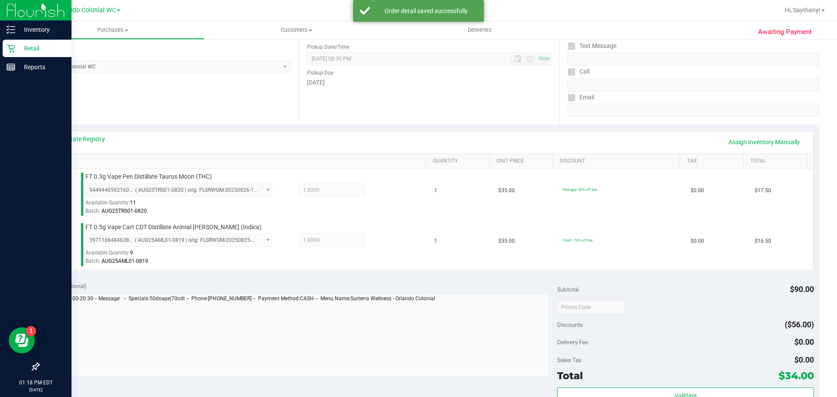
scroll to position [191, 0]
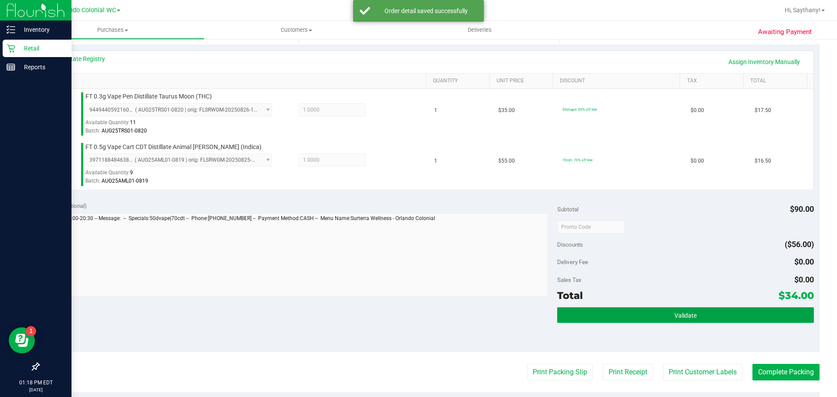
click at [780, 312] on button "Validate" at bounding box center [685, 315] width 256 height 16
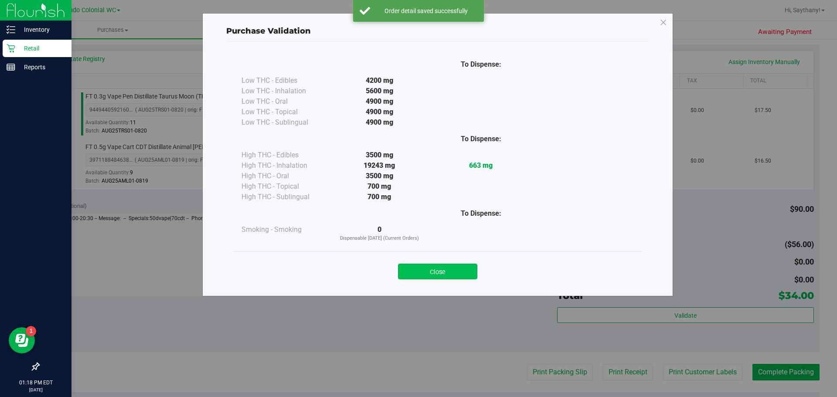
click at [449, 270] on button "Close" at bounding box center [437, 272] width 79 height 16
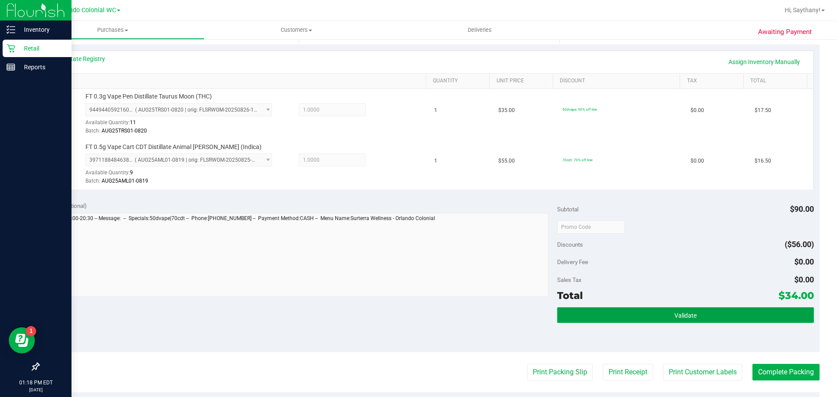
click at [709, 320] on button "Validate" at bounding box center [685, 315] width 256 height 16
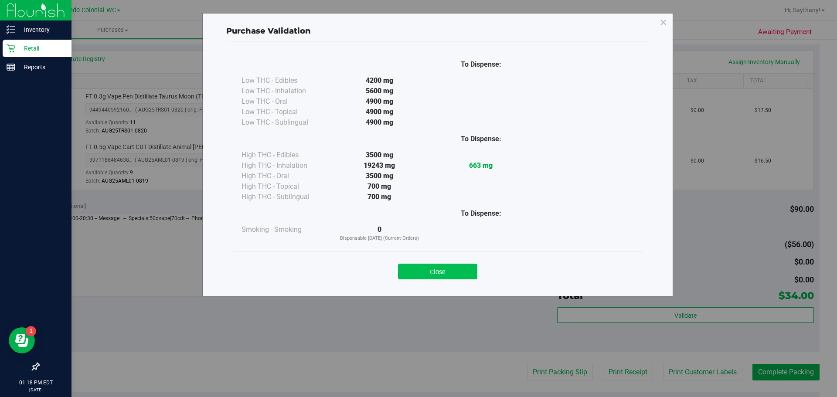
click at [431, 274] on button "Close" at bounding box center [437, 272] width 79 height 16
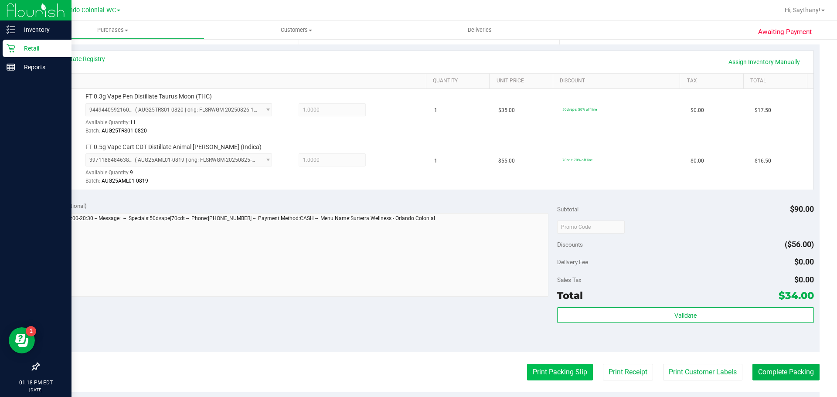
click at [560, 373] on button "Print Packing Slip" at bounding box center [560, 372] width 66 height 17
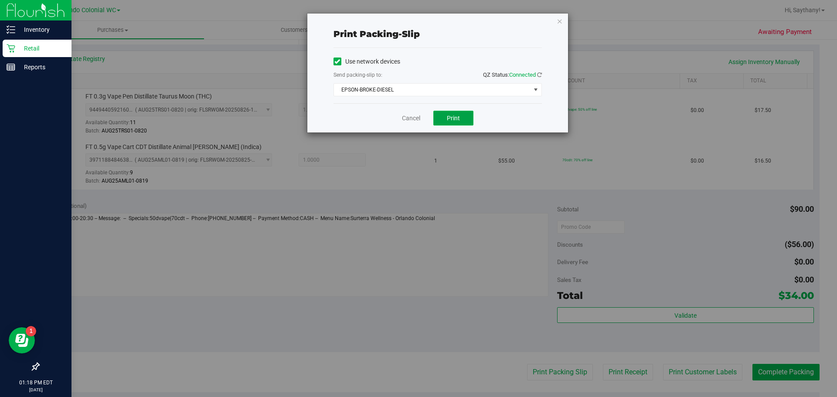
click at [461, 116] on button "Print" at bounding box center [453, 118] width 40 height 15
click at [558, 19] on icon "button" at bounding box center [560, 21] width 6 height 10
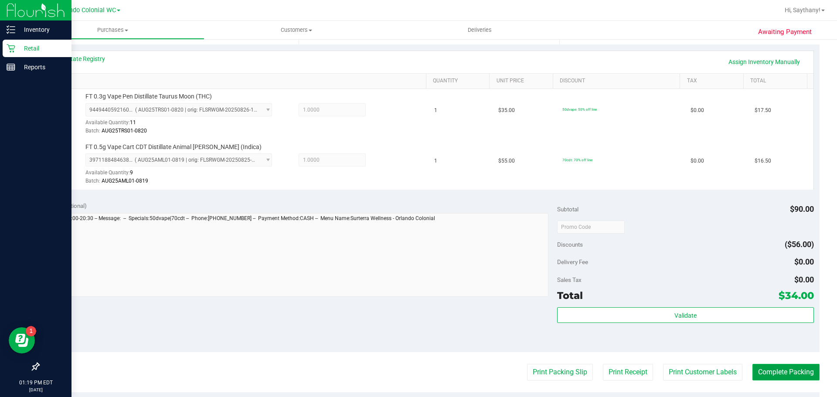
click at [796, 379] on button "Complete Packing" at bounding box center [785, 372] width 67 height 17
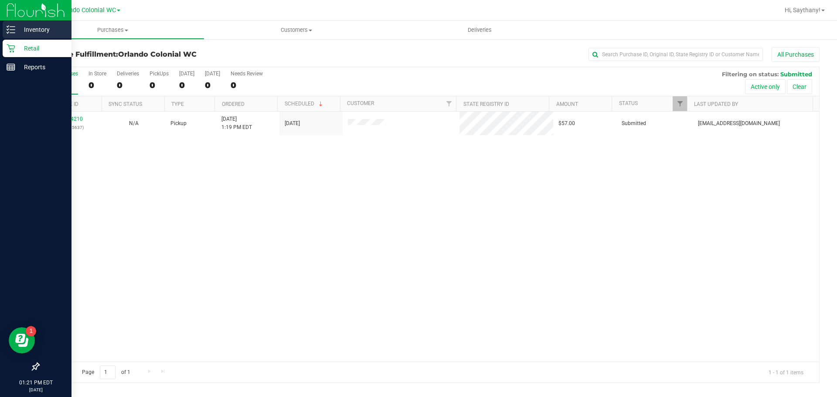
click at [24, 24] on p "Inventory" at bounding box center [41, 29] width 52 height 10
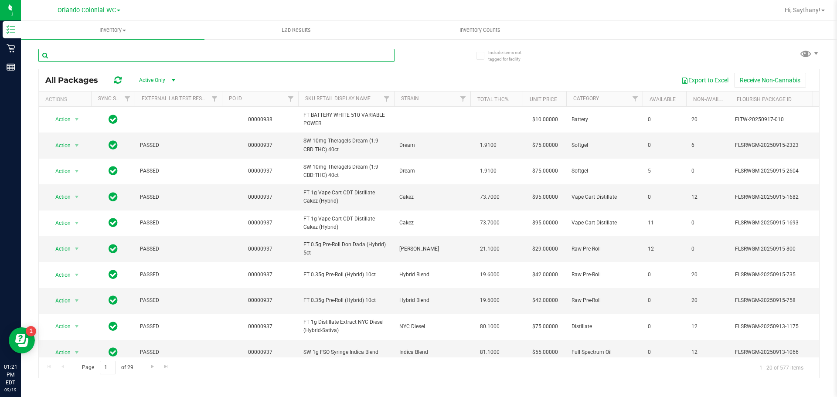
click at [248, 50] on input "text" at bounding box center [216, 55] width 356 height 13
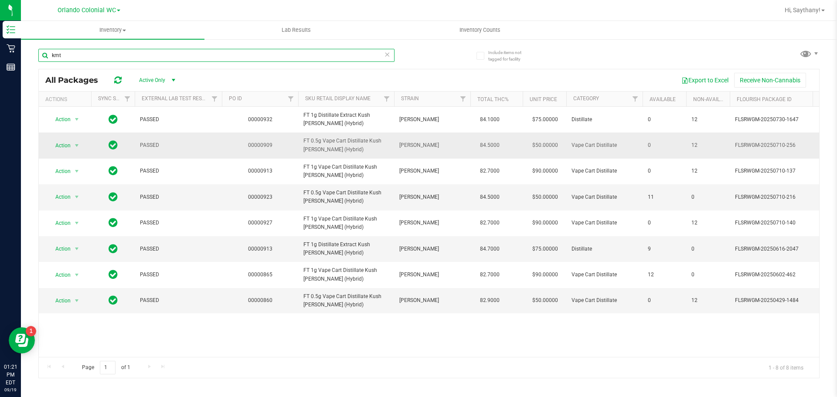
type input "kmt"
drag, startPoint x: 340, startPoint y: 153, endPoint x: 302, endPoint y: 140, distance: 40.9
click at [302, 140] on td "FT 0.5g Vape Cart Distillate Kush Mintz (Hybrid)" at bounding box center [346, 146] width 96 height 26
copy span "FT 0.5g Vape Cart Distillate Kush Mintz (Hybrid)"
click at [117, 49] on input "kmt" at bounding box center [216, 55] width 356 height 13
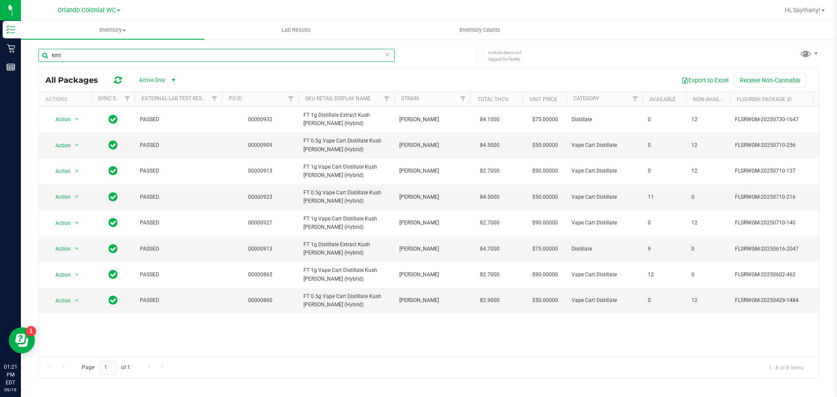
click at [112, 54] on input "kmt" at bounding box center [216, 55] width 356 height 13
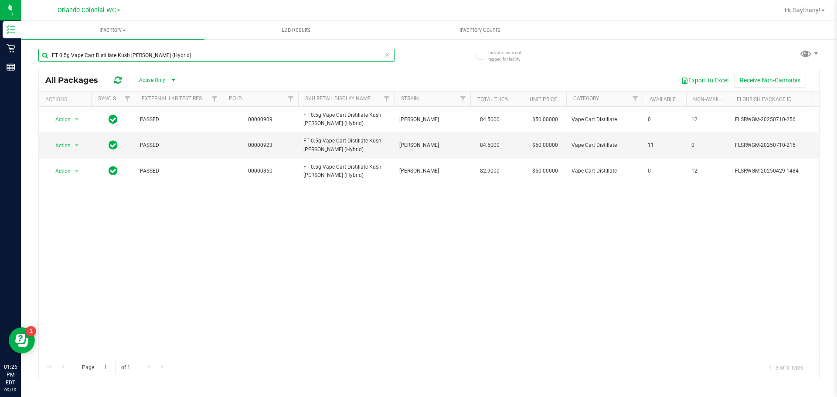
type input "FT 0.5g Vape Cart Distillate Kush Mintz (Hybrid)"
click at [388, 56] on icon at bounding box center [387, 54] width 6 height 10
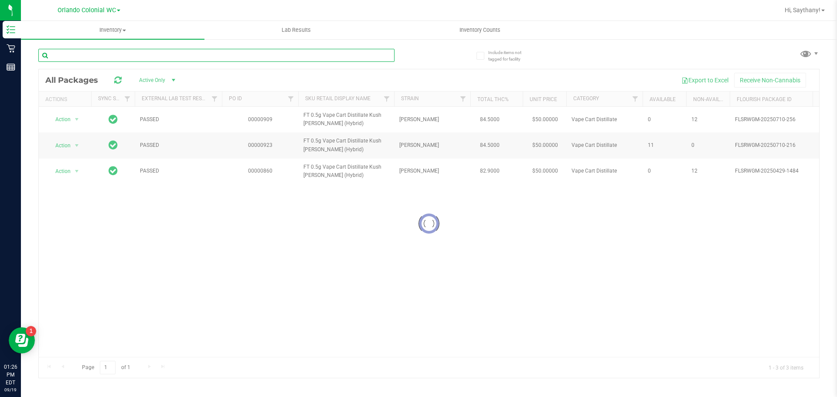
click at [151, 59] on input "text" at bounding box center [216, 55] width 356 height 13
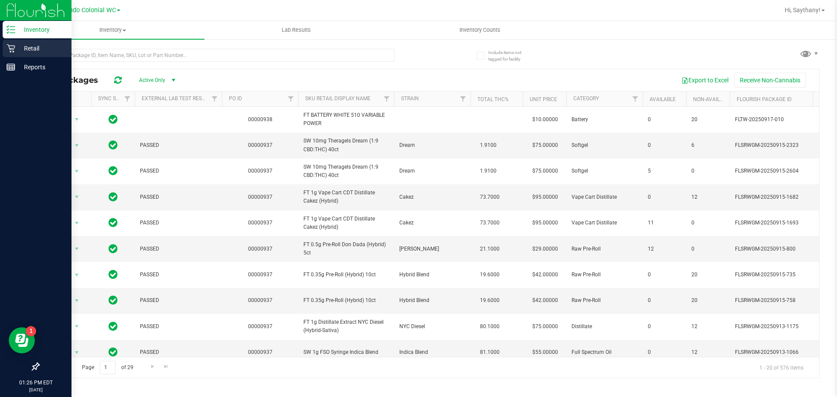
click at [32, 50] on p "Retail" at bounding box center [41, 48] width 52 height 10
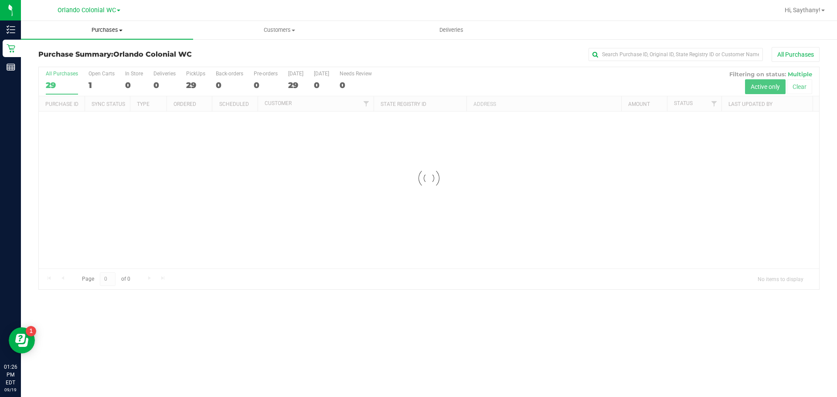
click at [104, 25] on uib-tab-heading "Purchases Summary of purchases Fulfillment All purchases" at bounding box center [107, 30] width 172 height 18
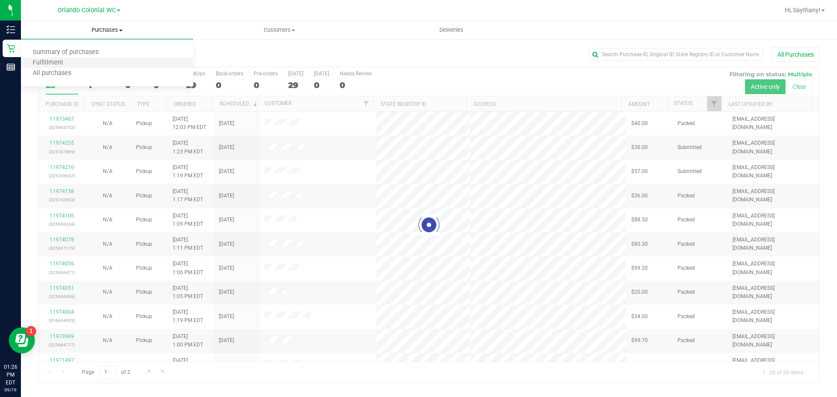
click at [90, 65] on li "Fulfillment" at bounding box center [107, 63] width 172 height 10
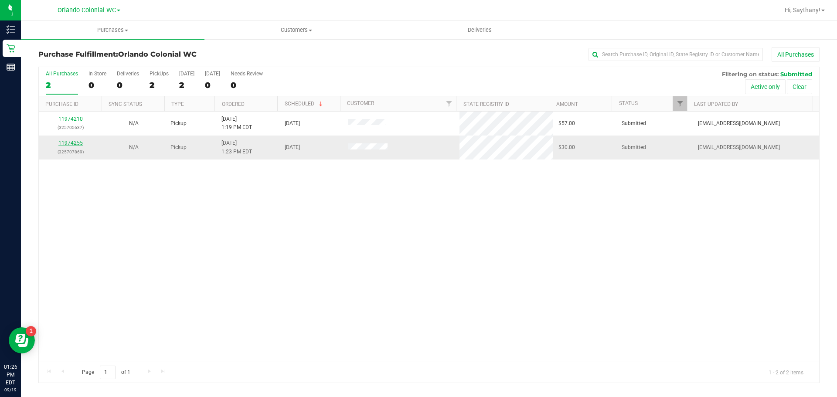
click at [71, 143] on link "11974255" at bounding box center [70, 143] width 24 height 6
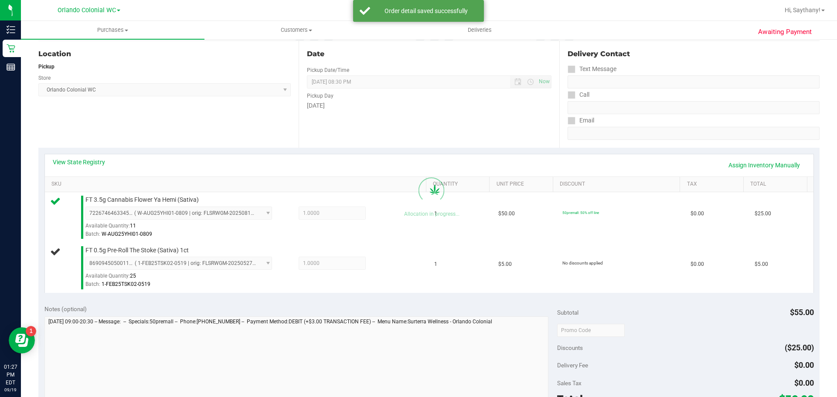
scroll to position [213, 0]
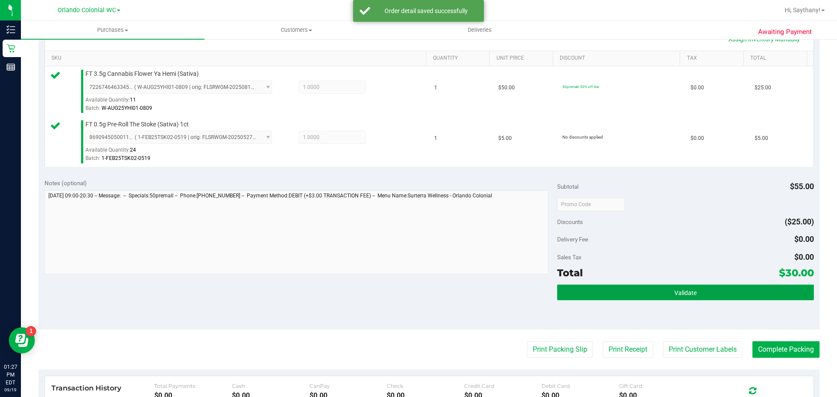
click at [774, 295] on button "Validate" at bounding box center [685, 293] width 256 height 16
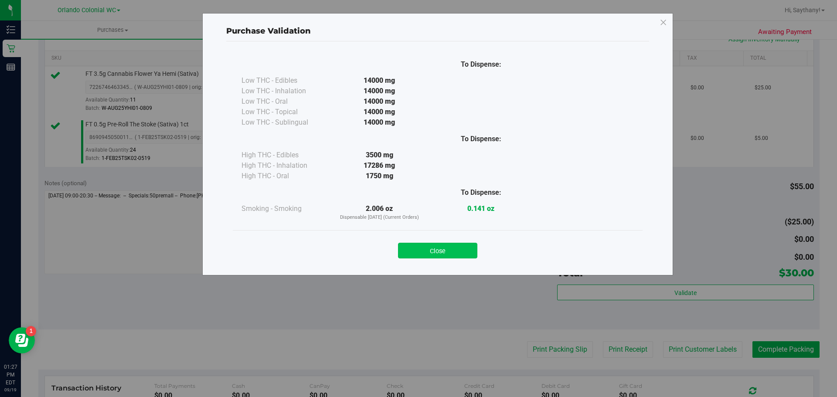
click at [456, 257] on button "Close" at bounding box center [437, 251] width 79 height 16
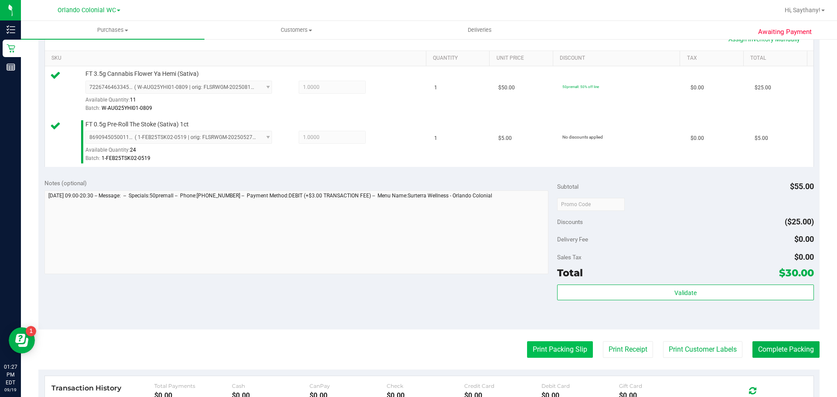
click at [569, 355] on button "Print Packing Slip" at bounding box center [560, 349] width 66 height 17
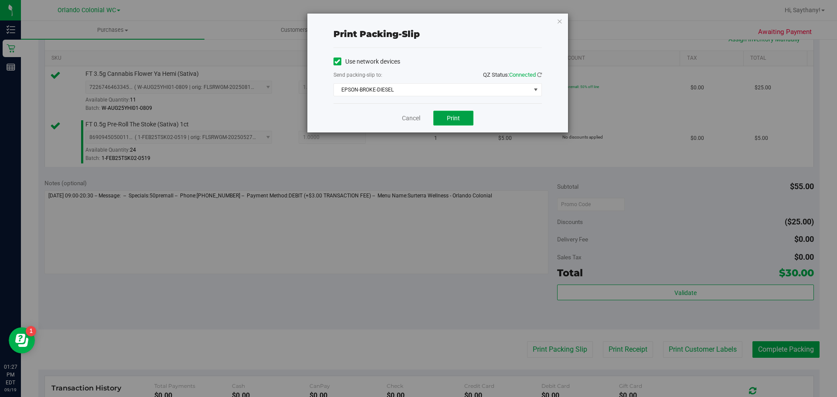
click at [450, 123] on button "Print" at bounding box center [453, 118] width 40 height 15
click at [559, 17] on icon "button" at bounding box center [560, 21] width 6 height 10
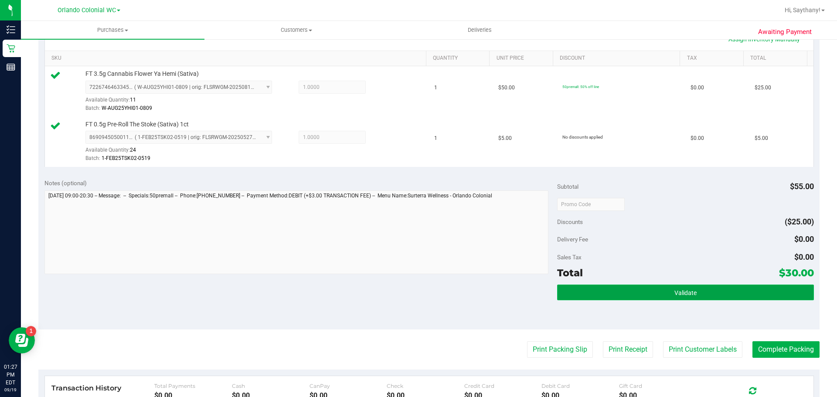
click at [743, 296] on button "Validate" at bounding box center [685, 293] width 256 height 16
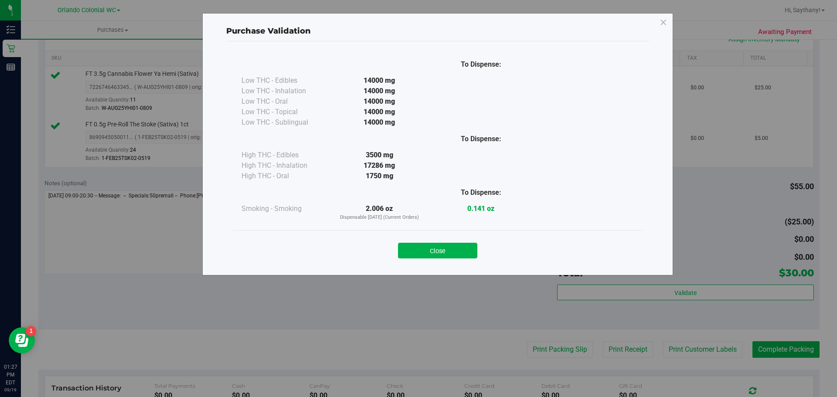
click at [430, 267] on div "Purchase Validation To Dispense: Low THC - Edibles 14000 mg" at bounding box center [437, 144] width 471 height 262
click at [466, 258] on button "Close" at bounding box center [437, 251] width 79 height 16
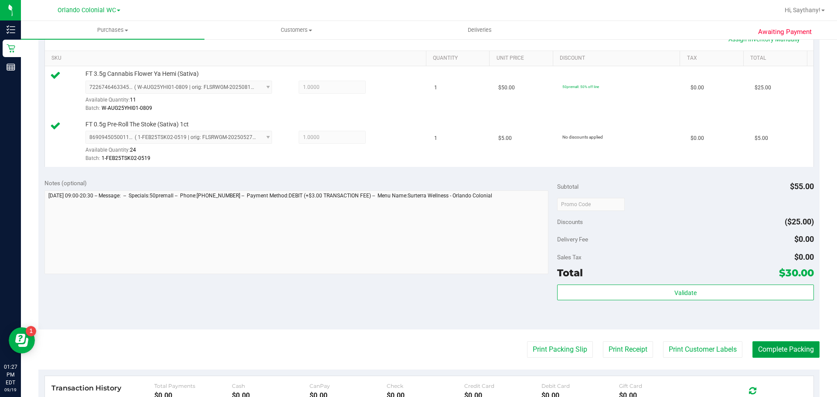
click at [792, 354] on button "Complete Packing" at bounding box center [785, 349] width 67 height 17
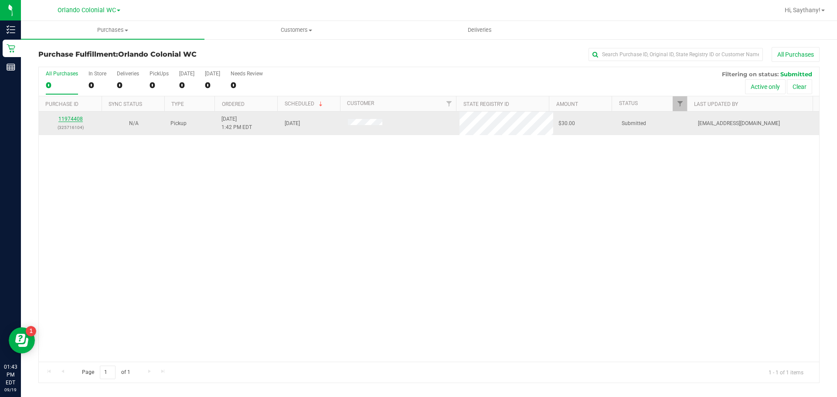
click at [78, 119] on link "11974408" at bounding box center [70, 119] width 24 height 6
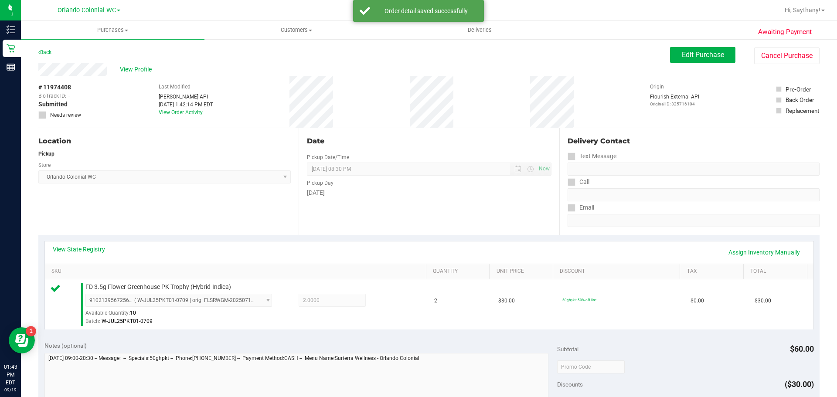
scroll to position [204, 0]
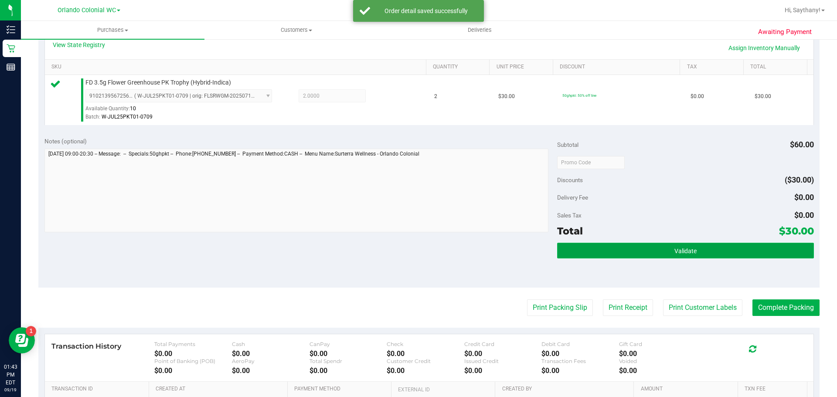
click at [763, 251] on button "Validate" at bounding box center [685, 251] width 256 height 16
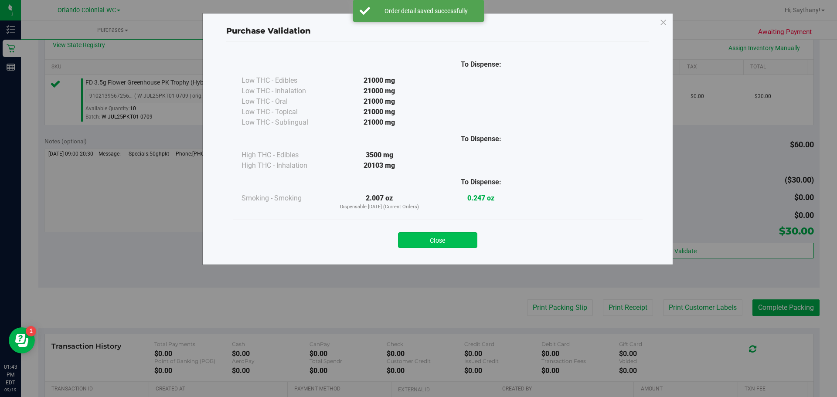
click at [449, 245] on button "Close" at bounding box center [437, 240] width 79 height 16
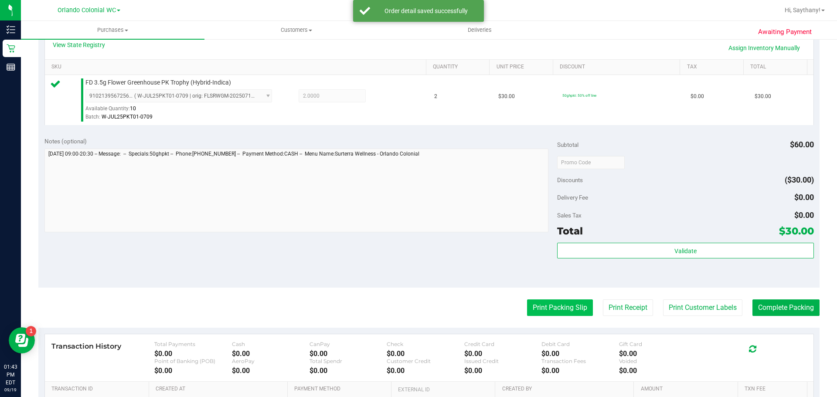
click at [549, 313] on button "Print Packing Slip" at bounding box center [560, 307] width 66 height 17
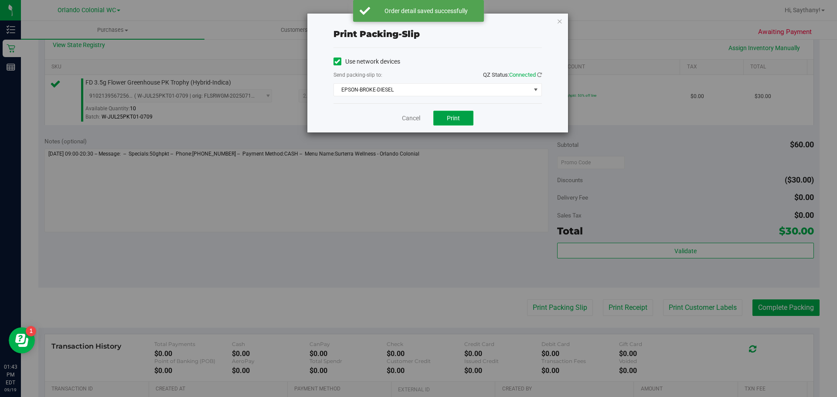
click at [446, 115] on button "Print" at bounding box center [453, 118] width 40 height 15
click at [559, 16] on icon "button" at bounding box center [560, 21] width 6 height 10
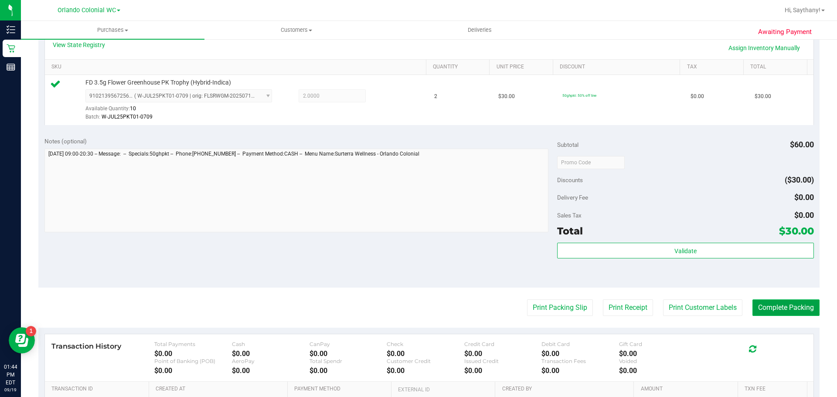
click at [785, 307] on button "Complete Packing" at bounding box center [785, 307] width 67 height 17
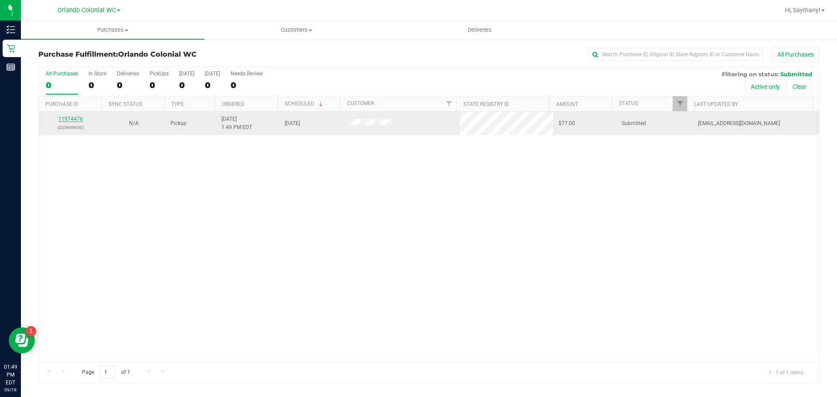
click at [70, 120] on link "11974476" at bounding box center [70, 119] width 24 height 6
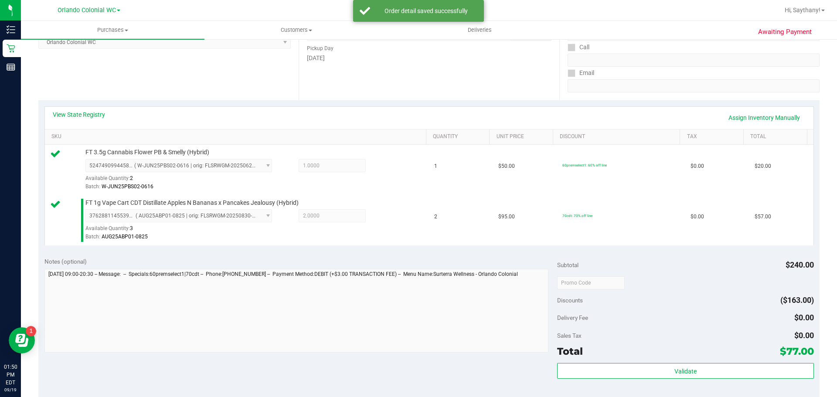
scroll to position [184, 0]
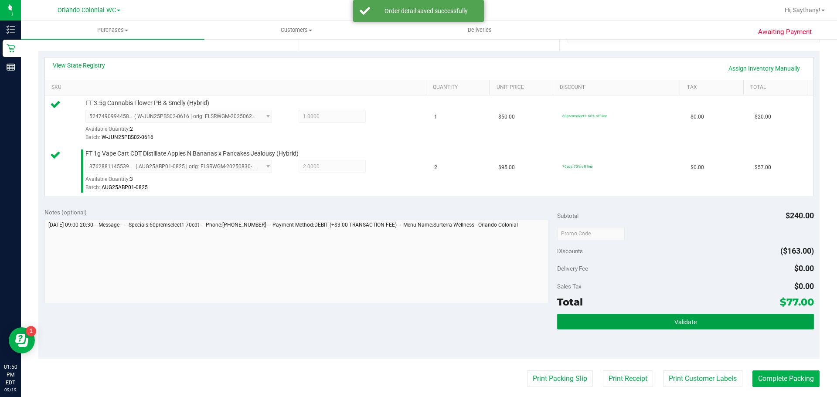
click at [749, 320] on button "Validate" at bounding box center [685, 322] width 256 height 16
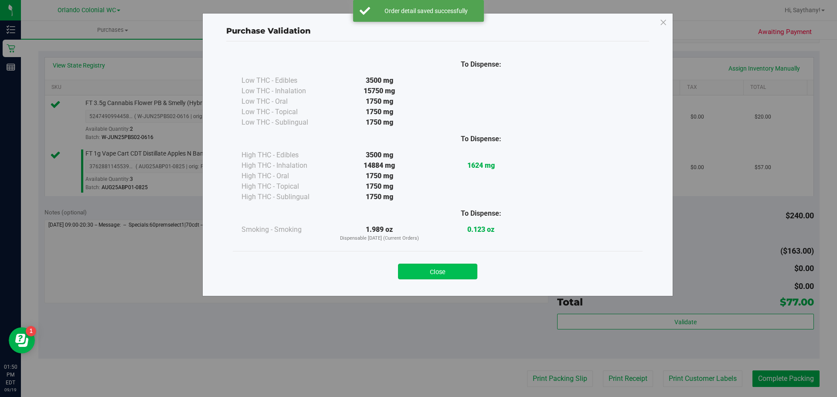
click at [442, 273] on button "Close" at bounding box center [437, 272] width 79 height 16
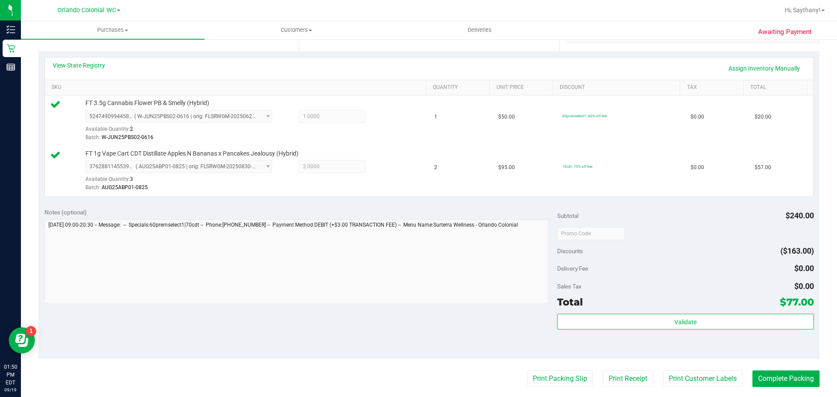
click at [731, 306] on div "Total $77.00" at bounding box center [685, 302] width 256 height 16
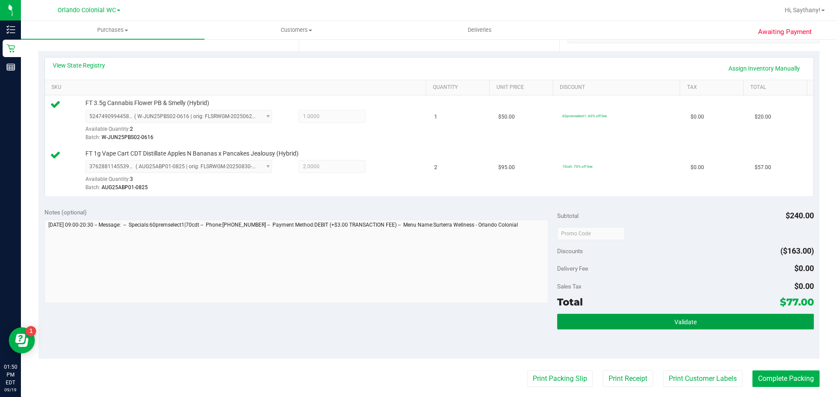
click at [755, 316] on button "Validate" at bounding box center [685, 322] width 256 height 16
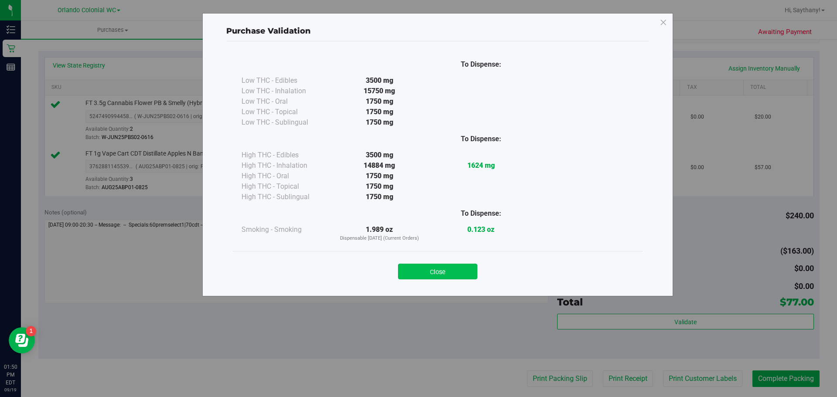
click at [430, 276] on button "Close" at bounding box center [437, 272] width 79 height 16
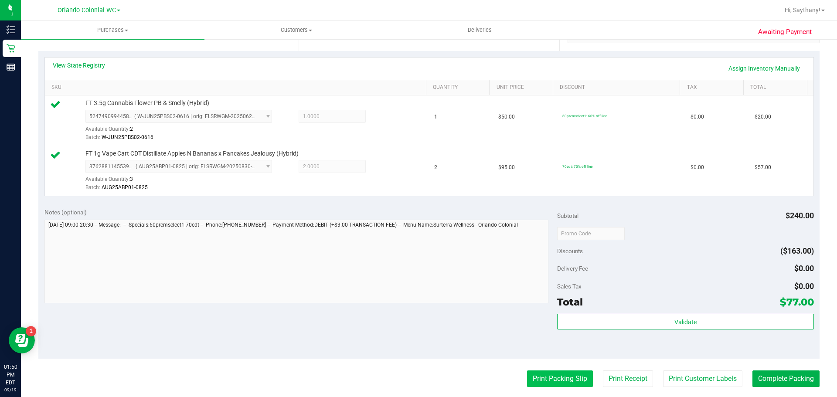
click at [543, 378] on button "Print Packing Slip" at bounding box center [560, 379] width 66 height 17
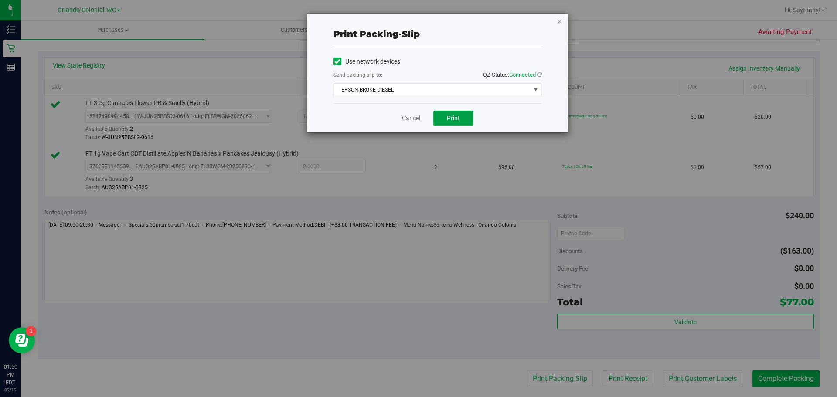
click at [450, 120] on span "Print" at bounding box center [453, 118] width 13 height 7
click at [463, 119] on button "Print" at bounding box center [453, 118] width 40 height 15
click at [558, 24] on icon "button" at bounding box center [560, 21] width 6 height 10
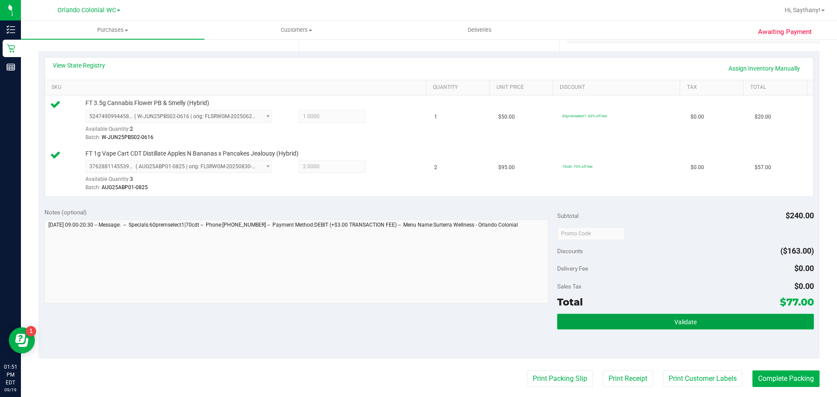
click at [728, 327] on button "Validate" at bounding box center [685, 322] width 256 height 16
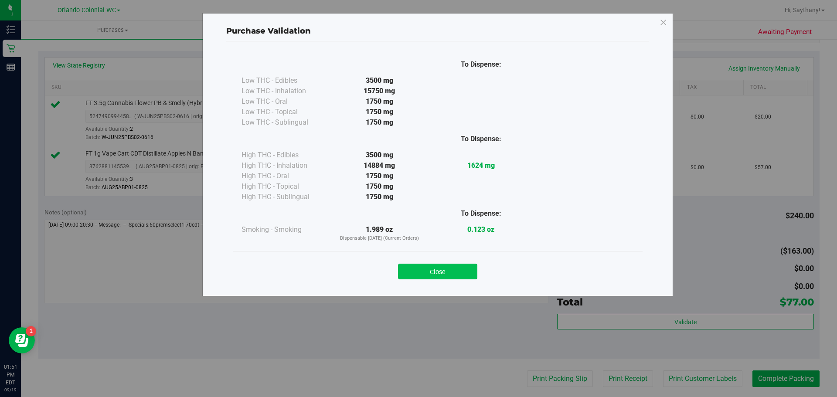
click at [434, 275] on button "Close" at bounding box center [437, 272] width 79 height 16
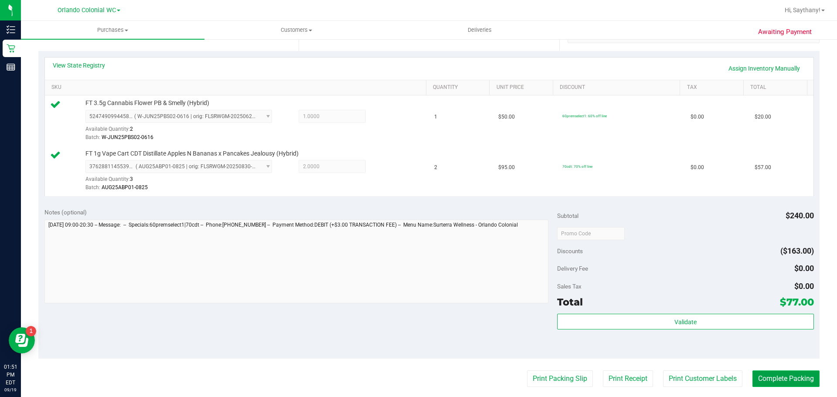
click at [793, 372] on button "Complete Packing" at bounding box center [785, 379] width 67 height 17
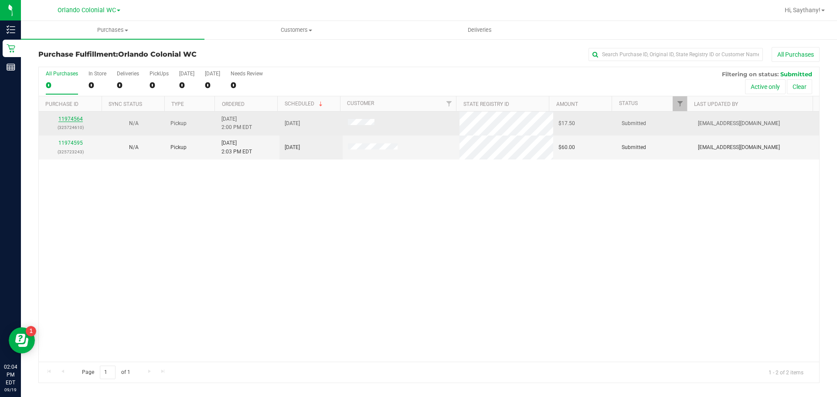
click at [71, 122] on link "11974564" at bounding box center [70, 119] width 24 height 6
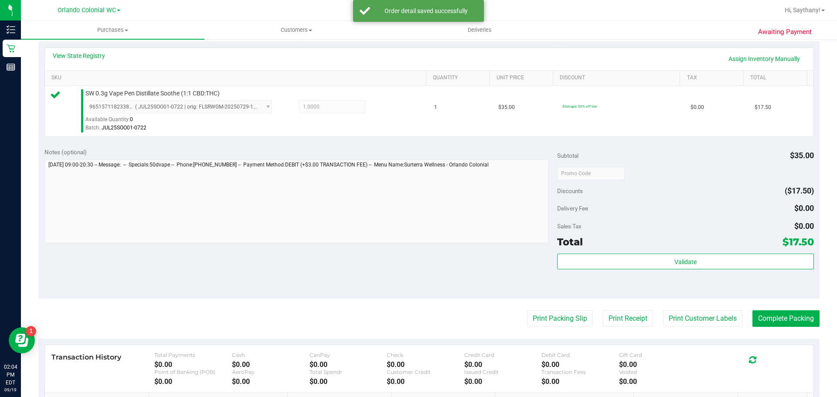
scroll to position [201, 0]
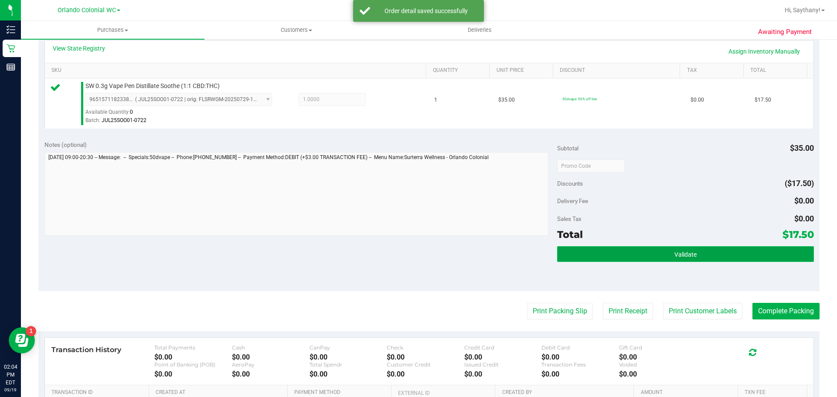
click at [752, 257] on button "Validate" at bounding box center [685, 254] width 256 height 16
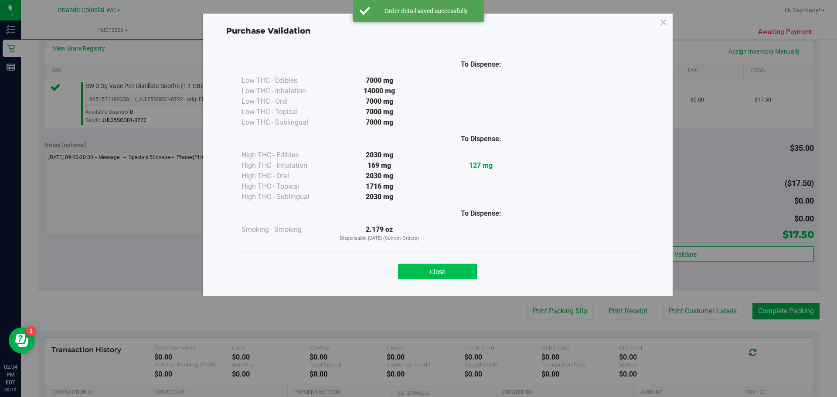
click at [439, 269] on button "Close" at bounding box center [437, 272] width 79 height 16
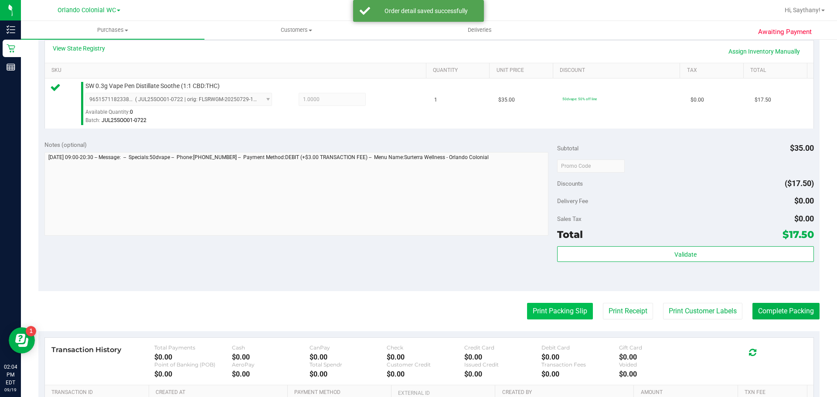
click at [551, 313] on button "Print Packing Slip" at bounding box center [560, 311] width 66 height 17
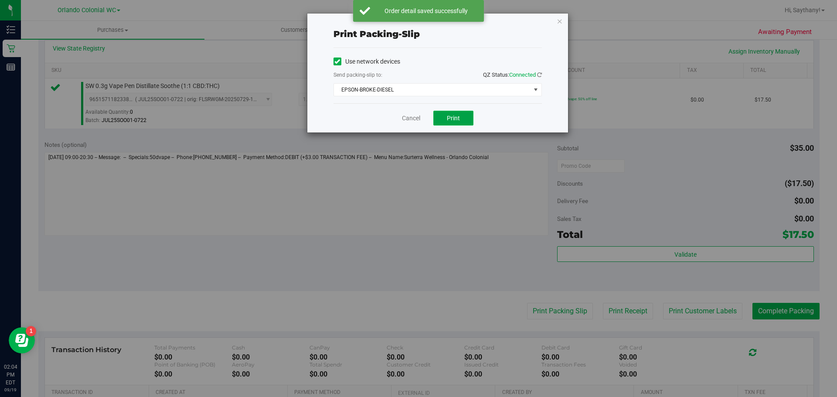
click at [438, 121] on button "Print" at bounding box center [453, 118] width 40 height 15
click at [558, 17] on icon "button" at bounding box center [560, 21] width 6 height 10
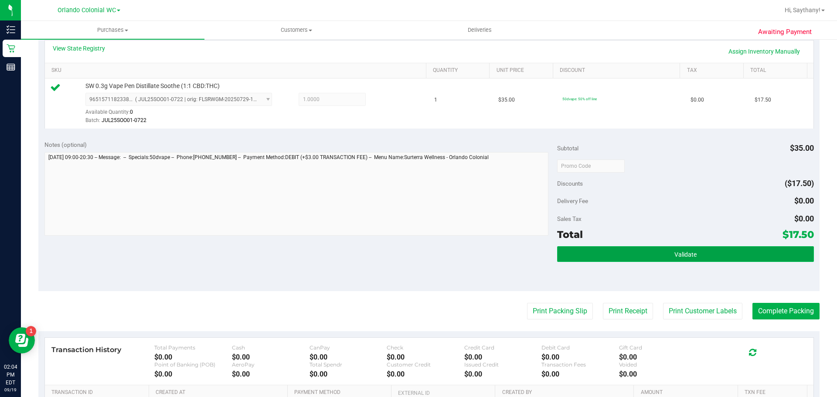
click at [725, 248] on button "Validate" at bounding box center [685, 254] width 256 height 16
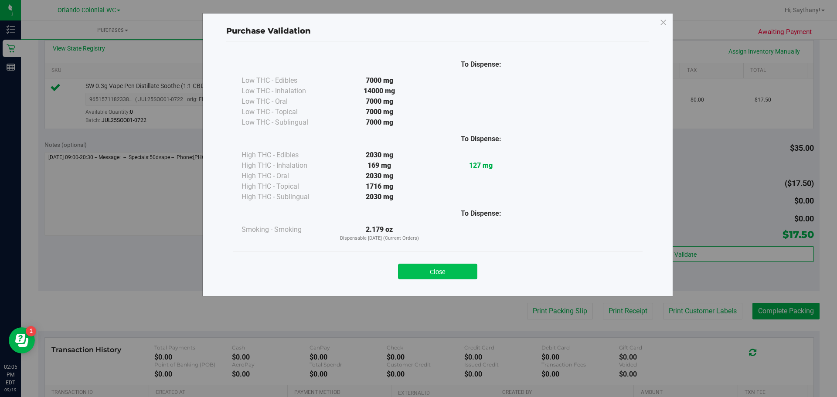
click at [441, 269] on button "Close" at bounding box center [437, 272] width 79 height 16
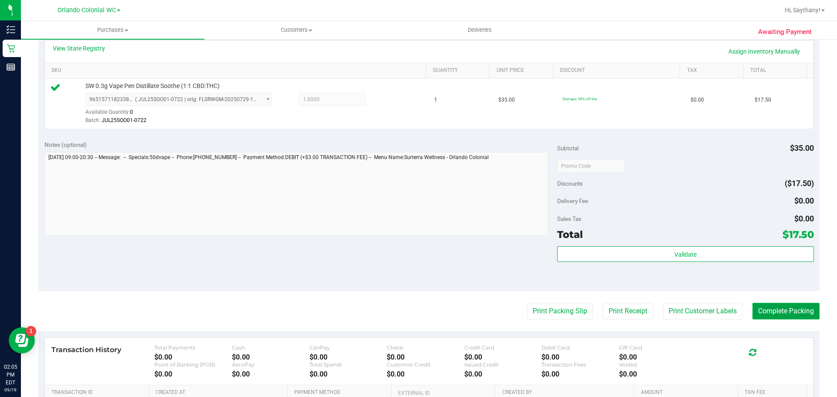
click at [791, 318] on button "Complete Packing" at bounding box center [785, 311] width 67 height 17
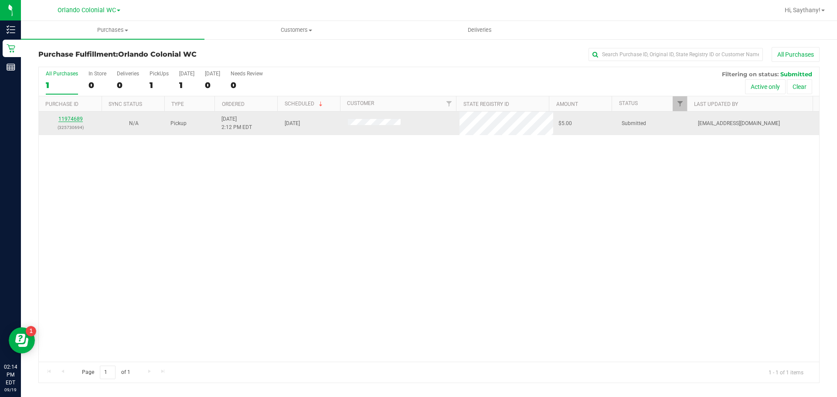
click at [71, 118] on link "11974689" at bounding box center [70, 119] width 24 height 6
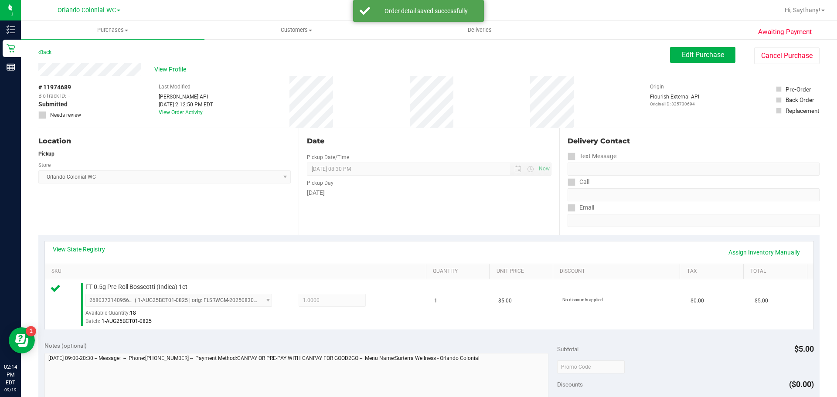
scroll to position [101, 0]
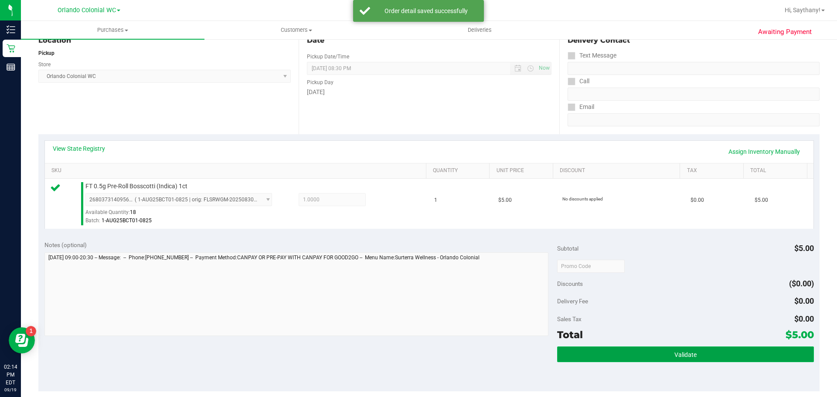
click at [765, 360] on button "Validate" at bounding box center [685, 355] width 256 height 16
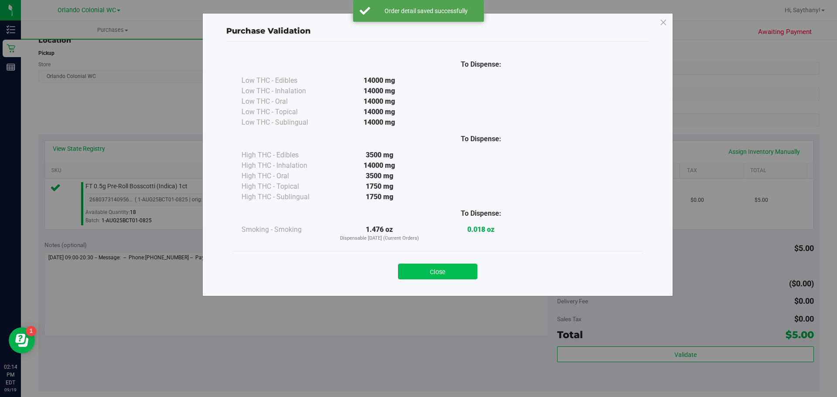
click at [432, 269] on button "Close" at bounding box center [437, 272] width 79 height 16
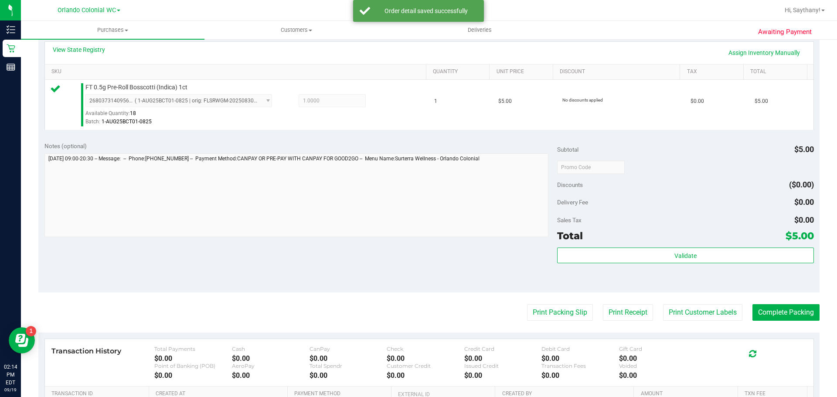
scroll to position [219, 0]
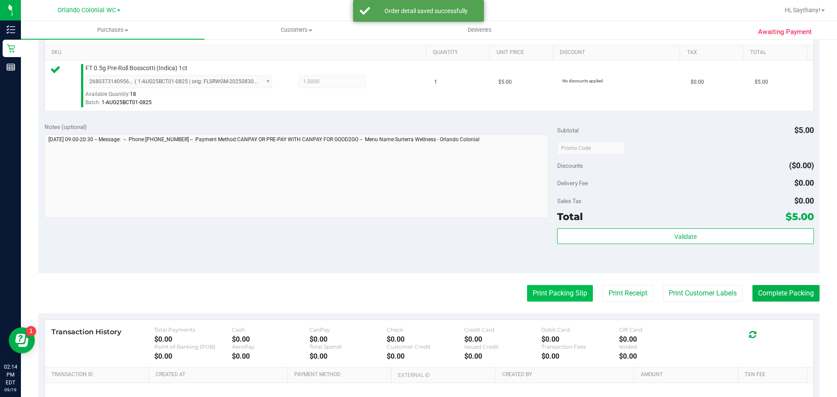
click at [553, 293] on button "Print Packing Slip" at bounding box center [560, 293] width 66 height 17
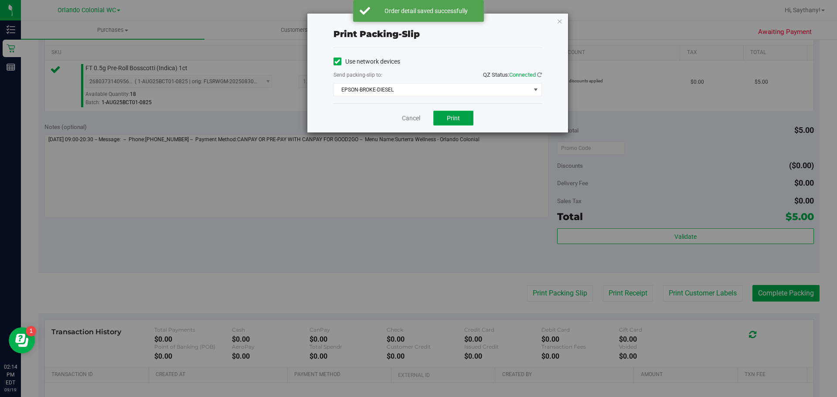
click at [450, 116] on span "Print" at bounding box center [453, 118] width 13 height 7
click at [559, 20] on icon "button" at bounding box center [560, 21] width 6 height 10
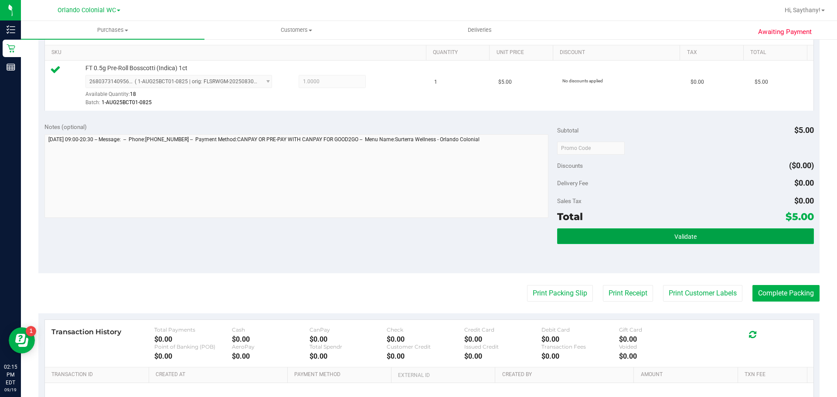
click at [729, 233] on button "Validate" at bounding box center [685, 236] width 256 height 16
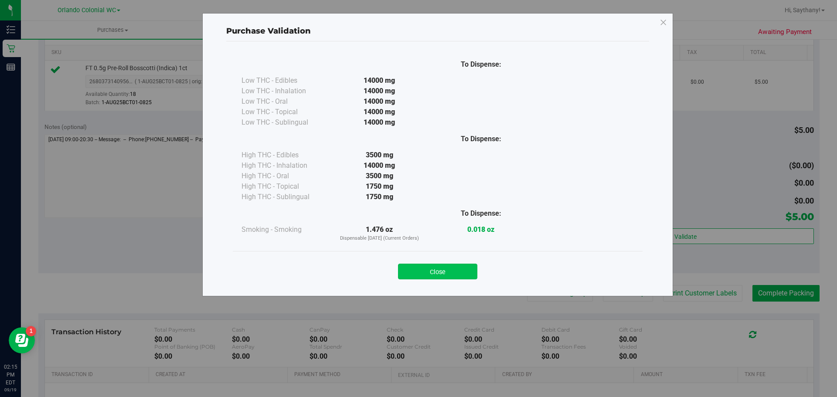
click at [434, 266] on button "Close" at bounding box center [437, 272] width 79 height 16
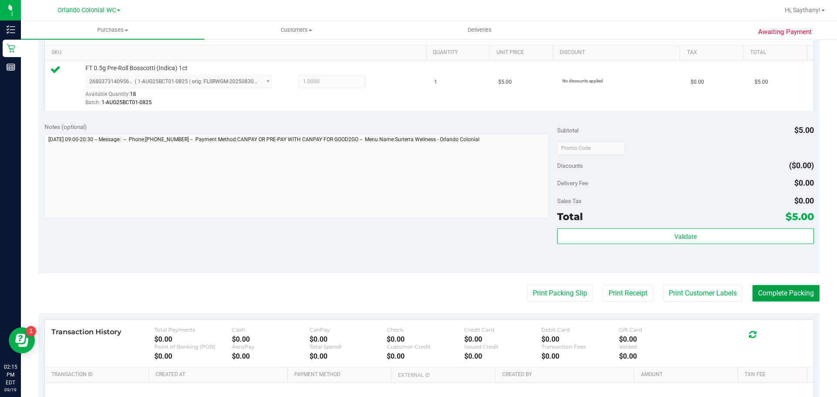
click at [784, 287] on button "Complete Packing" at bounding box center [785, 293] width 67 height 17
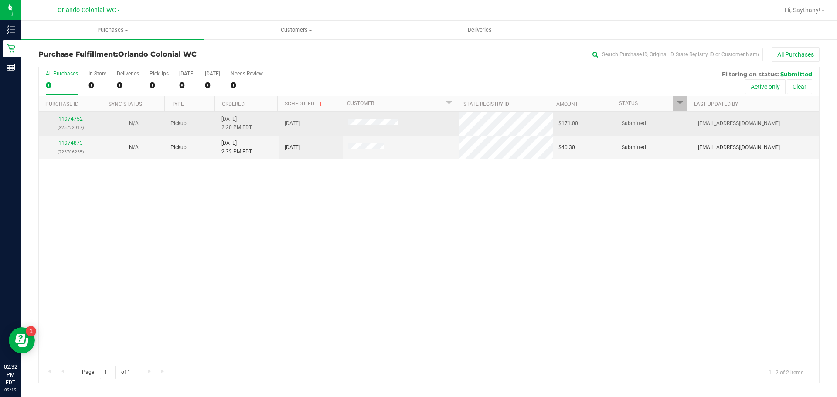
click at [68, 119] on link "11974752" at bounding box center [70, 119] width 24 height 6
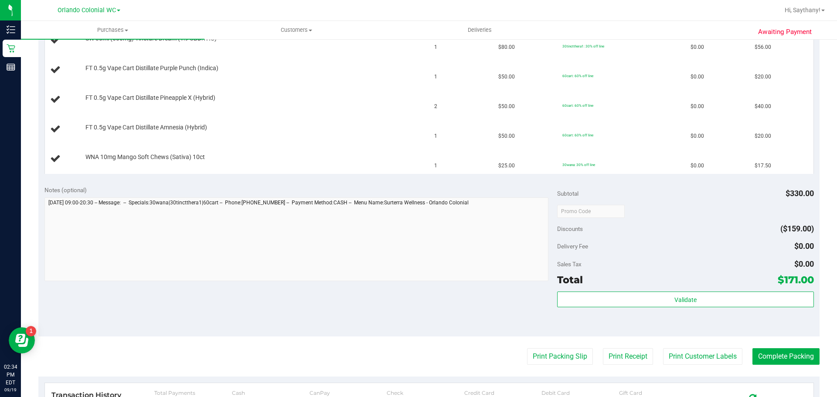
scroll to position [303, 0]
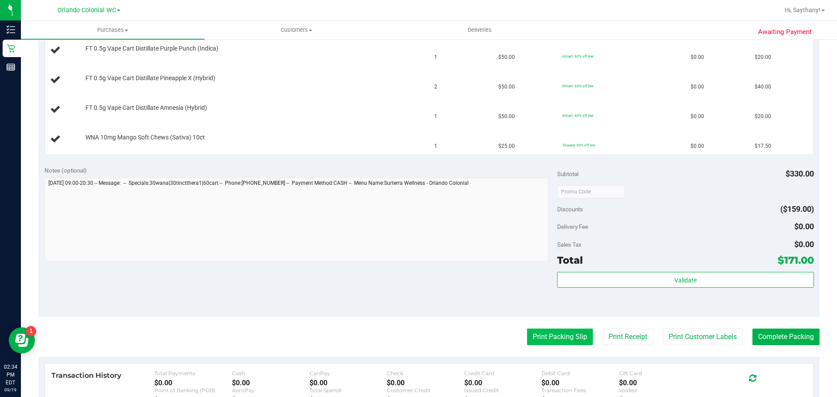
click at [555, 332] on button "Print Packing Slip" at bounding box center [560, 337] width 66 height 17
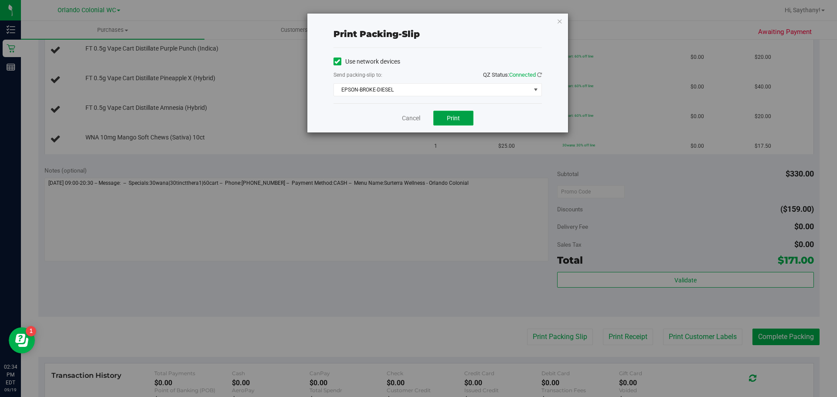
click at [453, 120] on span "Print" at bounding box center [453, 118] width 13 height 7
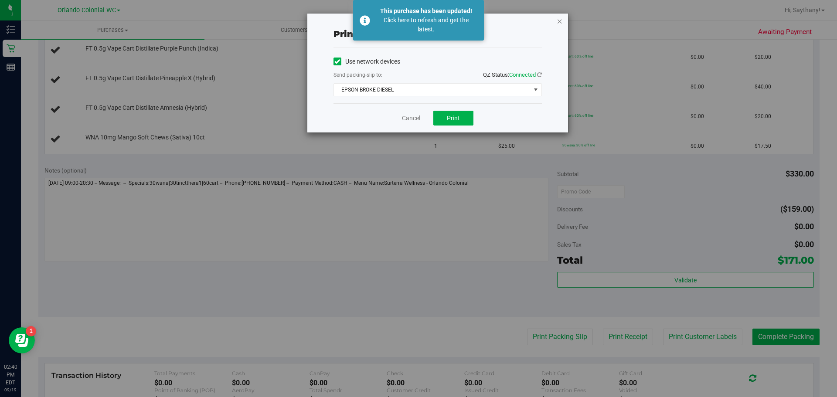
click at [558, 25] on icon "button" at bounding box center [560, 21] width 6 height 10
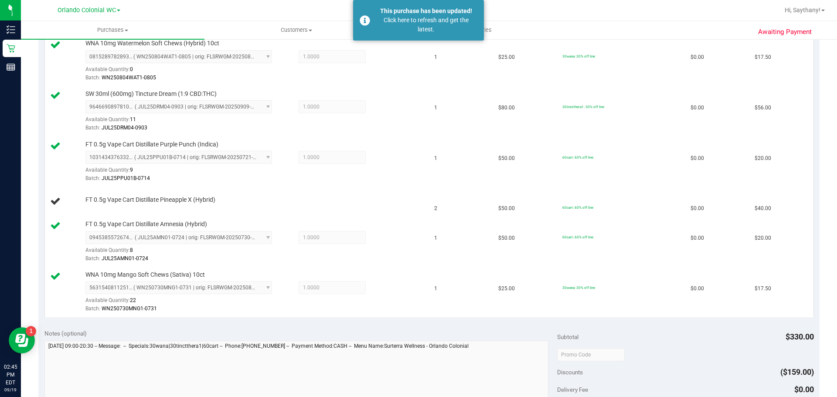
scroll to position [250, 0]
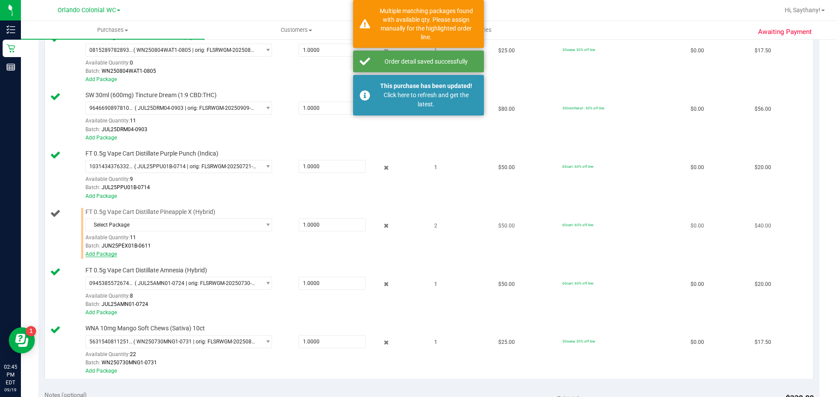
click at [100, 253] on link "Add Package" at bounding box center [100, 254] width 31 height 6
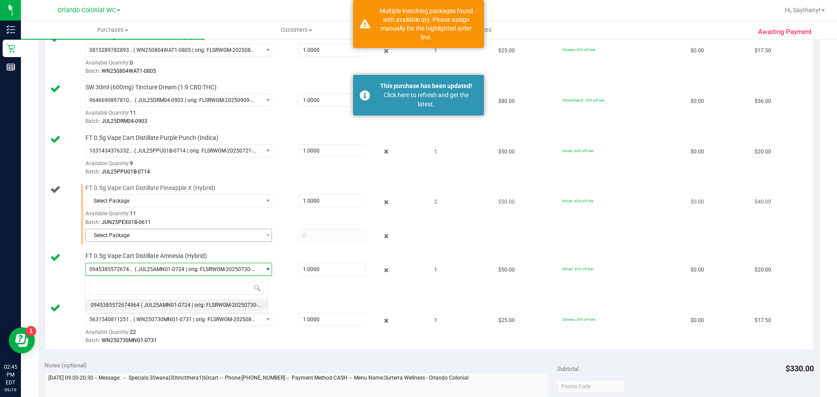
click at [254, 231] on span "Select Package" at bounding box center [173, 235] width 175 height 12
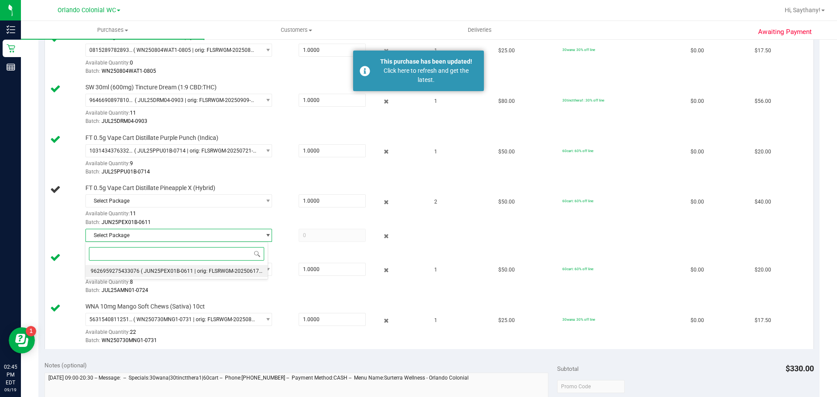
click at [232, 272] on span "( JUN25PEX01B-0611 | orig: FLSRWGM-20250617-1359 )" at bounding box center [208, 271] width 135 height 6
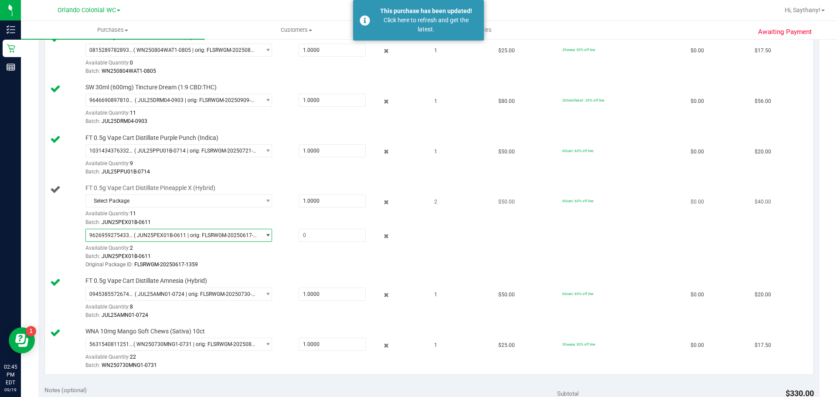
click at [265, 232] on span "select" at bounding box center [268, 235] width 7 height 7
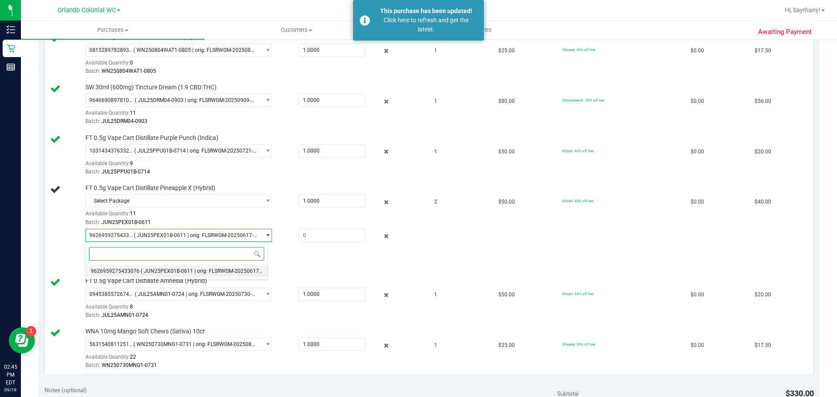
click at [233, 271] on span "( JUN25PEX01B-0611 | orig: FLSRWGM-20250617-1359 )" at bounding box center [208, 271] width 135 height 6
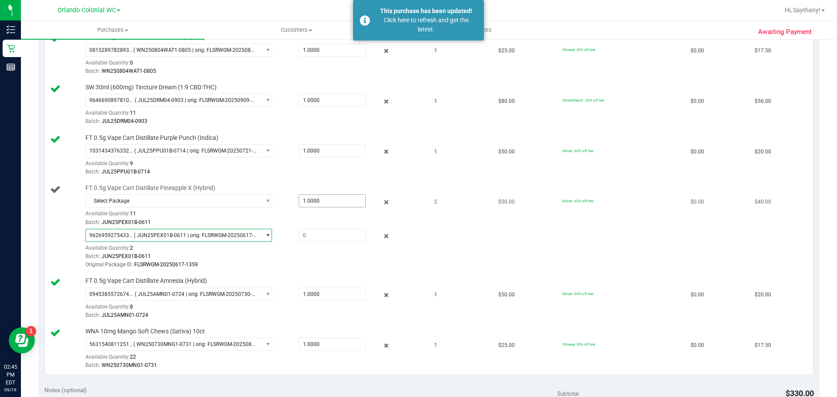
click at [348, 202] on input "1.0000" at bounding box center [332, 201] width 66 height 12
type input "2"
type input "2.0000"
click at [199, 180] on td "FT 0.5g Vape Cart Distillate Purple Punch (Indica) 1031434376332051 ( JUL25PPU0…" at bounding box center [237, 155] width 385 height 51
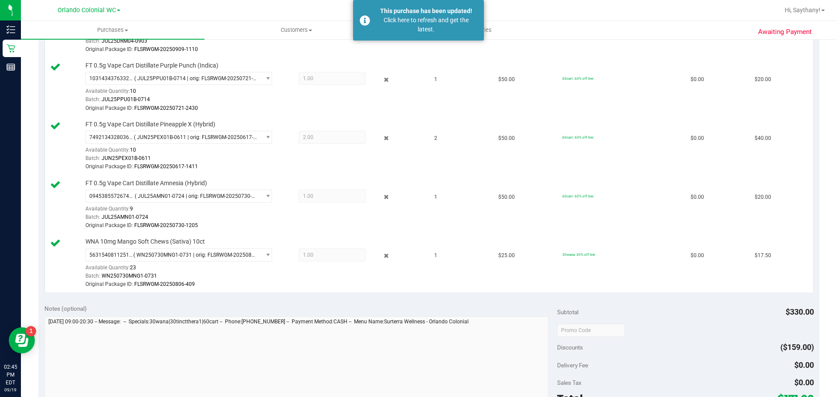
scroll to position [436, 0]
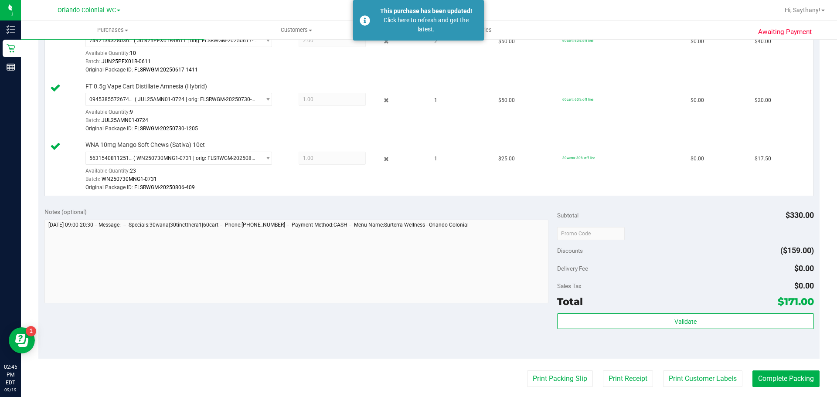
click at [688, 330] on div "Validate" at bounding box center [685, 332] width 256 height 39
click at [689, 330] on div "Validate" at bounding box center [685, 332] width 256 height 39
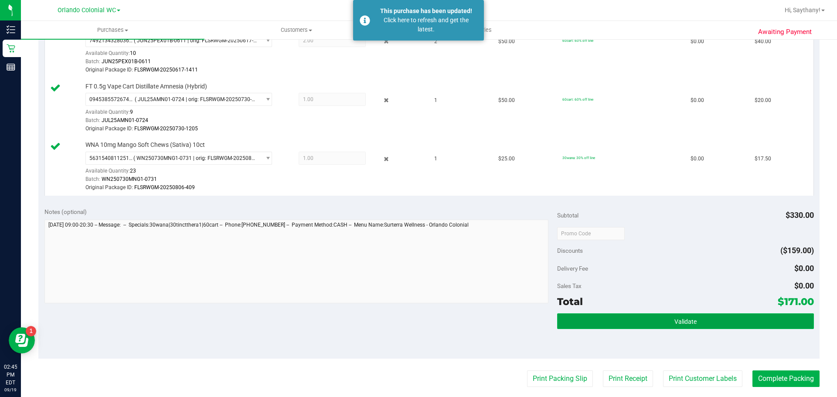
click at [695, 320] on button "Validate" at bounding box center [685, 321] width 256 height 16
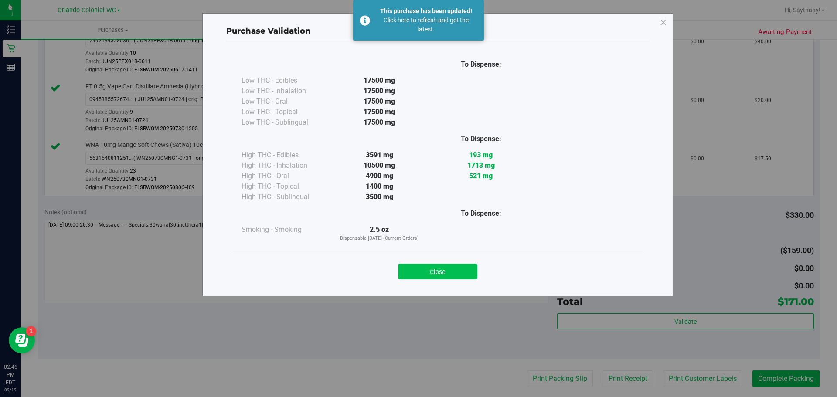
click at [453, 270] on button "Close" at bounding box center [437, 272] width 79 height 16
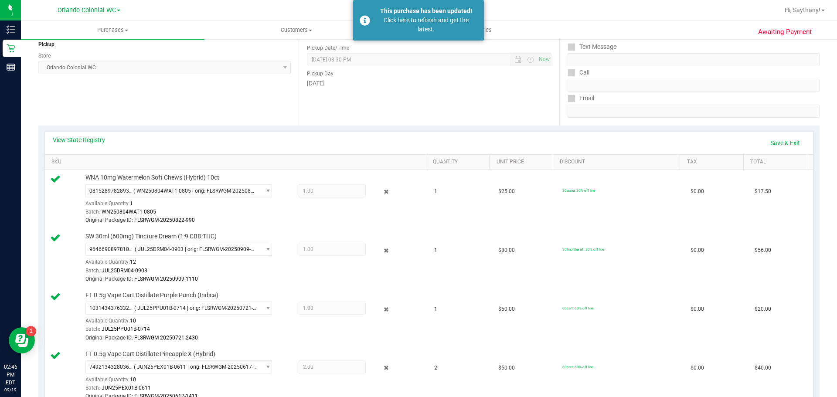
scroll to position [44, 0]
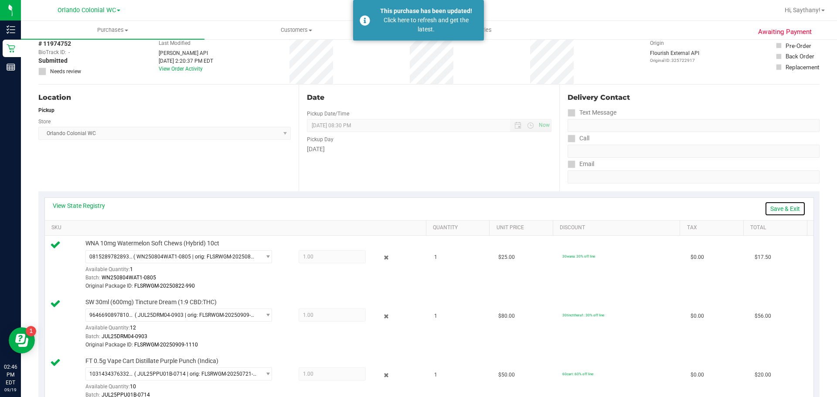
click at [784, 211] on link "Save & Exit" at bounding box center [785, 208] width 41 height 15
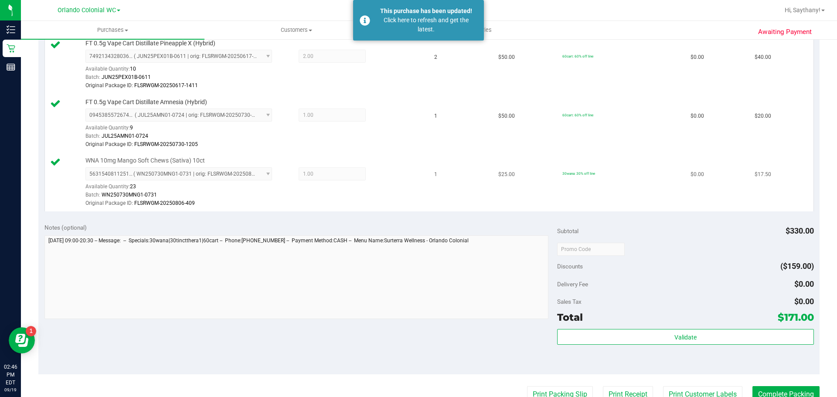
scroll to position [437, 0]
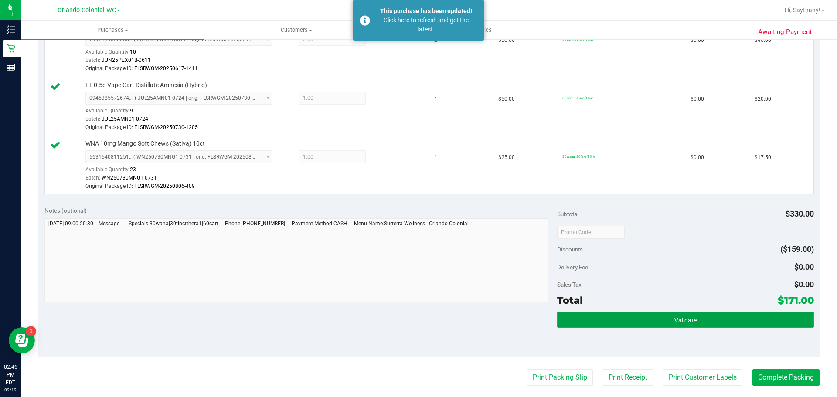
click at [684, 320] on span "Validate" at bounding box center [685, 320] width 22 height 7
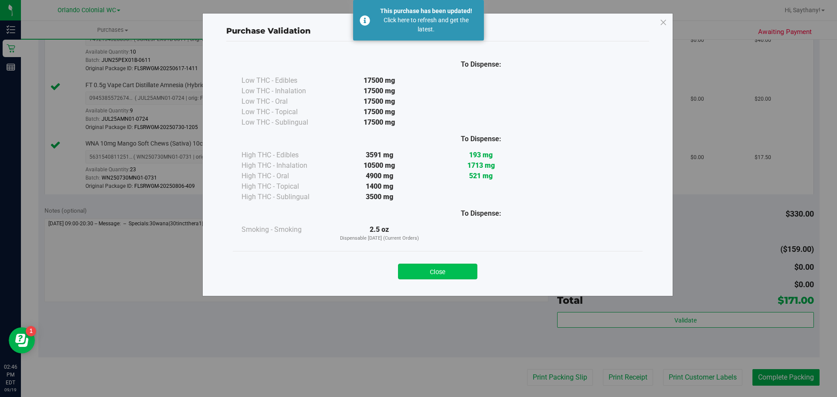
click at [432, 264] on button "Close" at bounding box center [437, 272] width 79 height 16
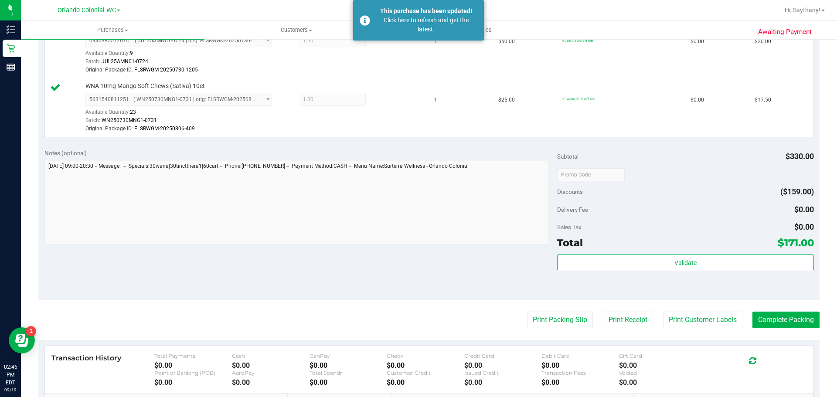
scroll to position [500, 0]
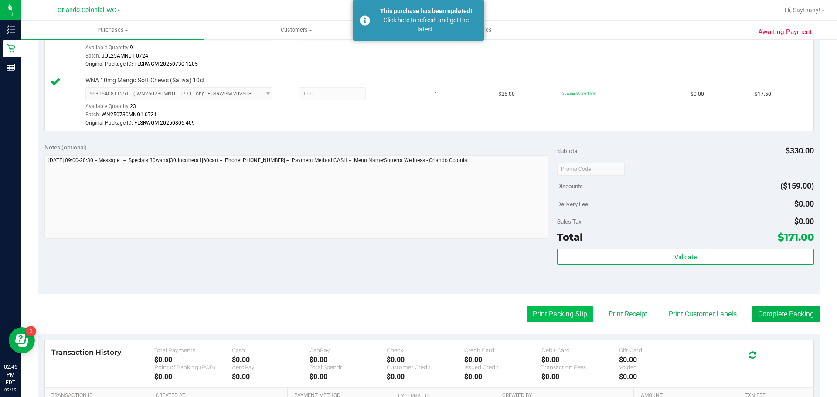
click at [564, 309] on button "Print Packing Slip" at bounding box center [560, 314] width 66 height 17
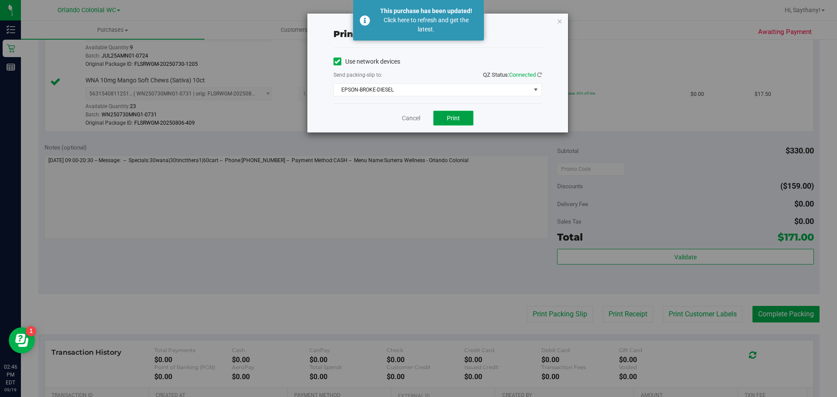
click at [451, 125] on button "Print" at bounding box center [453, 118] width 40 height 15
click at [559, 17] on icon "button" at bounding box center [560, 21] width 6 height 10
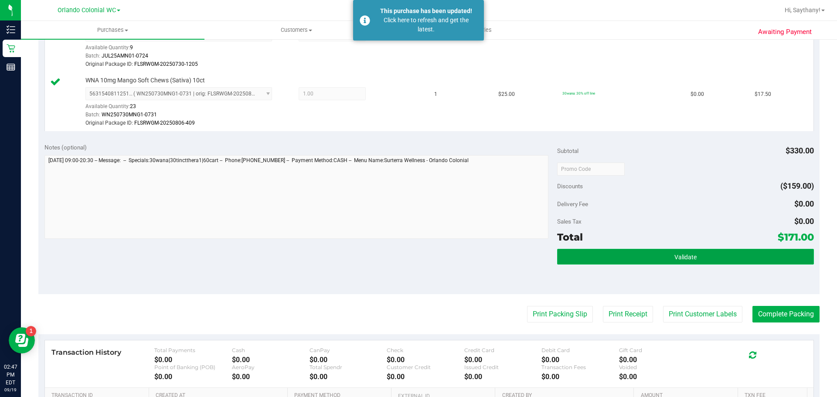
click at [716, 256] on button "Validate" at bounding box center [685, 257] width 256 height 16
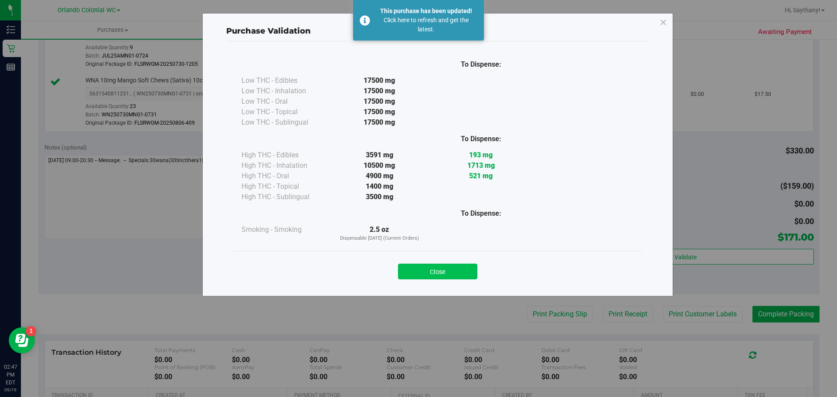
click at [442, 268] on button "Close" at bounding box center [437, 272] width 79 height 16
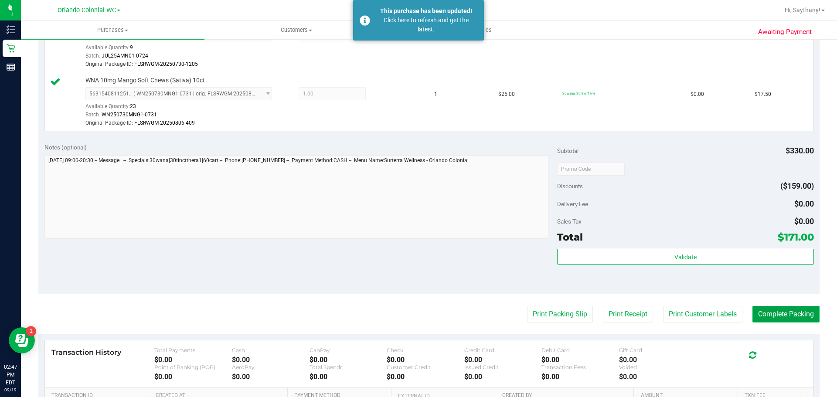
click at [782, 316] on button "Complete Packing" at bounding box center [785, 314] width 67 height 17
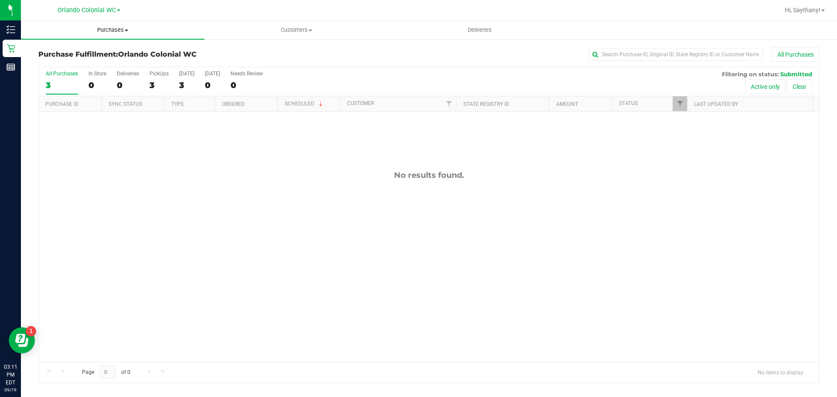
click at [109, 33] on span "Purchases" at bounding box center [113, 30] width 184 height 8
click at [82, 67] on li "Fulfillment" at bounding box center [113, 63] width 184 height 10
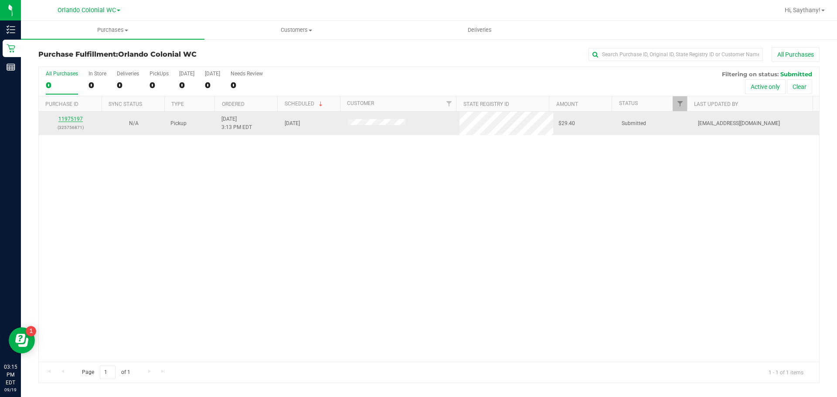
click at [70, 119] on link "11975197" at bounding box center [70, 119] width 24 height 6
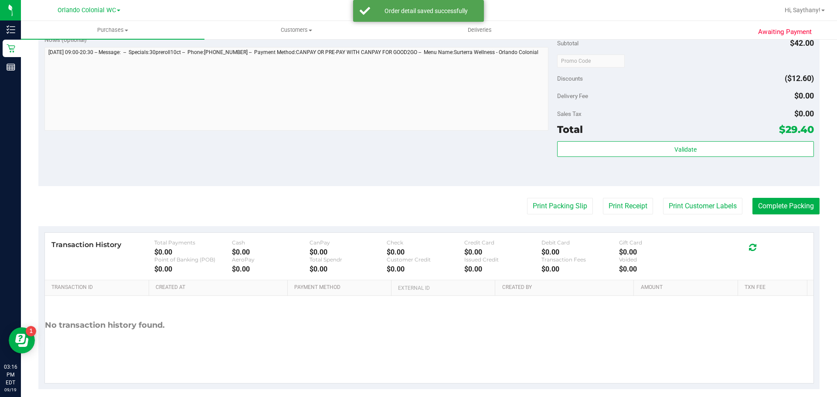
scroll to position [306, 0]
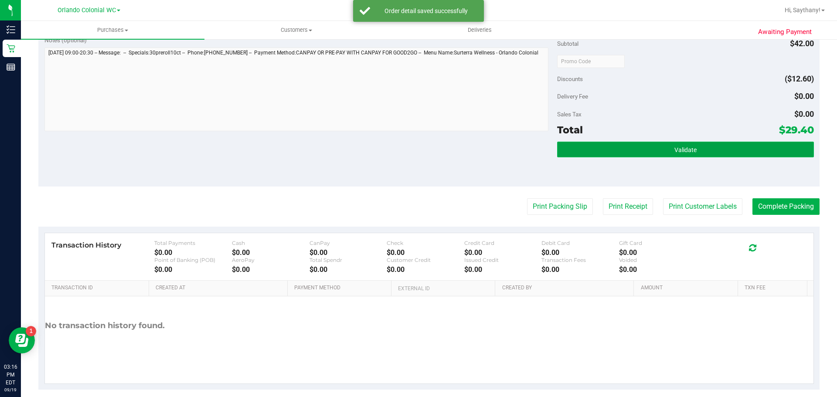
click at [720, 149] on button "Validate" at bounding box center [685, 150] width 256 height 16
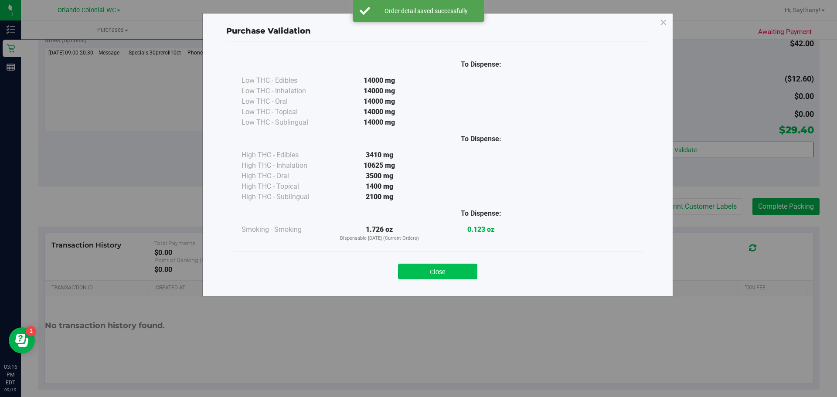
click at [425, 266] on button "Close" at bounding box center [437, 272] width 79 height 16
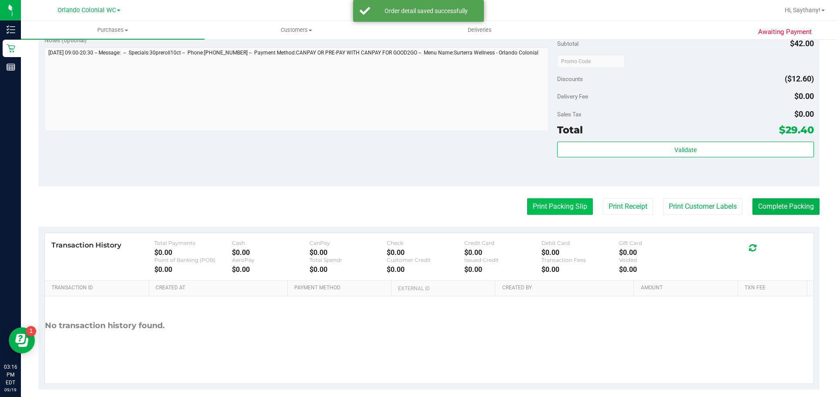
click at [555, 198] on button "Print Packing Slip" at bounding box center [560, 206] width 66 height 17
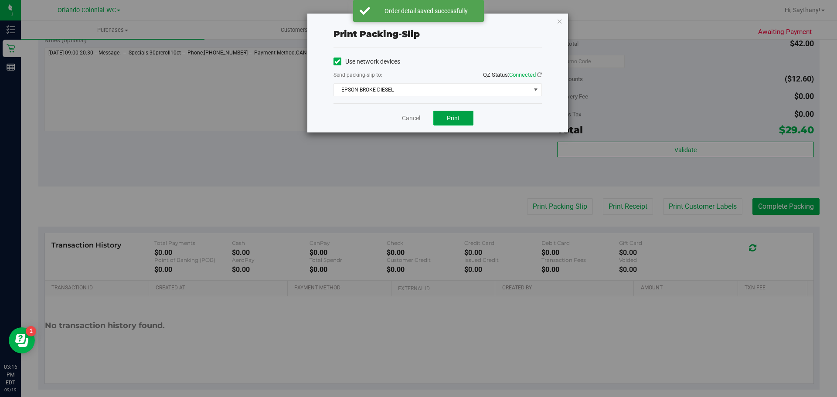
click at [466, 113] on button "Print" at bounding box center [453, 118] width 40 height 15
click at [559, 23] on icon "button" at bounding box center [560, 21] width 6 height 10
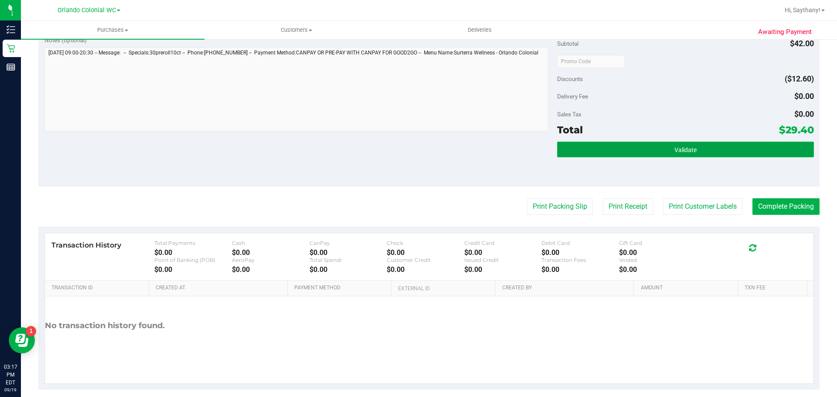
click at [742, 156] on button "Validate" at bounding box center [685, 150] width 256 height 16
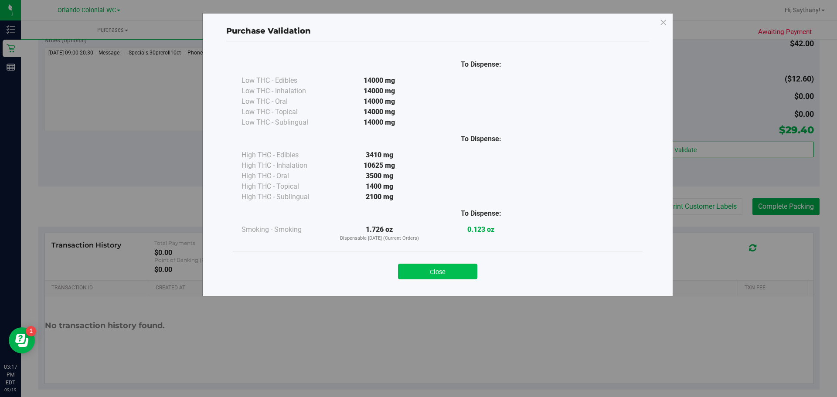
click at [444, 270] on button "Close" at bounding box center [437, 272] width 79 height 16
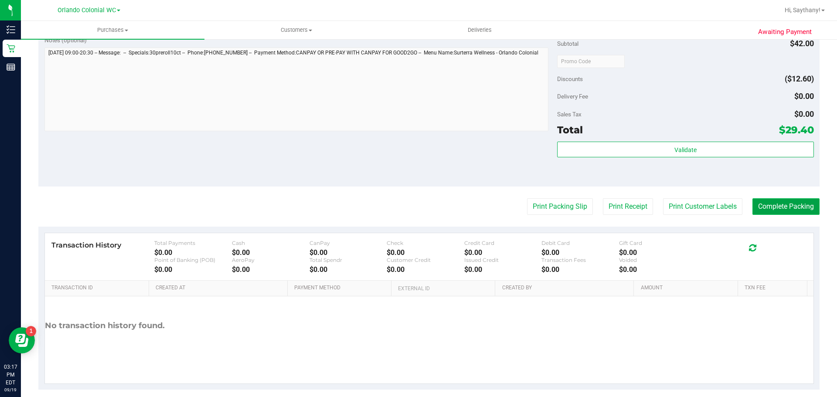
click at [798, 214] on button "Complete Packing" at bounding box center [785, 206] width 67 height 17
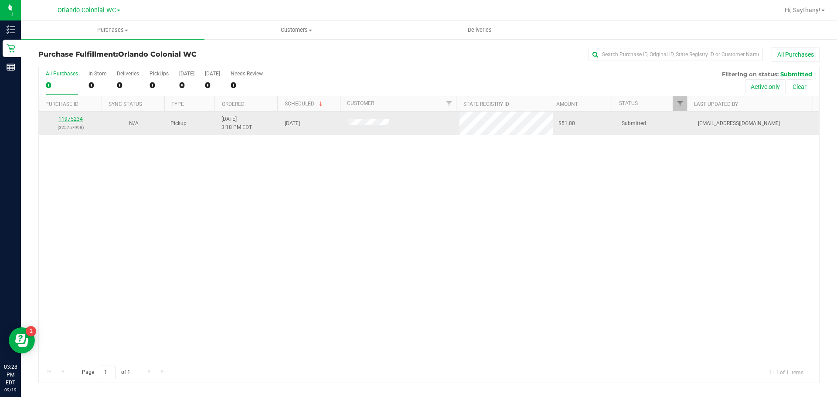
click at [68, 116] on link "11975234" at bounding box center [70, 119] width 24 height 6
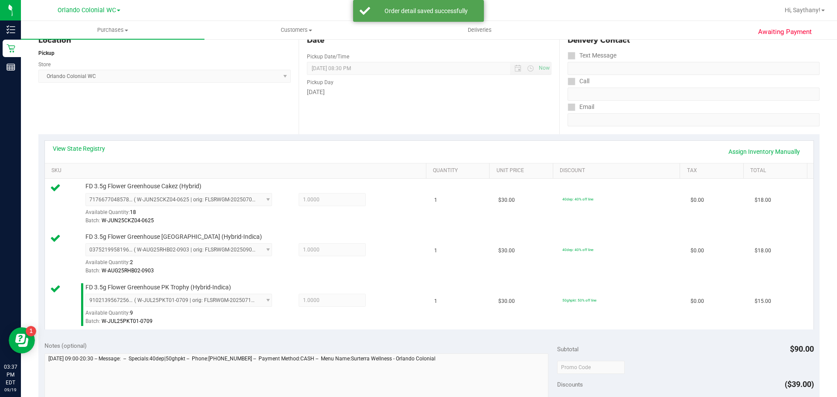
scroll to position [253, 0]
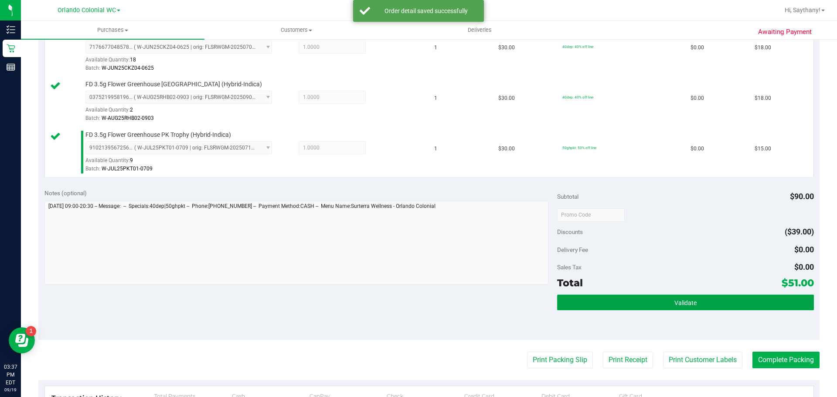
click at [761, 299] on button "Validate" at bounding box center [685, 303] width 256 height 16
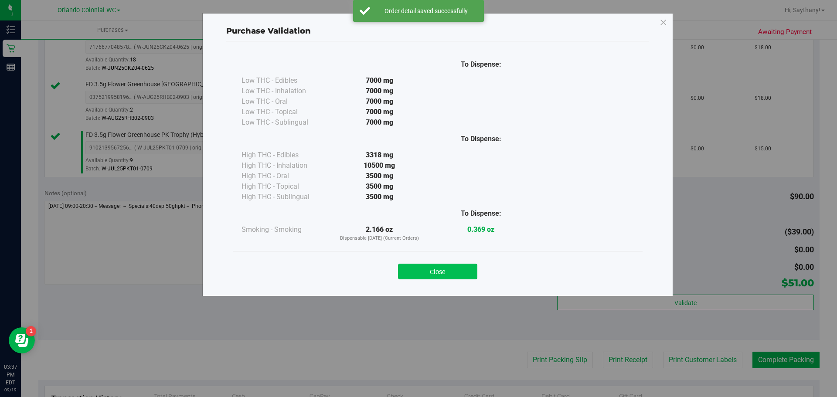
click at [448, 269] on button "Close" at bounding box center [437, 272] width 79 height 16
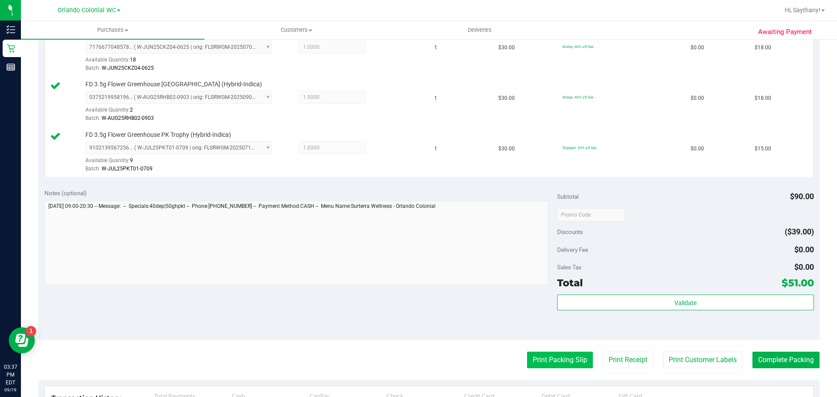
click at [572, 357] on button "Print Packing Slip" at bounding box center [560, 360] width 66 height 17
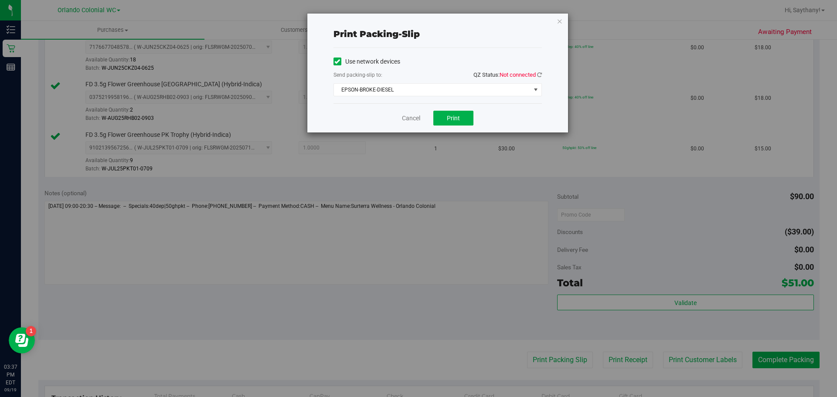
click at [529, 69] on div "Use network devices Send packing-slip to: QZ Status: Not connected EPSON-BROKE-…" at bounding box center [437, 75] width 208 height 41
click at [539, 75] on icon at bounding box center [539, 75] width 5 height 6
click at [463, 112] on button "Print" at bounding box center [453, 118] width 40 height 15
click at [560, 21] on icon "button" at bounding box center [560, 21] width 6 height 10
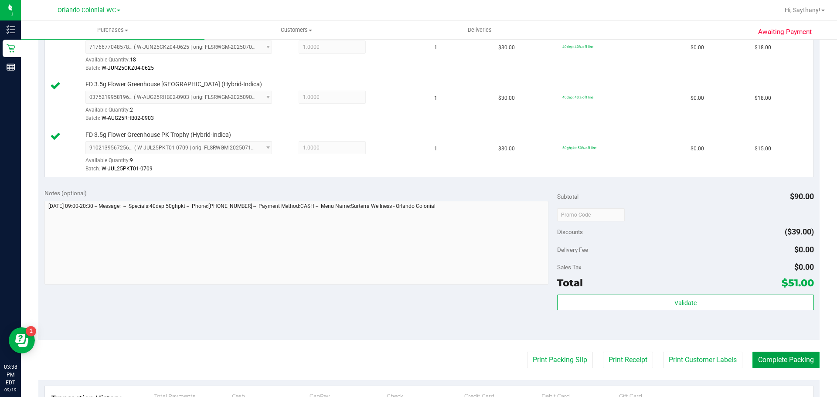
click at [795, 367] on button "Complete Packing" at bounding box center [785, 360] width 67 height 17
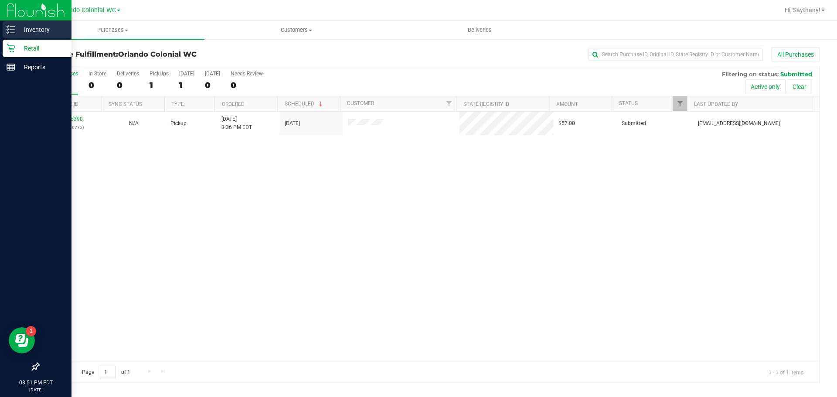
click at [29, 24] on p "Inventory" at bounding box center [41, 29] width 52 height 10
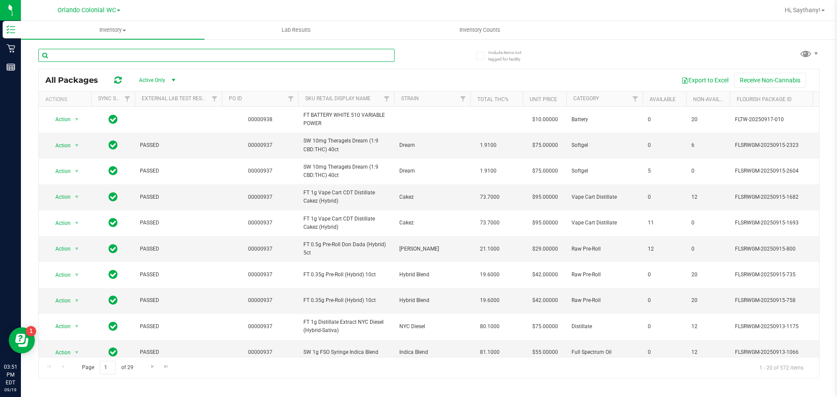
click at [127, 55] on input "text" at bounding box center [216, 55] width 356 height 13
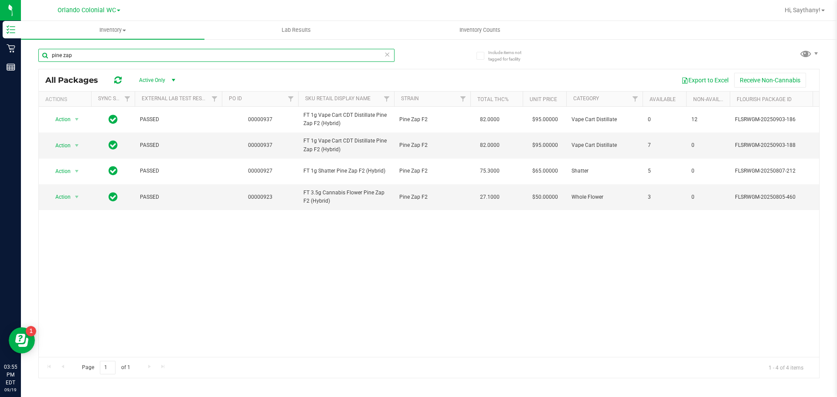
type input "pine zap"
click at [811, 10] on span "Hi, Saythany!" at bounding box center [803, 10] width 36 height 7
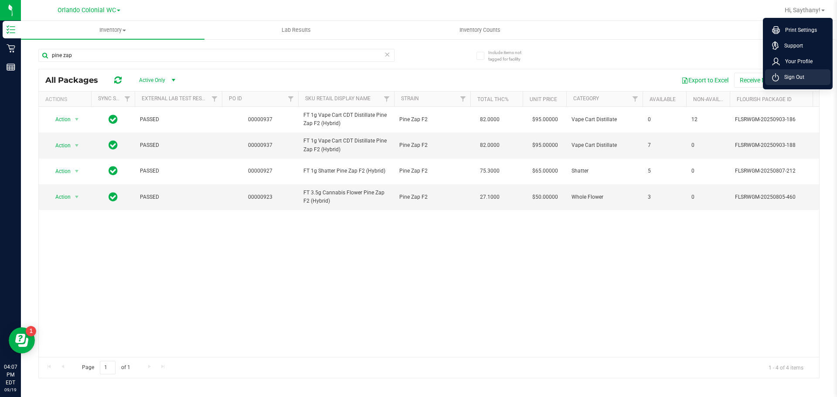
click at [783, 77] on span "Sign Out" at bounding box center [791, 77] width 25 height 9
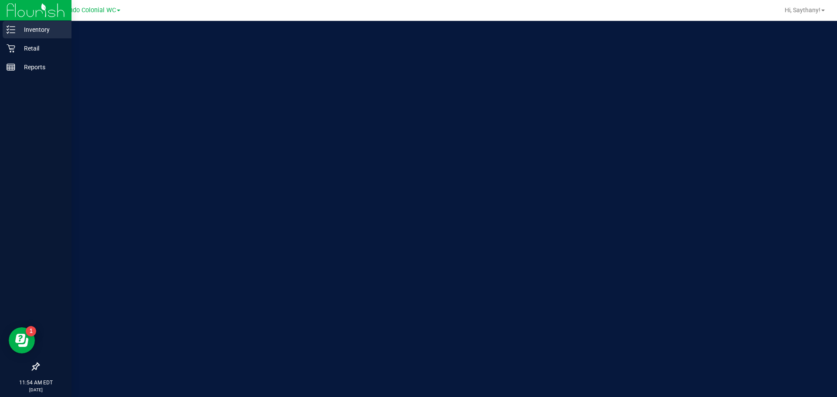
click at [34, 36] on div "Inventory" at bounding box center [37, 29] width 69 height 17
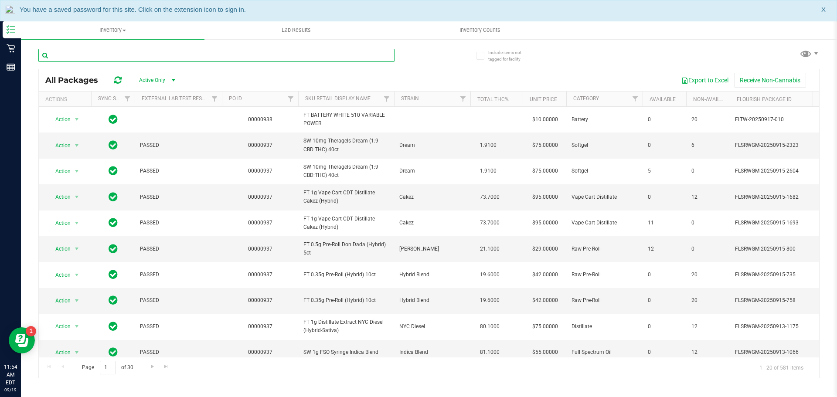
click at [133, 54] on input "text" at bounding box center [216, 55] width 356 height 13
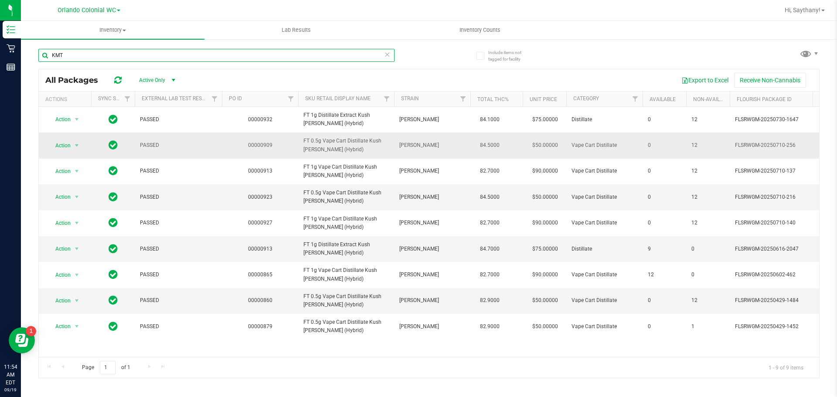
type input "KMT"
drag, startPoint x: 342, startPoint y: 149, endPoint x: 302, endPoint y: 140, distance: 41.7
click at [302, 140] on td "FT 0.5g Vape Cart Distillate Kush Mintz (Hybrid)" at bounding box center [346, 146] width 96 height 26
copy span "FT 0.5g Vape Cart Distillate Kush Mintz (Hybrid)"
click at [85, 60] on input "KMT" at bounding box center [216, 55] width 356 height 13
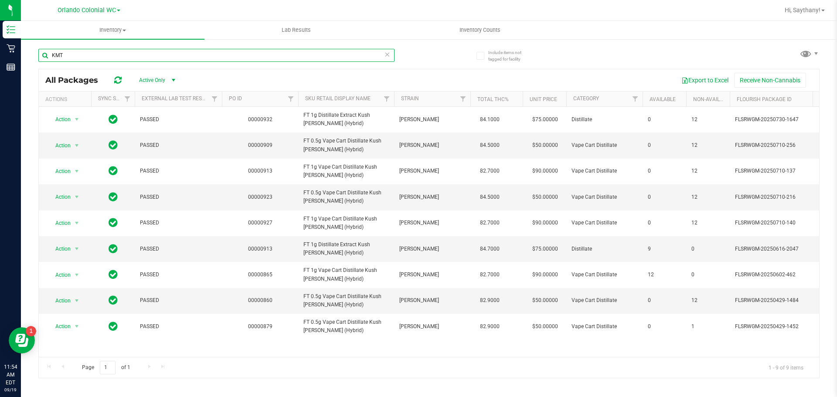
click at [84, 58] on input "KMT" at bounding box center [216, 55] width 356 height 13
paste input "FT 0.5g Vape Cart Distillate Kush Mintz (Hybrid)"
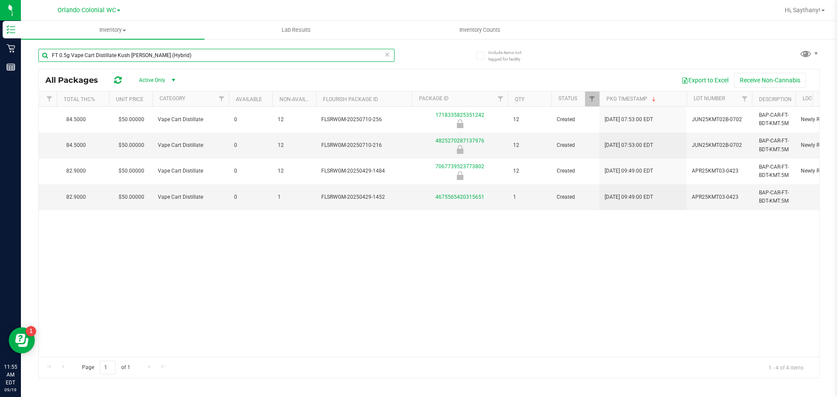
scroll to position [0, 482]
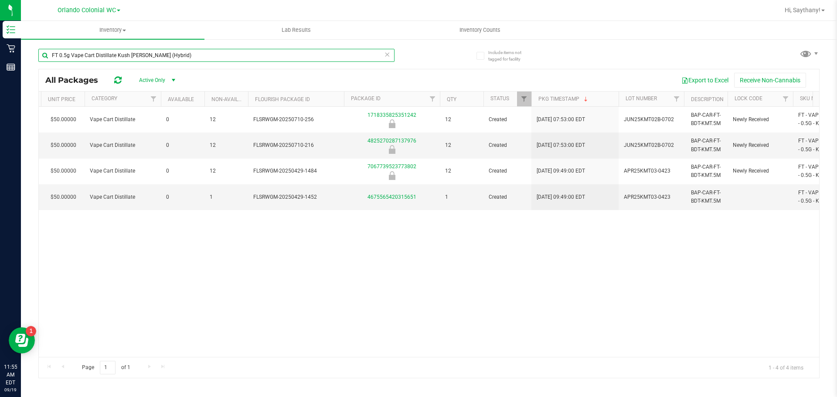
type input "FT 0.5g Vape Cart Distillate Kush Mintz (Hybrid)"
click at [384, 55] on icon at bounding box center [387, 54] width 6 height 10
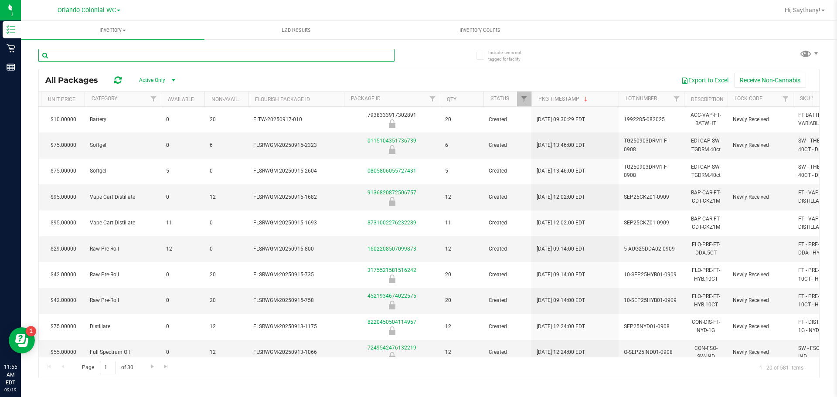
click at [289, 59] on input "text" at bounding box center [216, 55] width 356 height 13
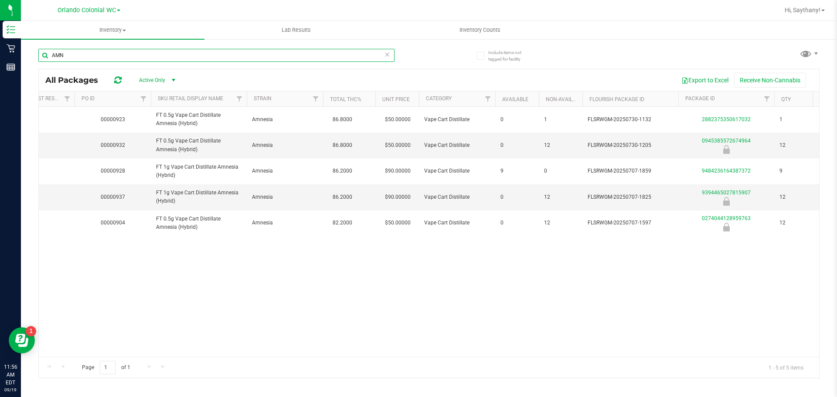
type input "AMN"
click at [388, 54] on icon at bounding box center [387, 54] width 6 height 10
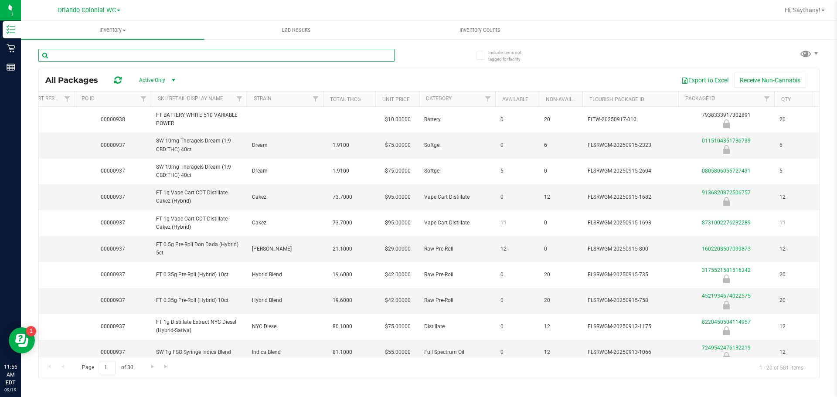
click at [192, 54] on input "text" at bounding box center [216, 55] width 356 height 13
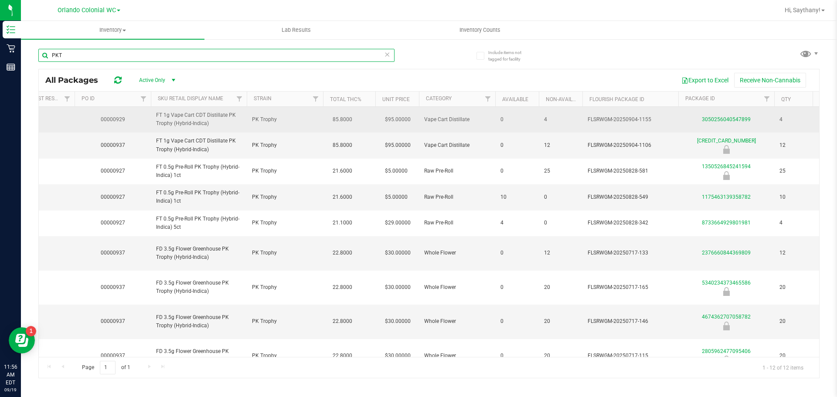
type input "PKT"
drag, startPoint x: 200, startPoint y: 124, endPoint x: 150, endPoint y: 116, distance: 51.2
click at [150, 116] on tr "Action Action Global inventory Package audit log Print package label Print prod…" at bounding box center [658, 120] width 1535 height 26
copy tr "FT 1g Vape Cart CDT Distillate PK Trophy (Hybrid-Indica)"
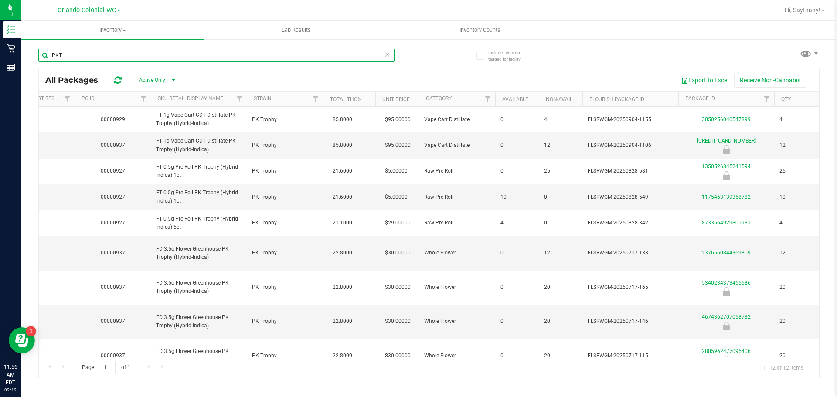
click at [113, 60] on input "PKT" at bounding box center [216, 55] width 356 height 13
paste input "FT 1g Vape Cart CDT Distillate PK Trophy (Hybrid-Indica)"
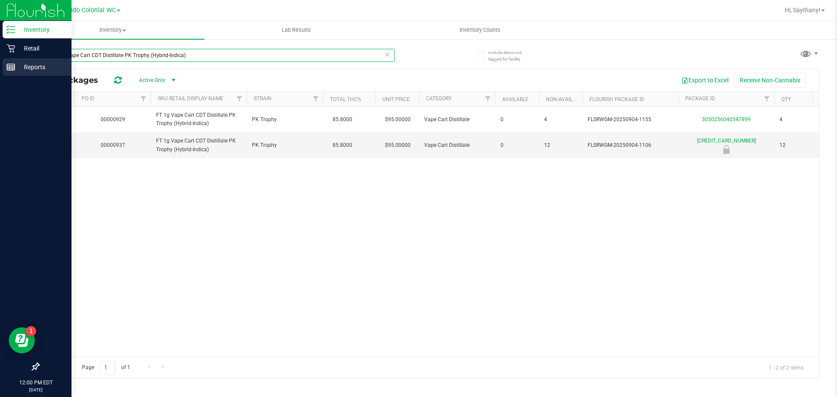
type input "FT 1g Vape Cart CDT Distillate PK Trophy (Hybrid-Indica)"
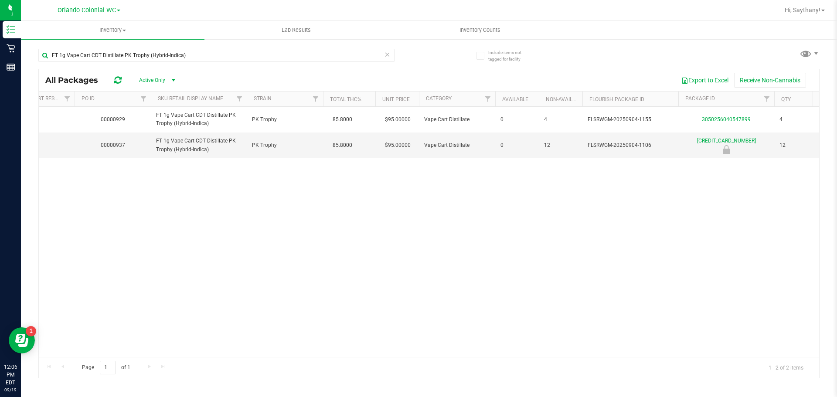
click at [386, 49] on icon at bounding box center [387, 54] width 6 height 10
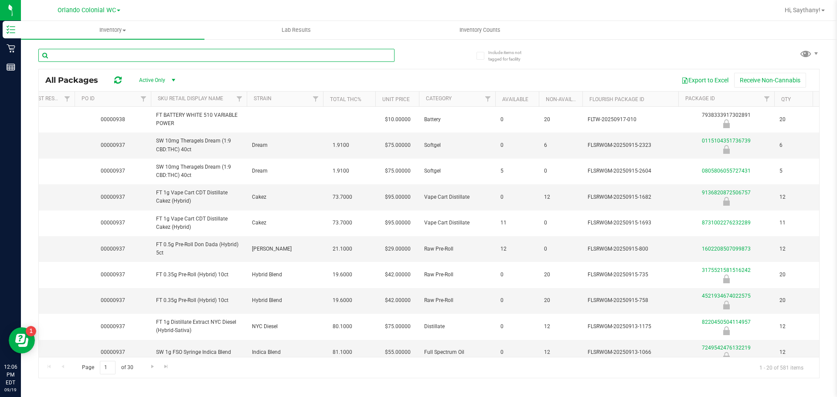
click at [265, 58] on input "text" at bounding box center [216, 55] width 356 height 13
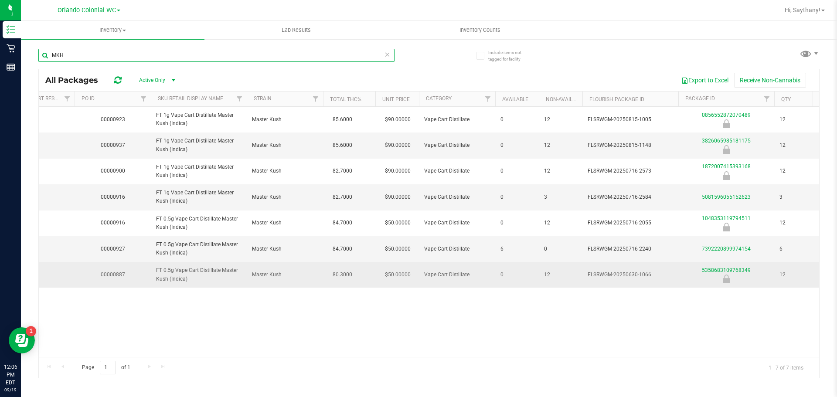
type input "MKH"
drag, startPoint x: 193, startPoint y: 284, endPoint x: 184, endPoint y: 277, distance: 11.3
click at [184, 277] on td "FT 0.5g Vape Cart Distillate Master Kush (Indica)" at bounding box center [199, 274] width 96 height 25
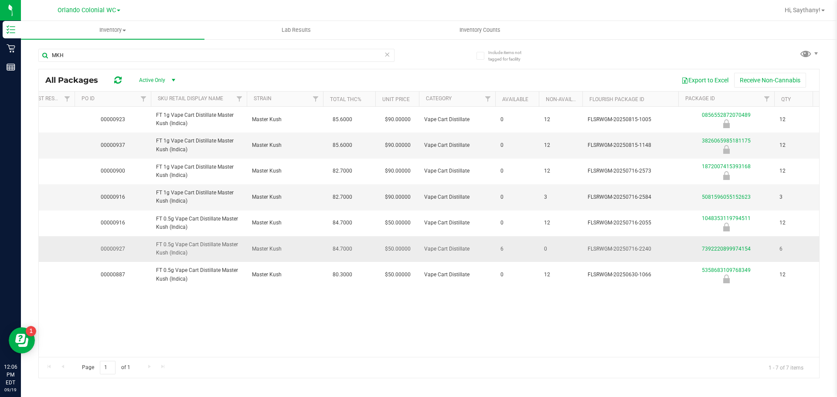
click at [178, 259] on td "FT 0.5g Vape Cart Distillate Master Kush (Indica)" at bounding box center [199, 249] width 96 height 26
drag, startPoint x: 187, startPoint y: 150, endPoint x: 155, endPoint y: 148, distance: 32.3
click at [155, 148] on td "FT 1g Vape Cart Distillate Master Kush (Indica)" at bounding box center [199, 146] width 96 height 26
copy span "FT 1g Vape Cart Distillate Master Kush (Indica)"
click at [108, 56] on input "MKH" at bounding box center [216, 55] width 356 height 13
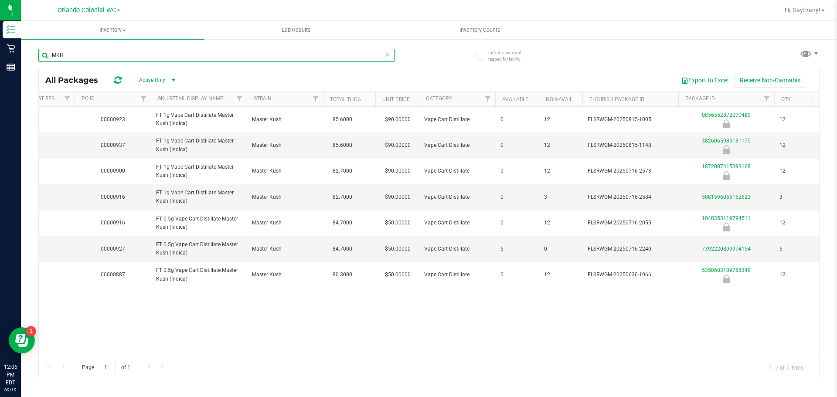
click at [108, 56] on input "MKH" at bounding box center [216, 55] width 356 height 13
paste input "FT 1g Vape Cart Distillate Master Kush (Indica)"
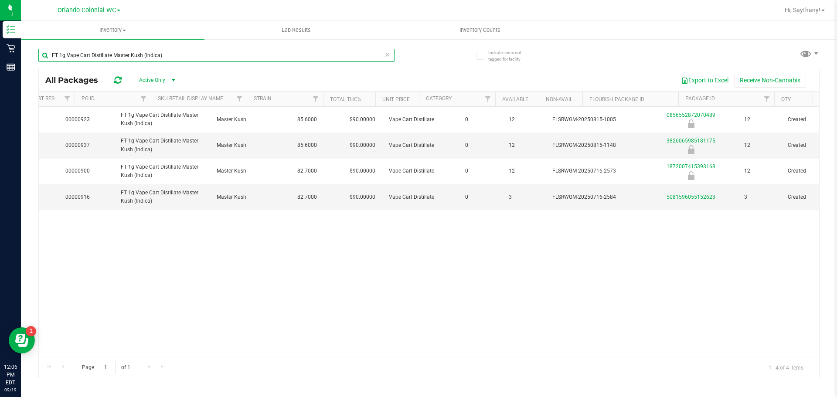
scroll to position [0, 185]
type input "FT 1g Vape Cart Distillate Master Kush (Indica)"
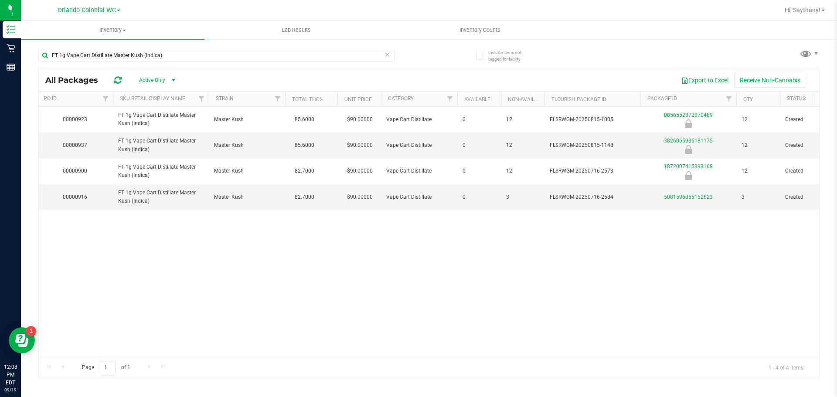
drag, startPoint x: 435, startPoint y: 358, endPoint x: 442, endPoint y: 358, distance: 7.0
click at [442, 358] on div "Page 1 of 1 1 - 4 of 4 items" at bounding box center [429, 367] width 780 height 21
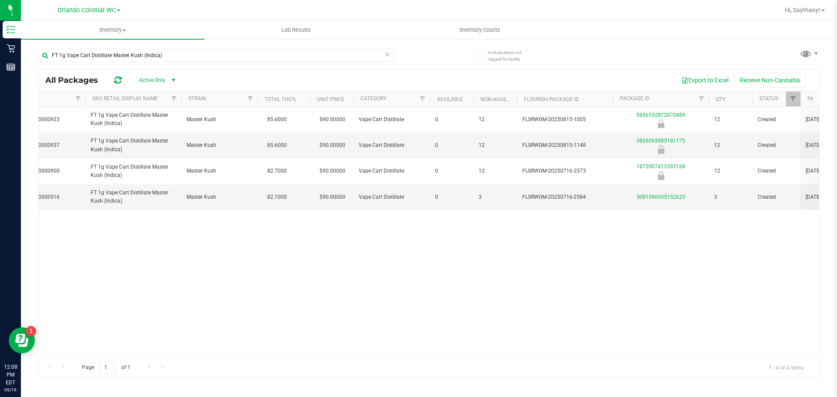
scroll to position [0, 184]
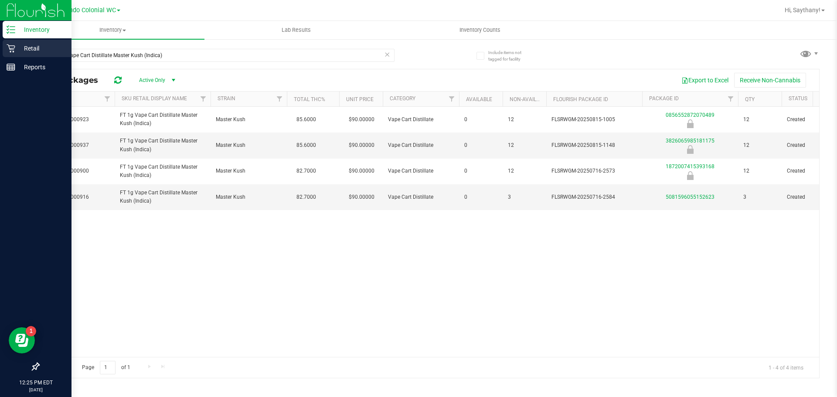
click at [11, 44] on icon at bounding box center [11, 48] width 9 height 9
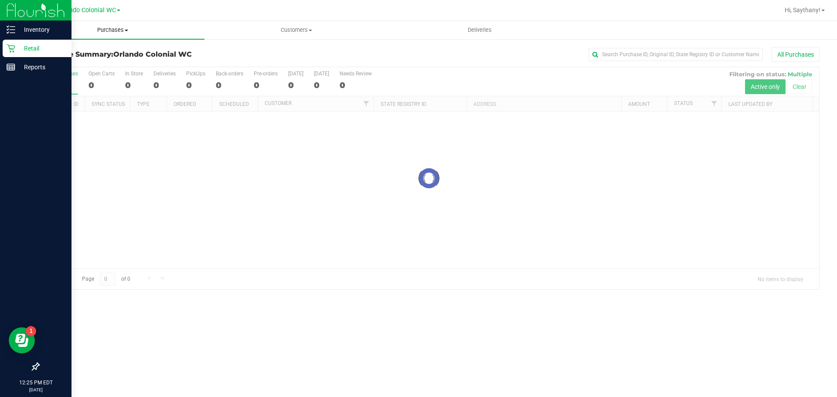
click at [113, 32] on span "Purchases" at bounding box center [113, 30] width 184 height 8
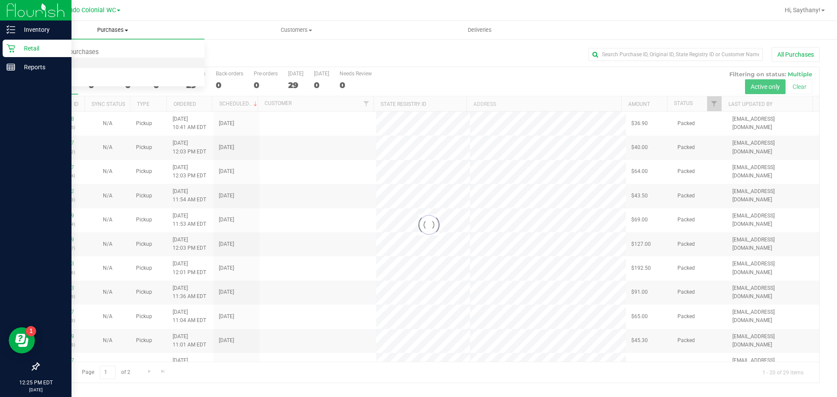
click at [102, 62] on li "Fulfillment" at bounding box center [113, 63] width 184 height 10
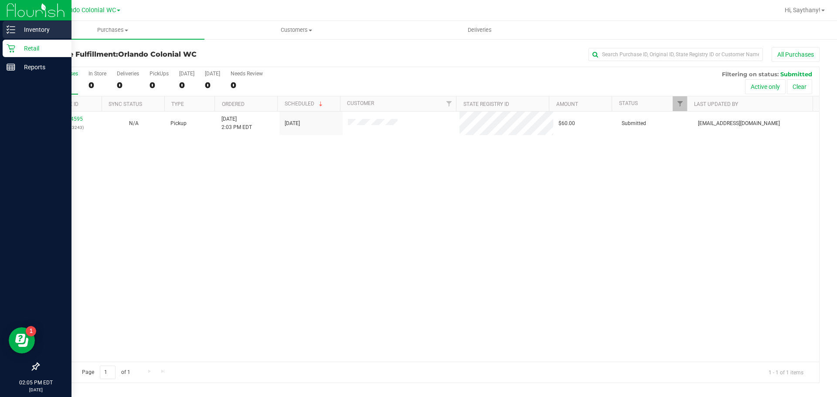
click at [38, 32] on p "Inventory" at bounding box center [41, 29] width 52 height 10
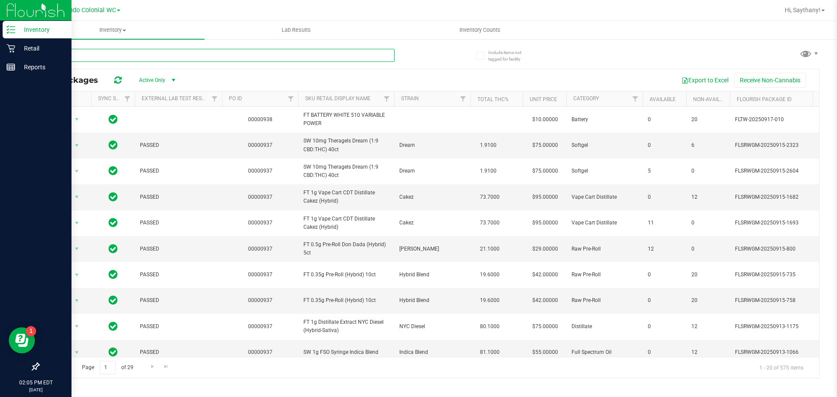
click at [131, 57] on input "text" at bounding box center [216, 55] width 356 height 13
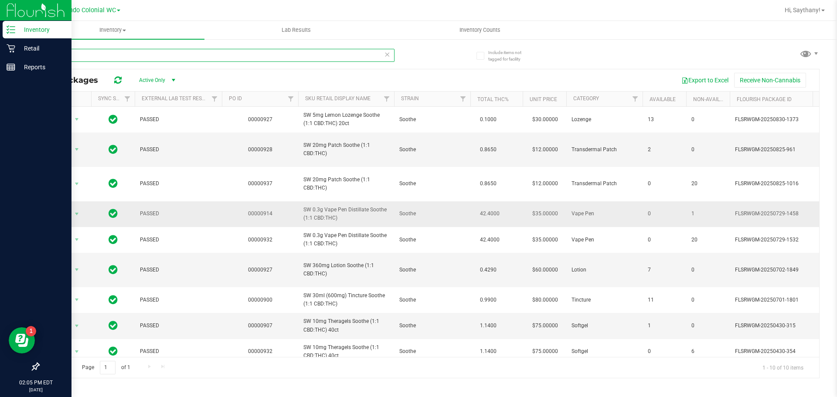
type input "SOO"
drag, startPoint x: 313, startPoint y: 209, endPoint x: 287, endPoint y: 211, distance: 26.2
click at [287, 211] on tr "Action Action Global inventory Package audit log Print package label Print prod…" at bounding box center [806, 214] width 1535 height 26
copy tr "SW 0.3g Vape Pen Distillate Soothe (1:1 CBD:THC)"
click at [171, 54] on input "SOO" at bounding box center [216, 55] width 356 height 13
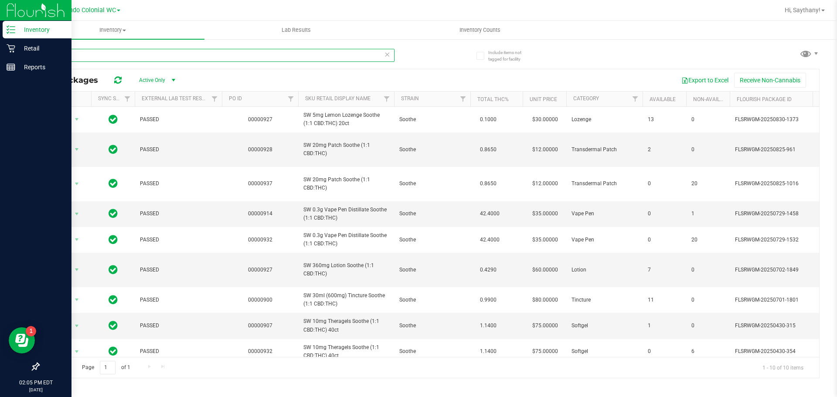
click at [171, 54] on input "SOO" at bounding box center [216, 55] width 356 height 13
paste input "SW 0.3g Vape Pen Distillate Soothe (1:1 CBD:THC)"
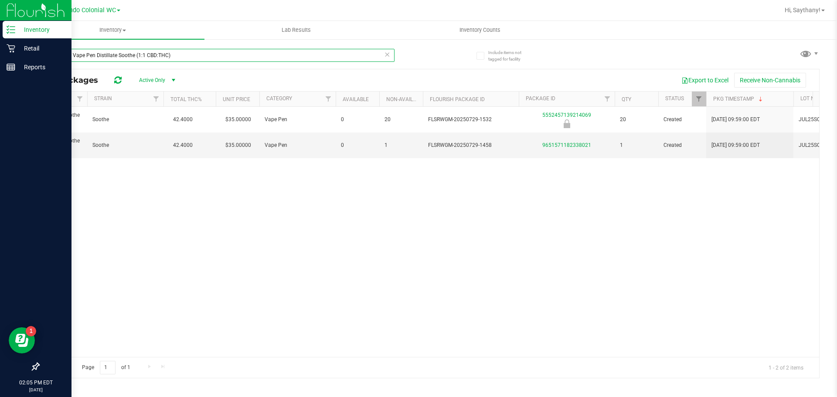
scroll to position [0, 347]
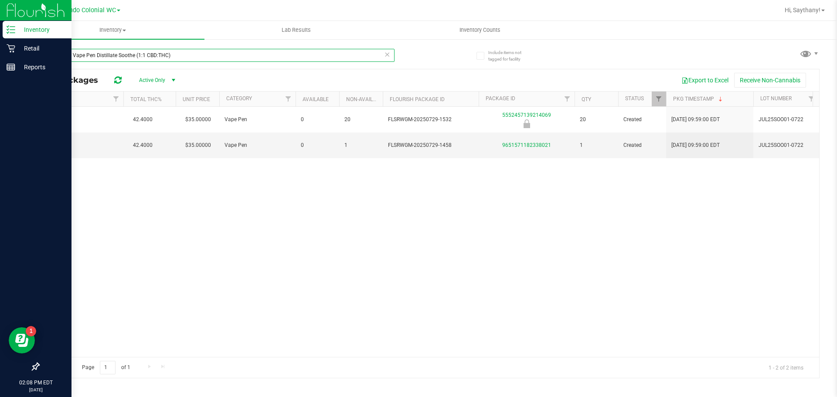
type input "SW 0.3g Vape Pen Distillate Soothe (1:1 CBD:THC)"
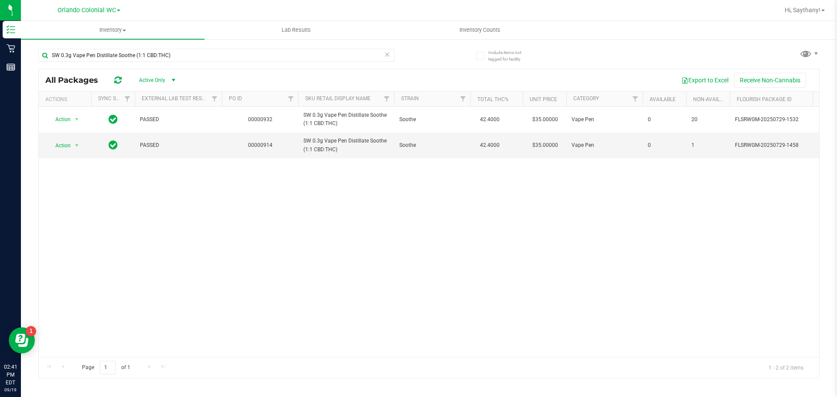
scroll to position [0, 347]
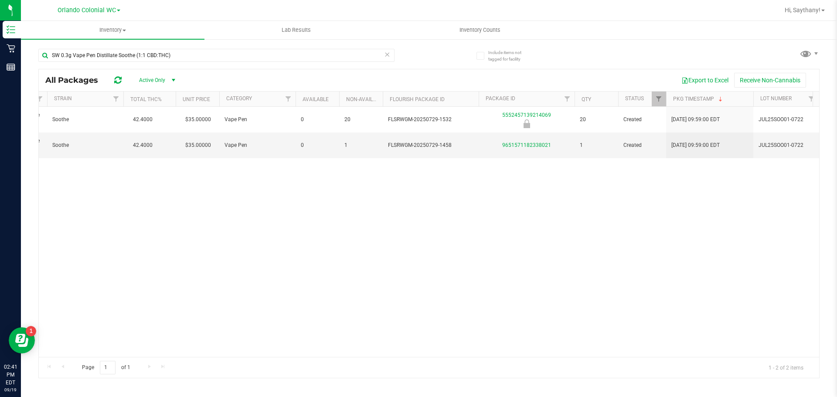
click at [203, 47] on div "SW 0.3g Vape Pen Distillate Soothe (1:1 CBD:THC)" at bounding box center [233, 55] width 391 height 28
click at [202, 53] on input "SW 0.3g Vape Pen Distillate Soothe (1:1 CBD:THC)" at bounding box center [216, 55] width 356 height 13
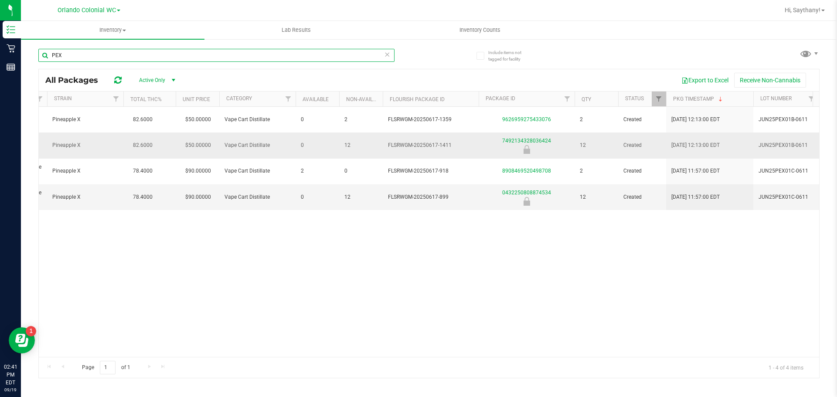
type input "PEX"
drag, startPoint x: 456, startPoint y: 145, endPoint x: 394, endPoint y: 149, distance: 62.5
click at [384, 142] on td "FLSRWGM-20250617-1411" at bounding box center [431, 146] width 96 height 26
copy span "FLSRWGM-20250617-1411"
click at [126, 56] on input "PEX" at bounding box center [216, 55] width 356 height 13
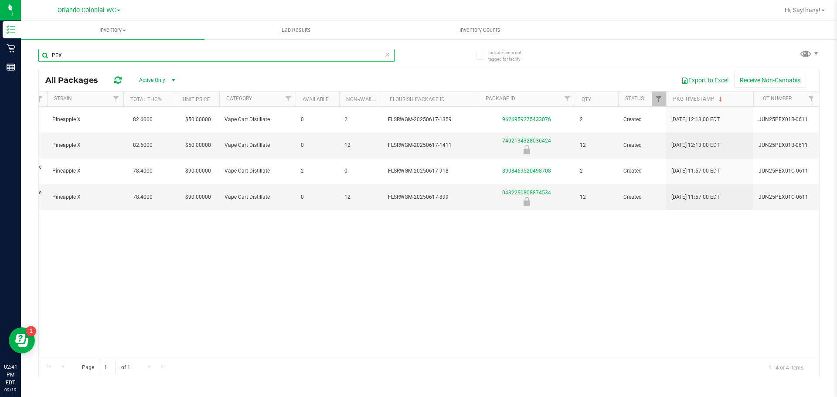
click at [126, 56] on input "PEX" at bounding box center [216, 55] width 356 height 13
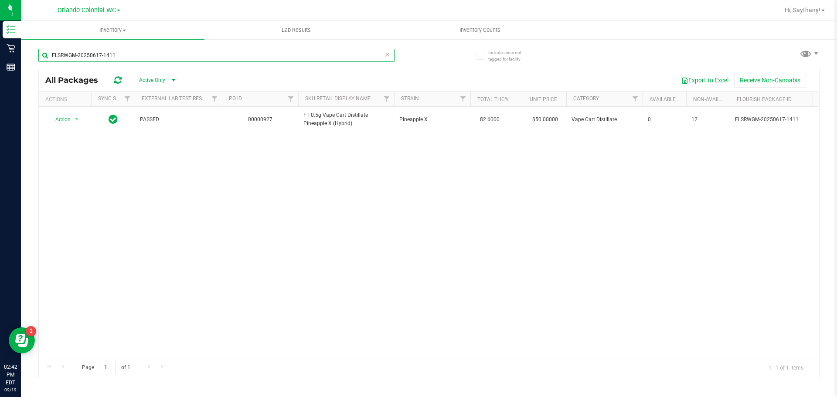
type input "FLSRWGM-20250617-1411"
click at [137, 48] on div "FLSRWGM-20250617-1411" at bounding box center [233, 55] width 391 height 28
click at [135, 51] on input "FLSRWGM-20250617-1411" at bounding box center [216, 55] width 356 height 13
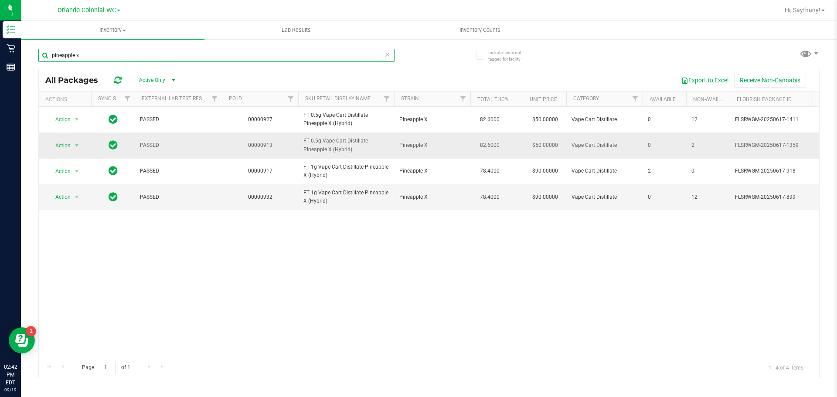
type input "pineapple x"
drag, startPoint x: 357, startPoint y: 155, endPoint x: 299, endPoint y: 140, distance: 59.7
click at [299, 140] on td "FT 0.5g Vape Cart Distillate Pineapple X (Hybrid)" at bounding box center [346, 146] width 96 height 26
copy span "FT 0.5g Vape Cart Distillate Pineapple X (Hybrid)"
click at [185, 61] on input "pineapple x" at bounding box center [216, 55] width 356 height 13
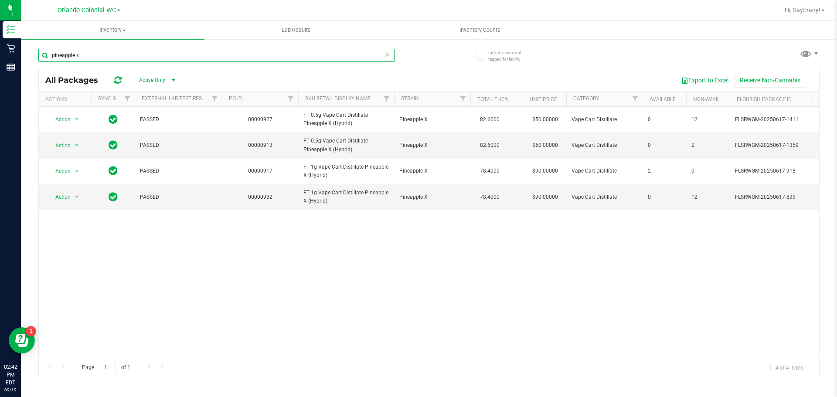
click at [185, 61] on input "pineapple x" at bounding box center [216, 55] width 356 height 13
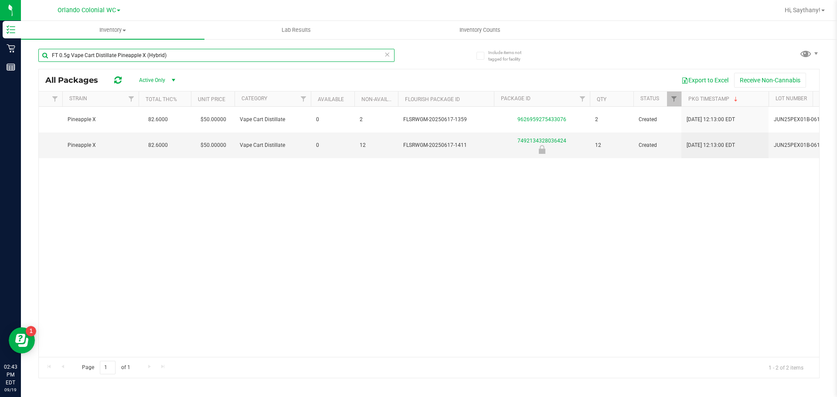
scroll to position [0, 315]
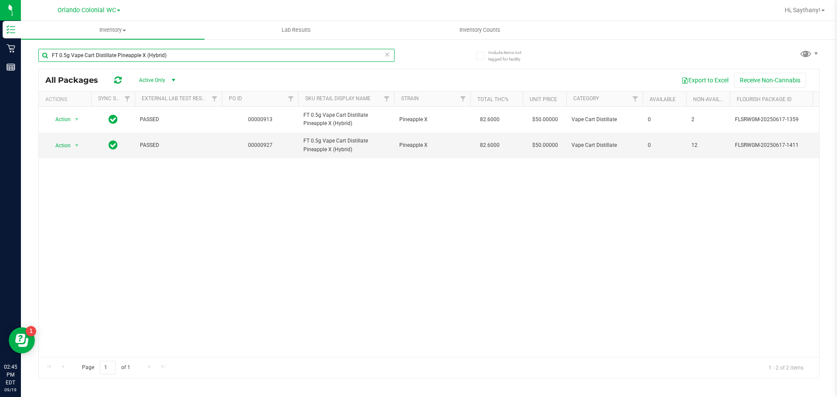
type input "FT 0.5g Vape Cart Distillate Pineapple X (Hybrid)"
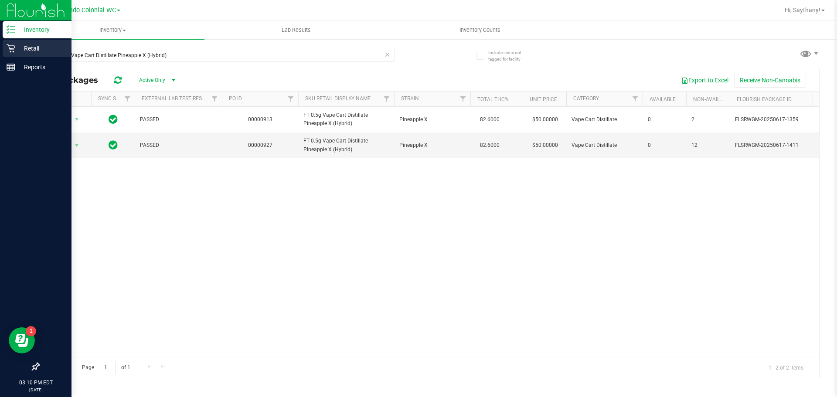
click at [28, 55] on div "Retail" at bounding box center [37, 48] width 69 height 17
